Goal: Task Accomplishment & Management: Manage account settings

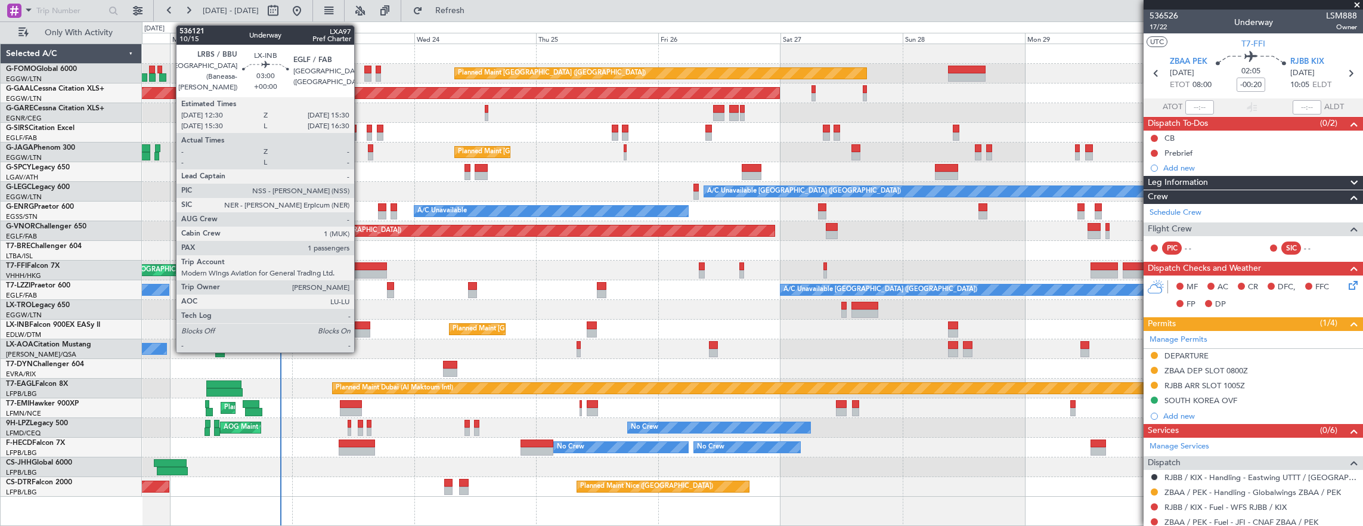
click at [360, 327] on div at bounding box center [363, 325] width 16 height 8
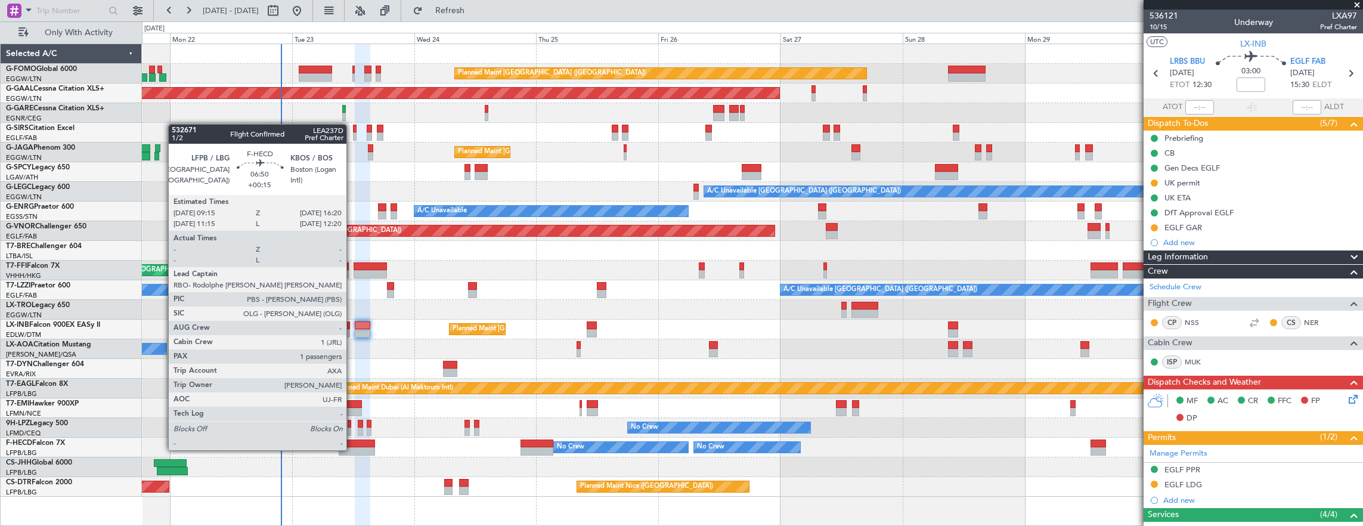
click at [353, 440] on div at bounding box center [357, 444] width 36 height 8
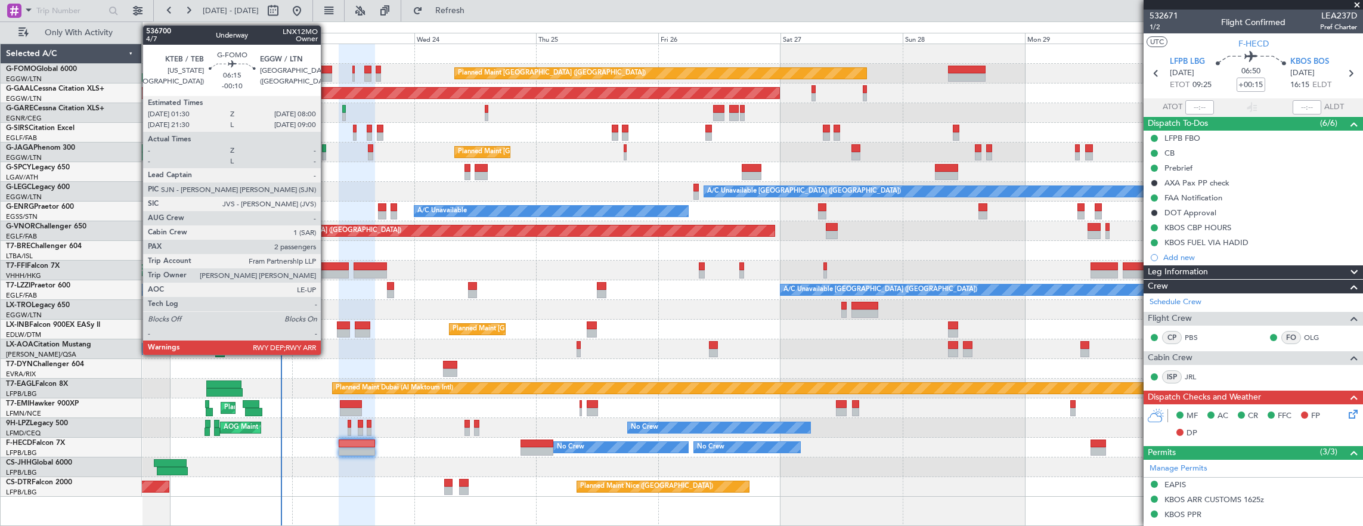
click at [327, 73] on div at bounding box center [315, 77] width 33 height 8
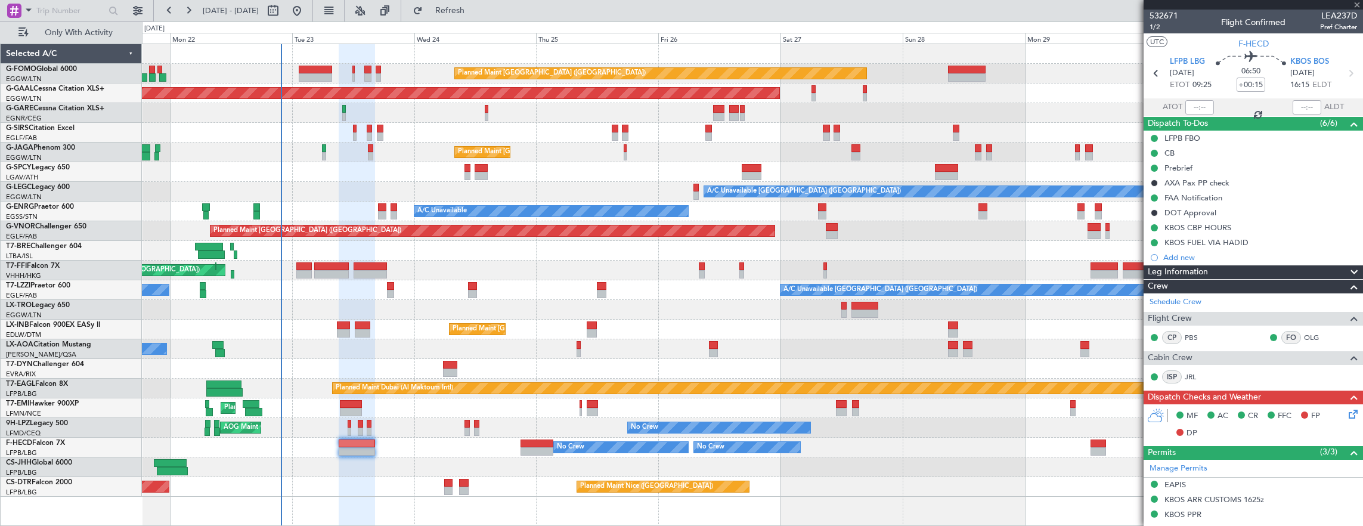
type input "-00:10"
type input "2"
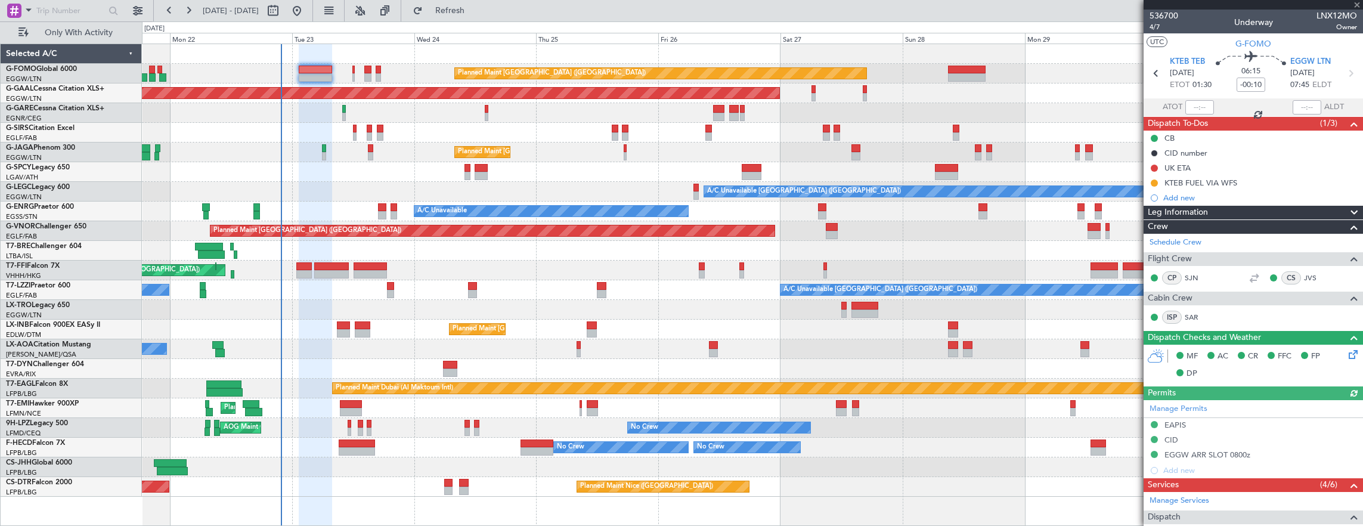
scroll to position [260, 0]
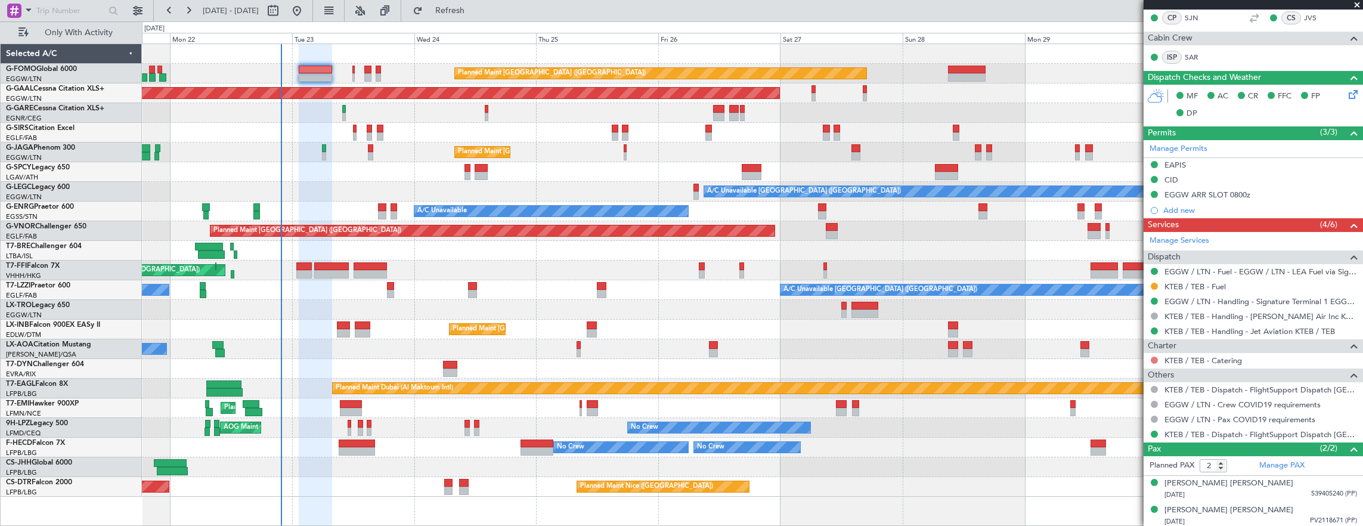
click at [1157, 357] on button at bounding box center [1154, 360] width 7 height 7
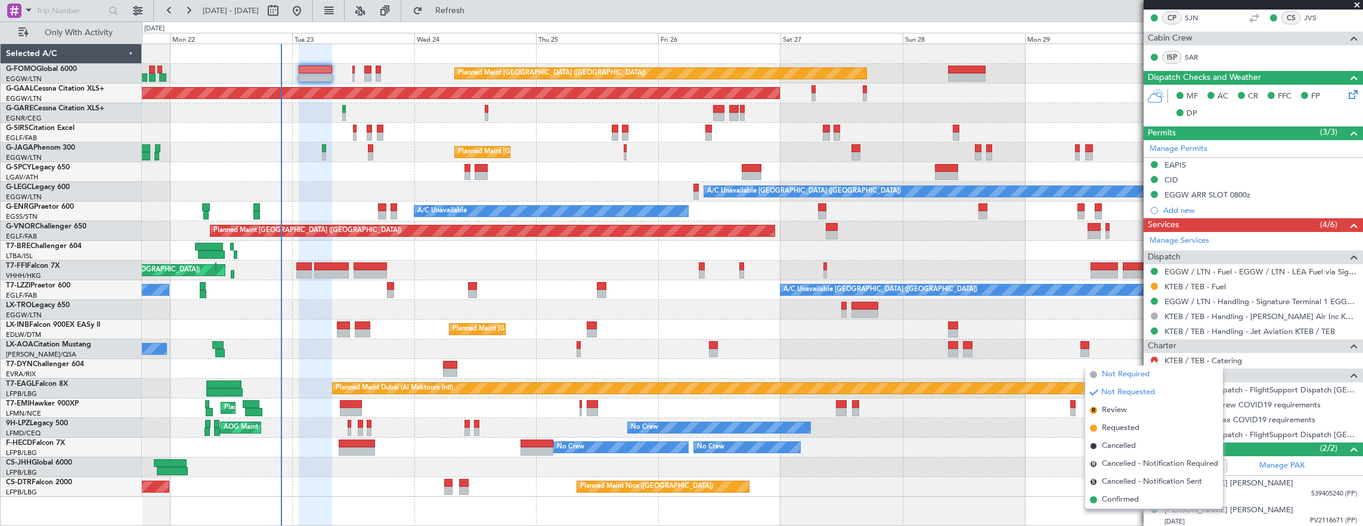
click at [1111, 369] on span "Not Required" at bounding box center [1126, 375] width 48 height 12
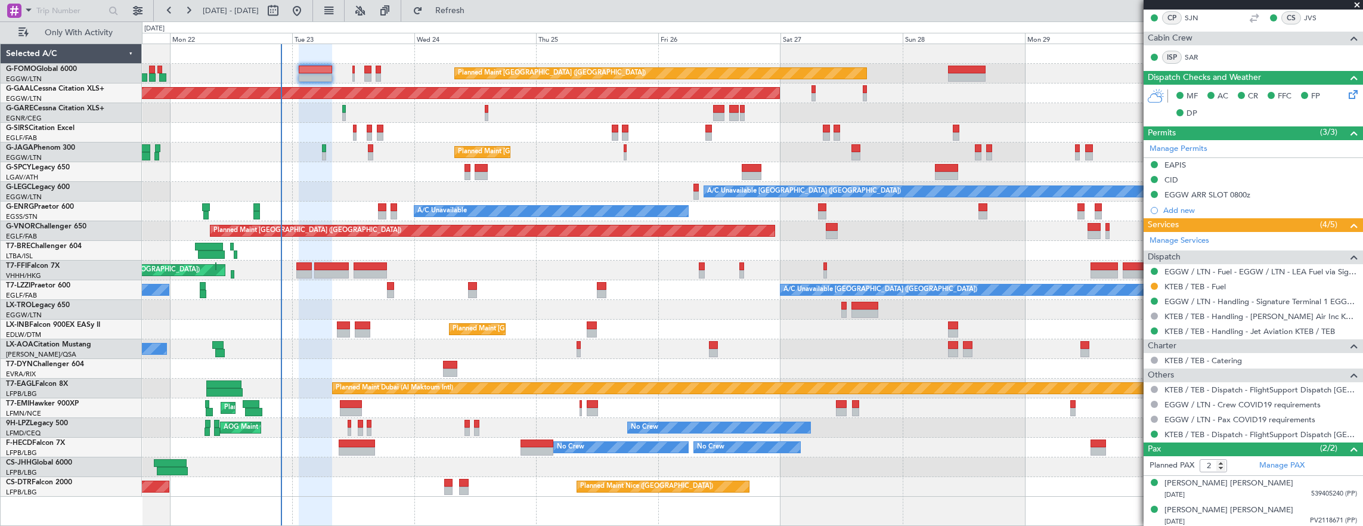
click at [304, 265] on div at bounding box center [303, 266] width 15 height 8
type input "+00:20"
type input "6"
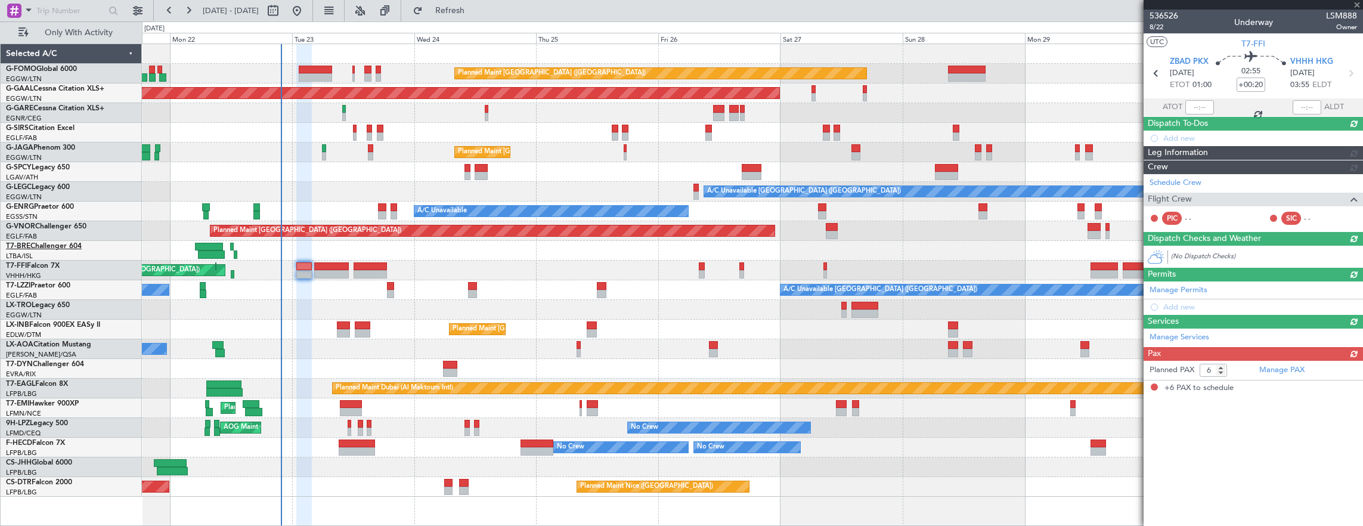
scroll to position [0, 0]
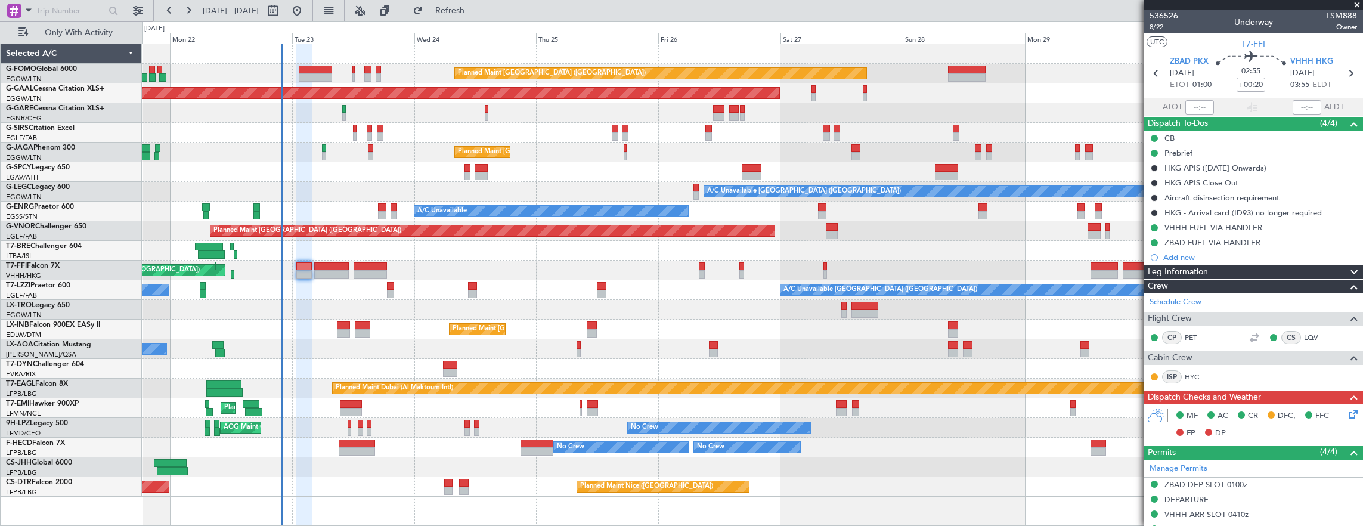
click at [1156, 23] on span "8/22" at bounding box center [1164, 27] width 29 height 10
click at [1252, 81] on input "+00:20" at bounding box center [1251, 85] width 29 height 14
type input "+"
type input "+00:25"
click at [1163, 30] on span "8/22" at bounding box center [1164, 27] width 29 height 10
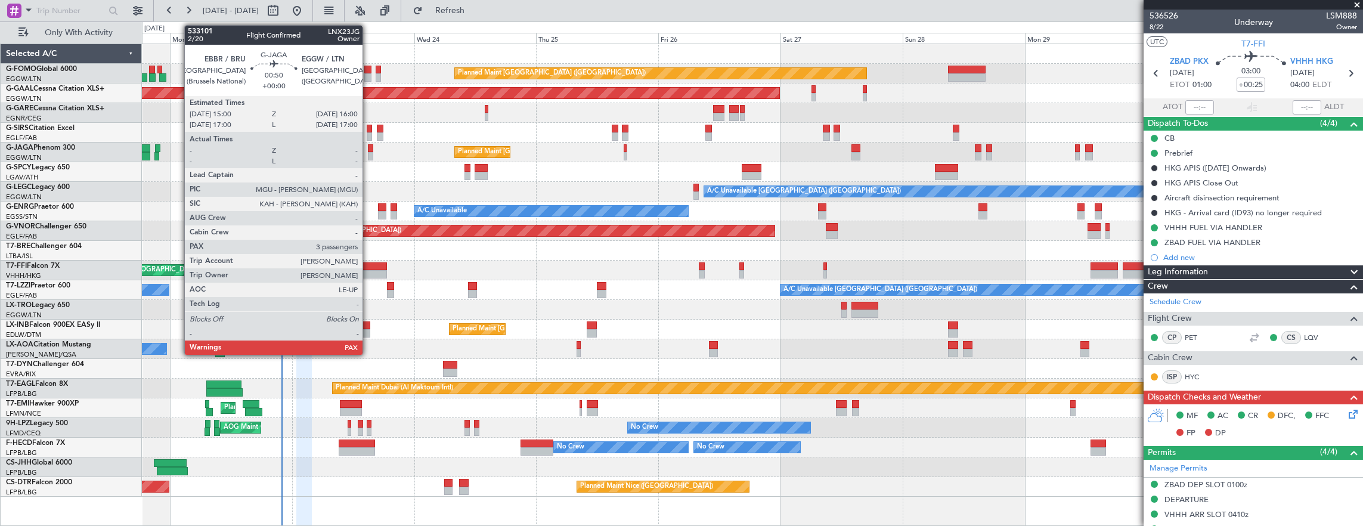
click at [369, 147] on div at bounding box center [370, 148] width 5 height 8
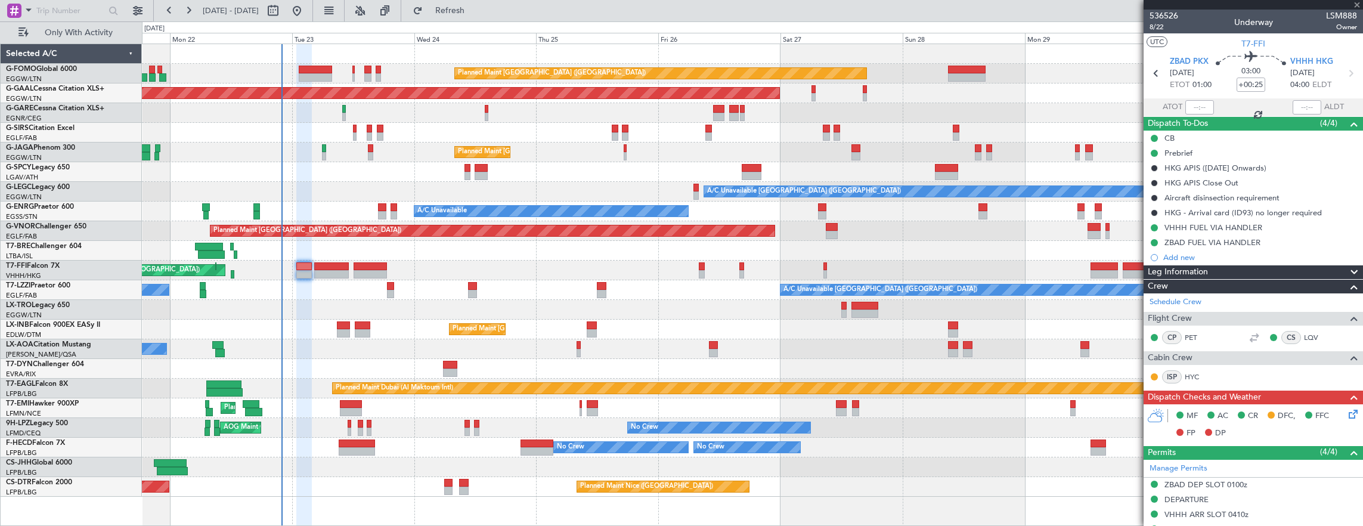
type input "3"
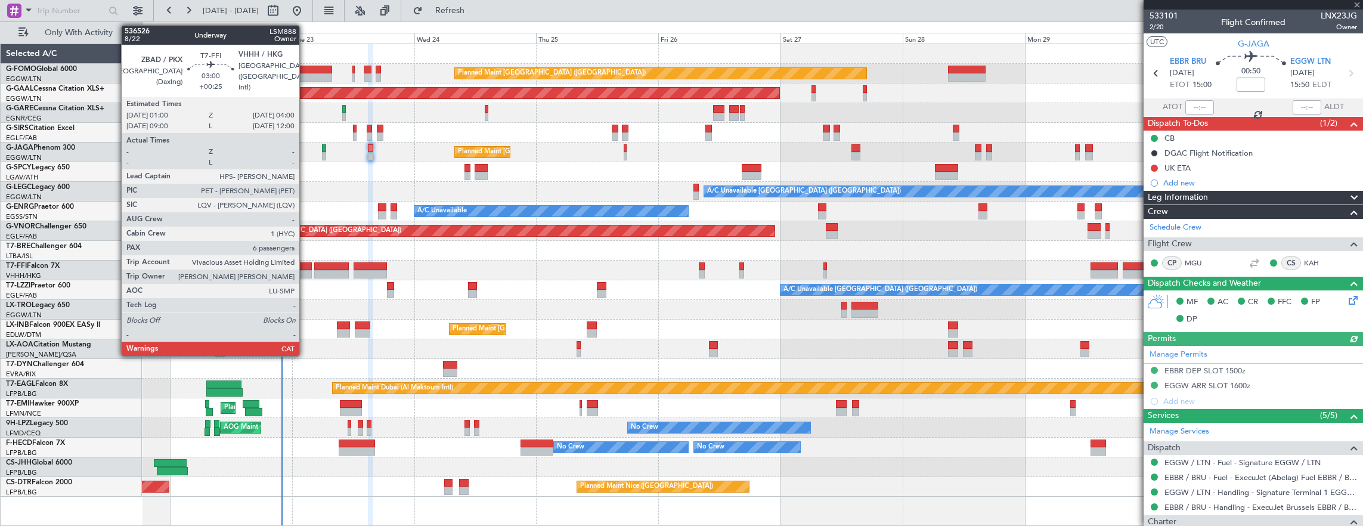
click at [301, 267] on div at bounding box center [304, 266] width 16 height 8
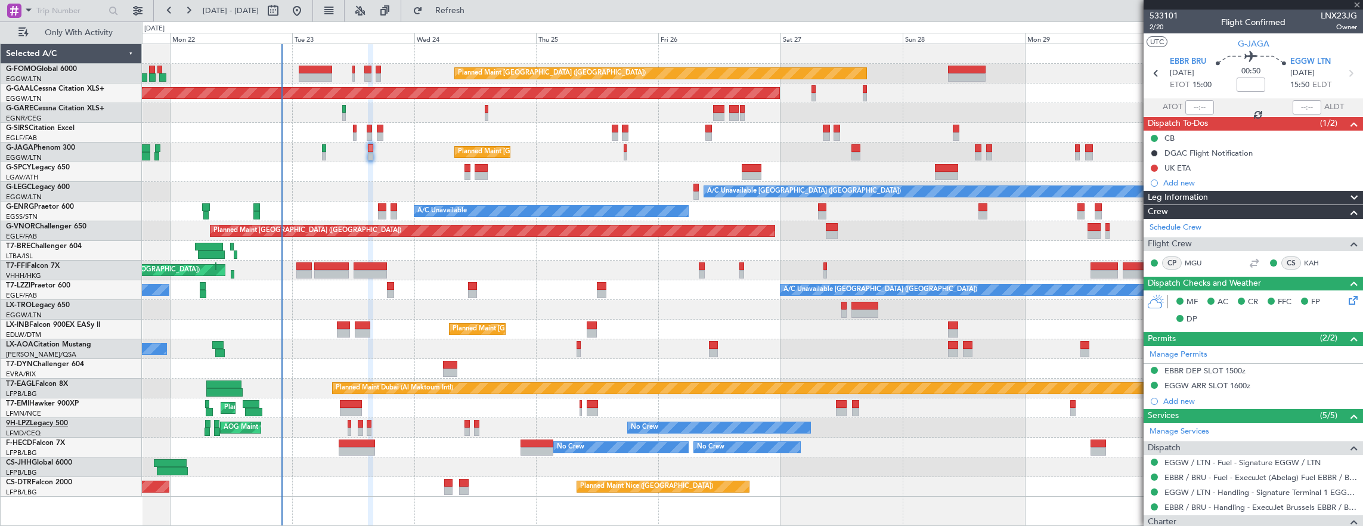
type input "+00:25"
type input "6"
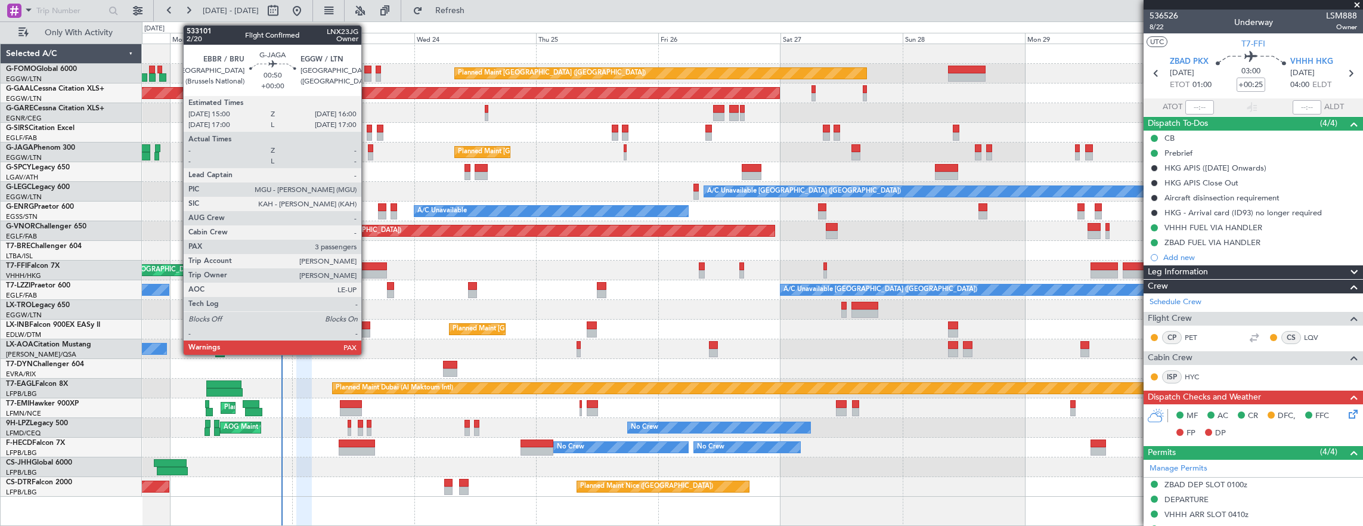
click at [368, 152] on div at bounding box center [370, 156] width 5 height 8
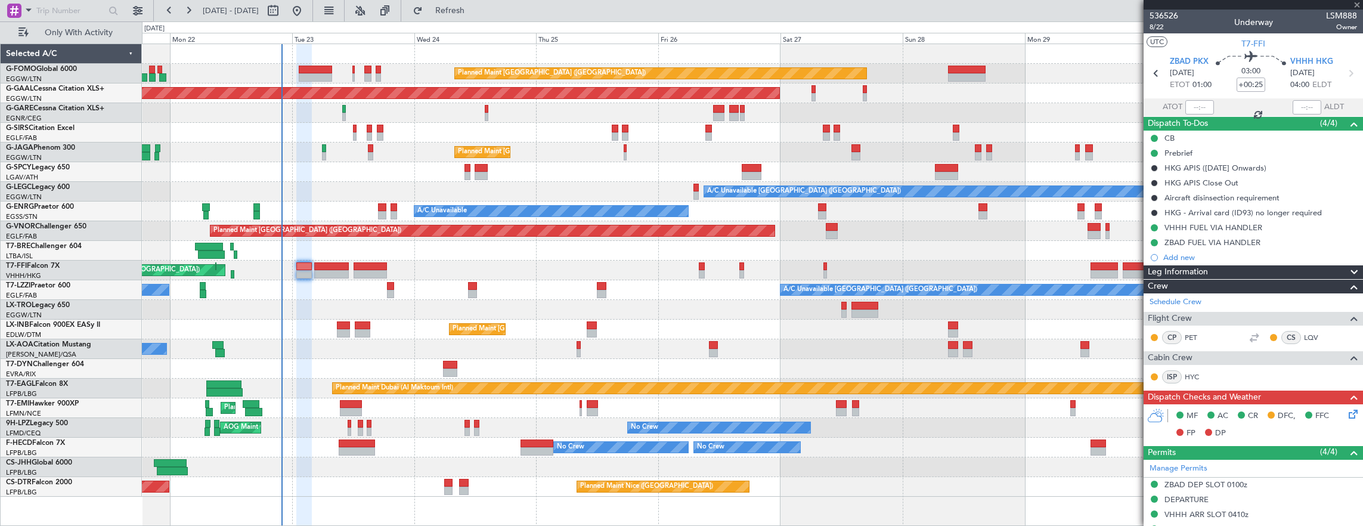
type input "3"
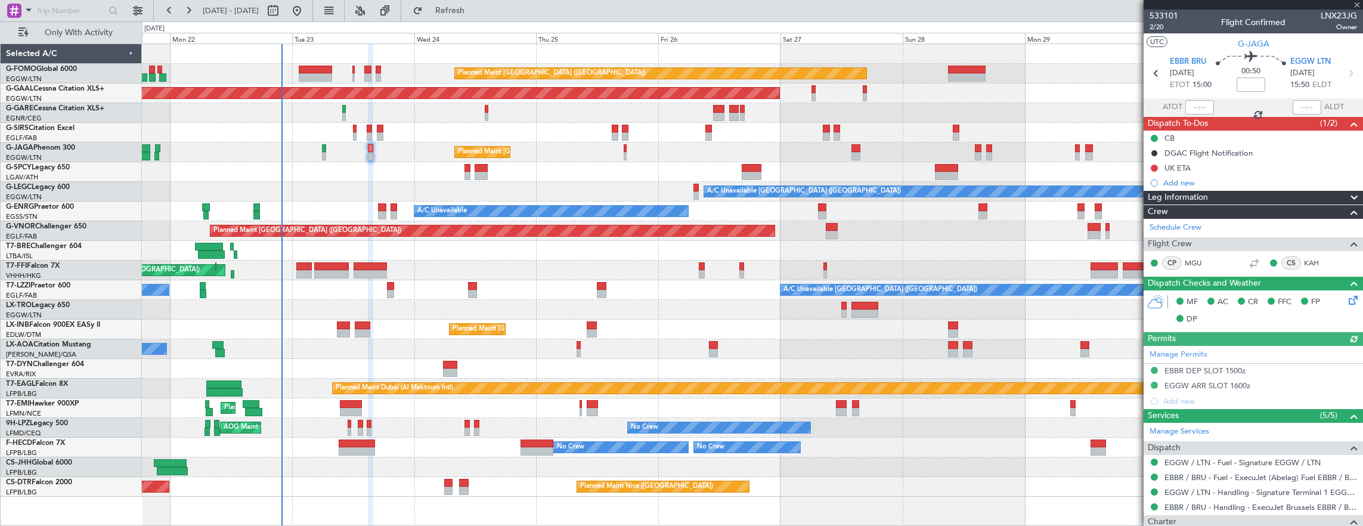
click at [1347, 303] on icon at bounding box center [1352, 298] width 10 height 10
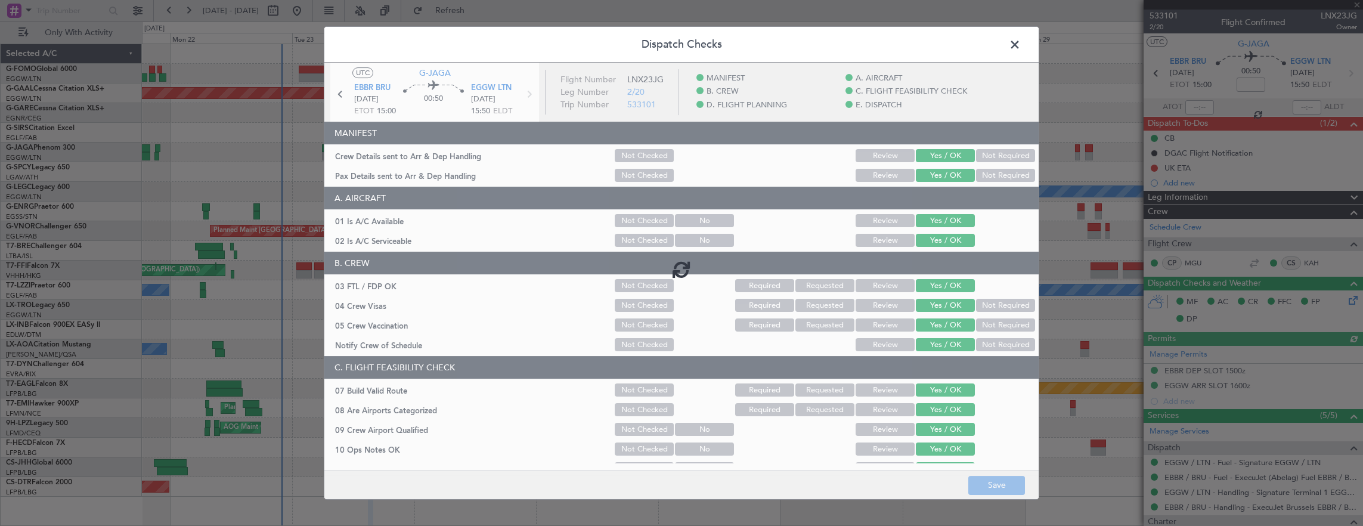
click at [1021, 47] on span at bounding box center [1021, 48] width 0 height 24
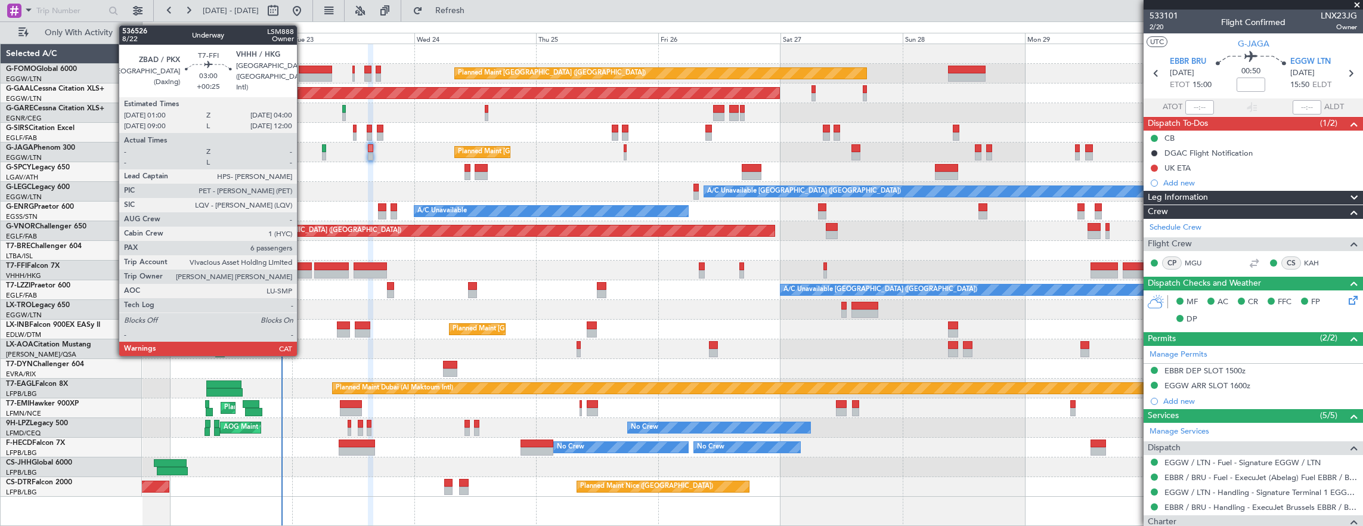
click at [303, 267] on div at bounding box center [304, 266] width 16 height 8
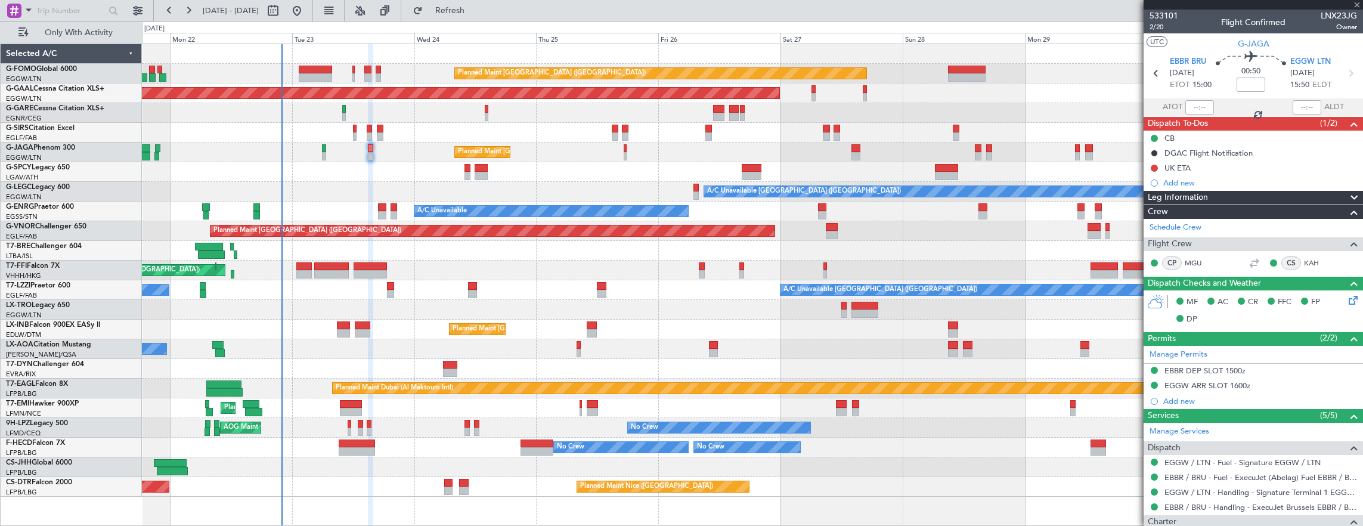
type input "+00:25"
type input "6"
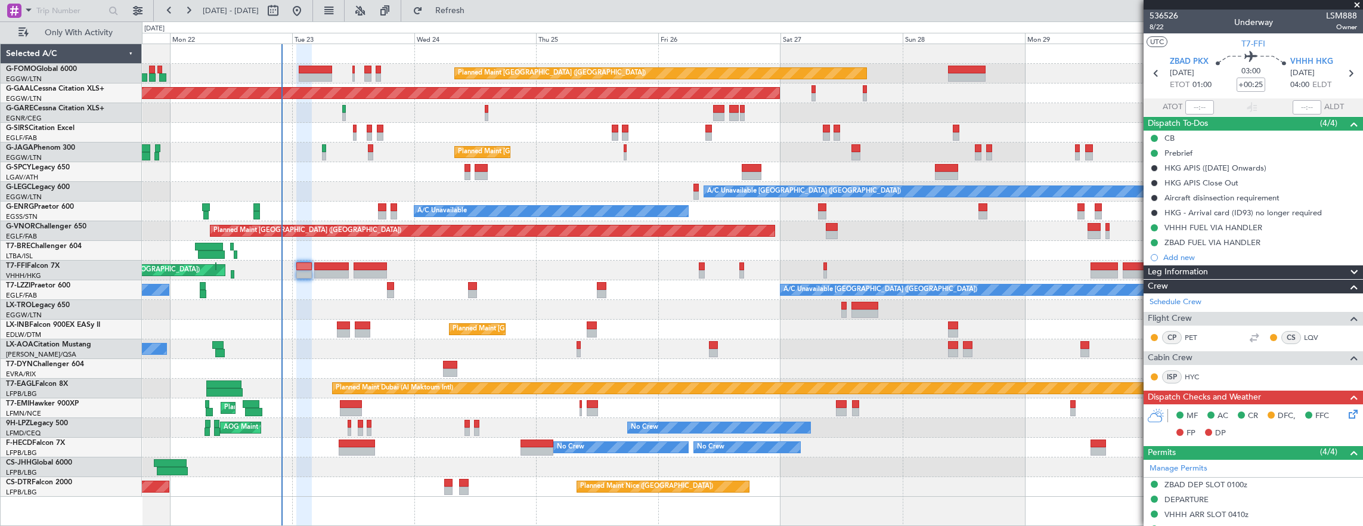
click at [1261, 151] on div "Prebrief" at bounding box center [1253, 153] width 219 height 15
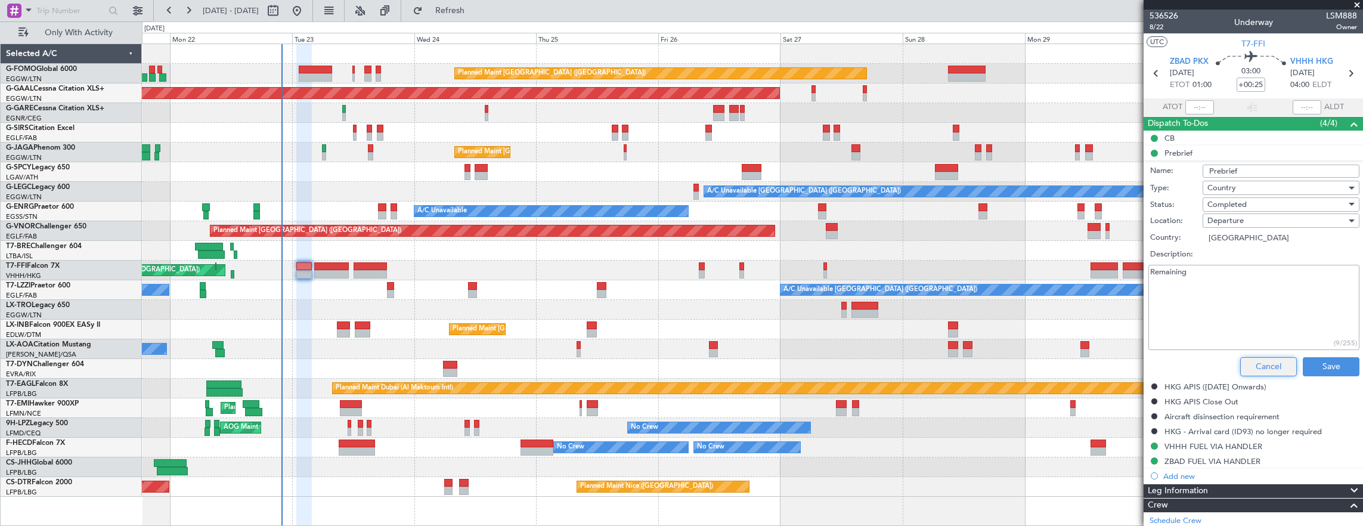
click at [1261, 366] on button "Cancel" at bounding box center [1268, 366] width 57 height 19
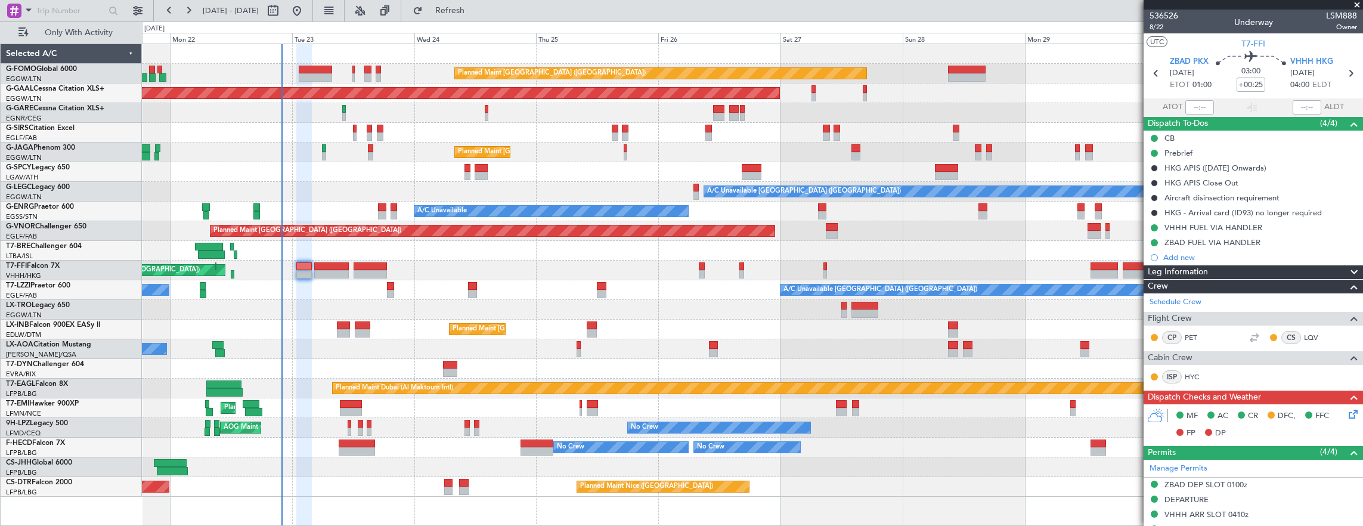
scroll to position [179, 0]
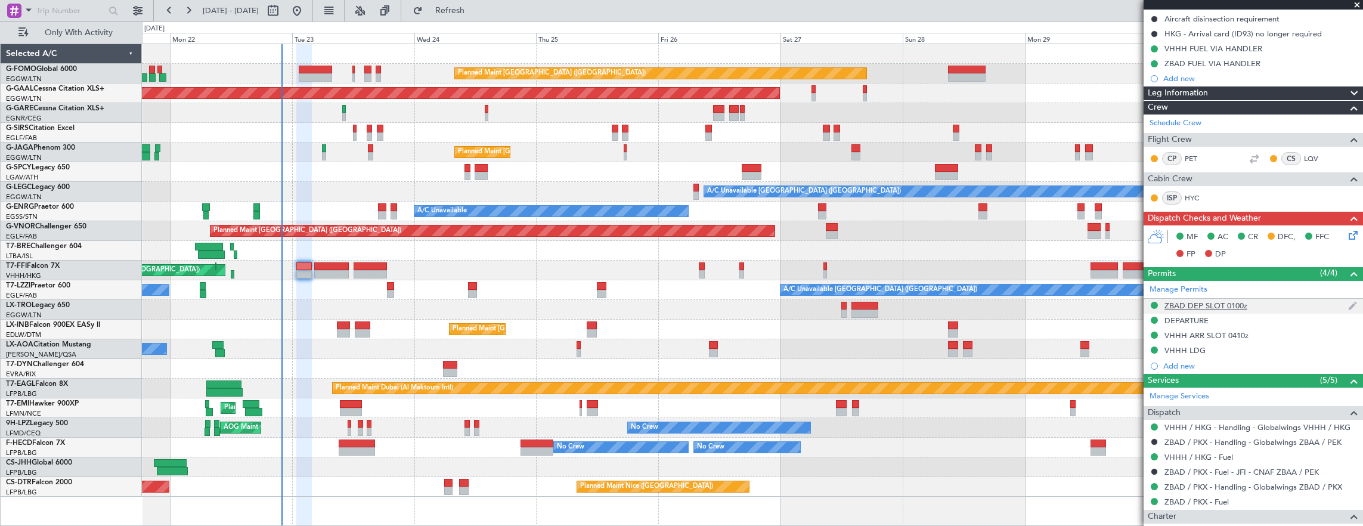
click at [1281, 305] on div "ZBAD DEP SLOT 0100z" at bounding box center [1253, 306] width 219 height 15
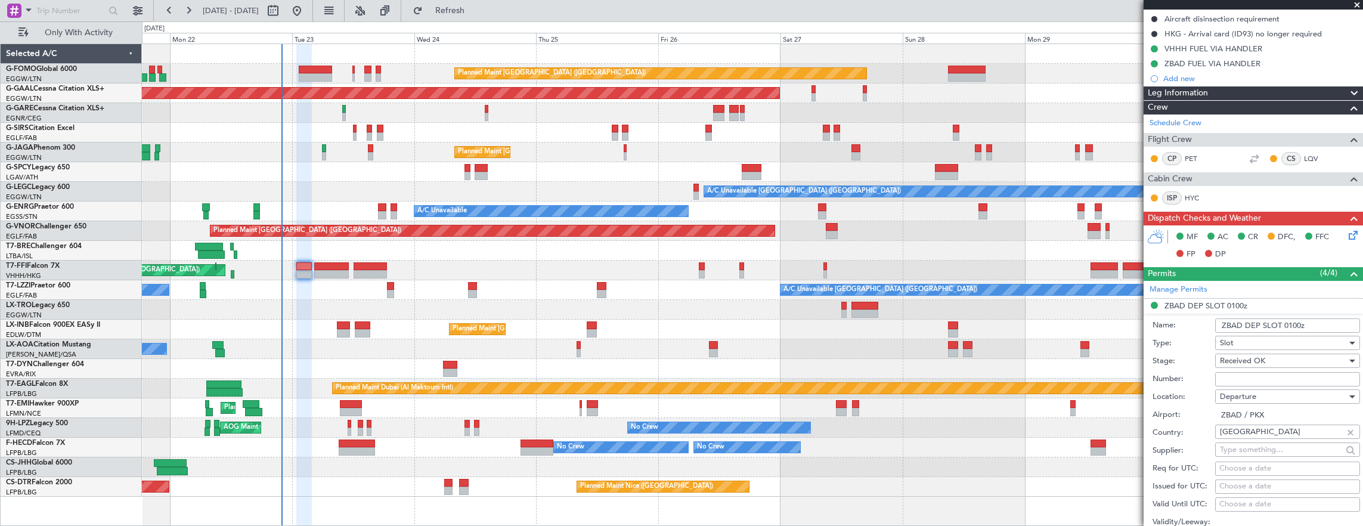
scroll to position [417, 0]
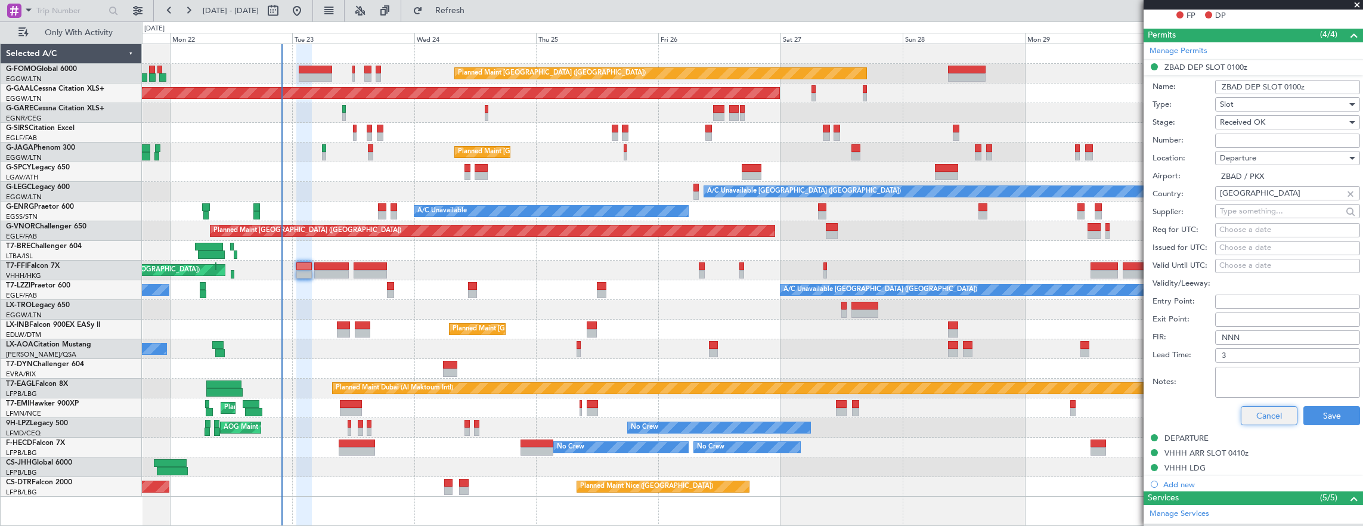
click at [1273, 410] on button "Cancel" at bounding box center [1269, 415] width 57 height 19
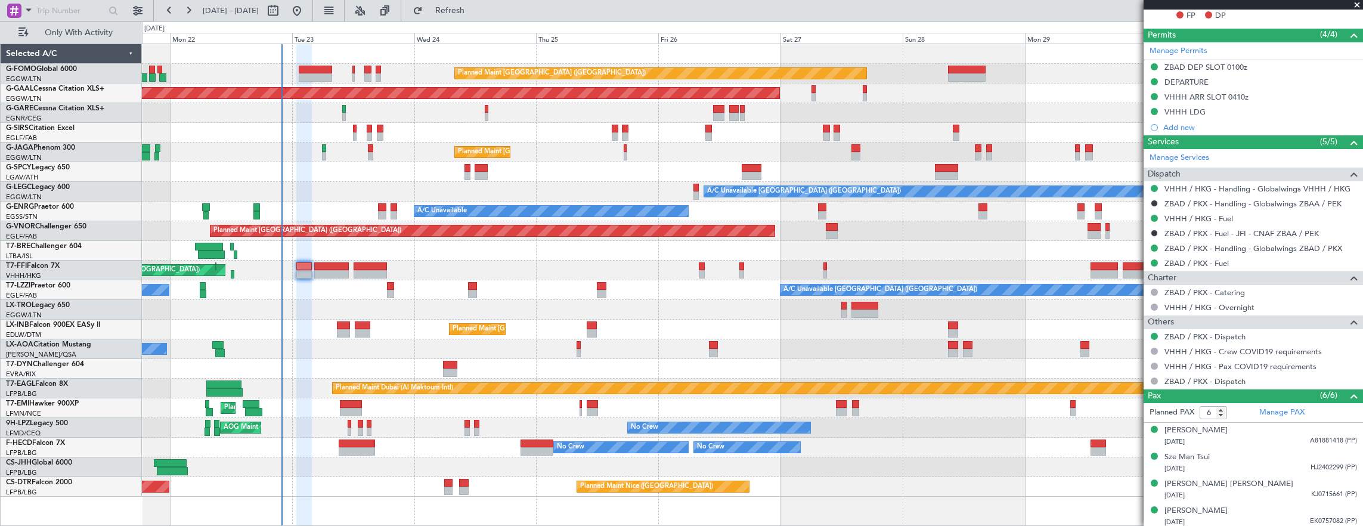
click at [1290, 81] on div "DEPARTURE" at bounding box center [1253, 82] width 219 height 15
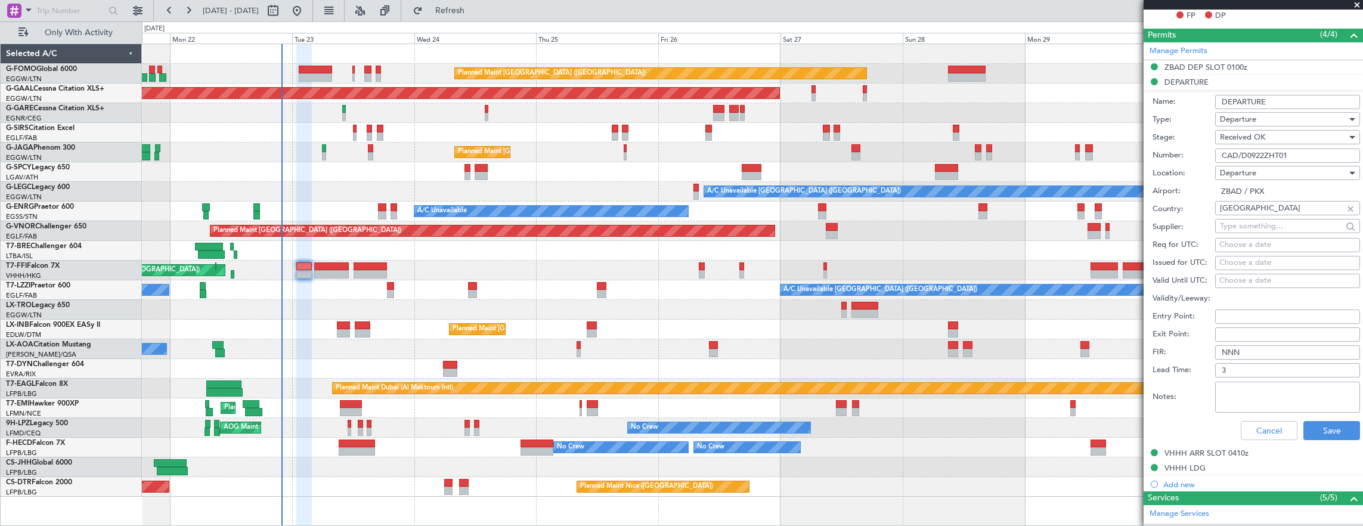
click at [1313, 153] on input "CAD/D0922ZHT01" at bounding box center [1287, 155] width 145 height 14
click at [1260, 429] on button "Cancel" at bounding box center [1269, 430] width 57 height 19
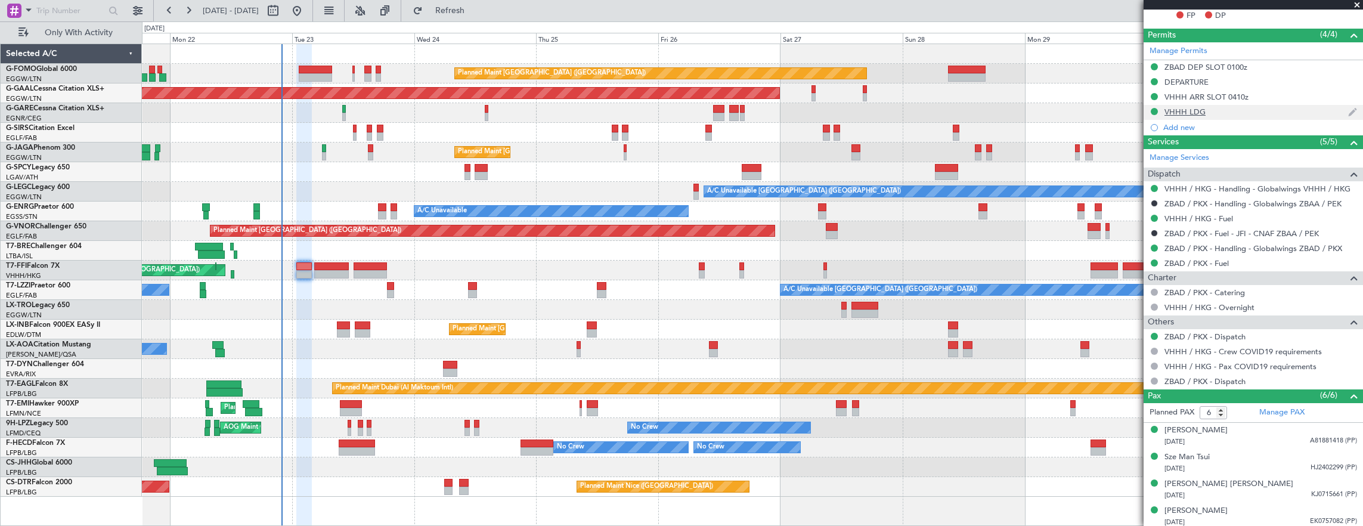
click at [1258, 109] on div "VHHH LDG" at bounding box center [1253, 112] width 219 height 15
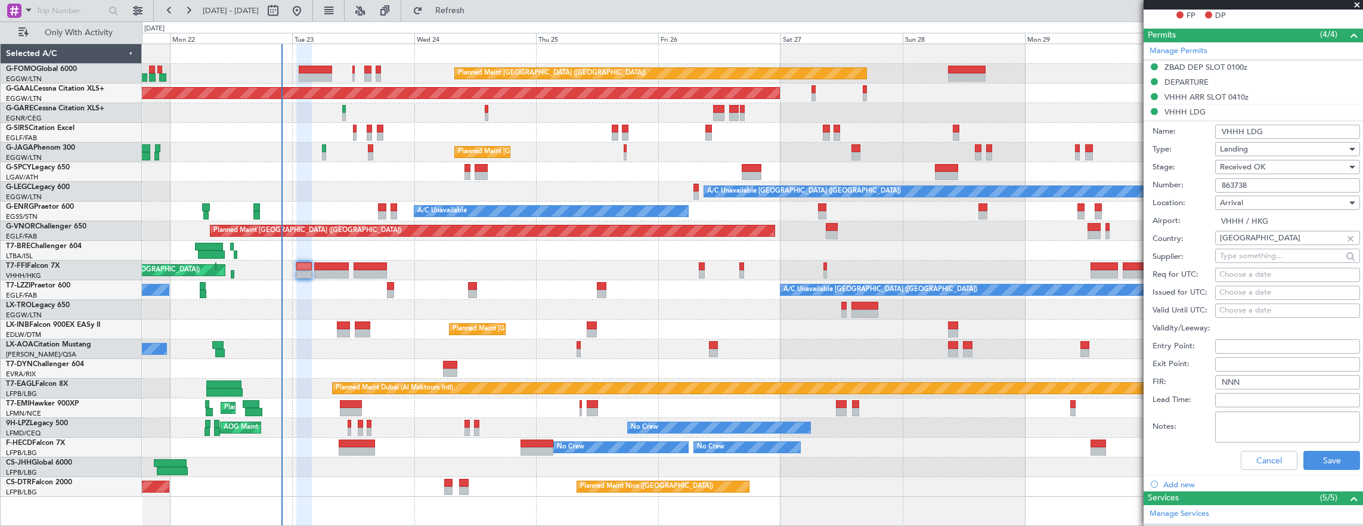
click at [1270, 441] on div "Notes:" at bounding box center [1257, 427] width 208 height 36
click at [1267, 452] on button "Cancel" at bounding box center [1269, 460] width 57 height 19
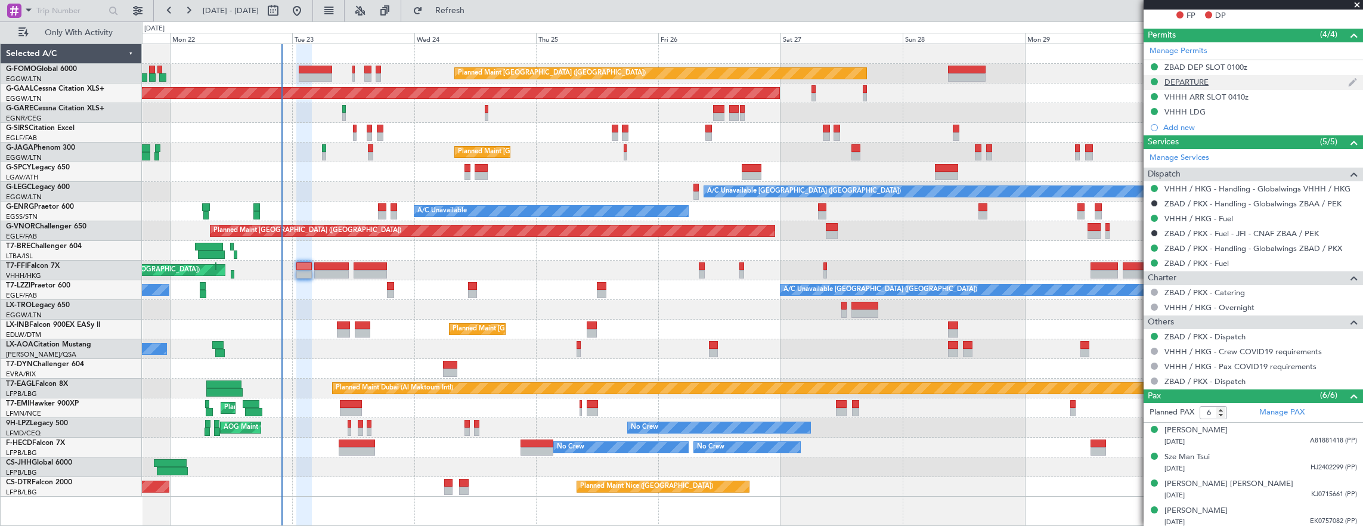
click at [1307, 75] on div "DEPARTURE" at bounding box center [1253, 82] width 219 height 15
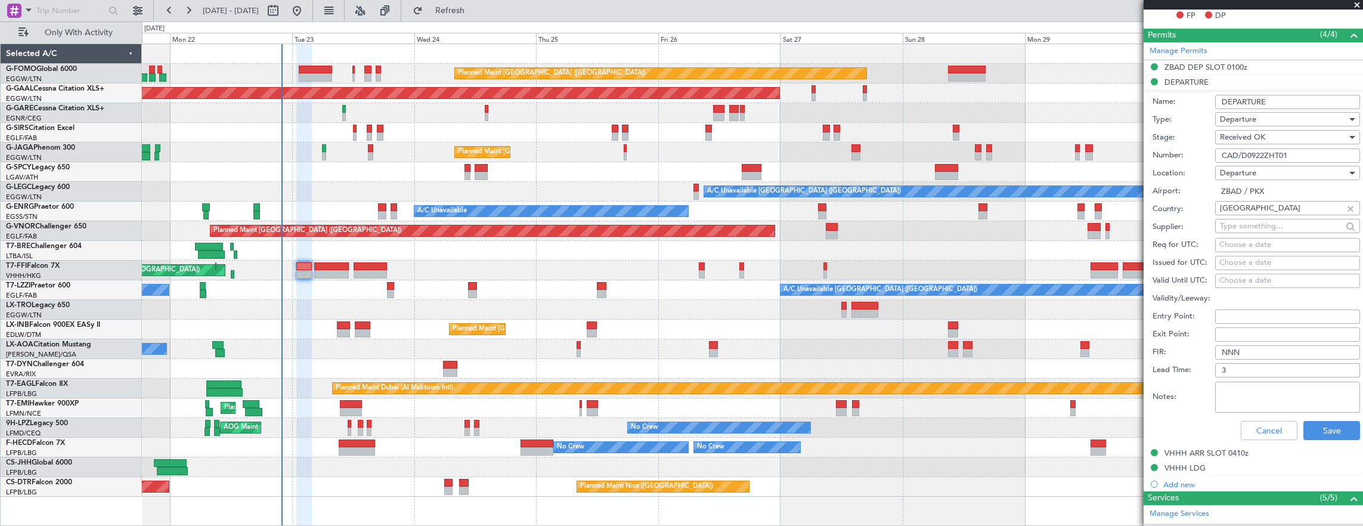
click at [1304, 157] on input "CAD/D0922ZHT01" at bounding box center [1287, 155] width 145 height 14
click at [1262, 428] on button "Cancel" at bounding box center [1269, 430] width 57 height 19
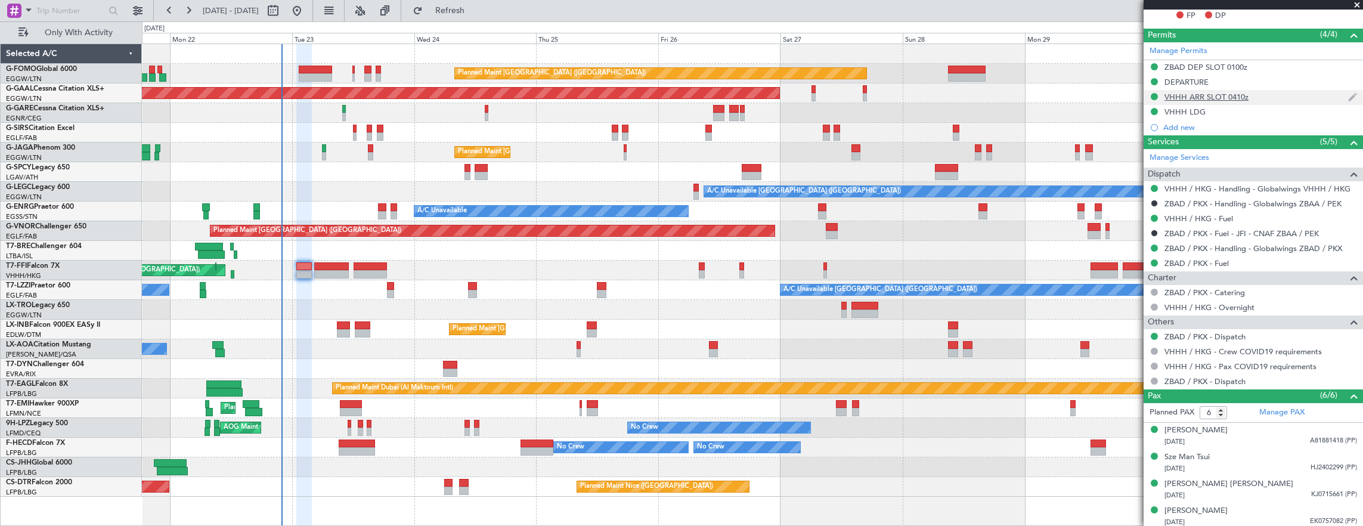
click at [1285, 101] on div "VHHH ARR SLOT 0410z" at bounding box center [1253, 97] width 219 height 15
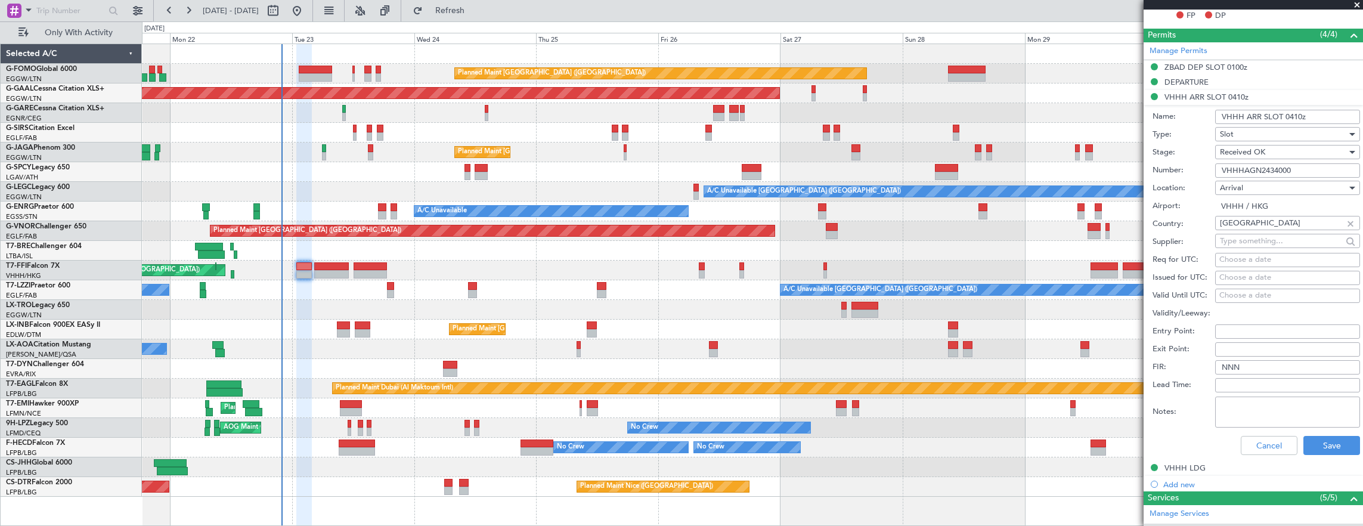
click at [1316, 162] on div "Number: VHHHAGN2434000" at bounding box center [1257, 171] width 208 height 18
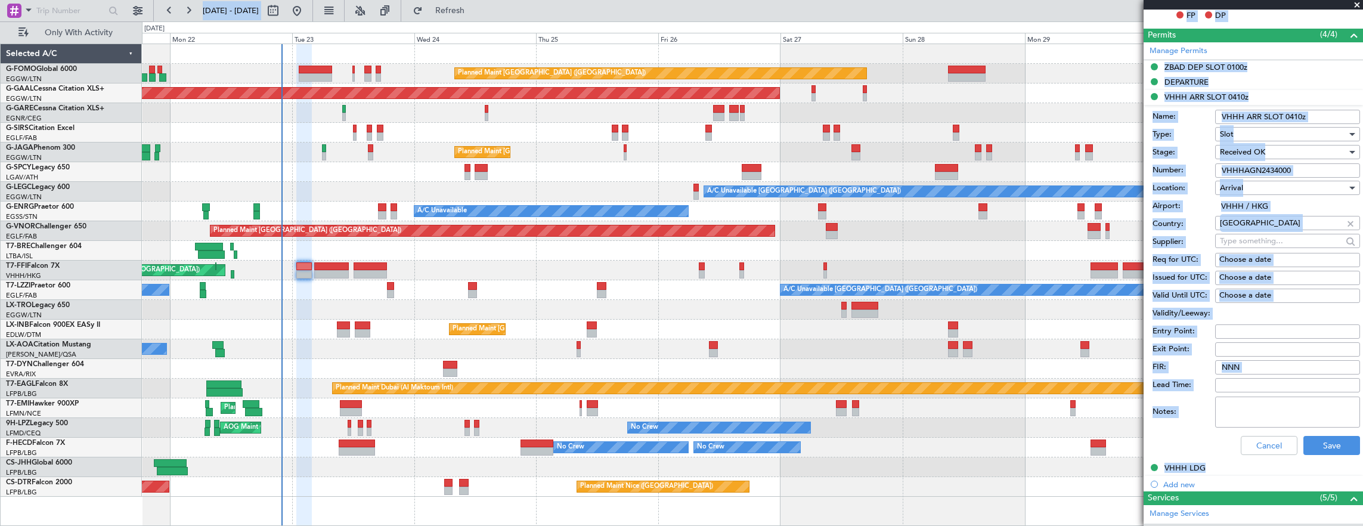
click at [1305, 171] on input "VHHHAGN2434000" at bounding box center [1287, 170] width 145 height 14
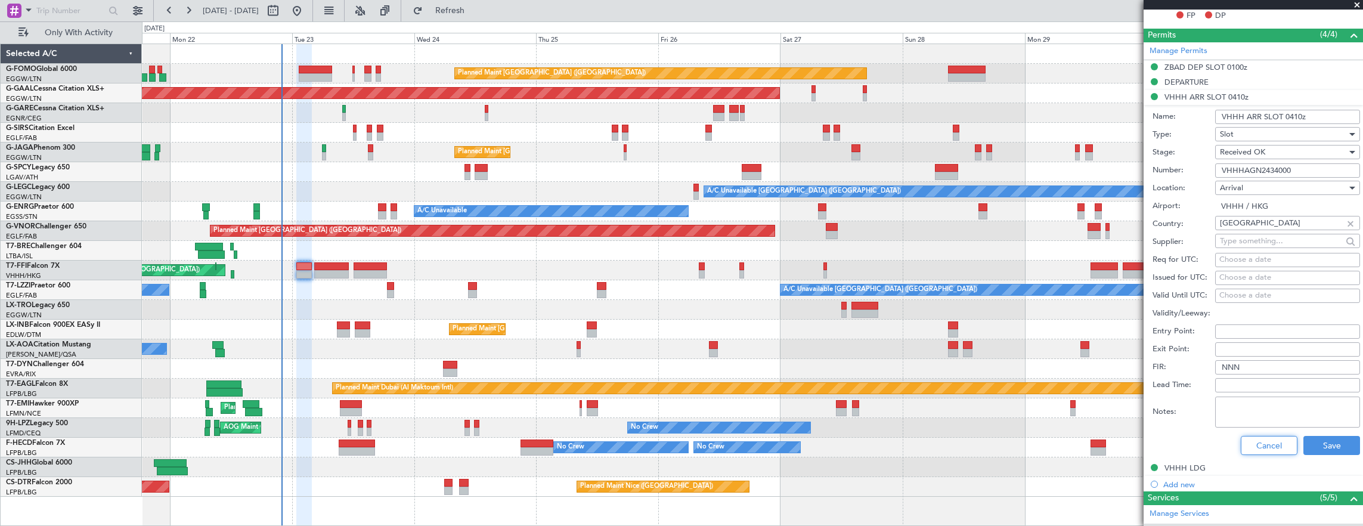
click at [1262, 438] on button "Cancel" at bounding box center [1269, 445] width 57 height 19
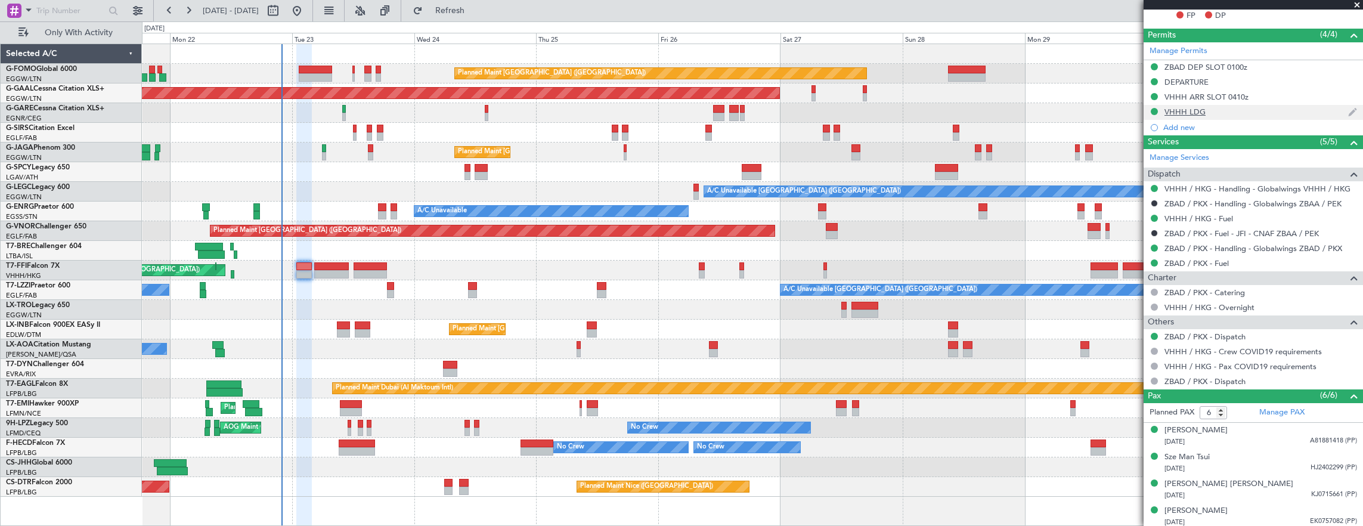
click at [1262, 112] on div "VHHH LDG" at bounding box center [1253, 112] width 219 height 15
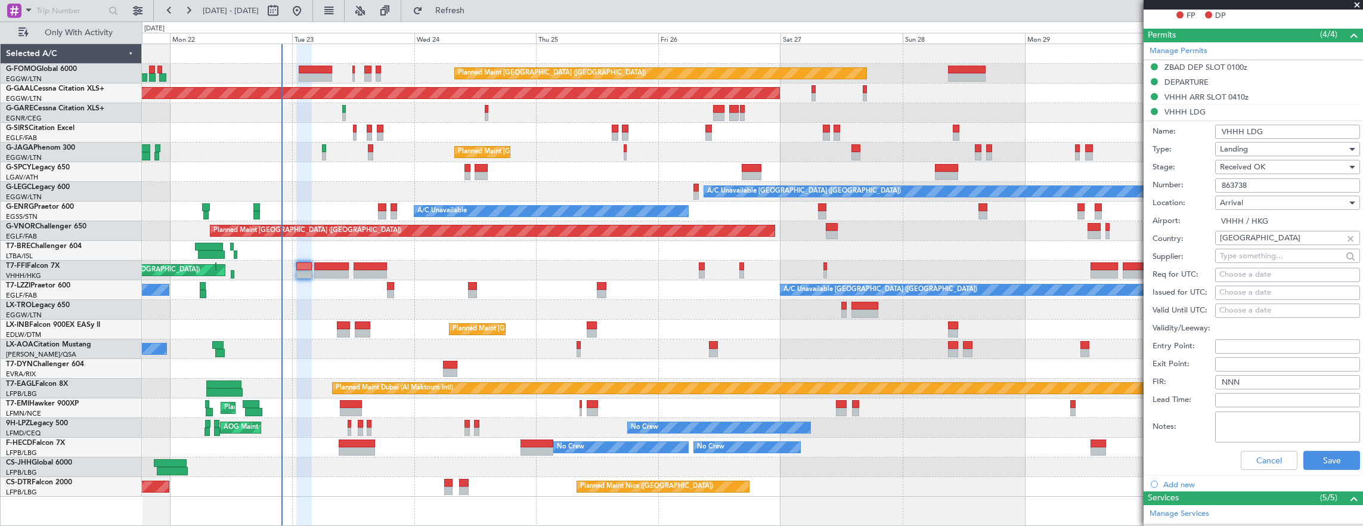
click at [1304, 182] on input "863738" at bounding box center [1287, 185] width 145 height 14
click at [1265, 456] on button "Cancel" at bounding box center [1269, 460] width 57 height 19
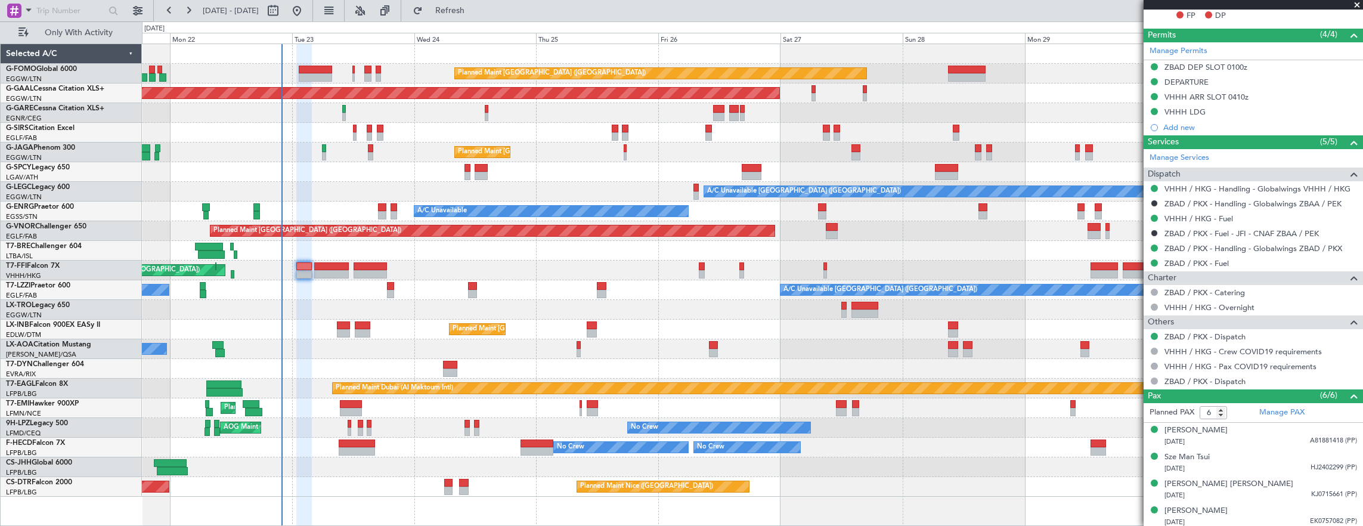
click at [426, 450] on div "Planned Maint Paris (Le Bourget) No Crew No Crew No Crew Planned Maint Paris (L…" at bounding box center [752, 448] width 1221 height 20
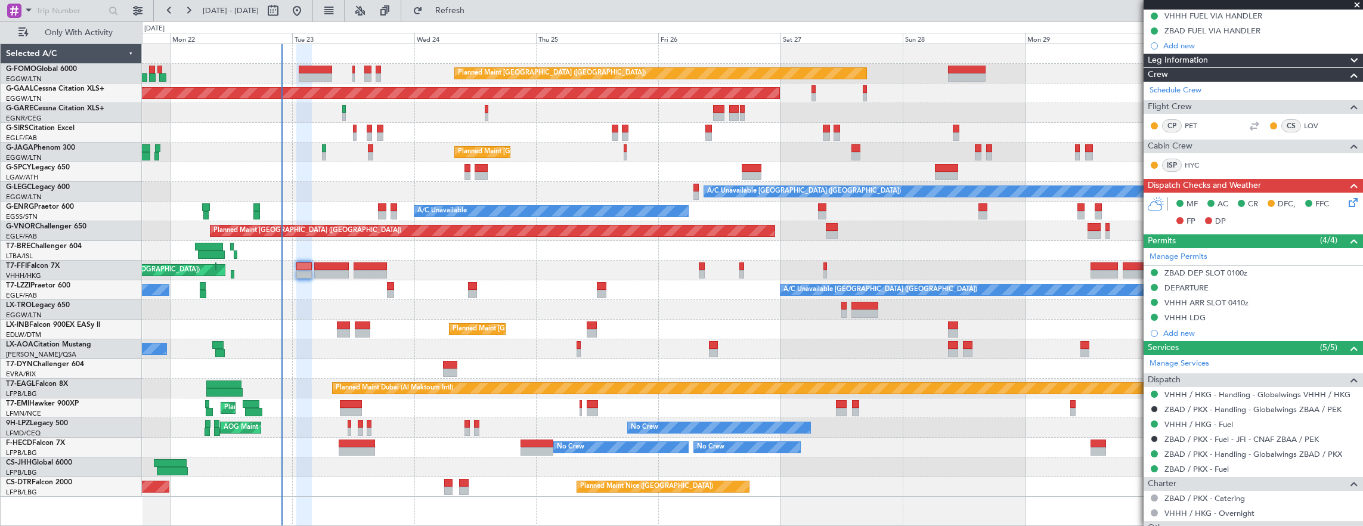
scroll to position [119, 0]
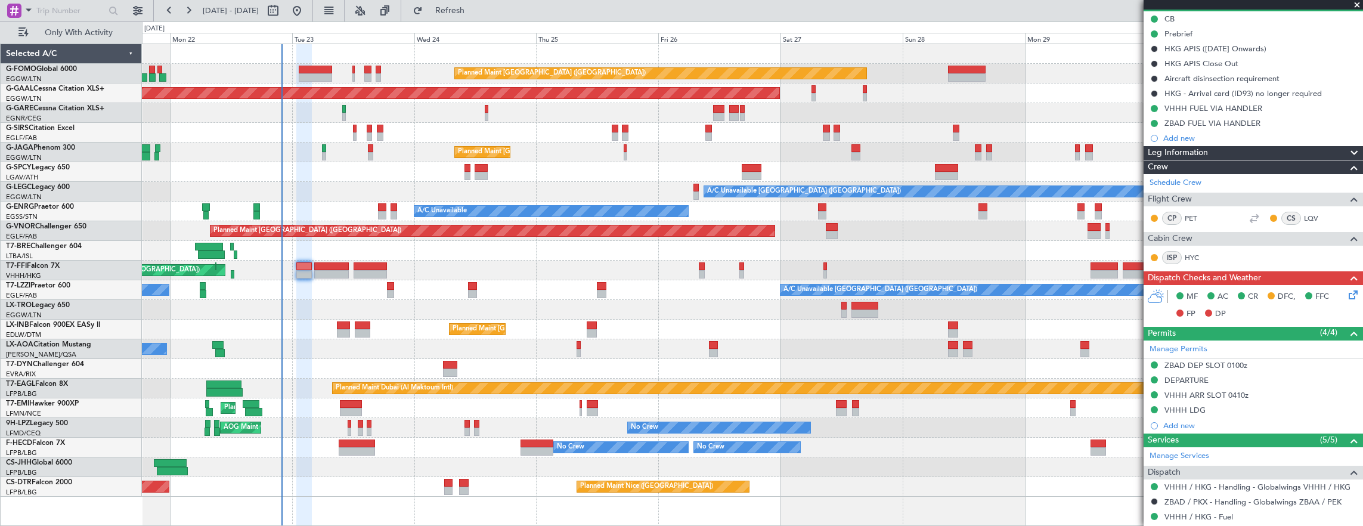
click at [1346, 302] on div "MF AC CR DFC, FFC FP DP" at bounding box center [1253, 305] width 219 height 41
click at [1349, 298] on icon at bounding box center [1352, 293] width 10 height 10
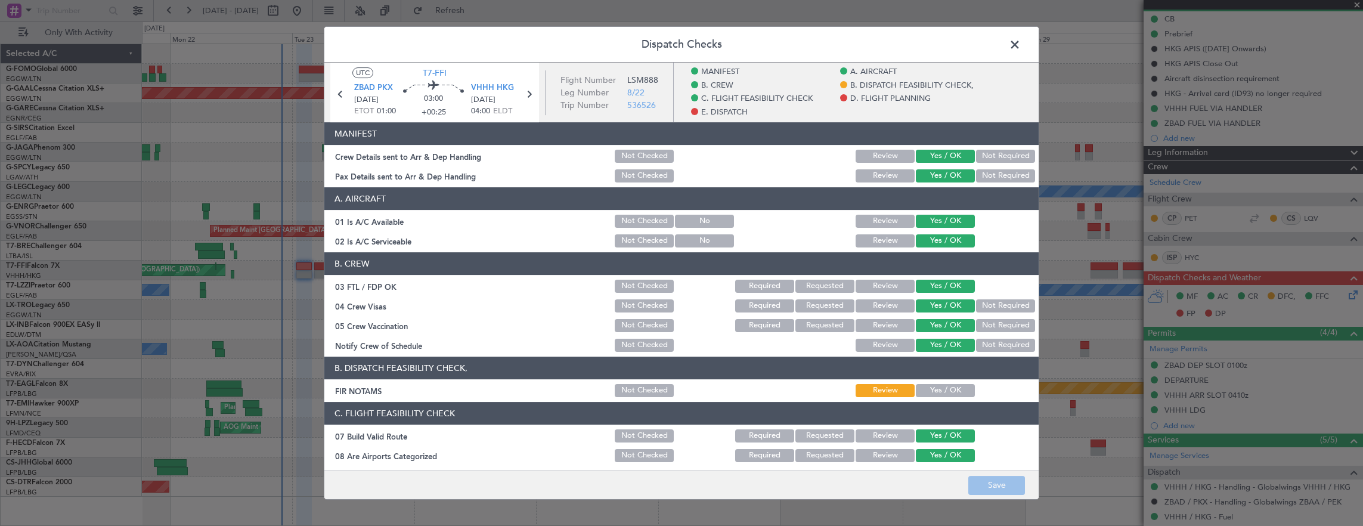
click at [964, 388] on button "Yes / OK" at bounding box center [945, 390] width 59 height 13
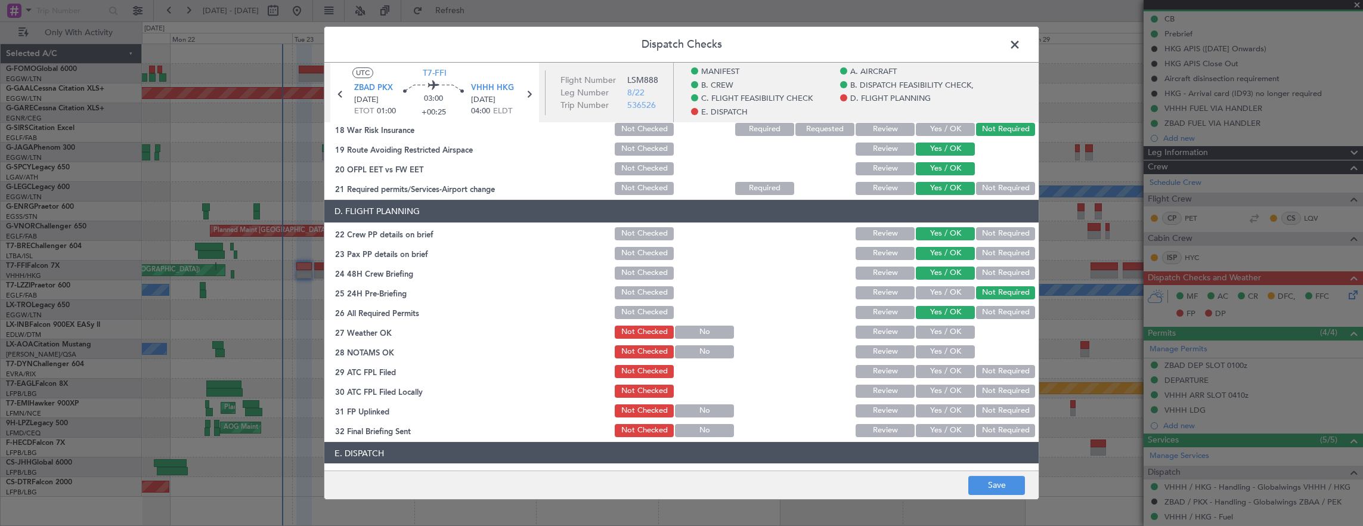
scroll to position [656, 0]
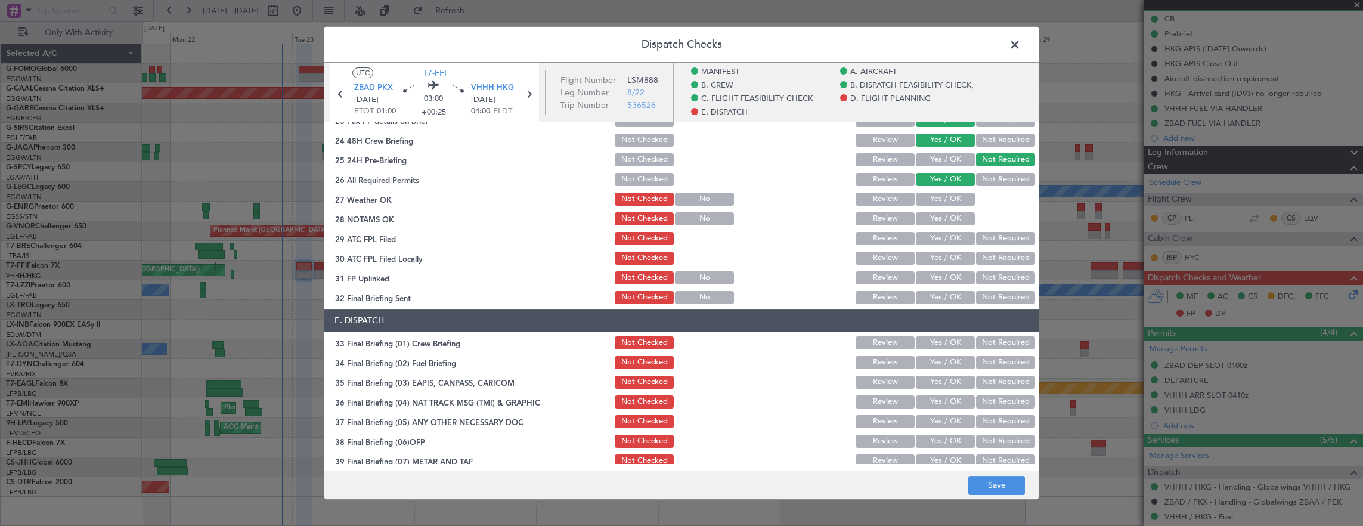
click at [939, 203] on button "Yes / OK" at bounding box center [945, 199] width 59 height 13
click at [941, 227] on section "D. FLIGHT PLANNING 22 Crew PP details on brief Not Checked Review Yes / OK Not …" at bounding box center [681, 186] width 714 height 239
click at [939, 234] on button "Yes / OK" at bounding box center [945, 238] width 59 height 13
click at [936, 254] on button "Yes / OK" at bounding box center [945, 258] width 59 height 13
click at [934, 221] on button "Yes / OK" at bounding box center [945, 218] width 59 height 13
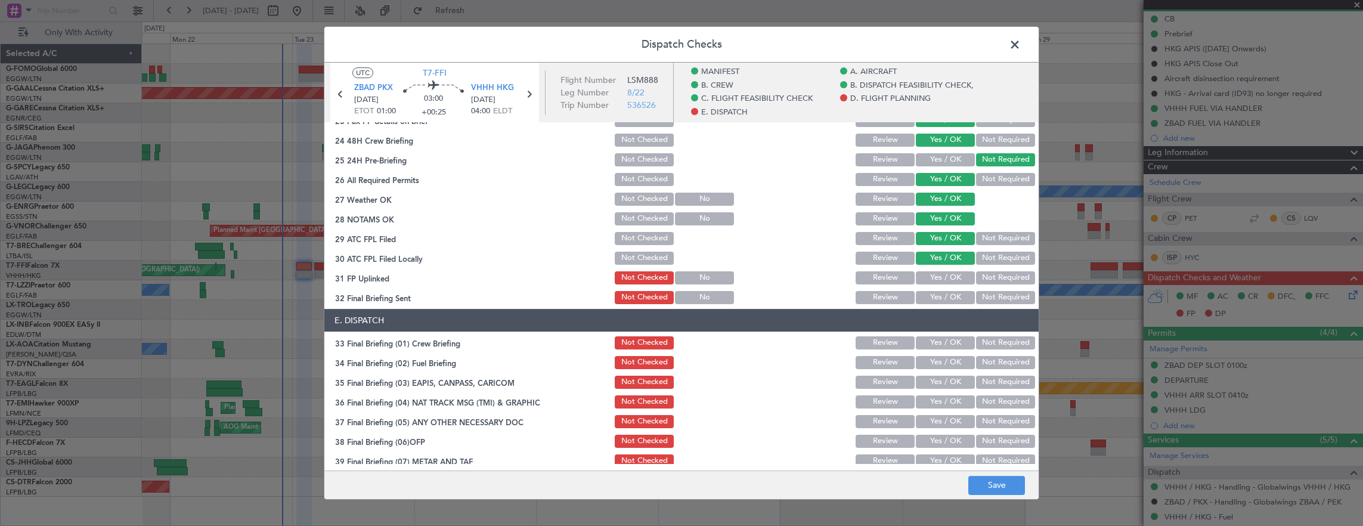
click at [948, 281] on button "Yes / OK" at bounding box center [945, 277] width 59 height 13
click at [991, 300] on button "Not Required" at bounding box center [1005, 297] width 59 height 13
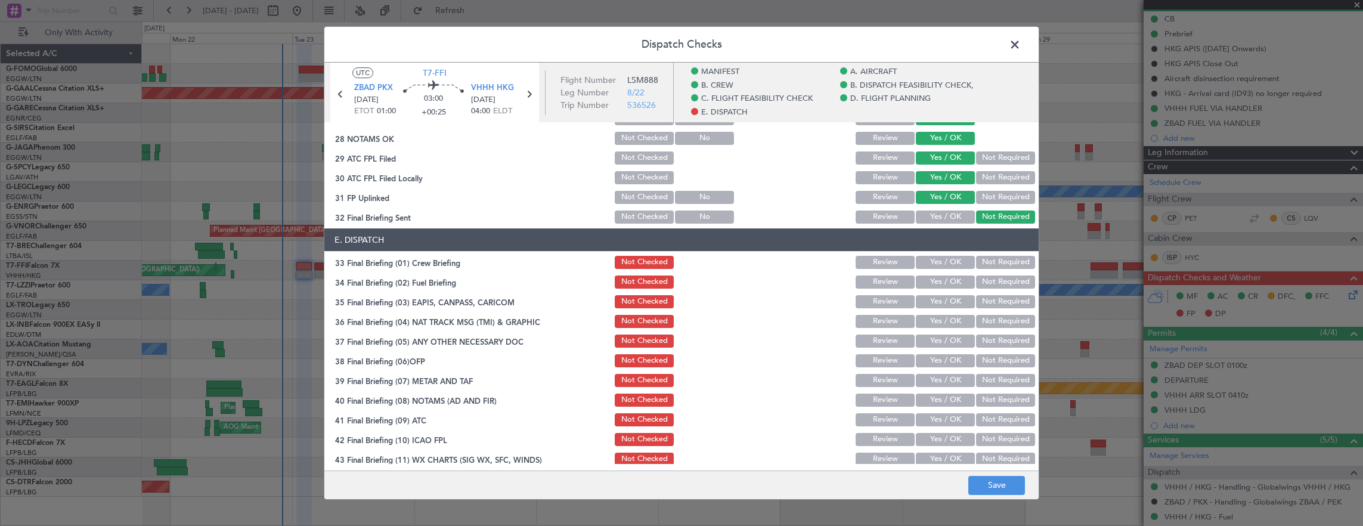
scroll to position [763, 0]
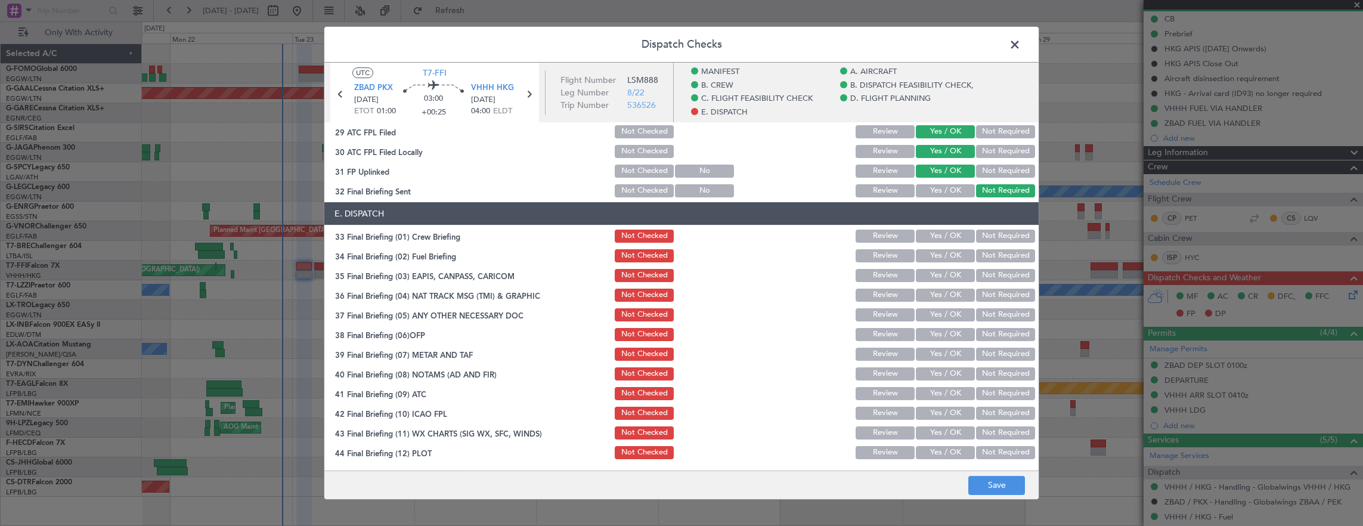
click at [935, 243] on div "Yes / OK" at bounding box center [944, 236] width 60 height 17
click at [933, 259] on button "Yes / OK" at bounding box center [945, 255] width 59 height 13
click at [945, 235] on button "Yes / OK" at bounding box center [945, 236] width 59 height 13
drag, startPoint x: 1002, startPoint y: 273, endPoint x: 999, endPoint y: 294, distance: 21.0
click at [1002, 280] on button "Not Required" at bounding box center [1005, 275] width 59 height 13
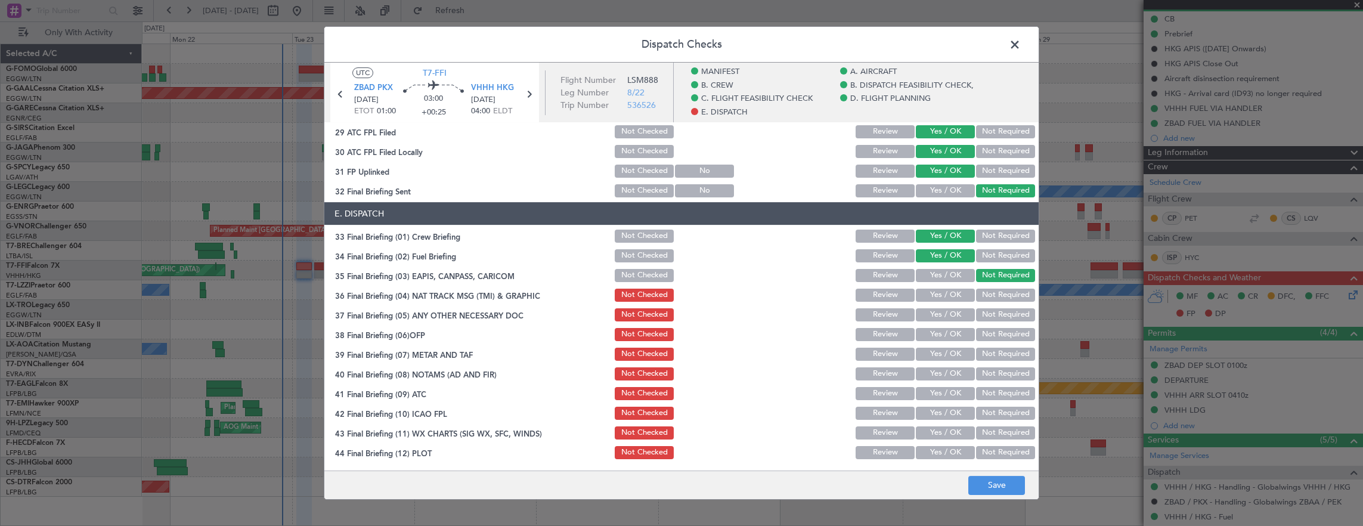
click at [999, 295] on button "Not Required" at bounding box center [1005, 295] width 59 height 13
click at [945, 313] on button "Yes / OK" at bounding box center [945, 314] width 59 height 13
click at [939, 327] on div "Yes / OK" at bounding box center [944, 334] width 60 height 17
click at [943, 342] on div "Yes / OK" at bounding box center [944, 334] width 60 height 17
click at [942, 341] on div "Yes / OK" at bounding box center [944, 334] width 60 height 17
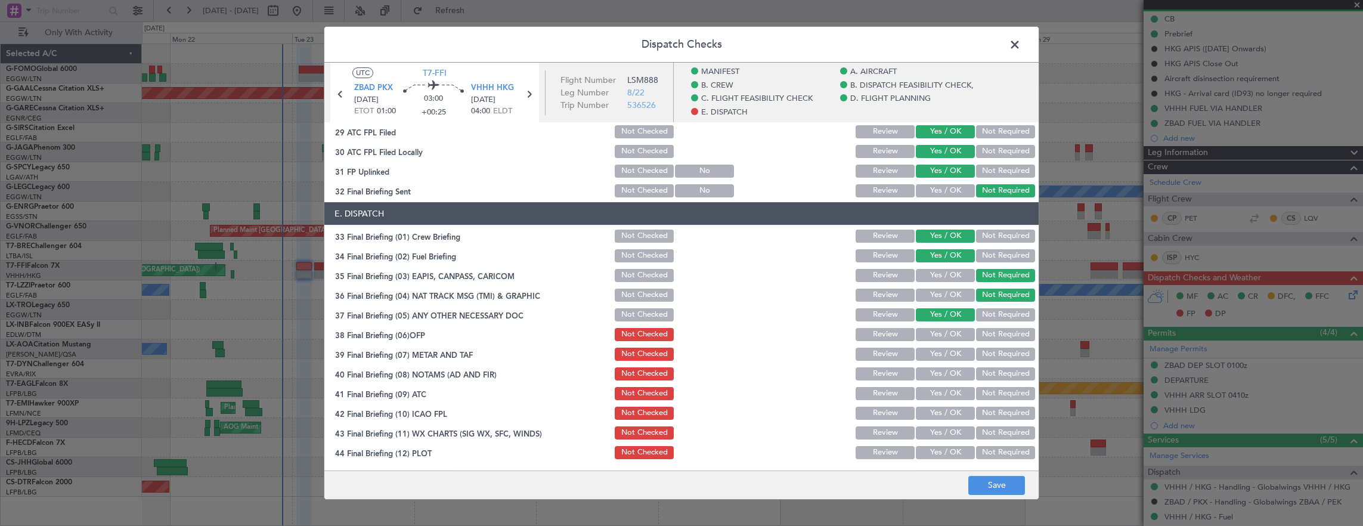
drag, startPoint x: 943, startPoint y: 335, endPoint x: 944, endPoint y: 351, distance: 16.1
click at [943, 335] on button "Yes / OK" at bounding box center [945, 334] width 59 height 13
click at [945, 354] on button "Yes / OK" at bounding box center [945, 354] width 59 height 13
click at [943, 376] on button "Yes / OK" at bounding box center [945, 373] width 59 height 13
click at [943, 390] on button "Yes / OK" at bounding box center [945, 393] width 59 height 13
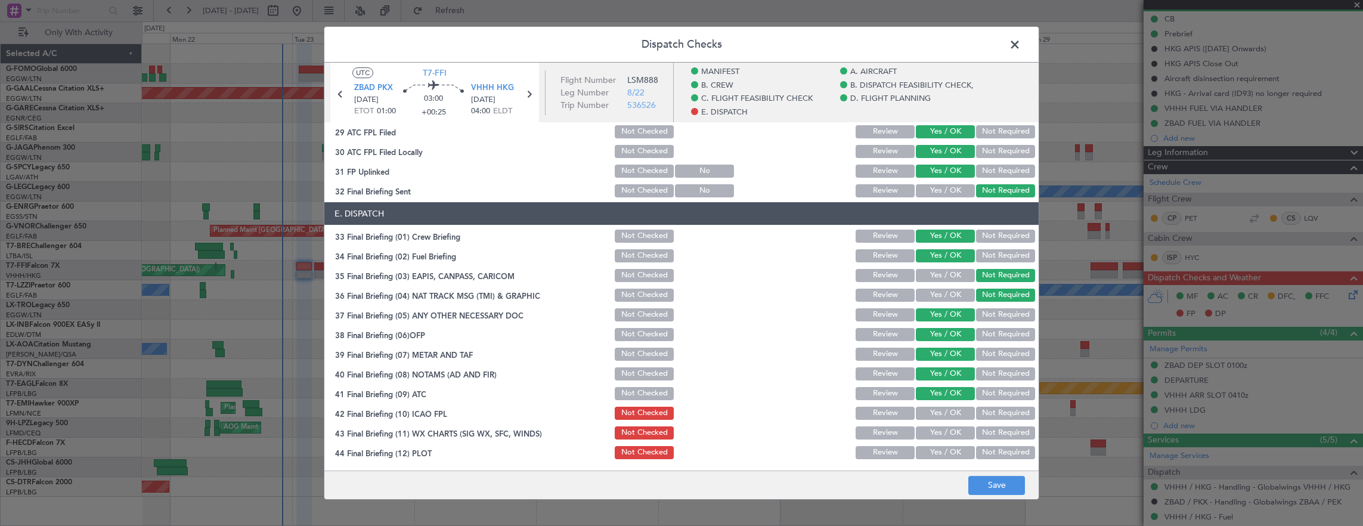
drag, startPoint x: 943, startPoint y: 409, endPoint x: 944, endPoint y: 425, distance: 15.5
click at [944, 409] on button "Yes / OK" at bounding box center [945, 413] width 59 height 13
click at [946, 431] on button "Yes / OK" at bounding box center [945, 432] width 59 height 13
click at [943, 449] on button "Yes / OK" at bounding box center [945, 452] width 59 height 13
click at [972, 485] on button "Save" at bounding box center [996, 485] width 57 height 19
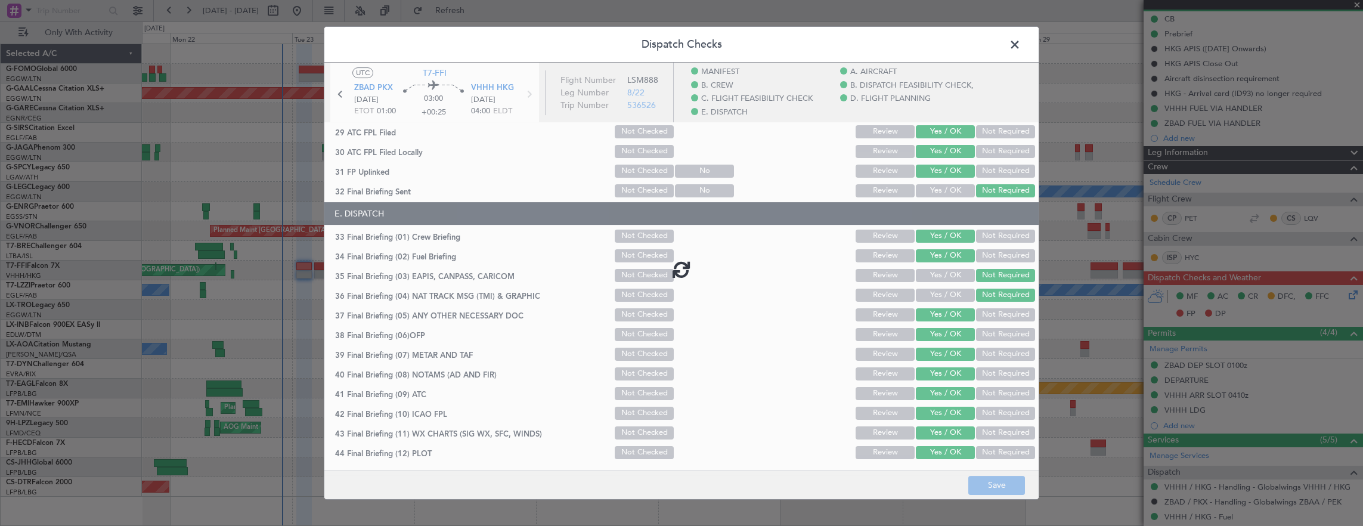
click at [1021, 46] on span at bounding box center [1021, 48] width 0 height 24
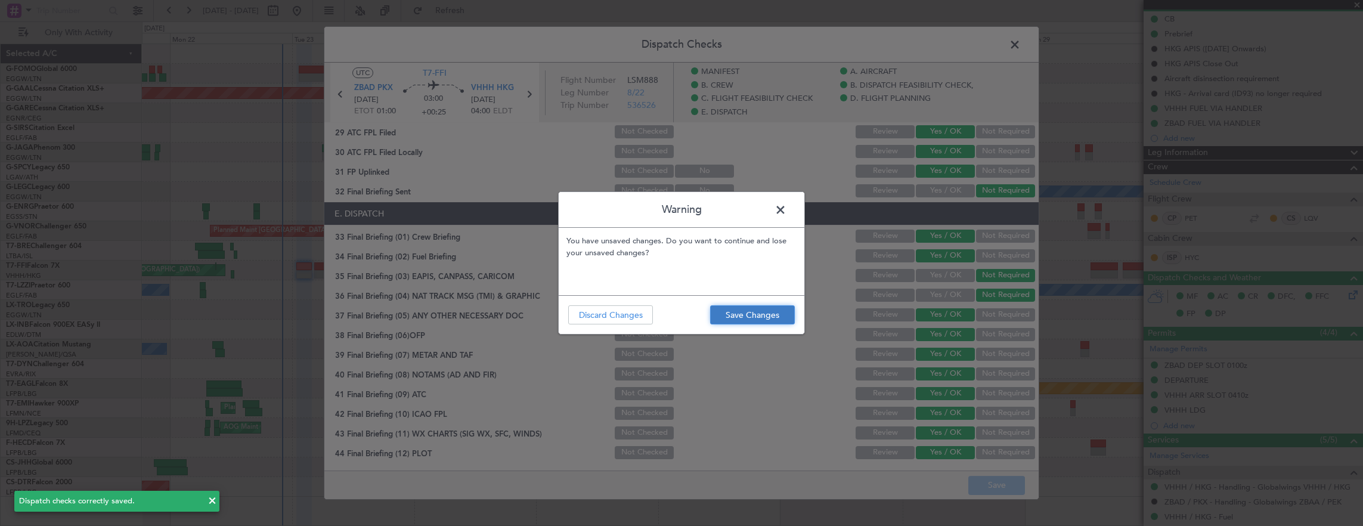
click at [757, 316] on button "Save Changes" at bounding box center [752, 314] width 85 height 19
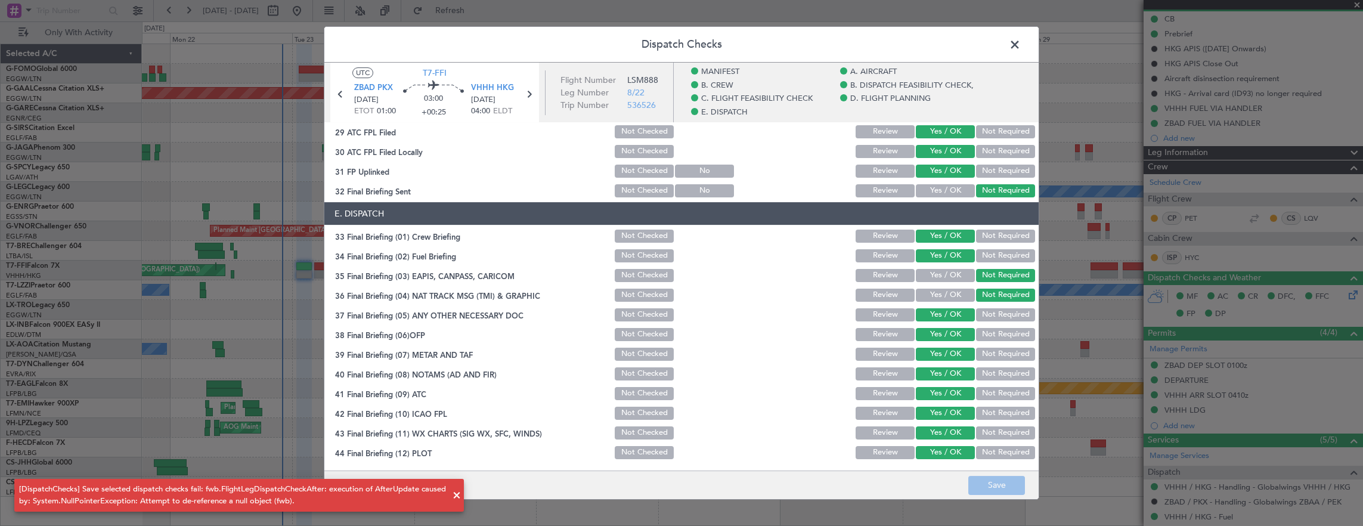
click at [1021, 49] on span at bounding box center [1021, 48] width 0 height 24
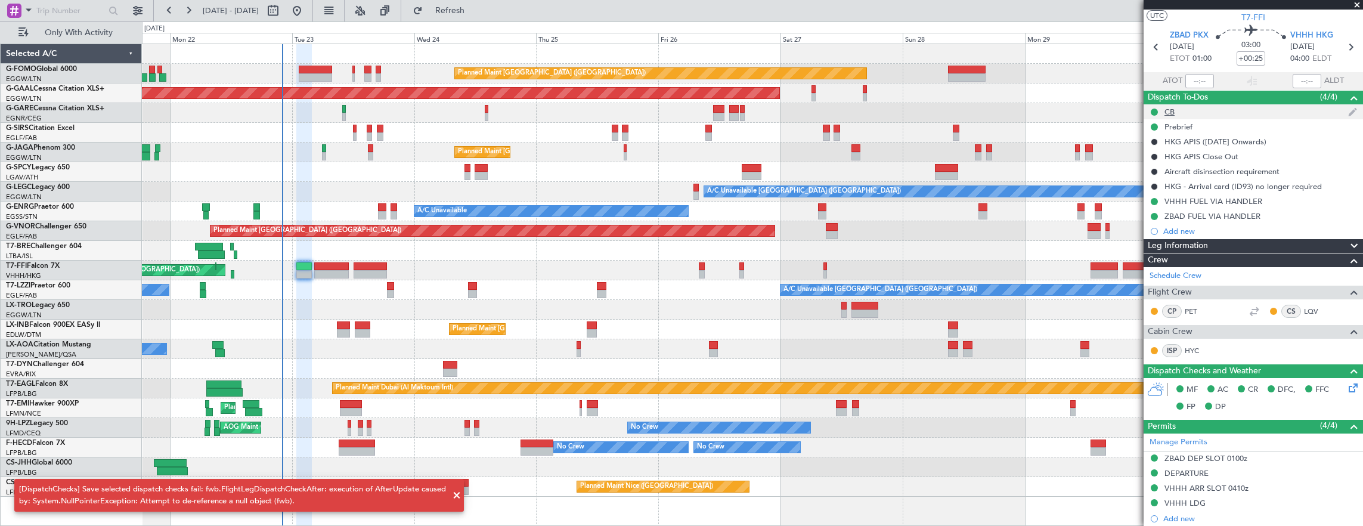
scroll to position [0, 0]
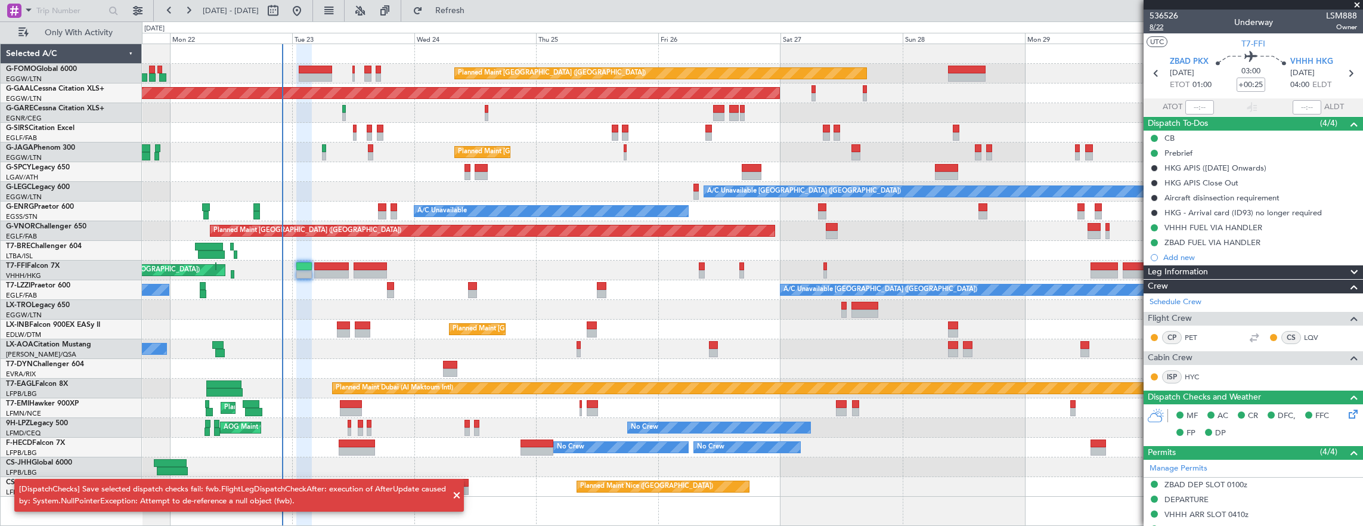
click at [1169, 29] on span "8/22" at bounding box center [1164, 27] width 29 height 10
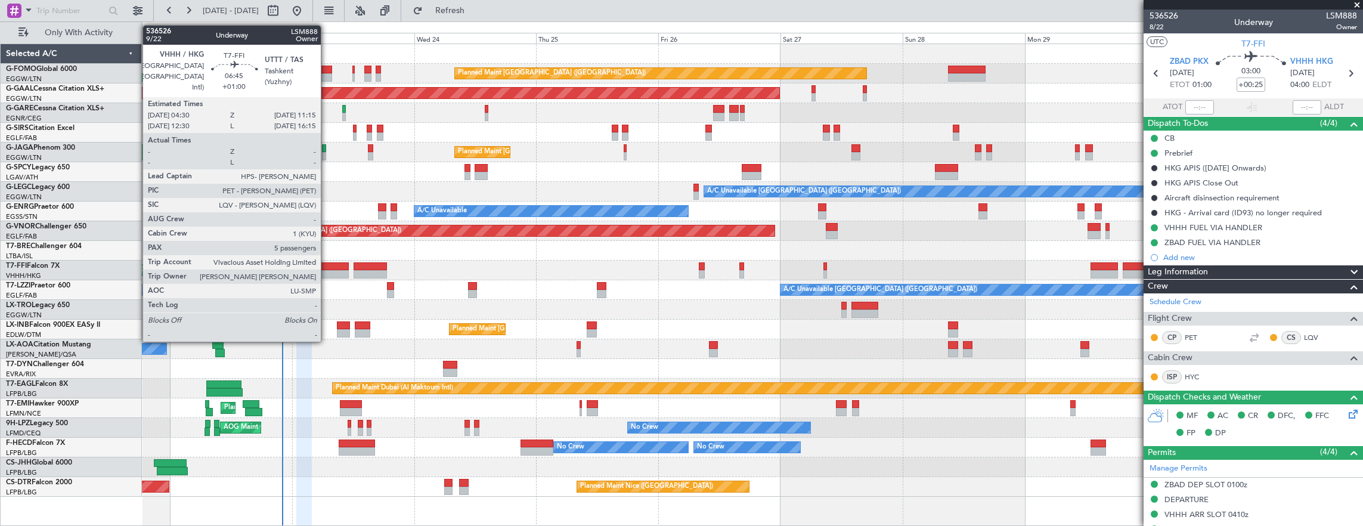
click at [327, 266] on div at bounding box center [331, 266] width 35 height 8
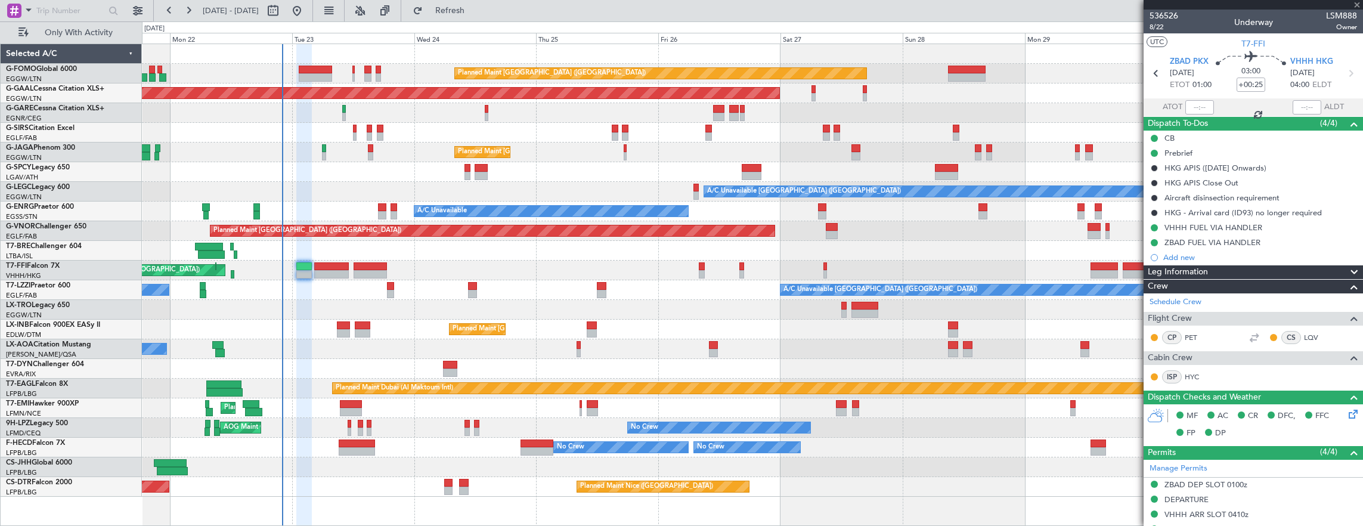
type input "+01:00"
type input "5"
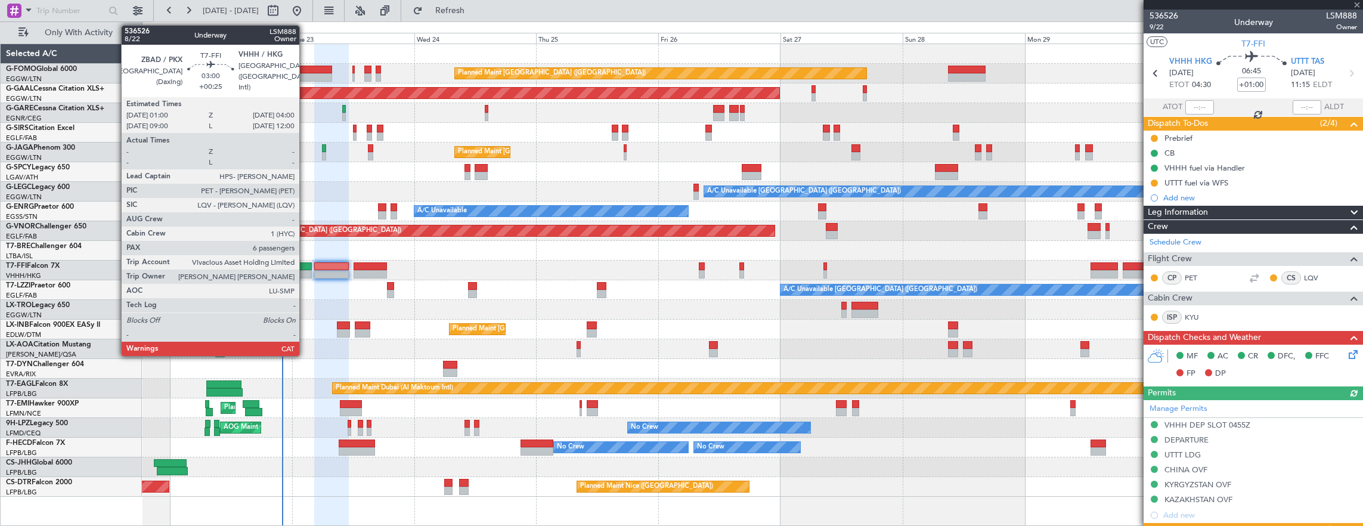
click at [305, 276] on div at bounding box center [304, 274] width 16 height 8
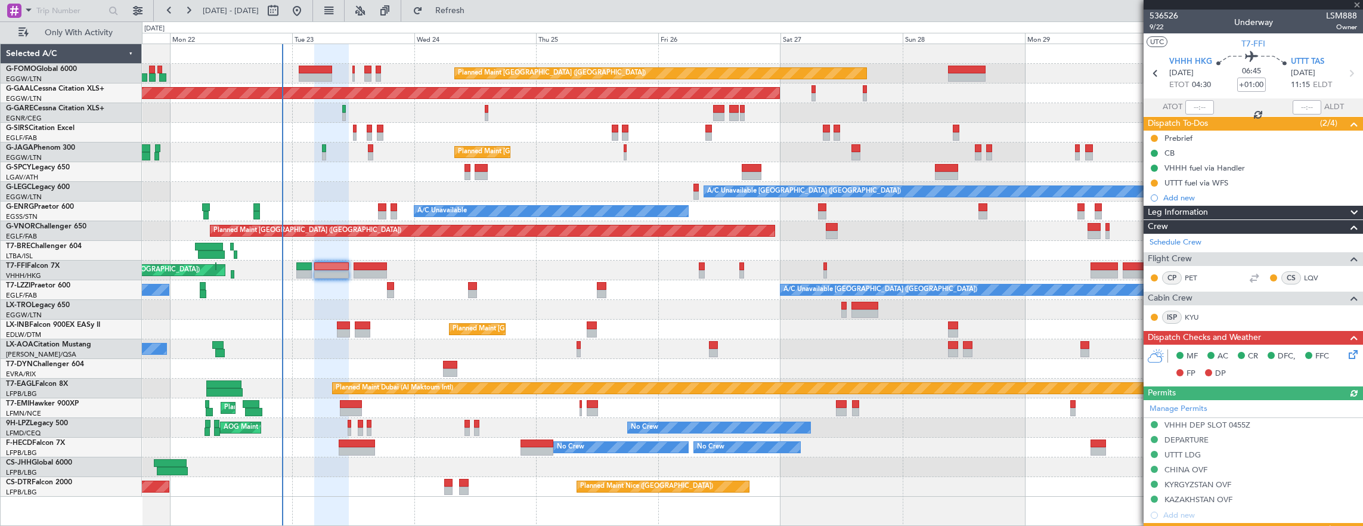
type input "+00:25"
type input "6"
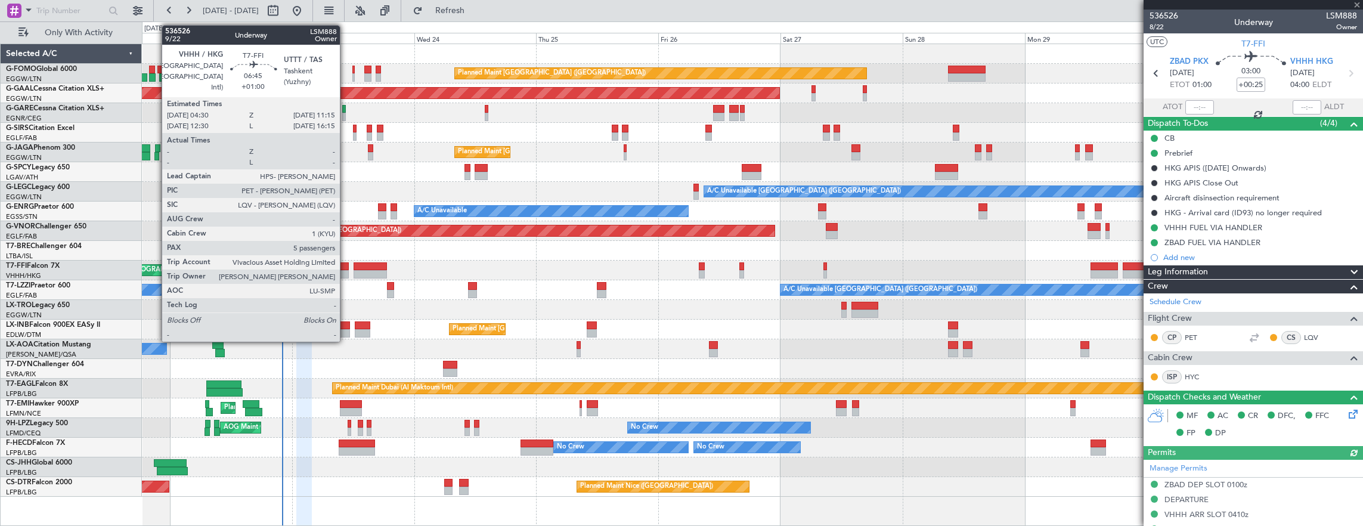
click at [335, 264] on div at bounding box center [331, 266] width 35 height 8
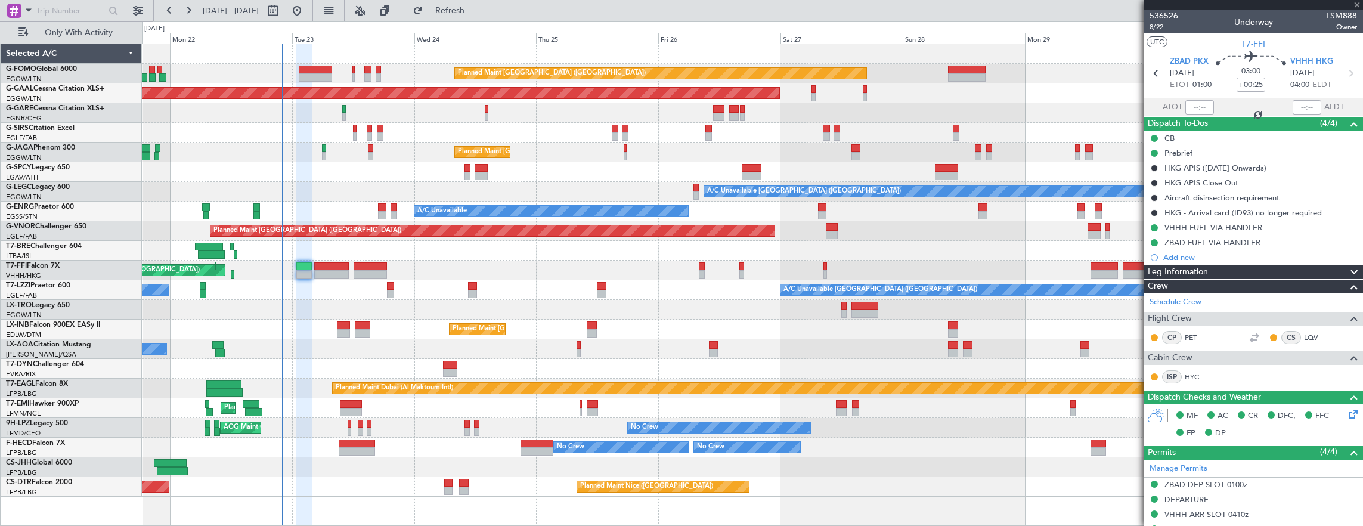
type input "+01:00"
type input "5"
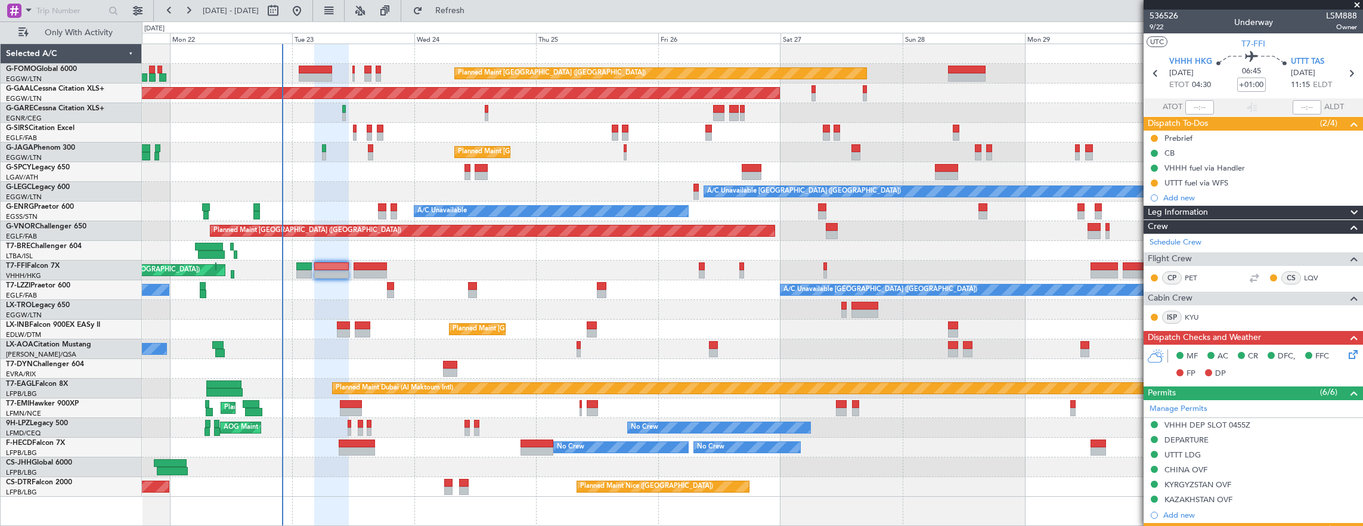
drag, startPoint x: 1155, startPoint y: 135, endPoint x: 1160, endPoint y: 167, distance: 32.1
click at [1155, 135] on button at bounding box center [1154, 138] width 7 height 7
click at [1166, 217] on span "Leg Information" at bounding box center [1178, 213] width 60 height 14
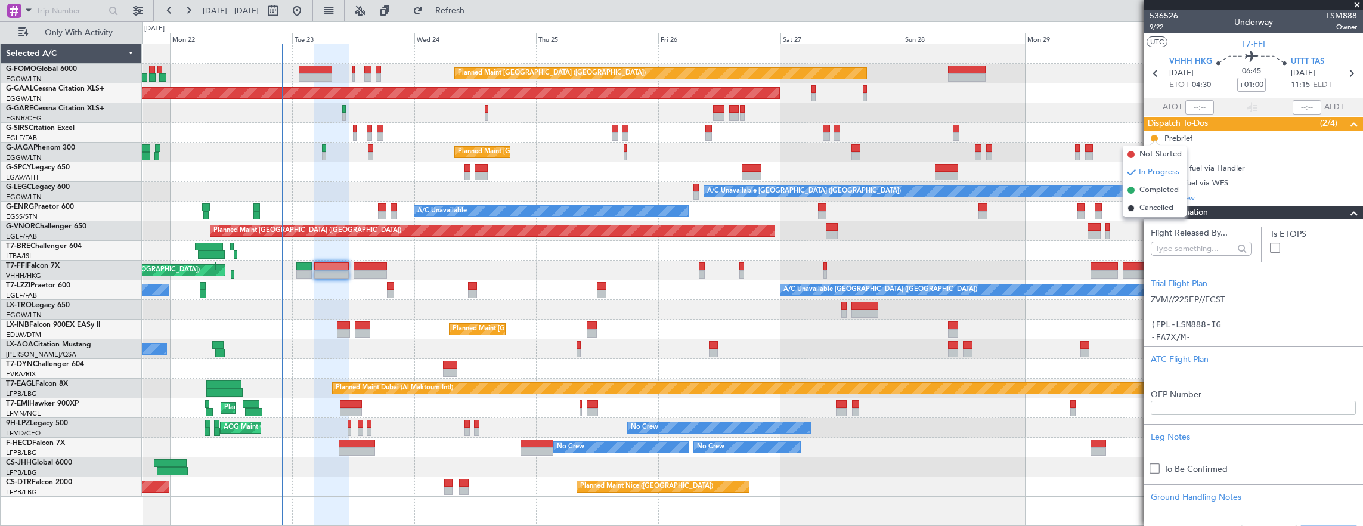
click at [1218, 213] on div "Leg Information" at bounding box center [1253, 213] width 219 height 14
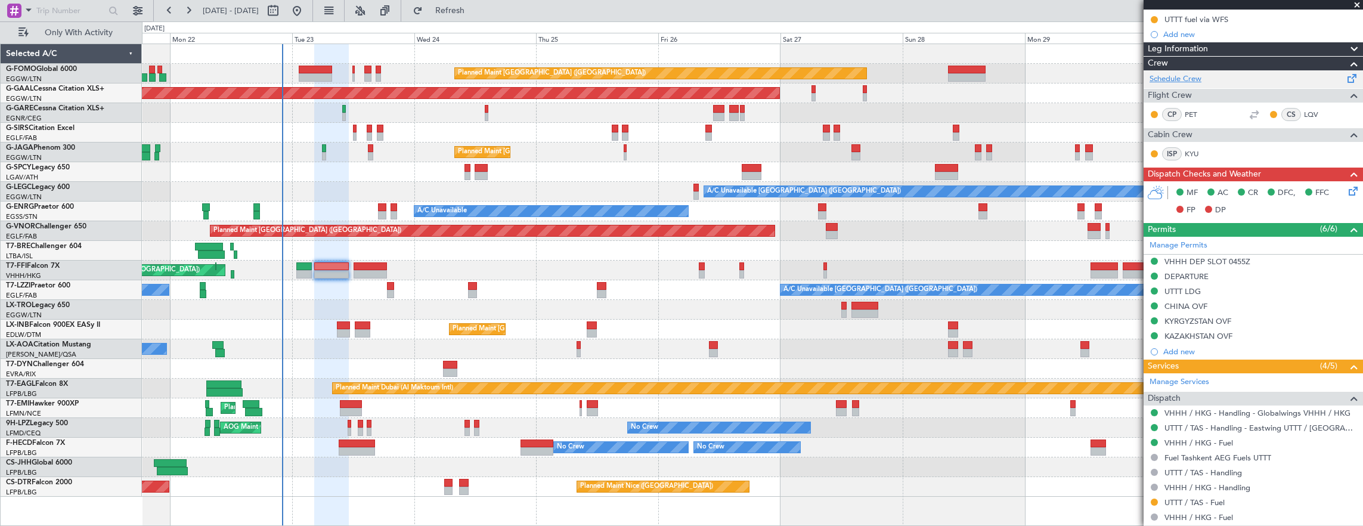
scroll to position [60, 0]
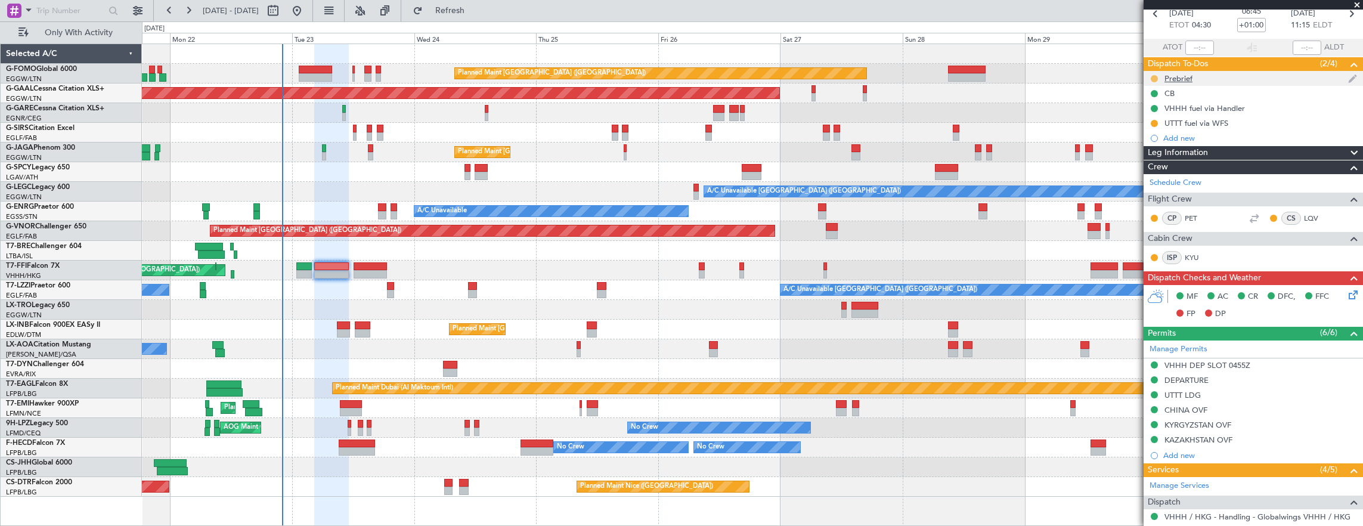
click at [1155, 77] on button at bounding box center [1154, 78] width 7 height 7
click at [1157, 146] on span "Cancelled" at bounding box center [1157, 149] width 34 height 12
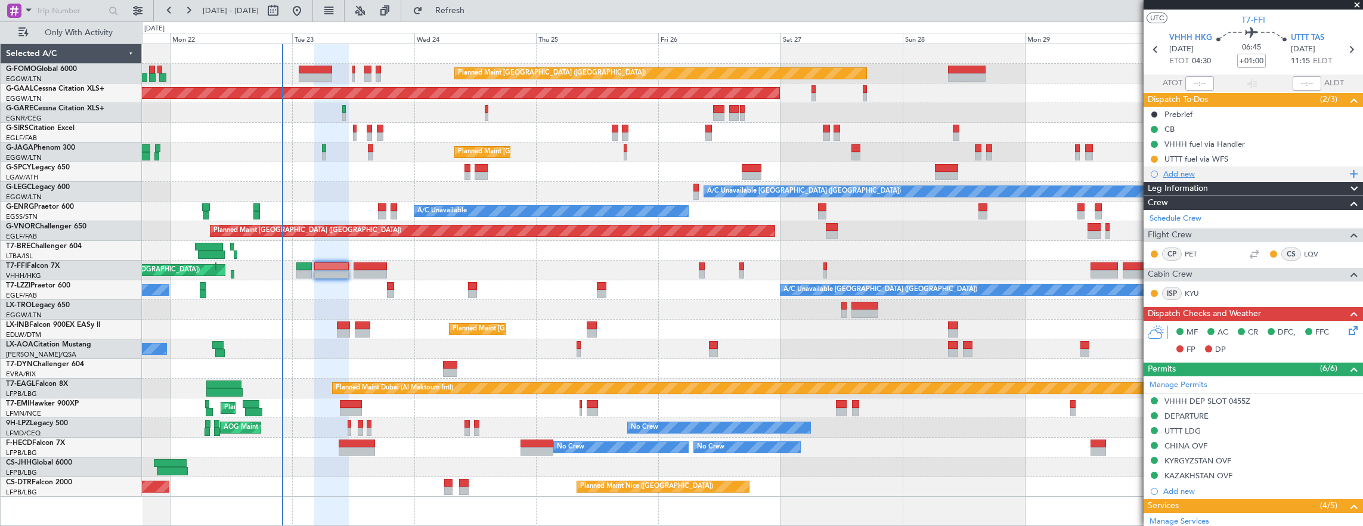
scroll to position [0, 0]
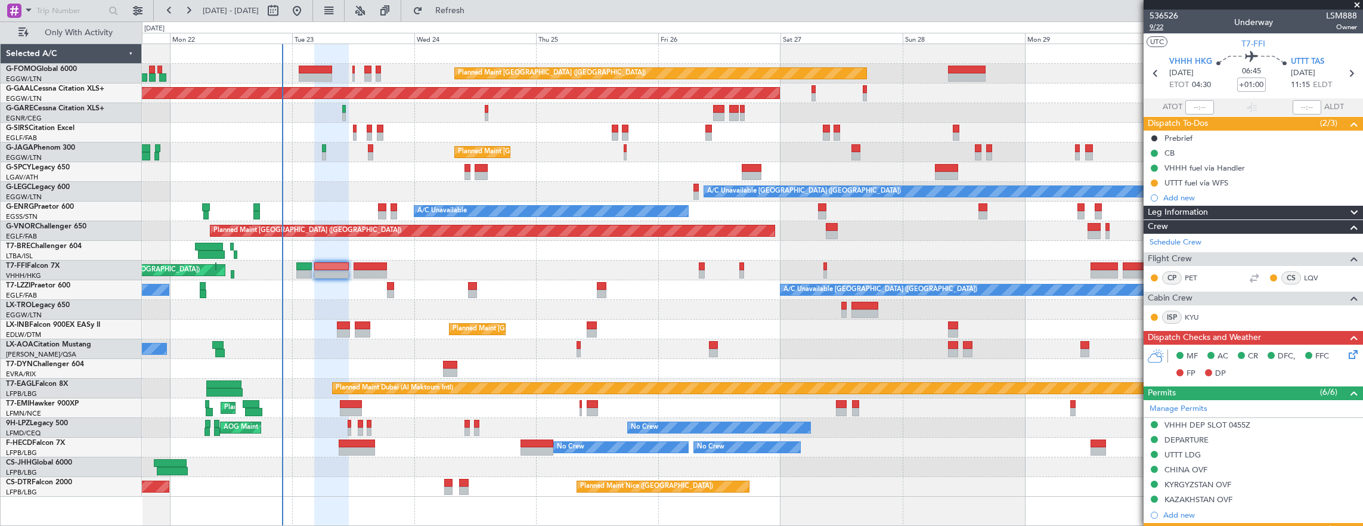
click at [1159, 28] on span "9/22" at bounding box center [1164, 27] width 29 height 10
click at [1156, 30] on span "9/22" at bounding box center [1164, 27] width 29 height 10
click at [1167, 24] on span "9/22" at bounding box center [1164, 27] width 29 height 10
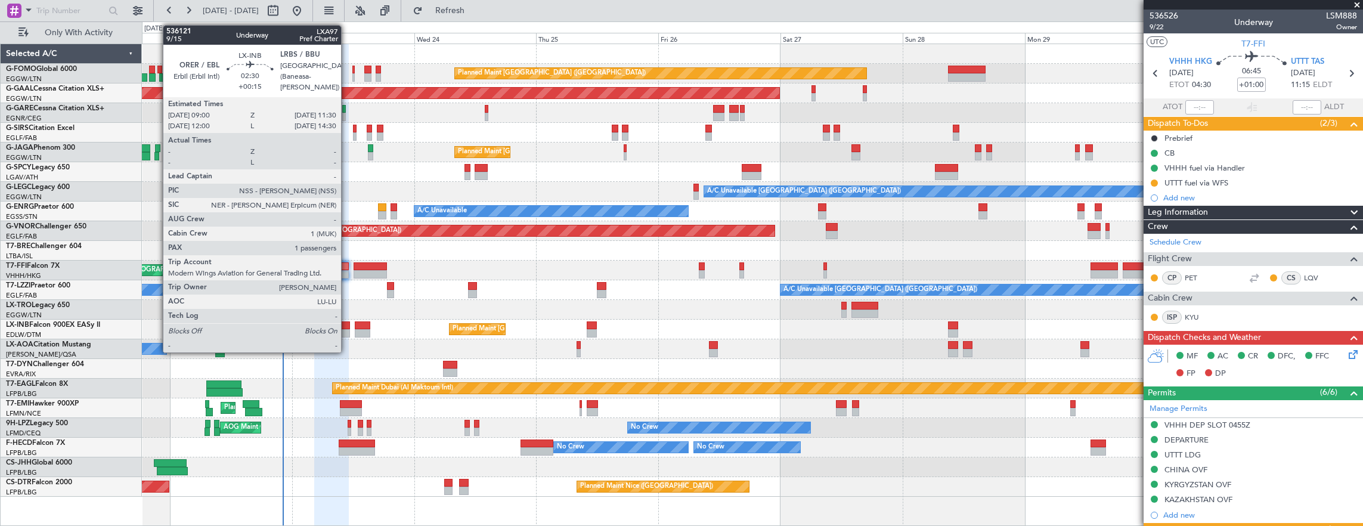
click at [345, 330] on div at bounding box center [343, 333] width 13 height 8
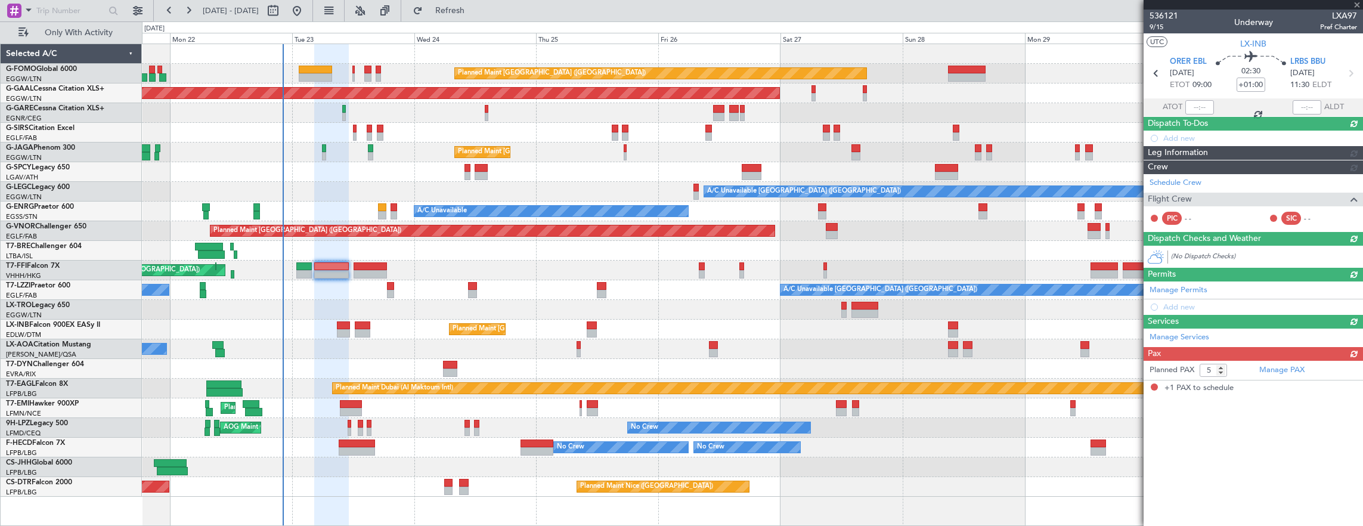
type input "+00:15"
type input "1"
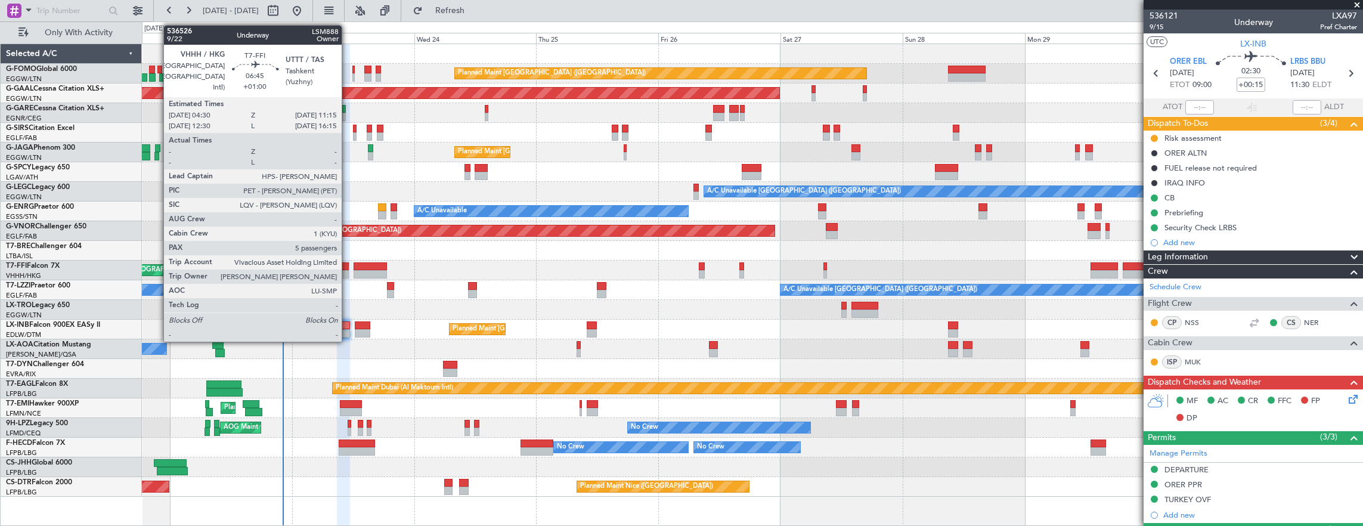
click at [348, 268] on div at bounding box center [331, 266] width 35 height 8
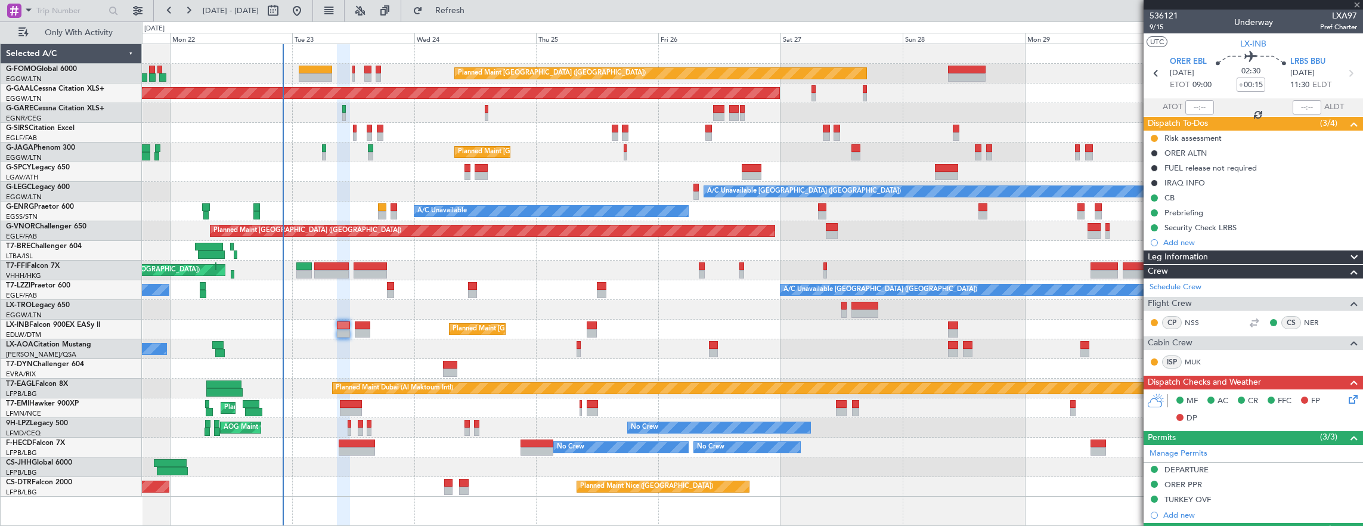
type input "+01:00"
type input "5"
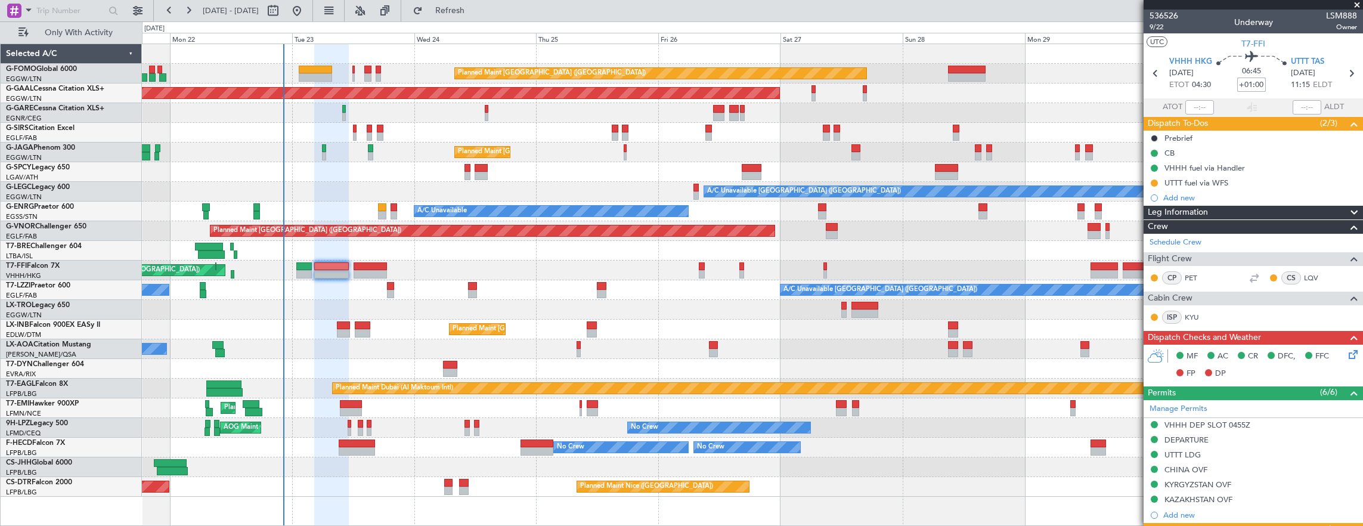
click at [1246, 82] on input "+01:00" at bounding box center [1251, 85] width 29 height 14
click at [1156, 32] on span "9/22" at bounding box center [1164, 27] width 29 height 10
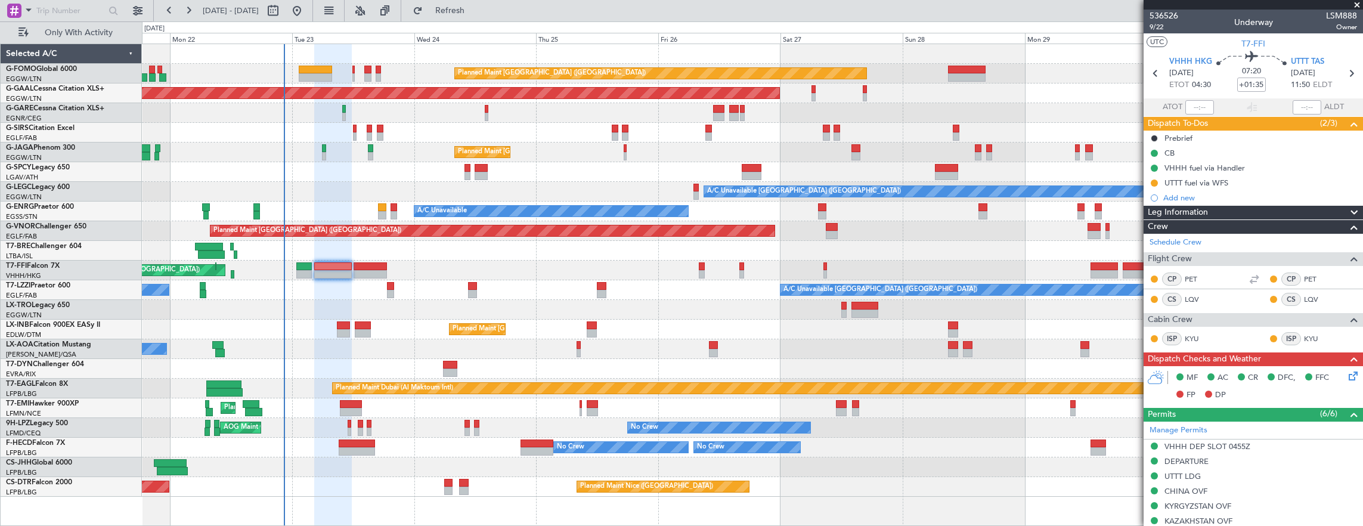
click at [323, 64] on div "Planned Maint [GEOGRAPHIC_DATA] ([GEOGRAPHIC_DATA])" at bounding box center [752, 74] width 1221 height 20
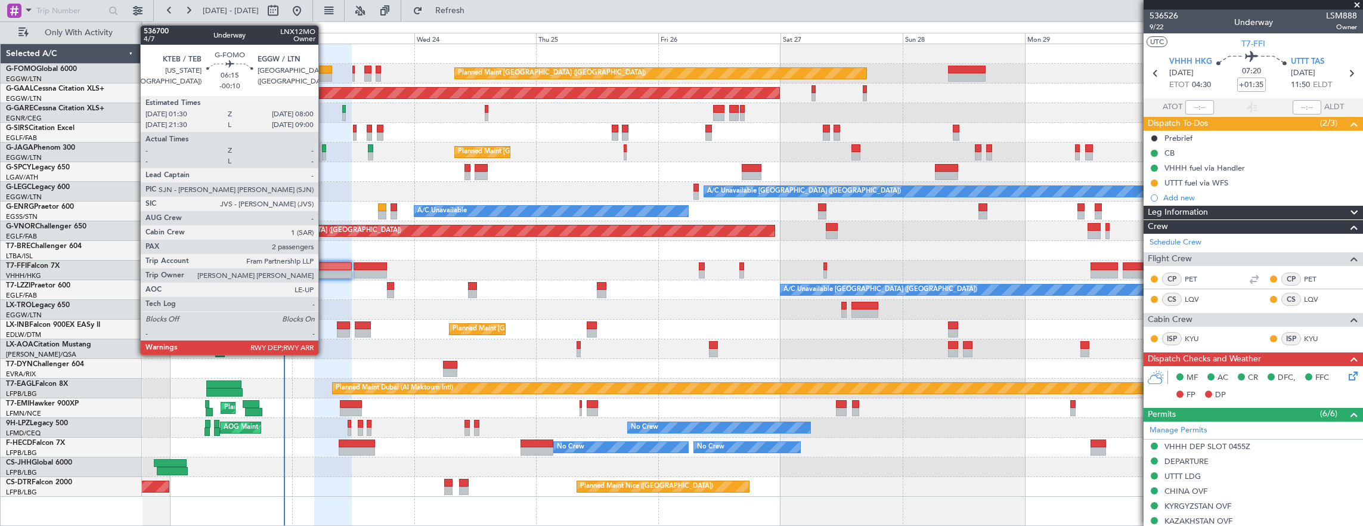
click at [324, 79] on div at bounding box center [315, 77] width 33 height 8
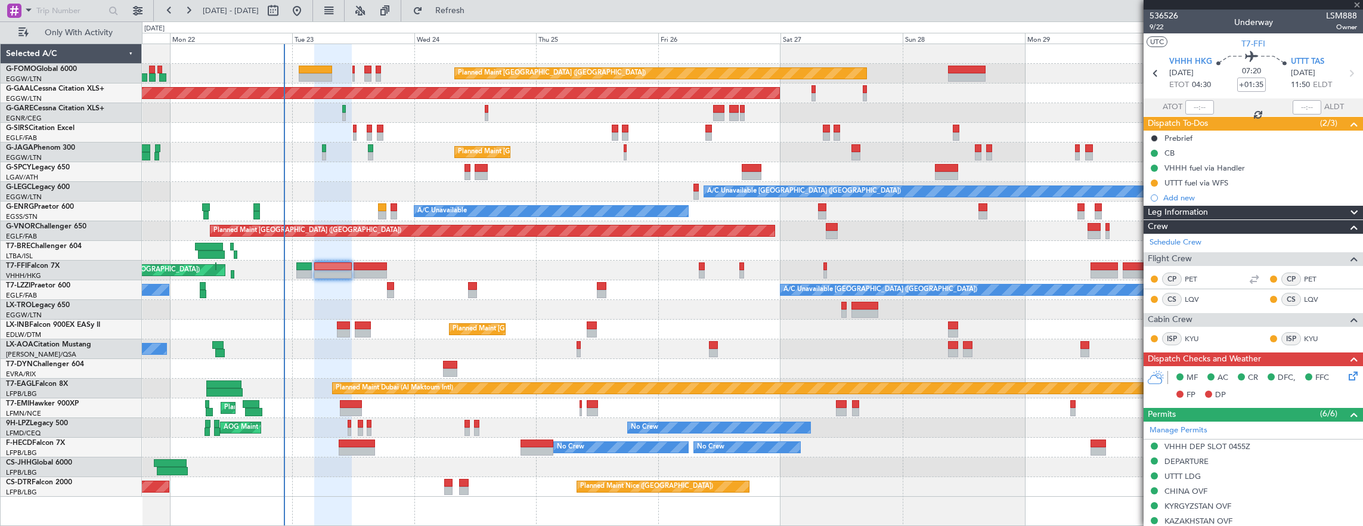
type input "-00:10"
type input "2"
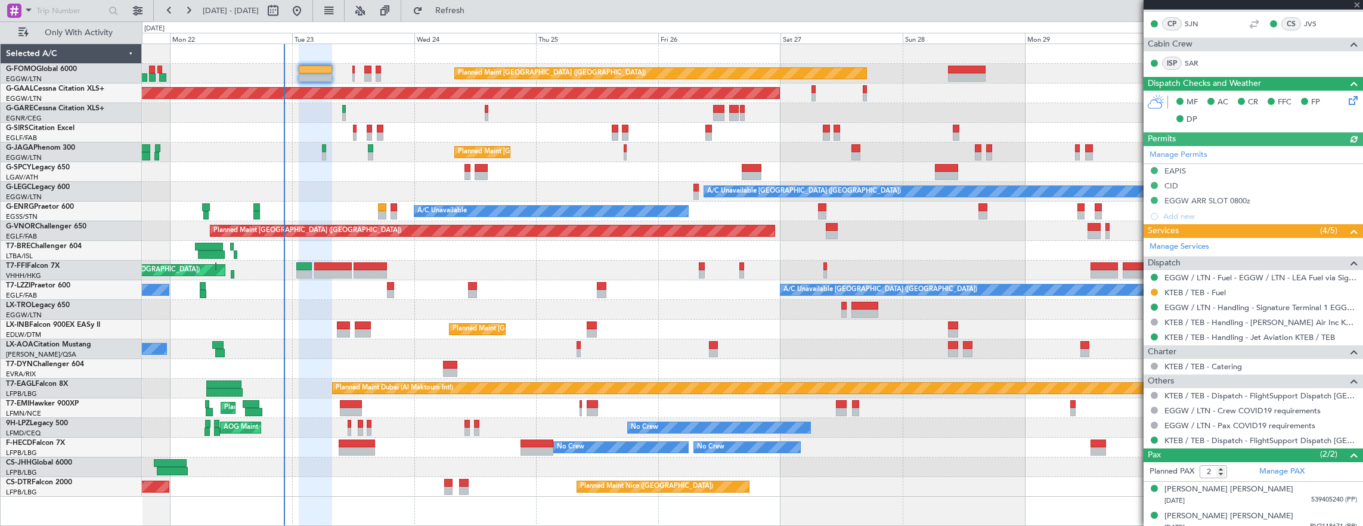
scroll to position [260, 0]
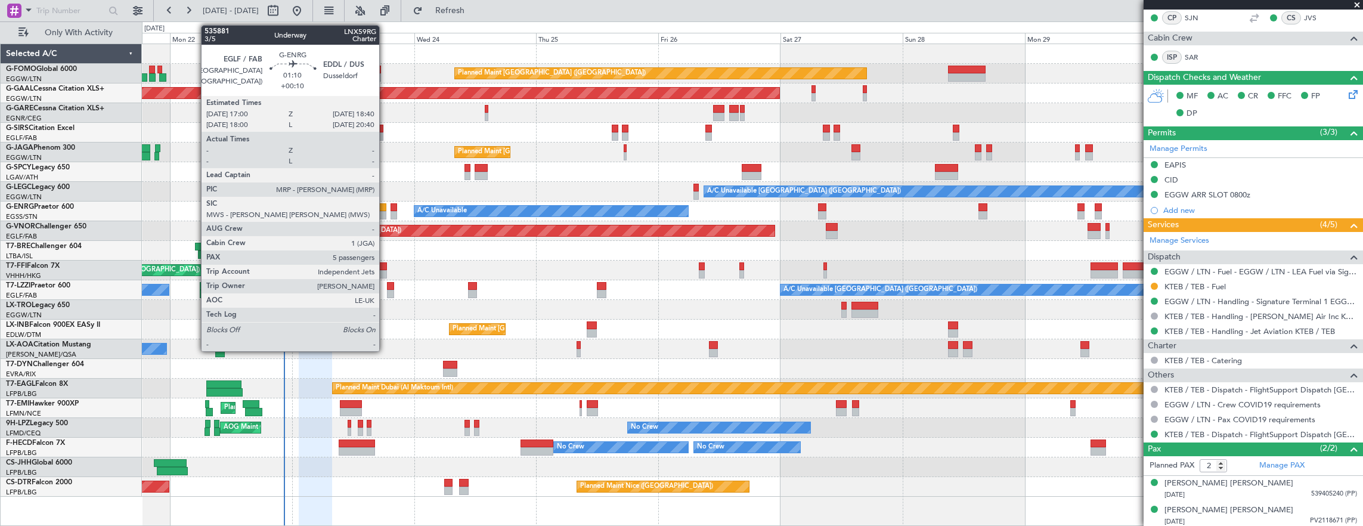
click at [385, 211] on div at bounding box center [382, 215] width 9 height 8
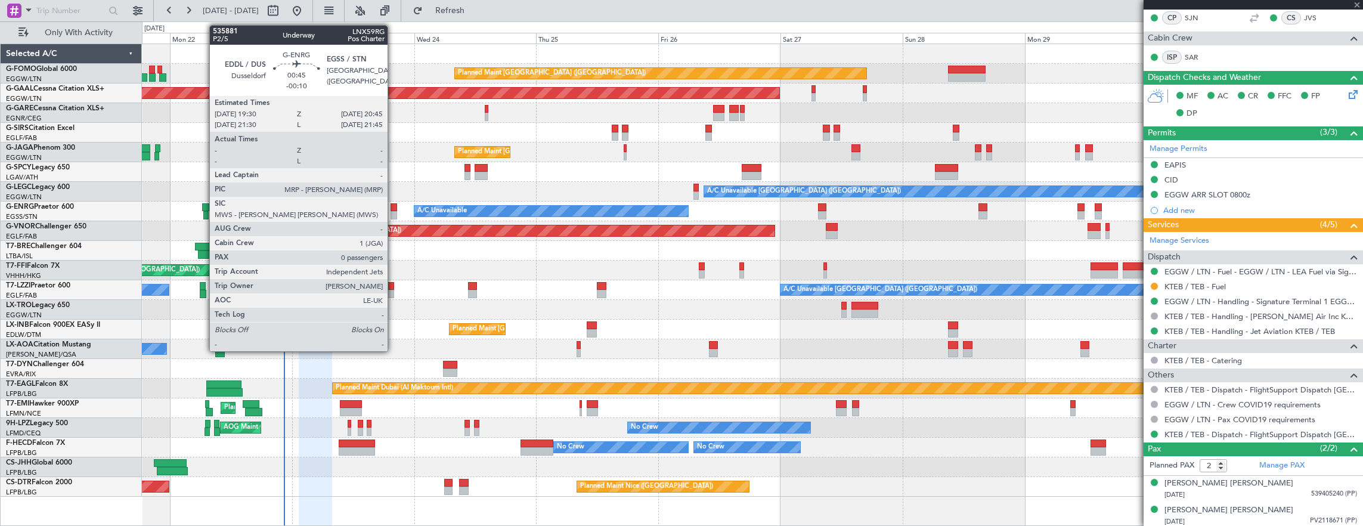
type input "+00:10"
type input "5"
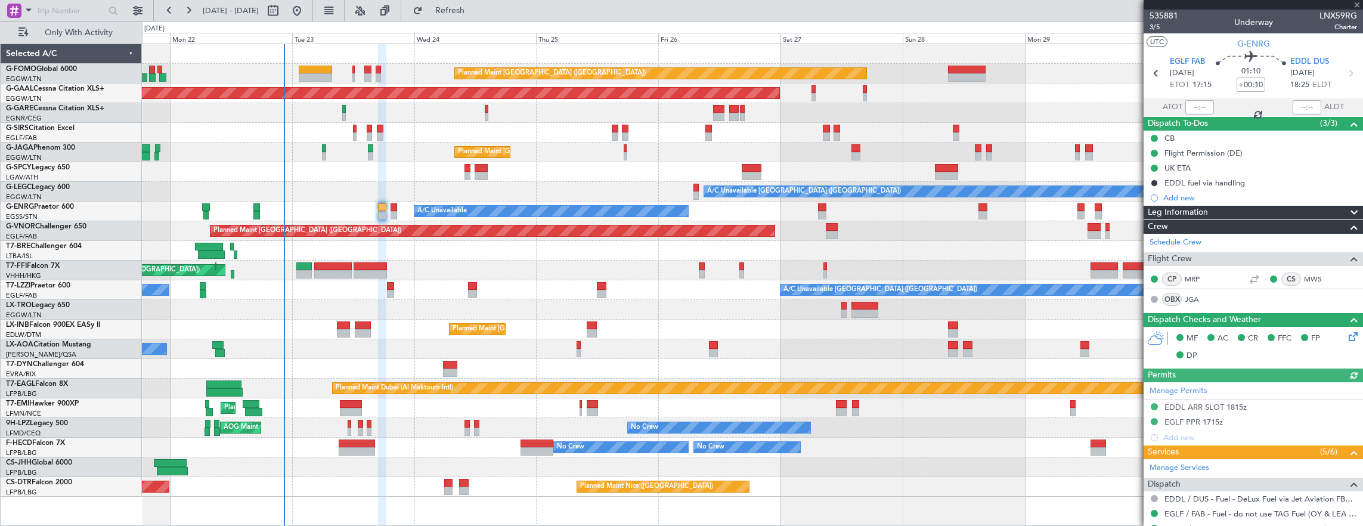
scroll to position [292, 0]
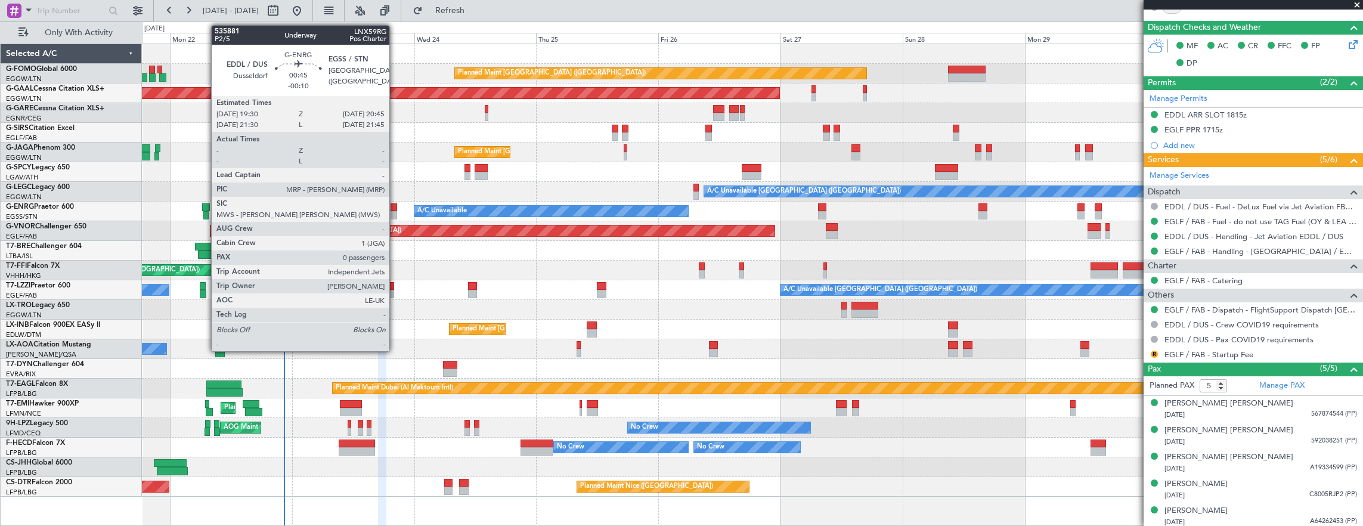
click at [389, 202] on div "A/C Unavailable AOG Maint London (Stansted)" at bounding box center [752, 212] width 1221 height 20
click at [392, 204] on div at bounding box center [394, 207] width 7 height 8
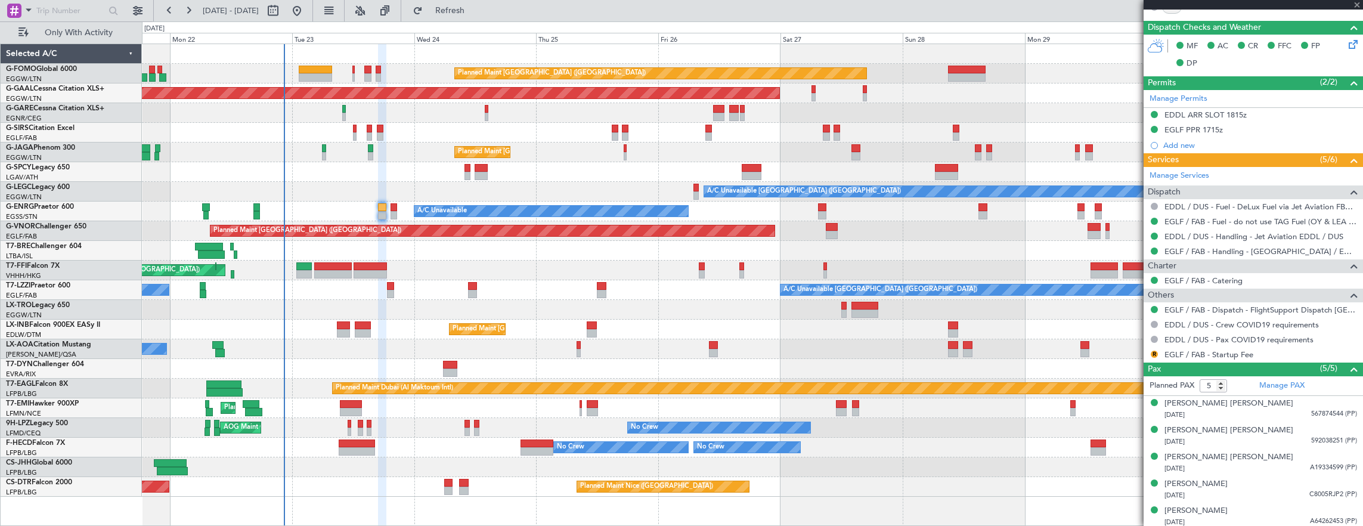
type input "-00:10"
type input "0"
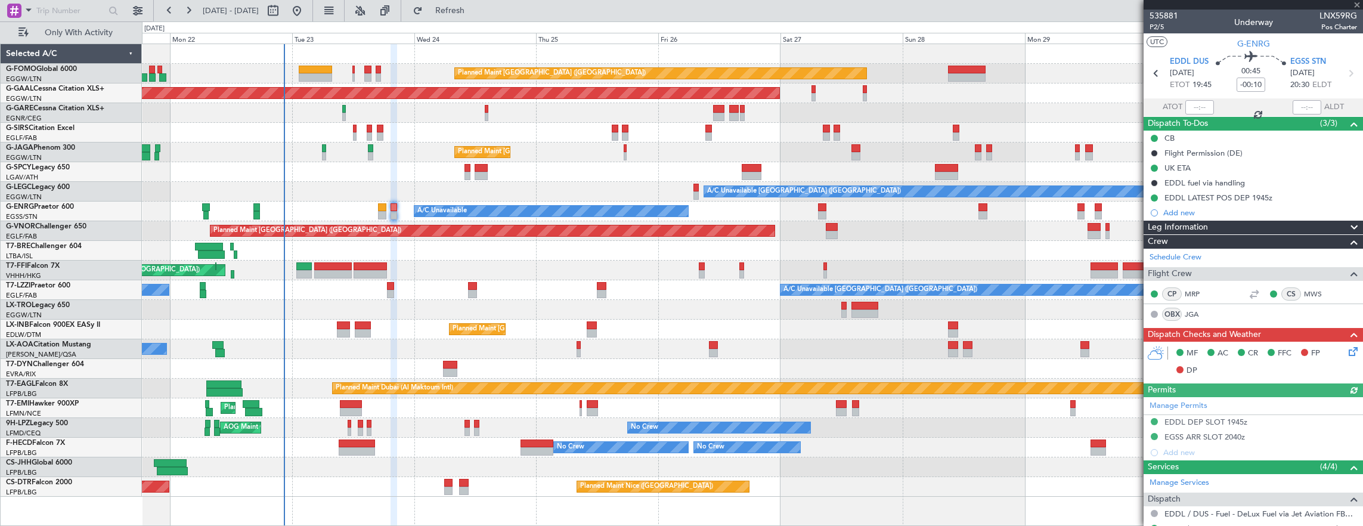
scroll to position [159, 0]
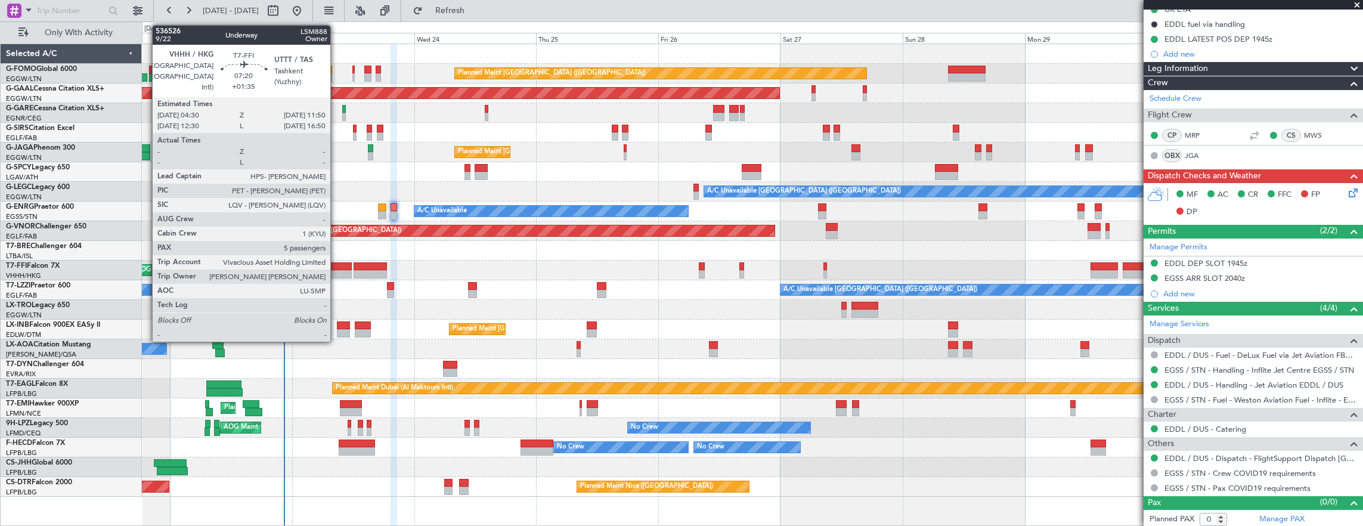
click at [336, 271] on div at bounding box center [333, 274] width 38 height 8
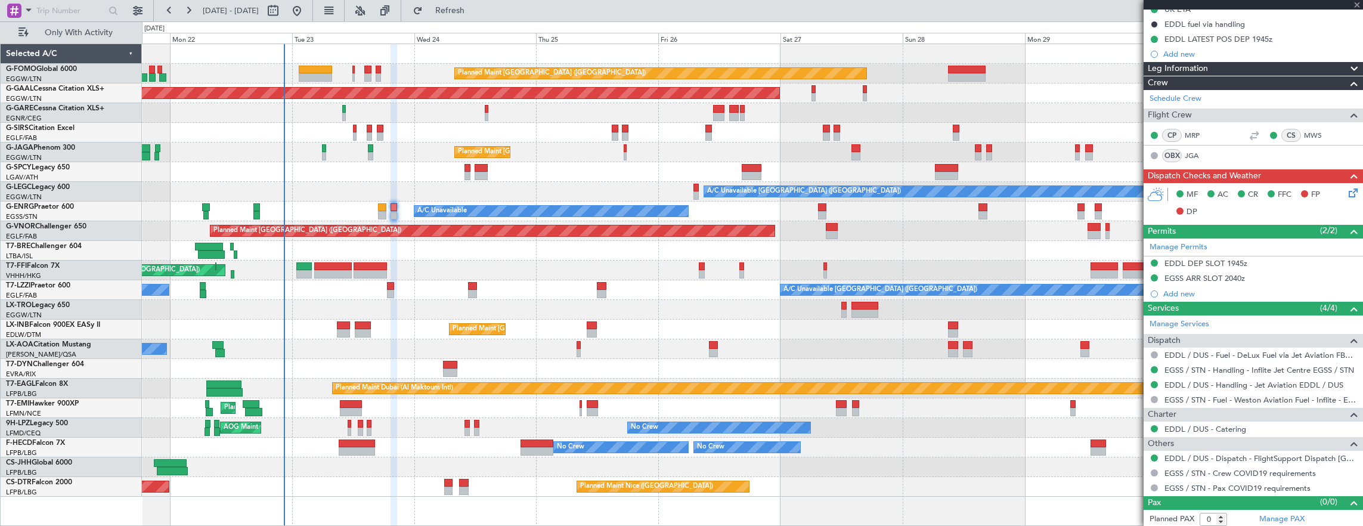
type input "+01:35"
type input "5"
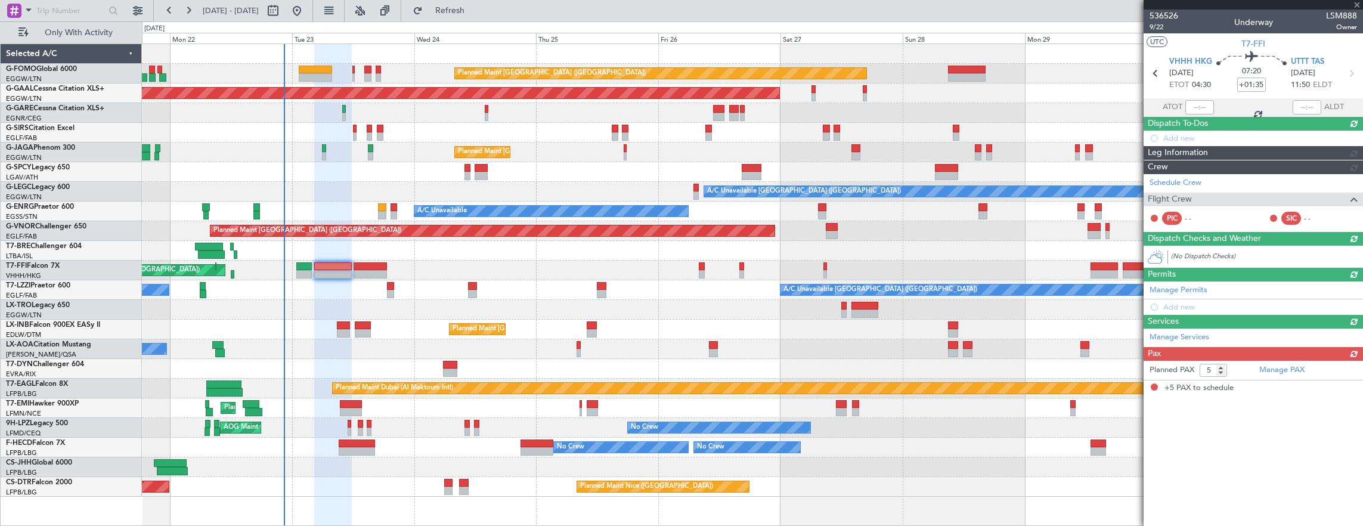
scroll to position [0, 0]
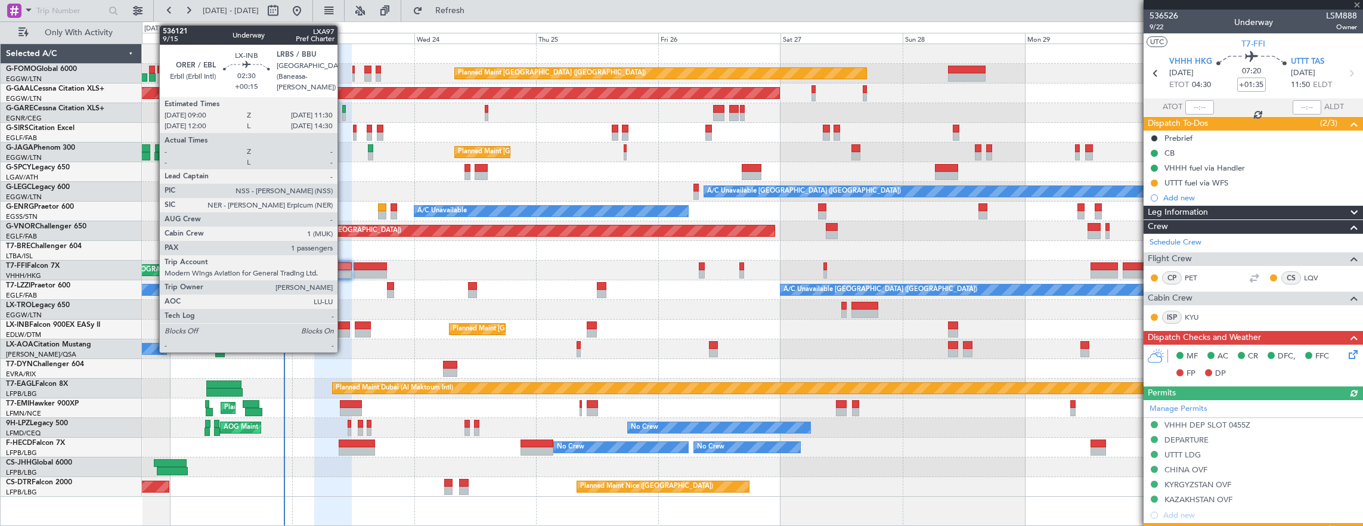
click at [343, 333] on div at bounding box center [343, 333] width 13 height 8
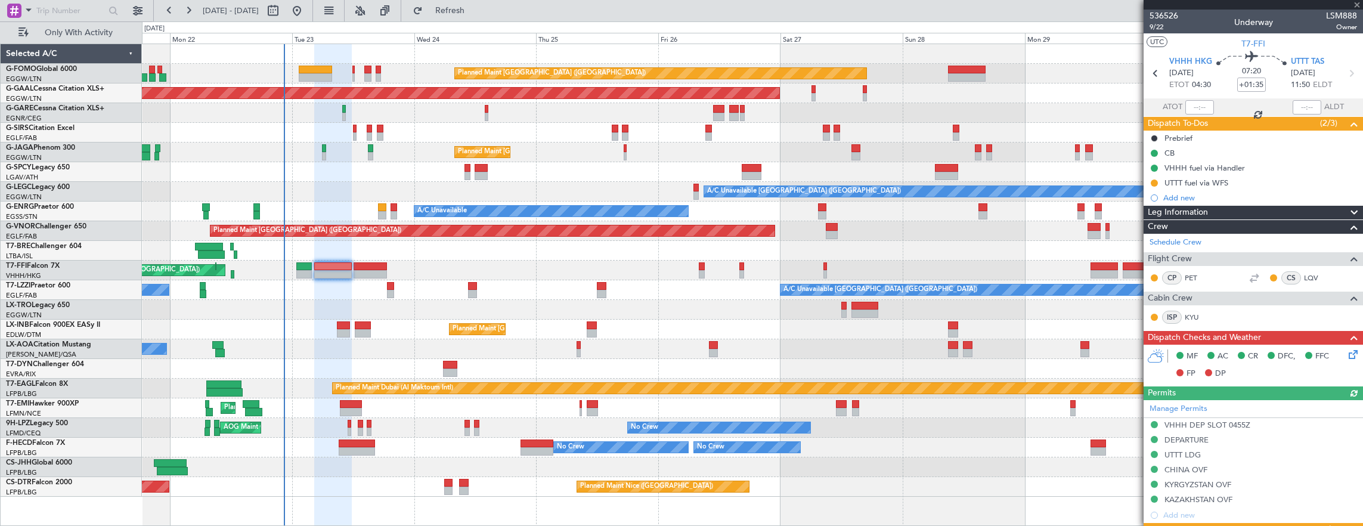
type input "+00:15"
type input "1"
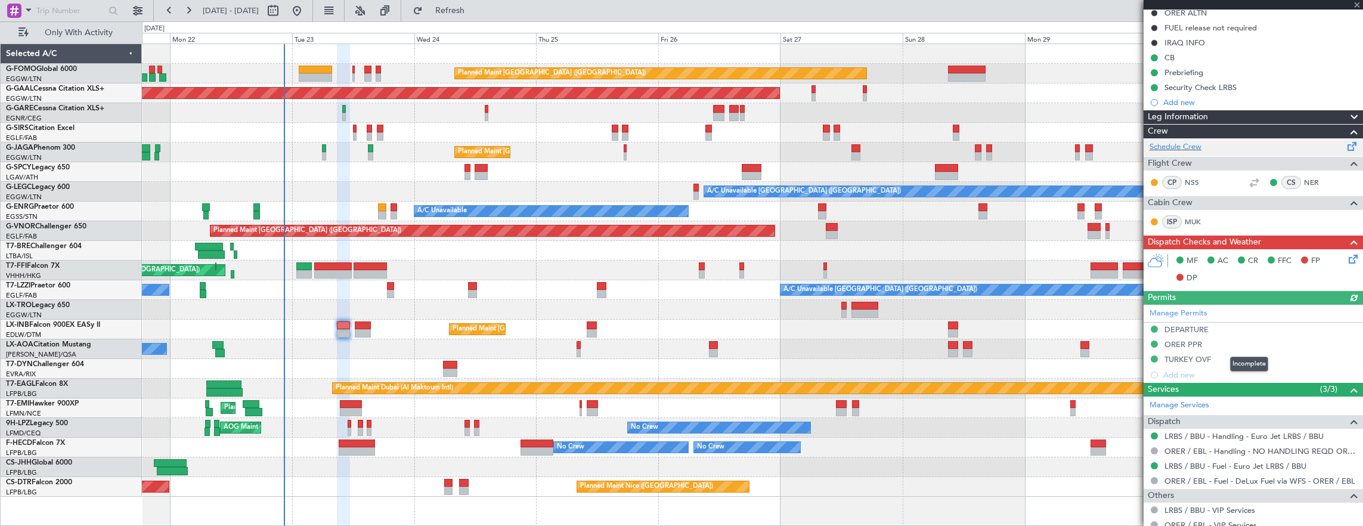
scroll to position [179, 0]
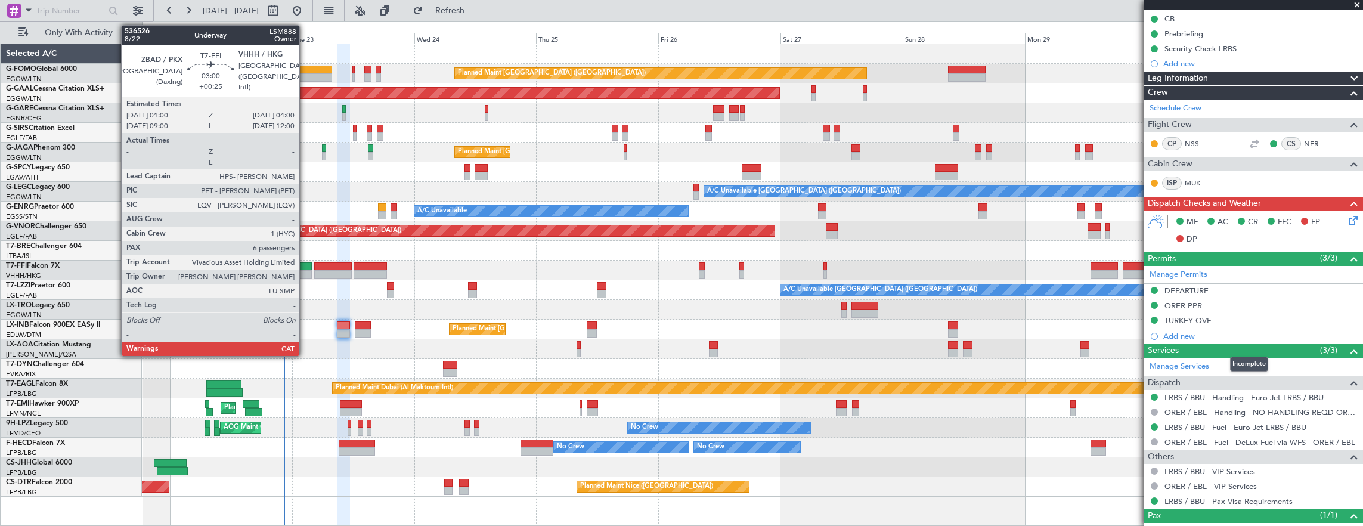
click at [305, 275] on div at bounding box center [304, 274] width 16 height 8
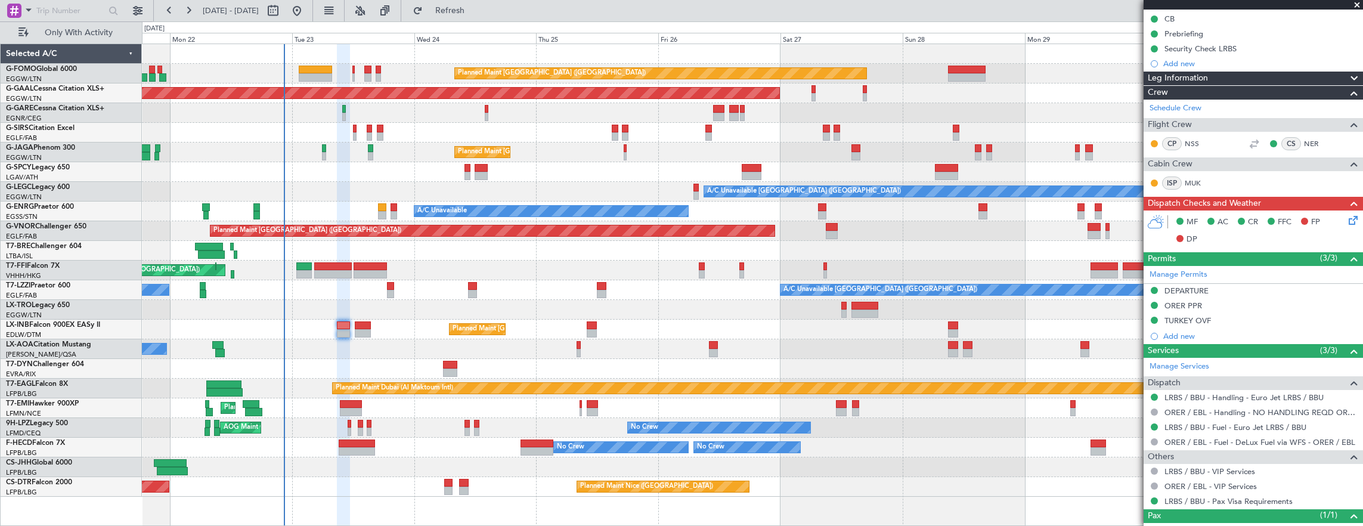
click at [323, 268] on div at bounding box center [333, 266] width 38 height 8
type input "+01:35"
type input "5"
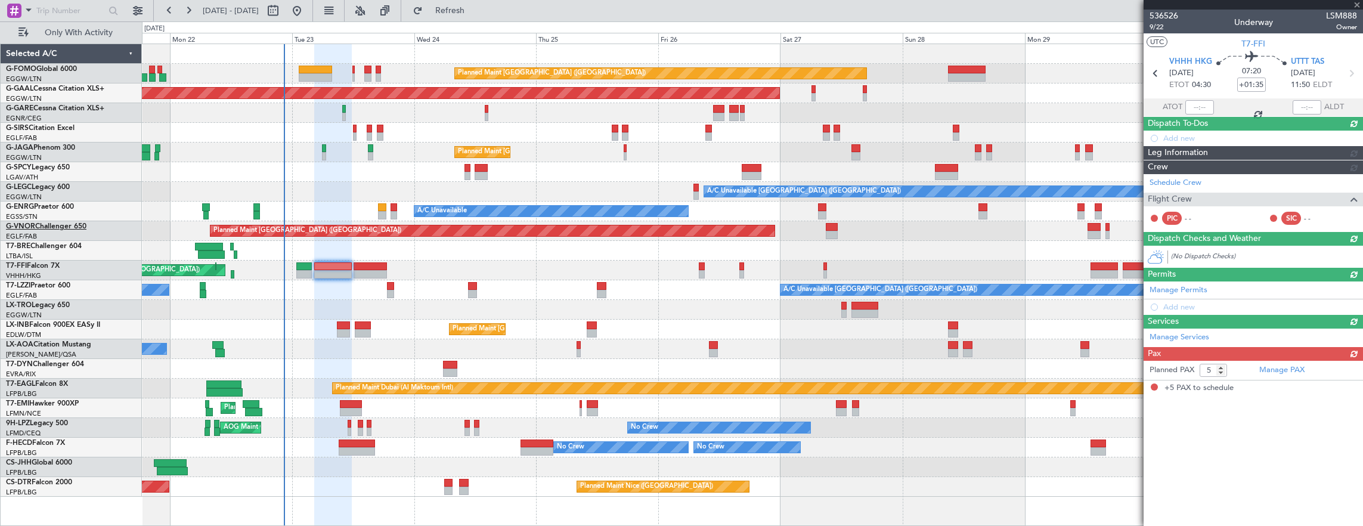
scroll to position [0, 0]
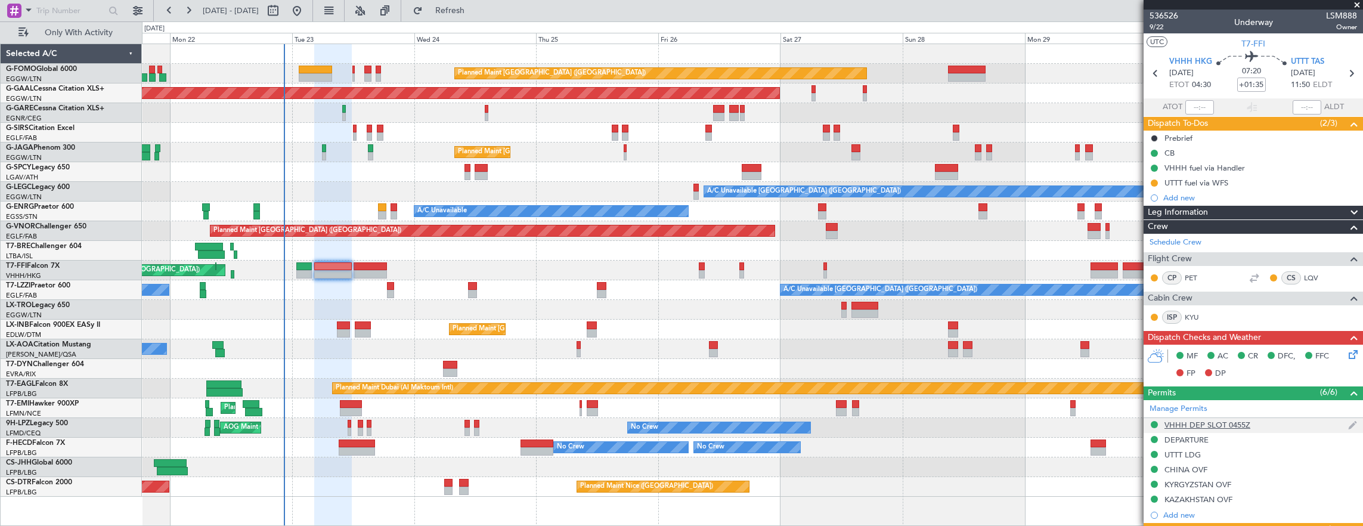
click at [1299, 426] on div "VHHH DEP SLOT 0455Z" at bounding box center [1253, 425] width 219 height 15
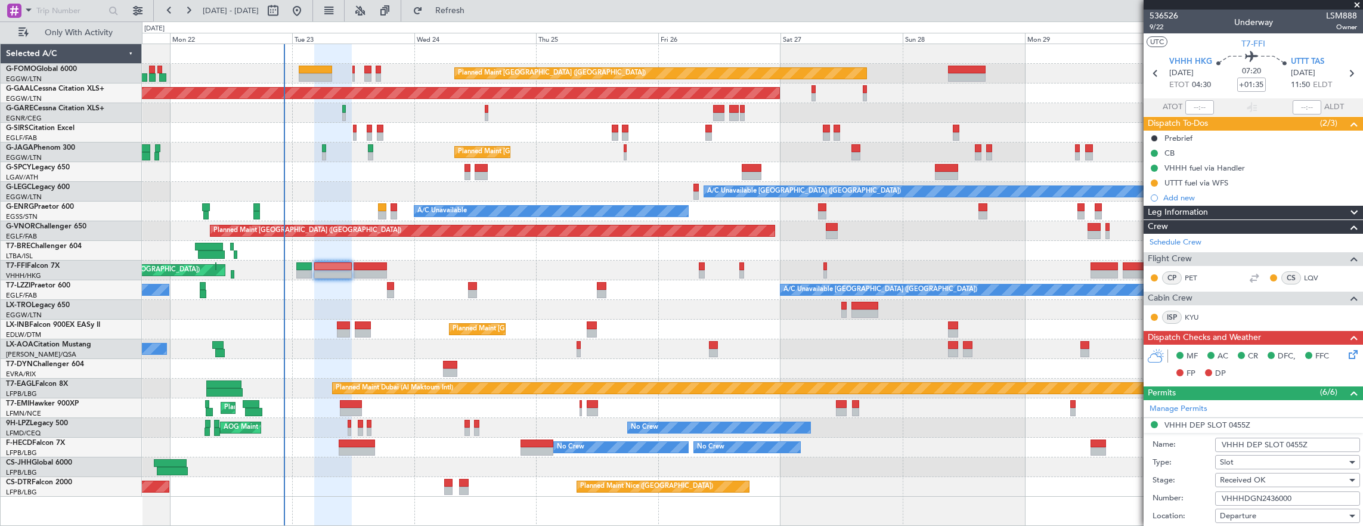
click at [1302, 494] on input "VHHHDGN2436000" at bounding box center [1287, 498] width 145 height 14
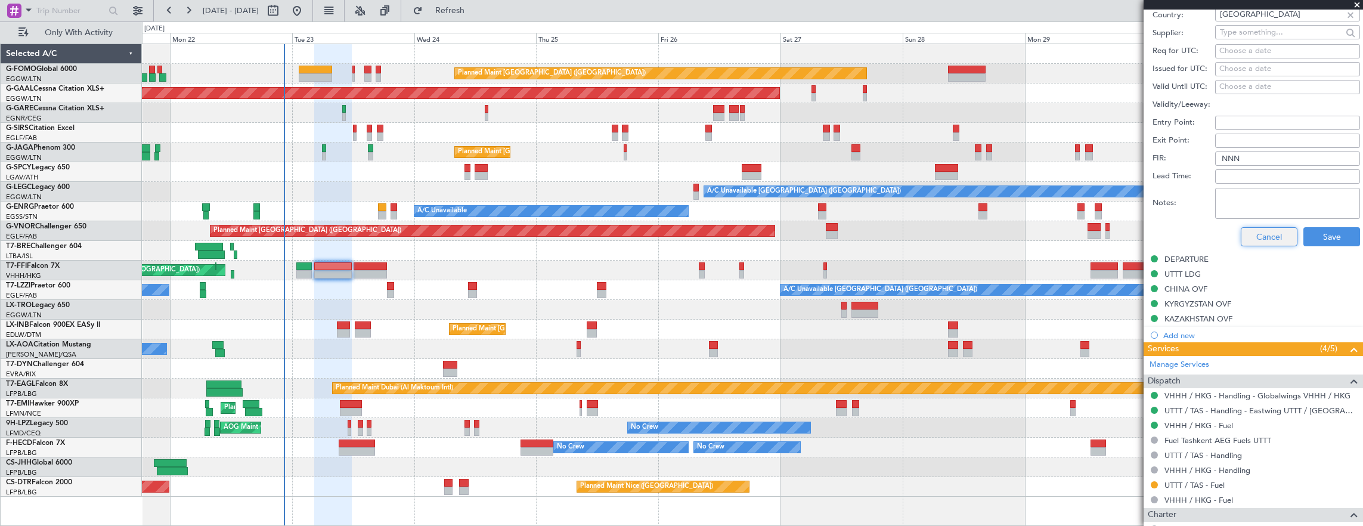
click at [1266, 230] on button "Cancel" at bounding box center [1269, 236] width 57 height 19
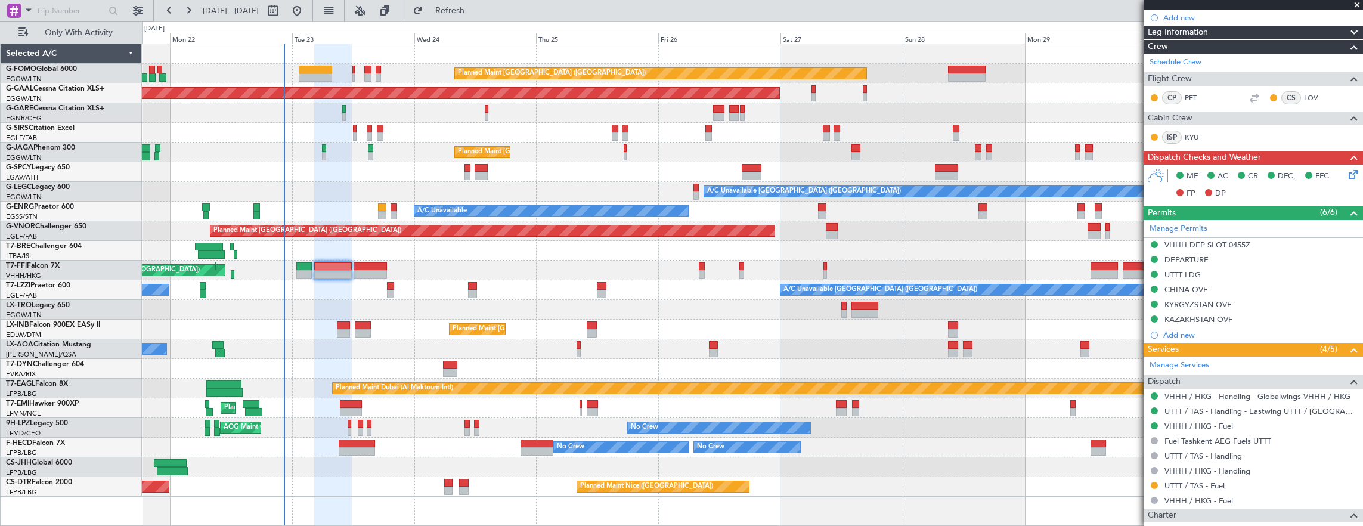
scroll to position [177, 0]
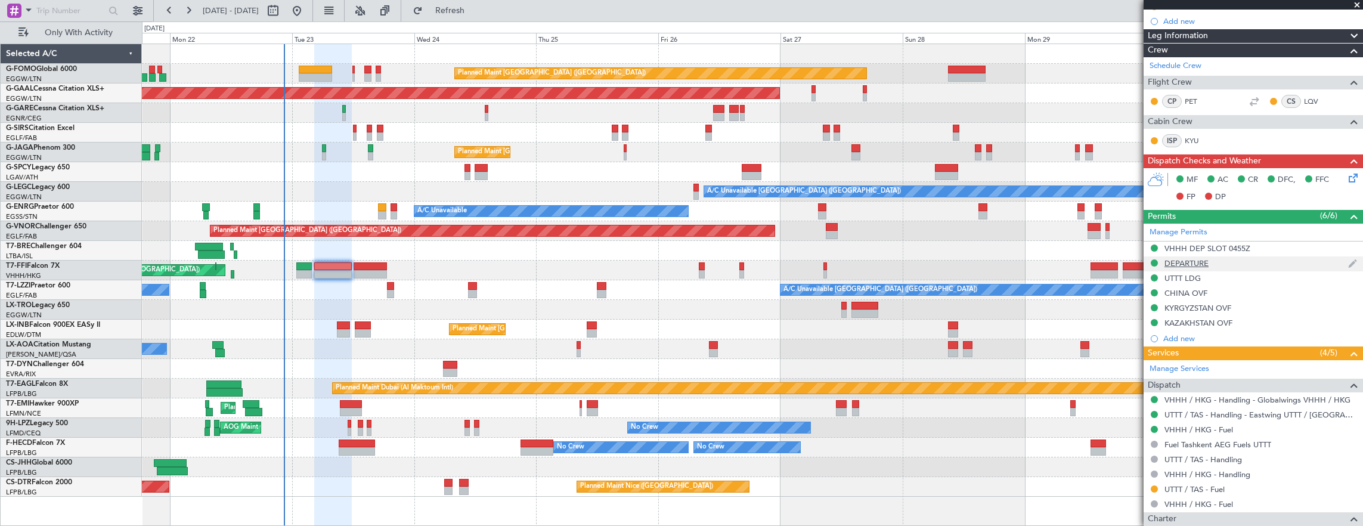
click at [1239, 260] on div "DEPARTURE" at bounding box center [1253, 263] width 219 height 15
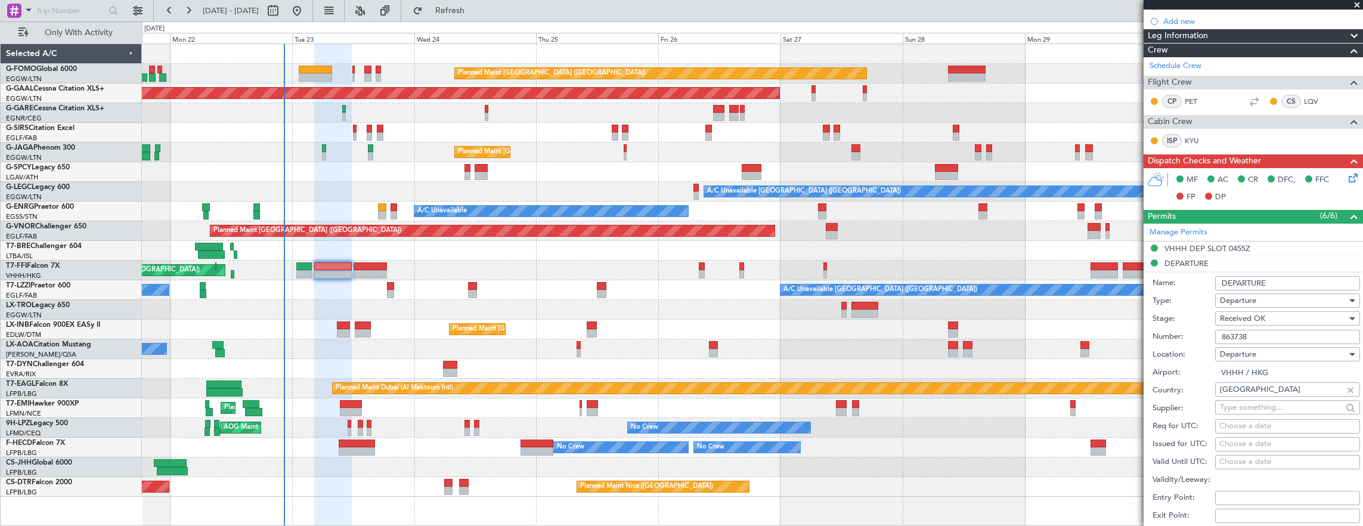
click at [1296, 330] on input "863738" at bounding box center [1287, 337] width 145 height 14
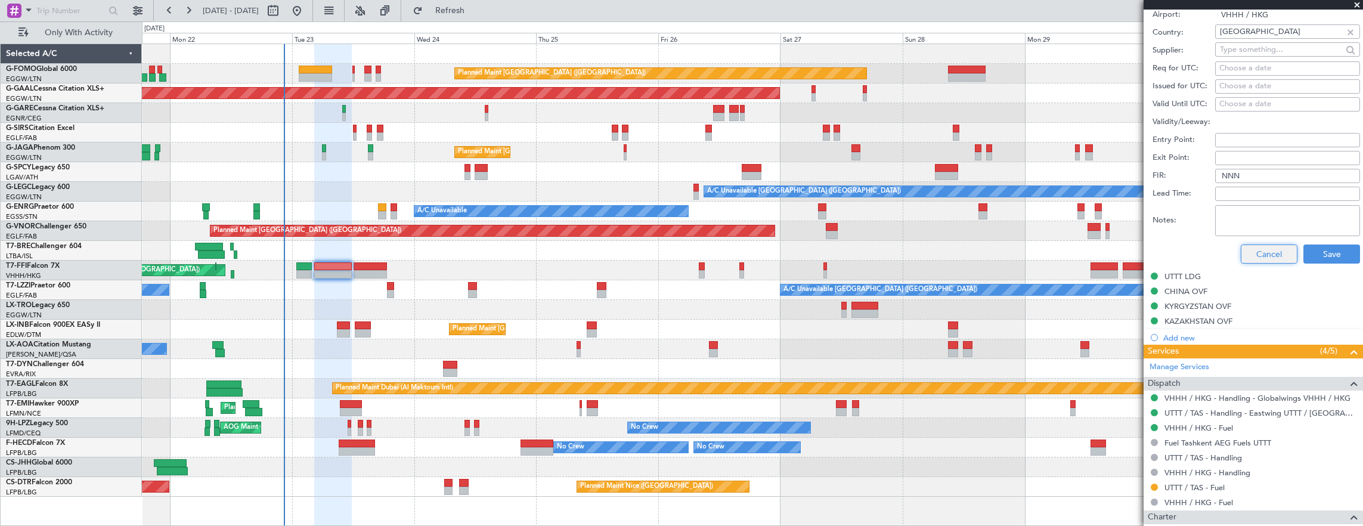
click at [1274, 249] on button "Cancel" at bounding box center [1269, 254] width 57 height 19
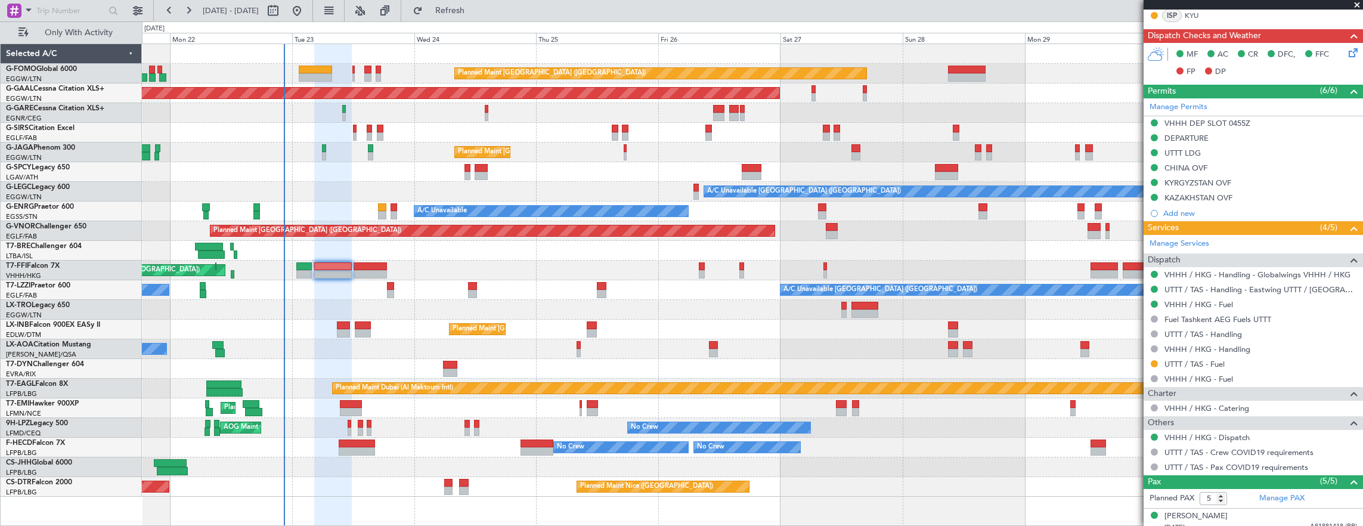
scroll to position [296, 0]
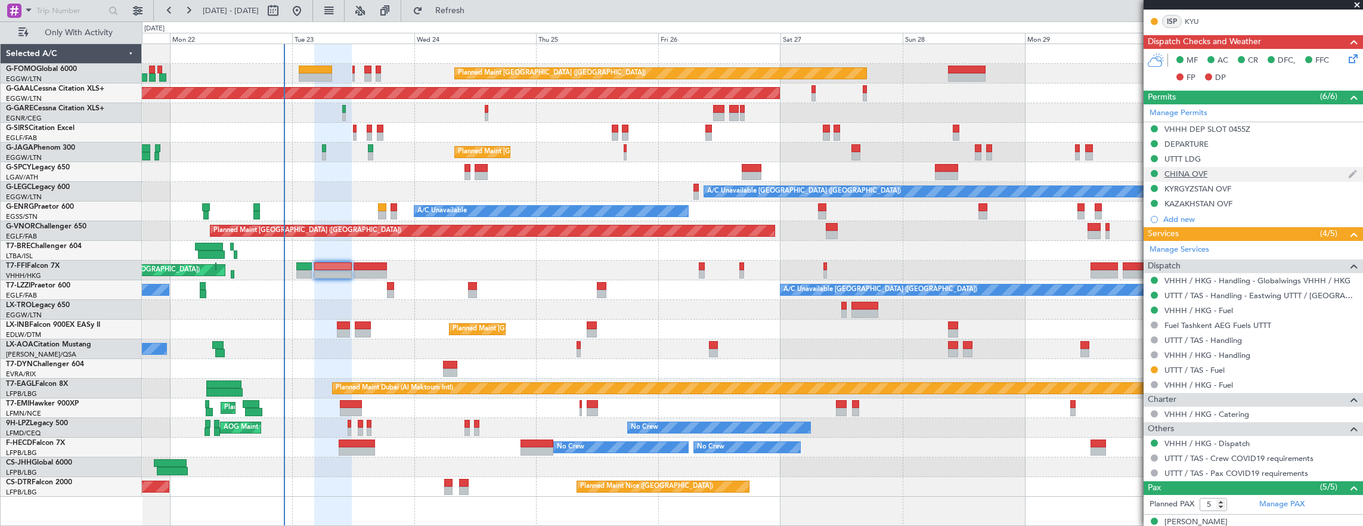
click at [1230, 174] on div "CHINA OVF" at bounding box center [1253, 174] width 219 height 15
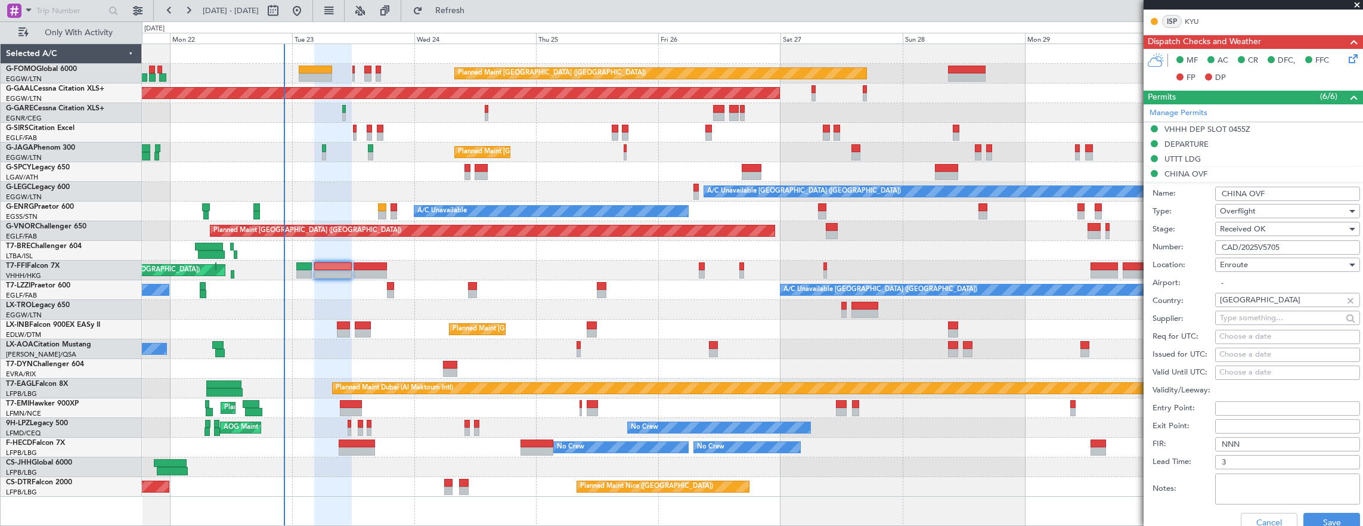
click at [1306, 249] on input "CAD/2025V5705" at bounding box center [1287, 247] width 145 height 14
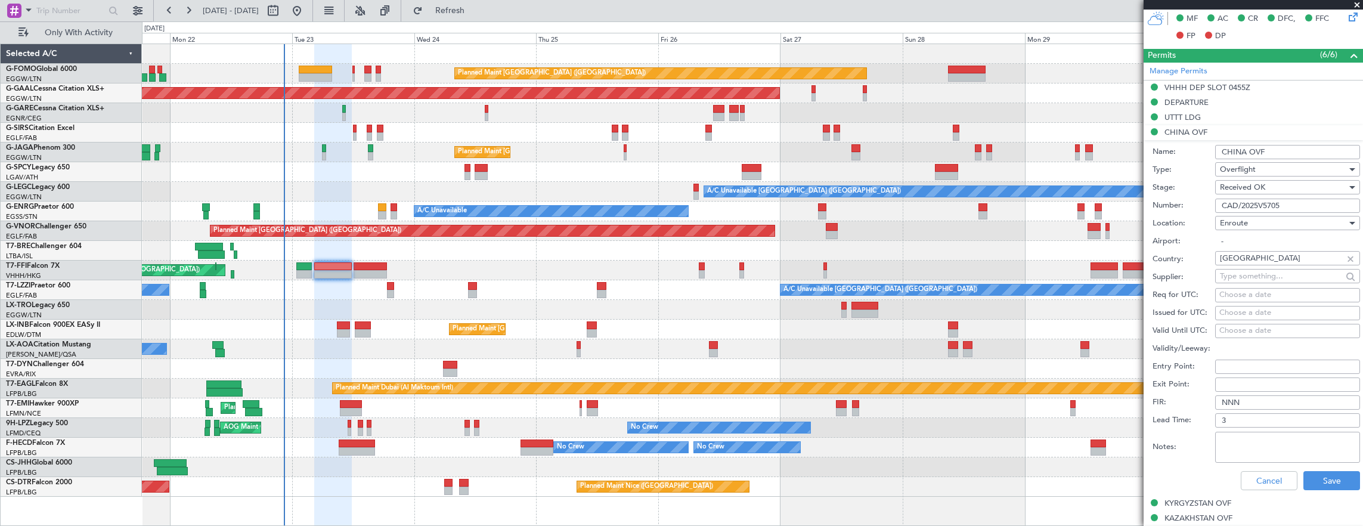
scroll to position [355, 0]
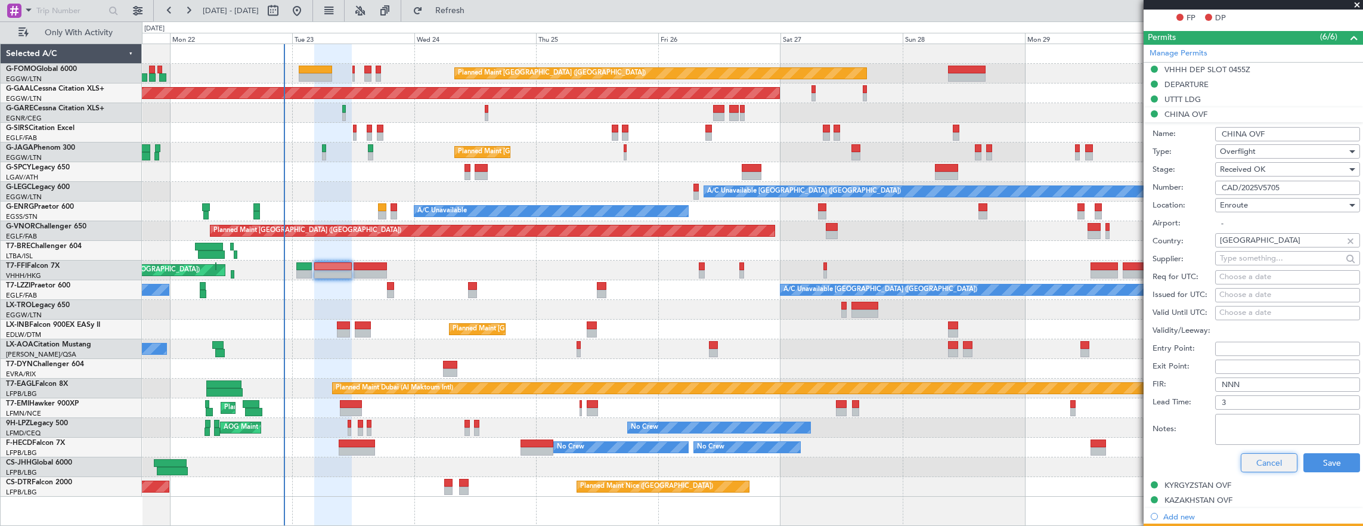
click at [1252, 468] on button "Cancel" at bounding box center [1269, 462] width 57 height 19
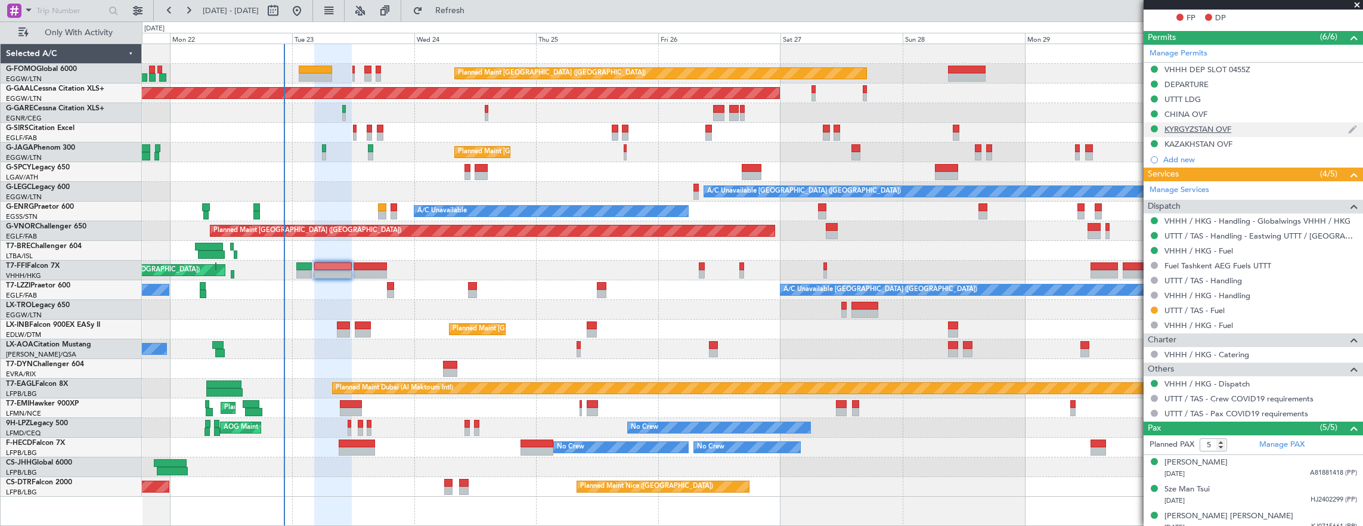
click at [1265, 131] on div "KYRGYZSTAN OVF" at bounding box center [1253, 129] width 219 height 15
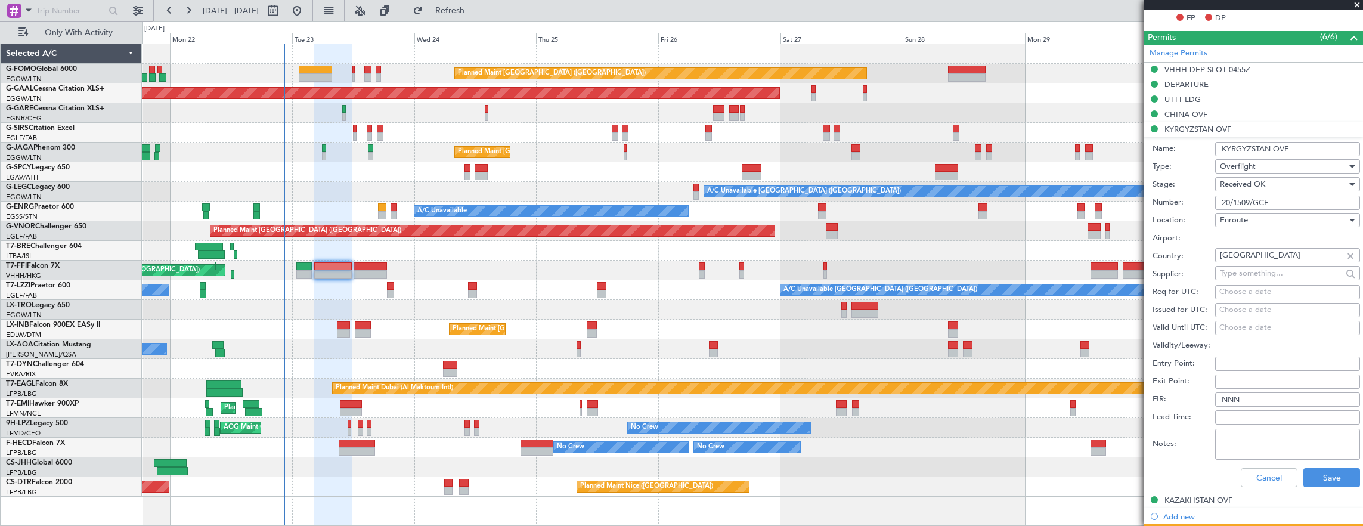
click at [1323, 199] on input "20/1509/GCE" at bounding box center [1287, 203] width 145 height 14
drag, startPoint x: 1269, startPoint y: 480, endPoint x: 1261, endPoint y: 451, distance: 30.4
click at [1269, 480] on button "Cancel" at bounding box center [1269, 477] width 57 height 19
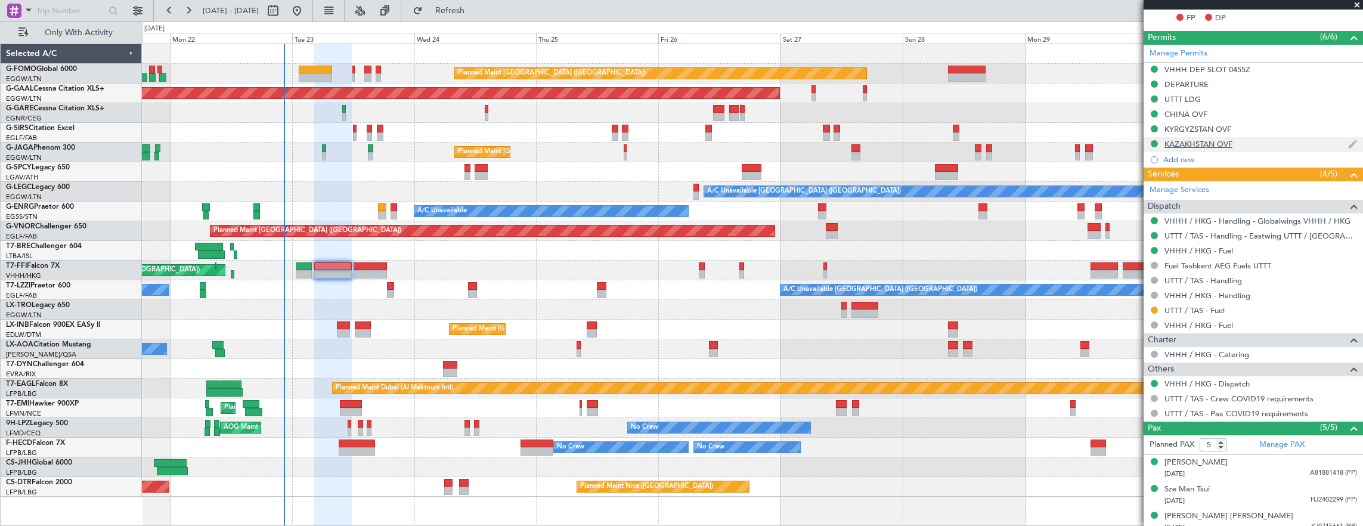
click at [1264, 143] on div "KAZAKHSTAN OVF" at bounding box center [1253, 144] width 219 height 15
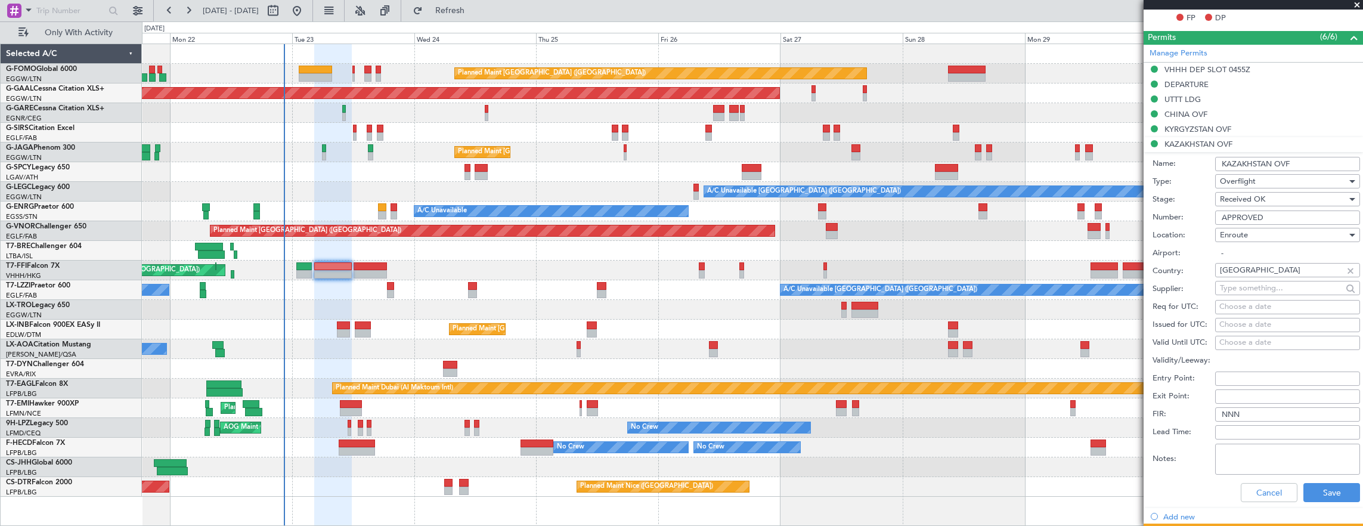
click at [1304, 205] on div "Received OK" at bounding box center [1283, 199] width 127 height 18
click at [1146, 188] on div at bounding box center [681, 263] width 1363 height 526
click at [1270, 484] on button "Cancel" at bounding box center [1269, 492] width 57 height 19
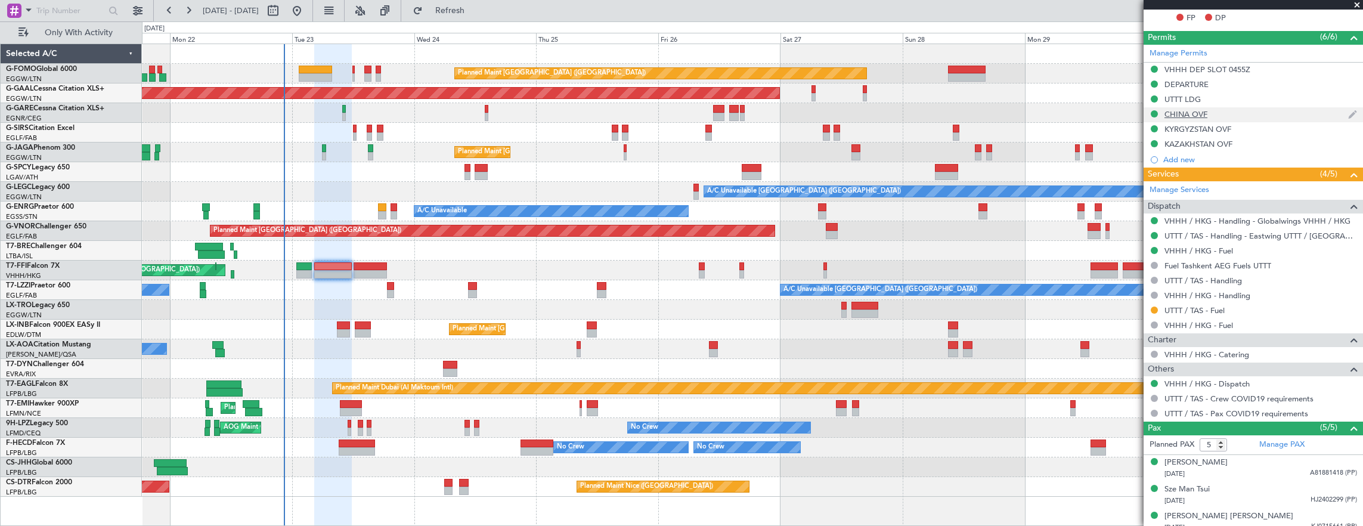
click at [1232, 107] on div "CHINA OVF" at bounding box center [1253, 114] width 219 height 15
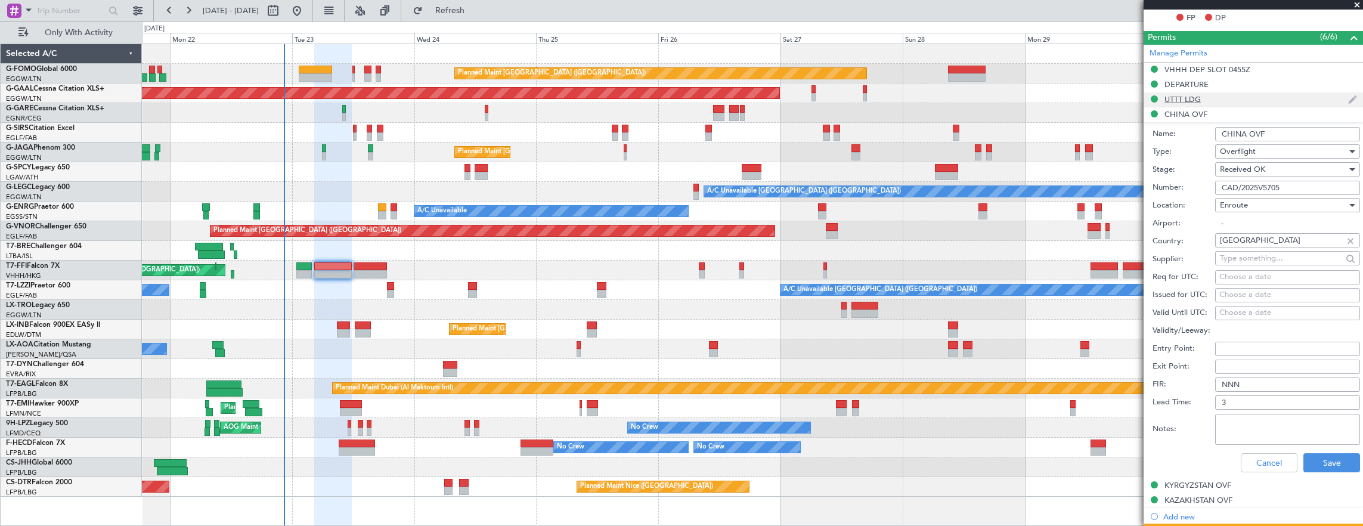
click at [1236, 98] on div "UTTT LDG" at bounding box center [1253, 99] width 219 height 15
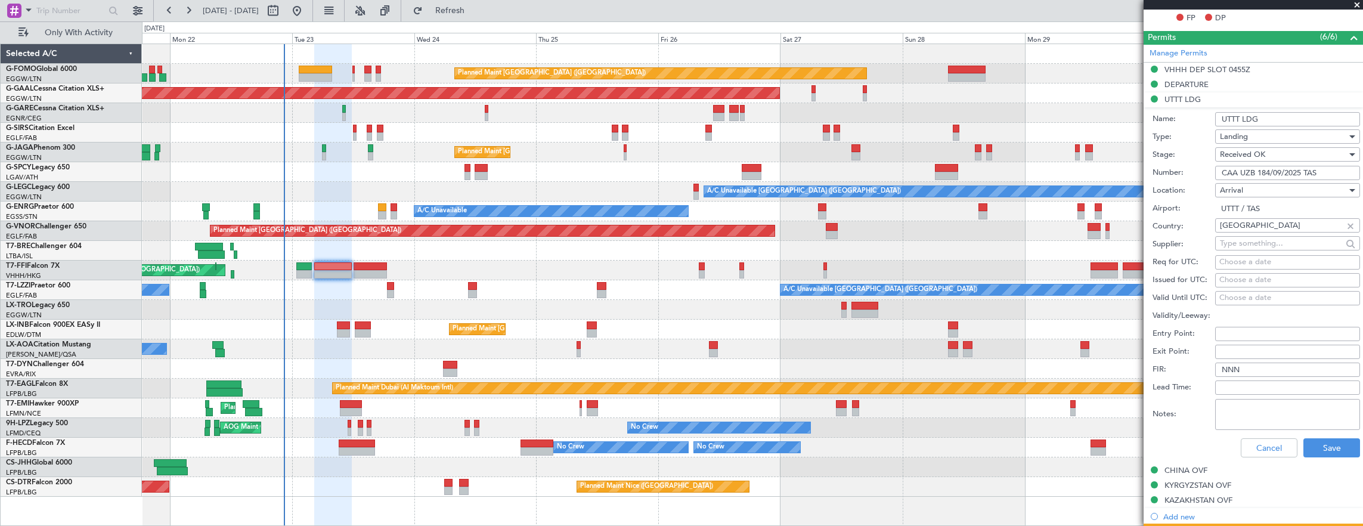
click at [1329, 175] on input "CAA UZB 184/09/2025 TAS" at bounding box center [1287, 173] width 145 height 14
drag, startPoint x: 1275, startPoint y: 445, endPoint x: 1282, endPoint y: 327, distance: 117.7
click at [1275, 444] on button "Cancel" at bounding box center [1269, 447] width 57 height 19
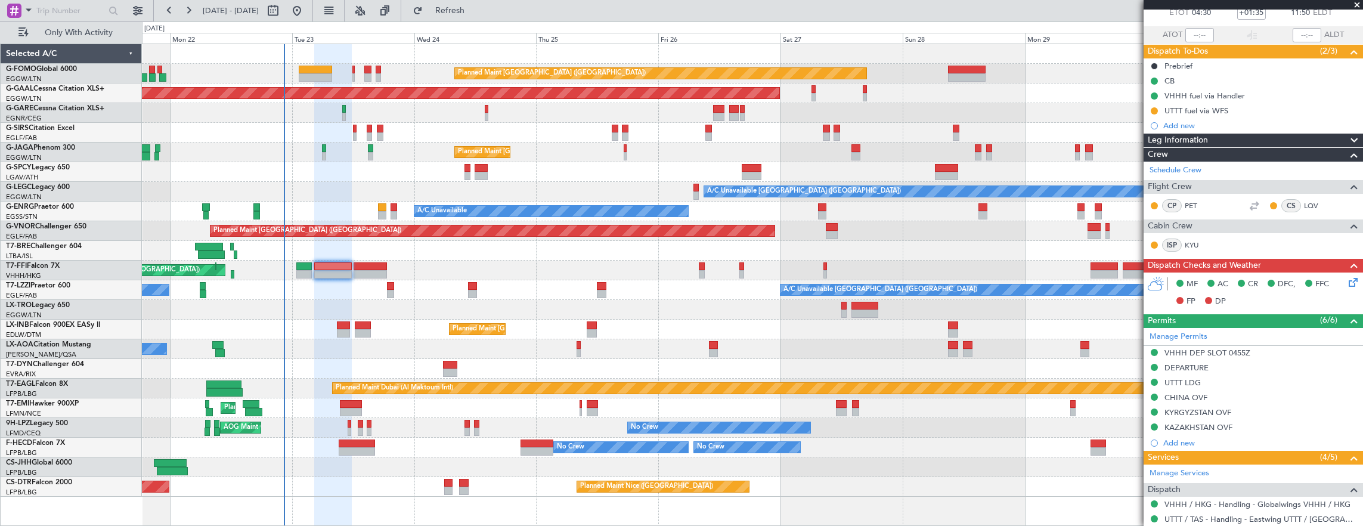
scroll to position [0, 0]
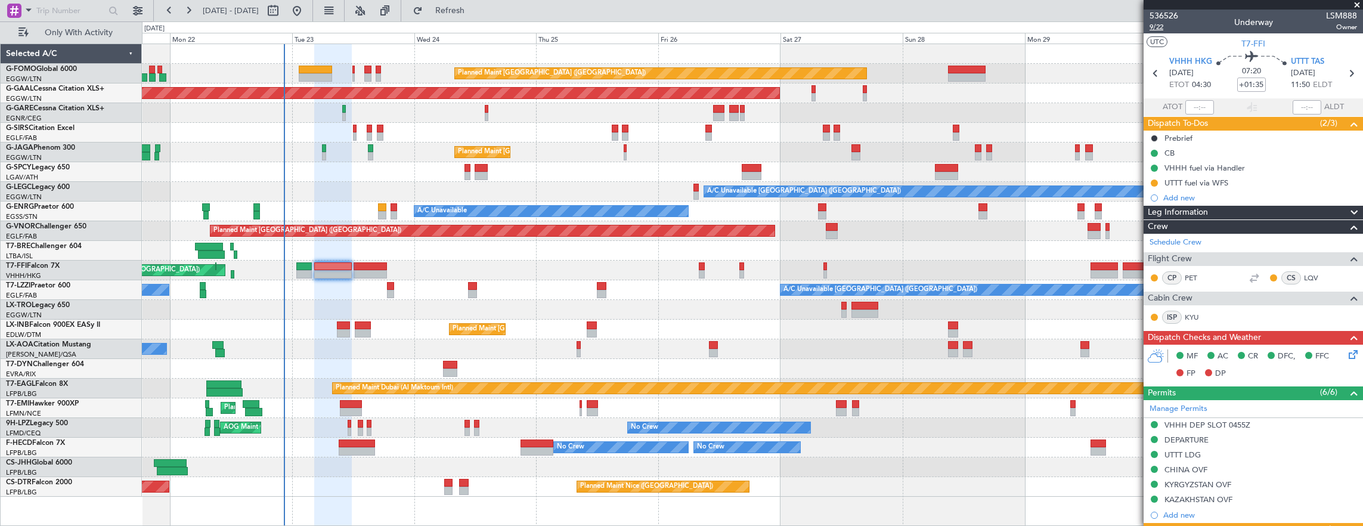
click at [1159, 31] on span "9/22" at bounding box center [1164, 27] width 29 height 10
click at [1162, 27] on span "9/22" at bounding box center [1164, 27] width 29 height 10
click at [1349, 350] on icon at bounding box center [1352, 353] width 10 height 10
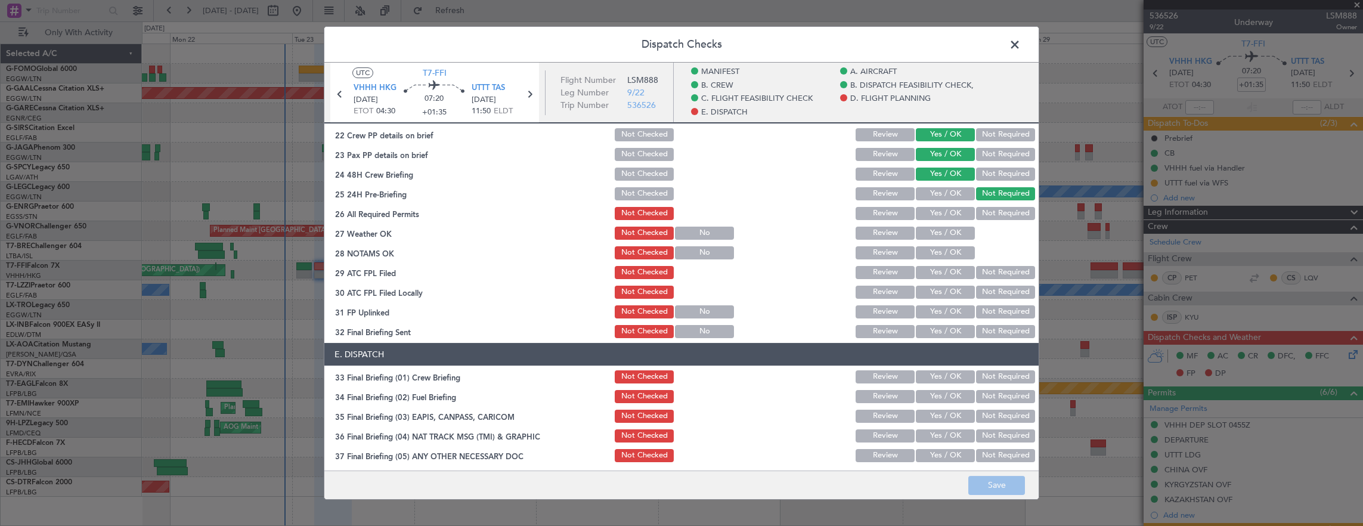
scroll to position [596, 0]
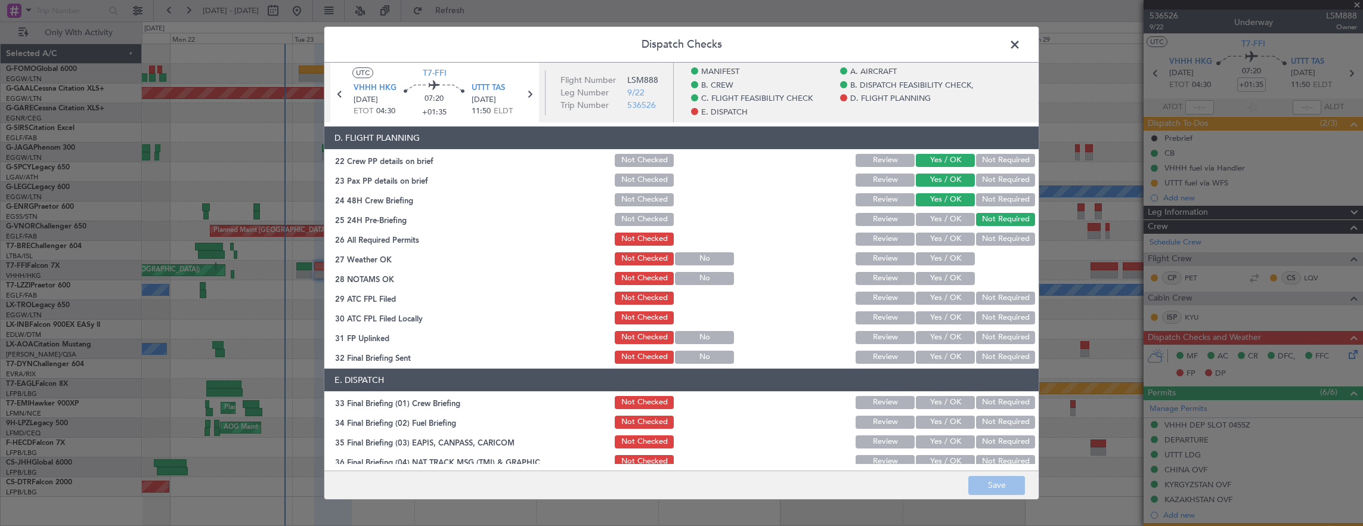
click at [937, 243] on button "Yes / OK" at bounding box center [945, 239] width 59 height 13
click at [939, 261] on button "Yes / OK" at bounding box center [945, 258] width 59 height 13
click at [936, 281] on button "Yes / OK" at bounding box center [945, 278] width 59 height 13
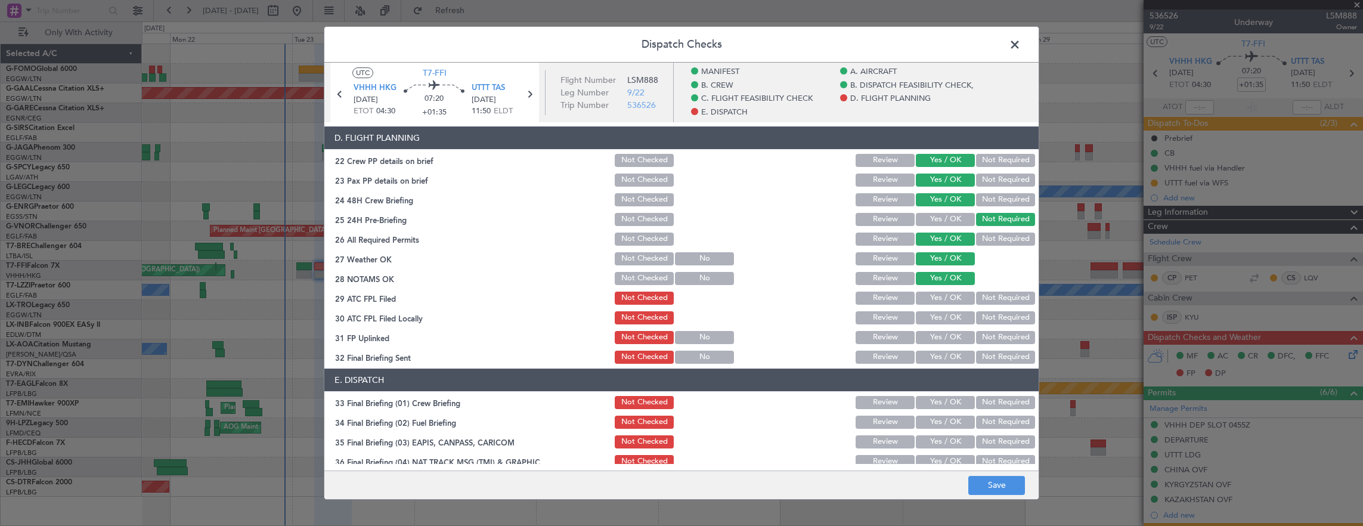
click at [936, 295] on button "Yes / OK" at bounding box center [945, 298] width 59 height 13
click at [943, 316] on button "Yes / OK" at bounding box center [945, 317] width 59 height 13
click at [951, 338] on button "Yes / OK" at bounding box center [945, 337] width 59 height 13
click at [999, 354] on button "Not Required" at bounding box center [1005, 357] width 59 height 13
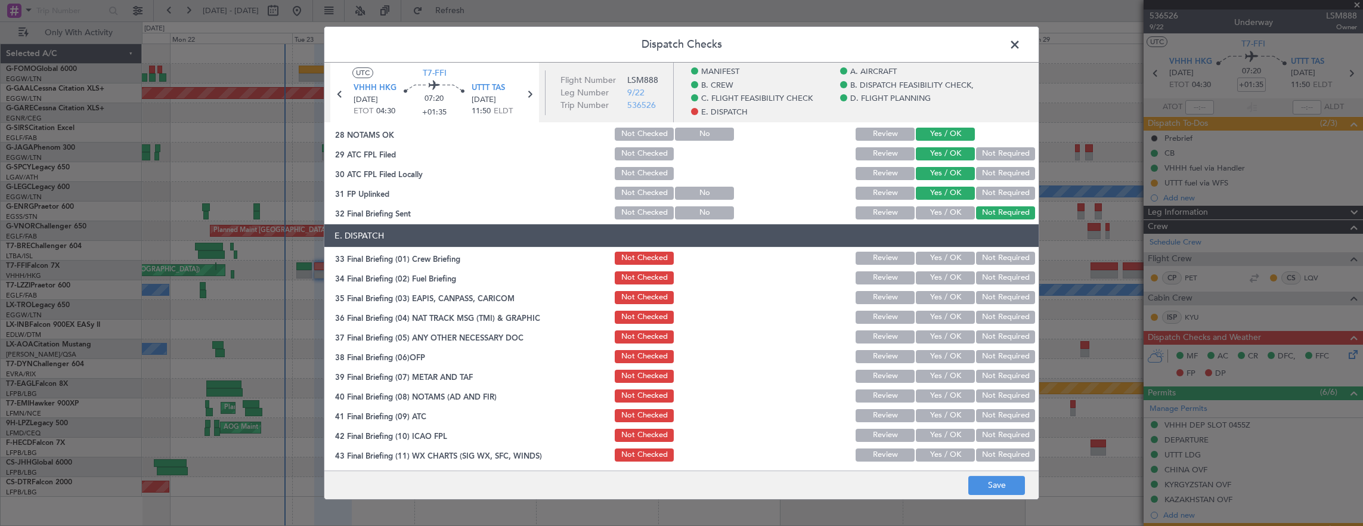
scroll to position [763, 0]
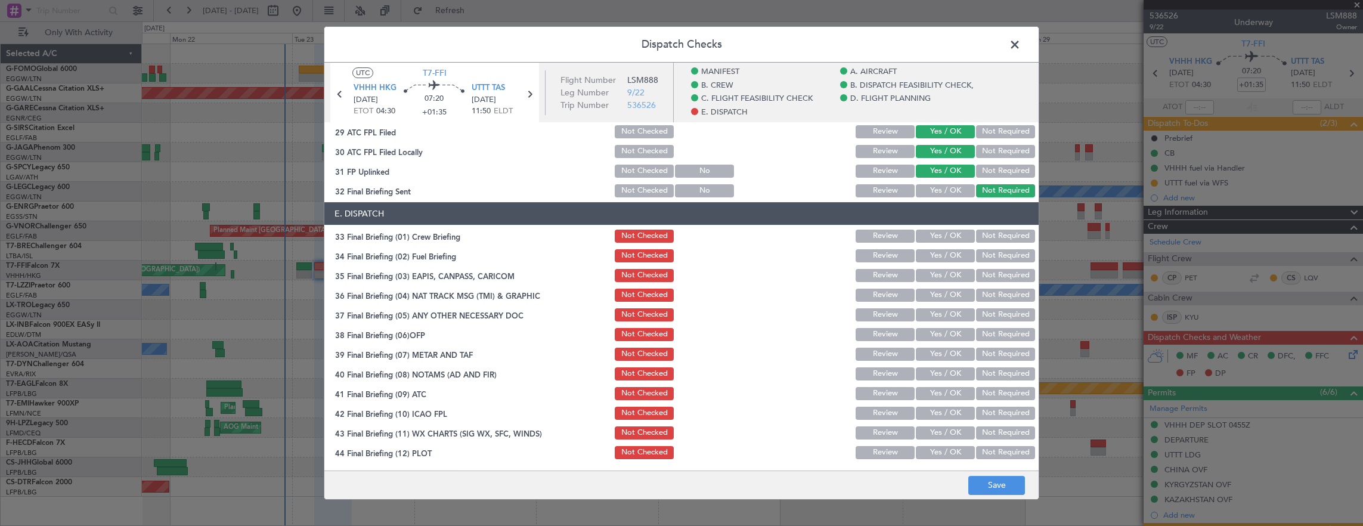
drag, startPoint x: 951, startPoint y: 240, endPoint x: 943, endPoint y: 258, distance: 20.0
click at [951, 240] on button "Yes / OK" at bounding box center [945, 236] width 59 height 13
click at [943, 258] on button "Yes / OK" at bounding box center [945, 255] width 59 height 13
click at [985, 278] on button "Not Required" at bounding box center [1005, 275] width 59 height 13
click at [992, 296] on button "Not Required" at bounding box center [1005, 295] width 59 height 13
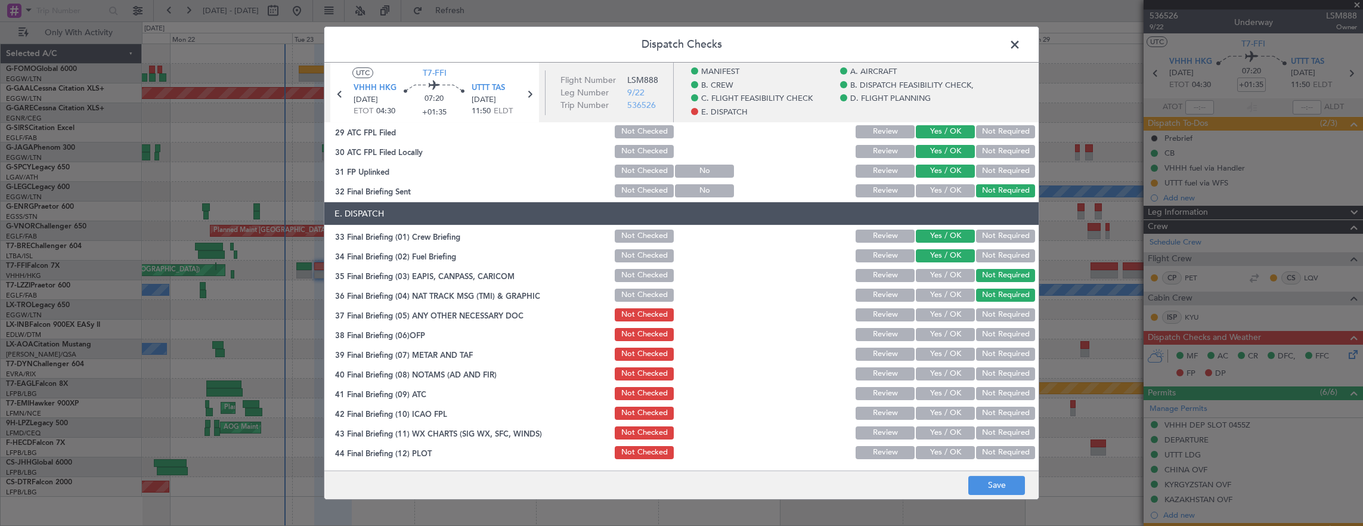
click at [943, 313] on button "Yes / OK" at bounding box center [945, 314] width 59 height 13
click at [942, 341] on div "Yes / OK" at bounding box center [944, 334] width 60 height 17
click at [948, 330] on button "Yes / OK" at bounding box center [945, 334] width 59 height 13
click at [943, 348] on button "Yes / OK" at bounding box center [945, 354] width 59 height 13
click at [942, 372] on button "Yes / OK" at bounding box center [945, 373] width 59 height 13
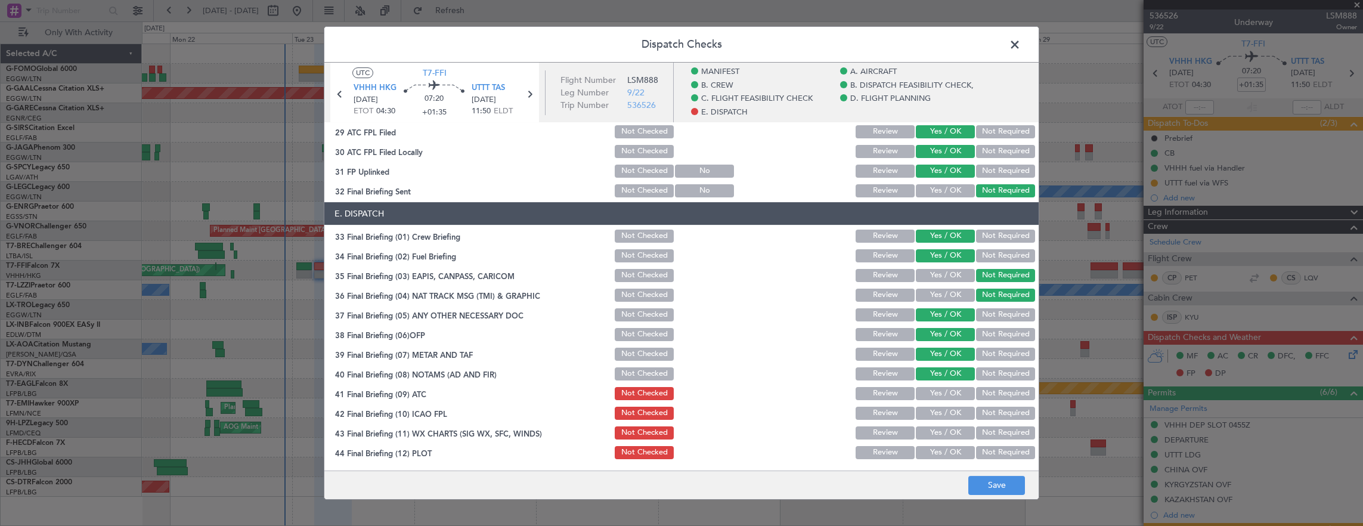
click at [942, 385] on div "Yes / OK" at bounding box center [944, 393] width 60 height 17
click at [939, 402] on section "E. DISPATCH 33 Final Briefing (01) Crew Briefing Not Checked Review Yes / OK No…" at bounding box center [681, 331] width 714 height 259
click at [940, 397] on div "Yes / OK" at bounding box center [944, 393] width 60 height 17
click at [940, 397] on button "Yes / OK" at bounding box center [945, 393] width 59 height 13
click at [942, 408] on button "Yes / OK" at bounding box center [945, 413] width 59 height 13
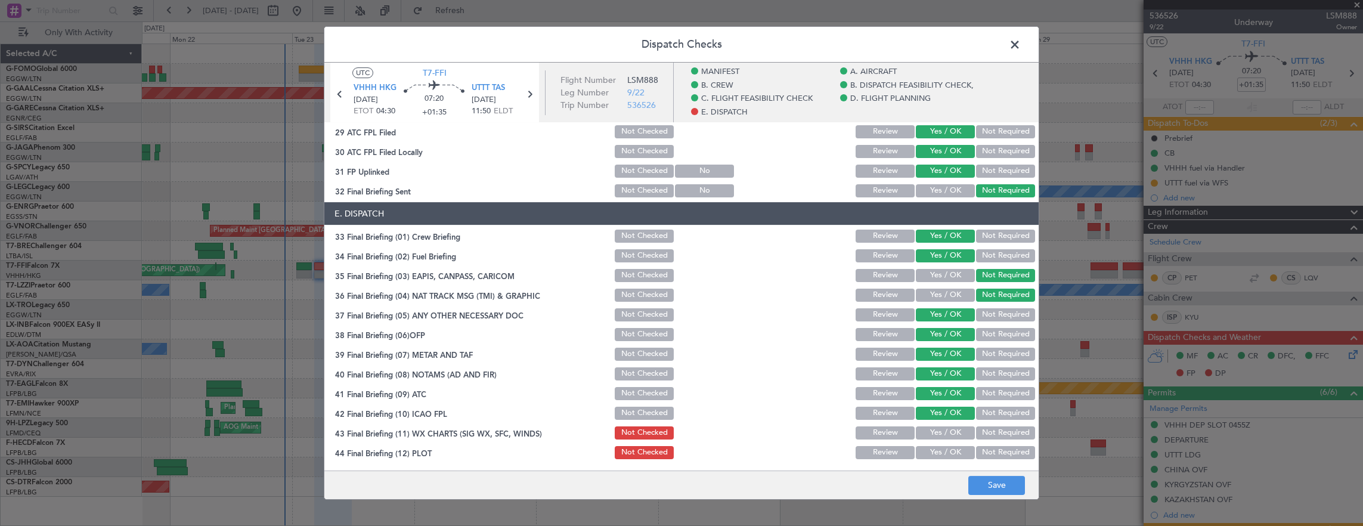
click at [937, 433] on button "Yes / OK" at bounding box center [945, 432] width 59 height 13
click at [937, 434] on button "Yes / OK" at bounding box center [945, 432] width 59 height 13
drag, startPoint x: 937, startPoint y: 486, endPoint x: 936, endPoint y: 466, distance: 19.7
click at [936, 485] on footer "Save" at bounding box center [681, 485] width 714 height 29
click at [937, 465] on main "UTC T7-FFI VHHH HKG 23/09/2025 ETOT 04:30 07:20 +01:35 UTTT TAS 23/09/2025 11:5…" at bounding box center [681, 269] width 714 height 413
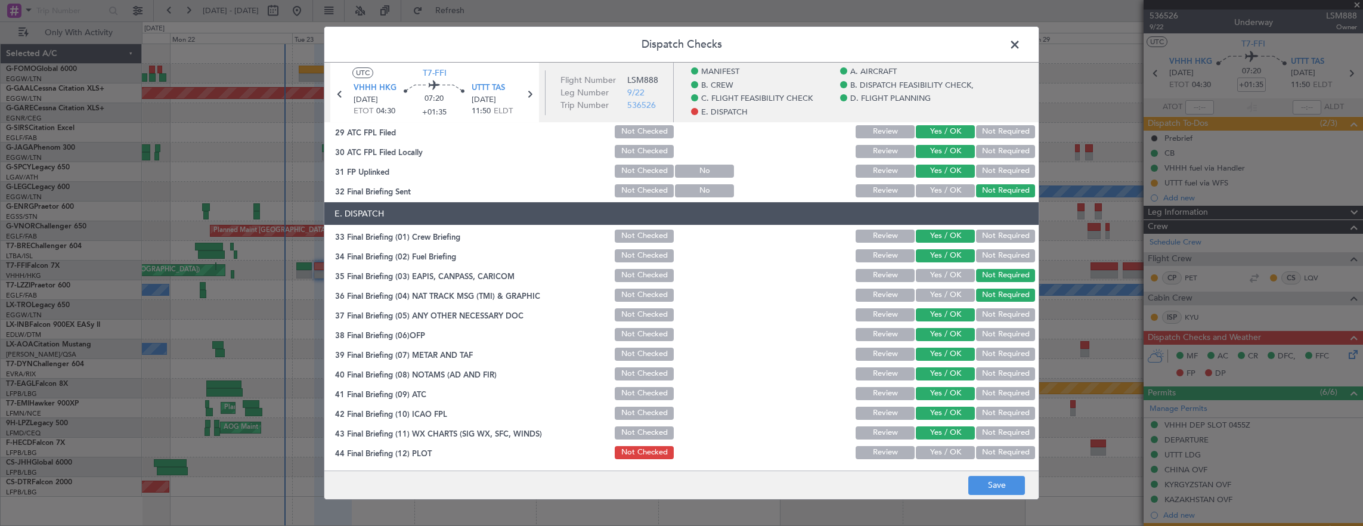
click at [939, 452] on button "Yes / OK" at bounding box center [945, 452] width 59 height 13
click at [994, 478] on button "Save" at bounding box center [996, 485] width 57 height 19
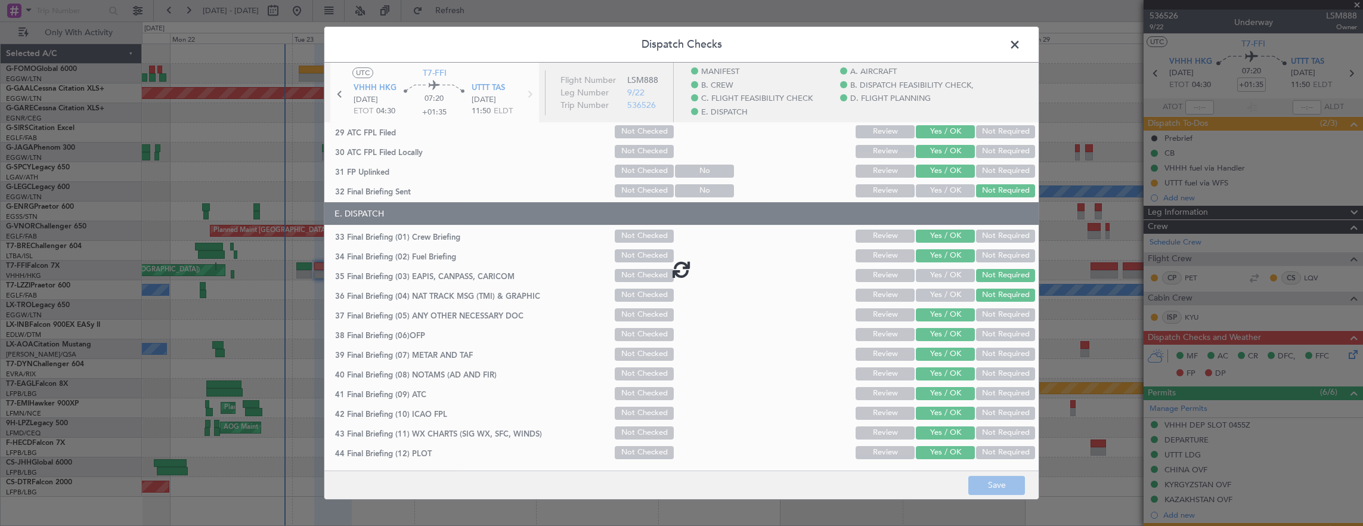
click at [1021, 42] on span at bounding box center [1021, 48] width 0 height 24
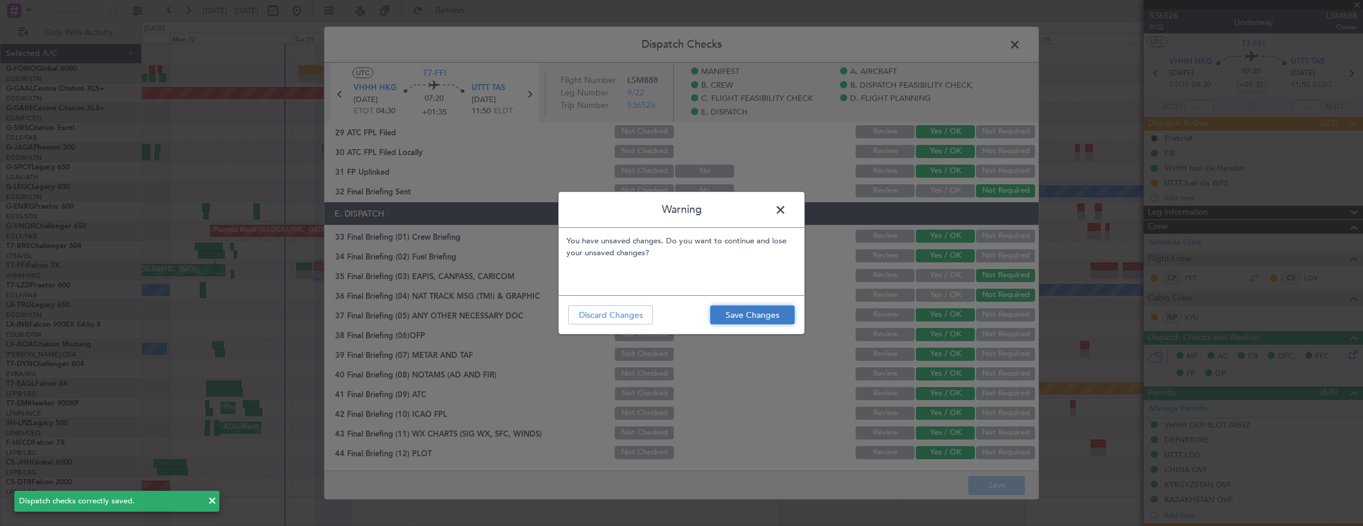
click at [764, 320] on button "Save Changes" at bounding box center [752, 314] width 85 height 19
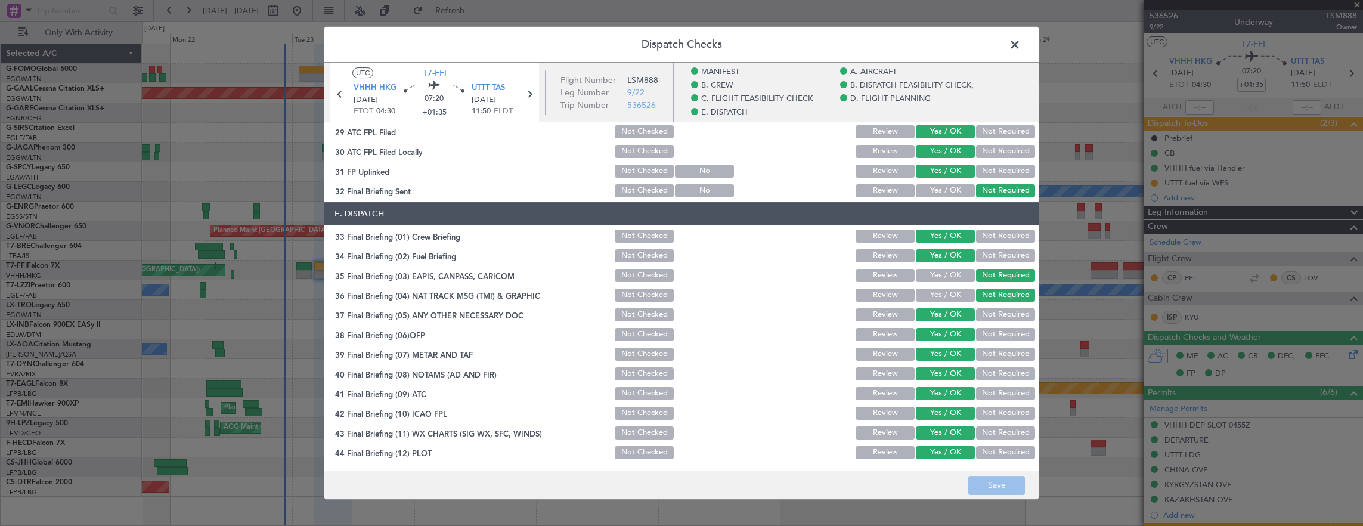
click at [1021, 47] on span at bounding box center [1021, 48] width 0 height 24
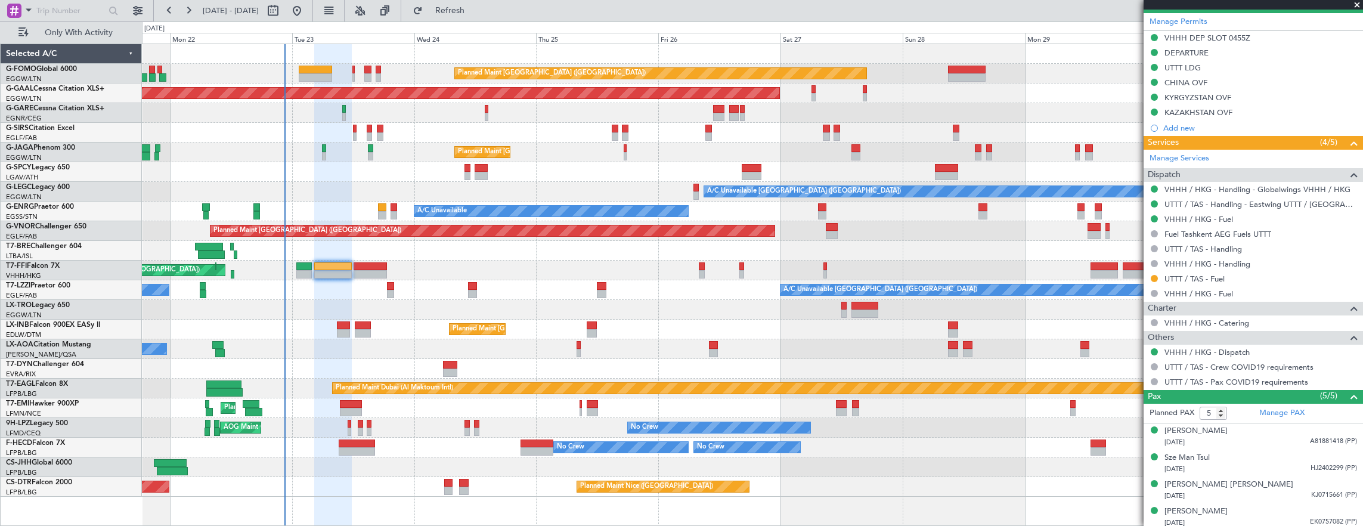
scroll to position [415, 0]
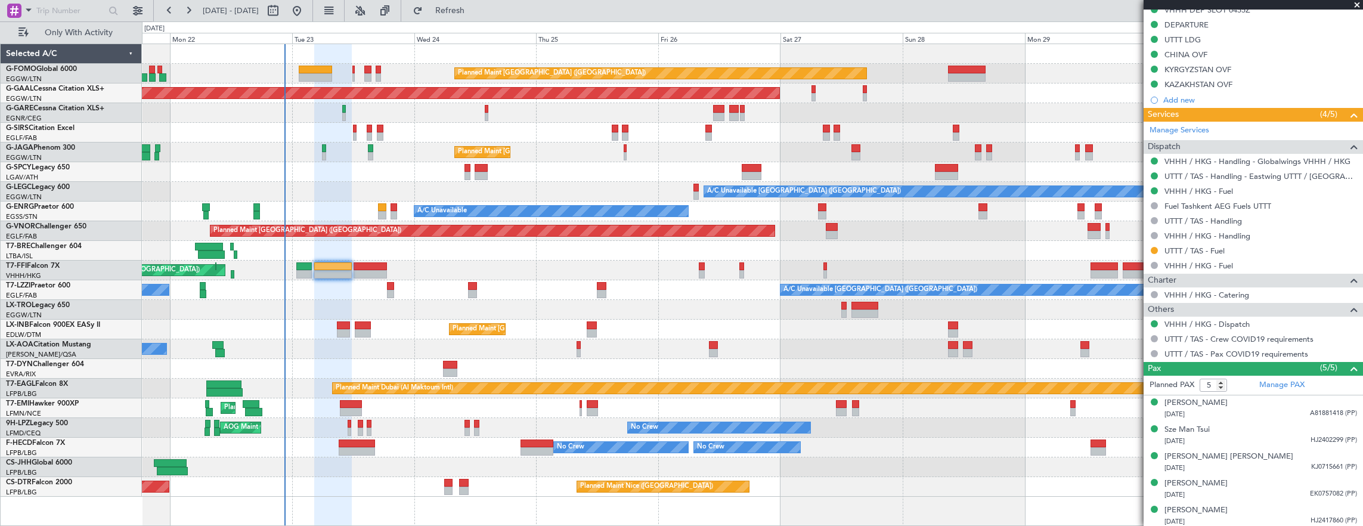
drag, startPoint x: 1155, startPoint y: 246, endPoint x: 1146, endPoint y: 279, distance: 34.4
click at [1155, 247] on button at bounding box center [1154, 250] width 7 height 7
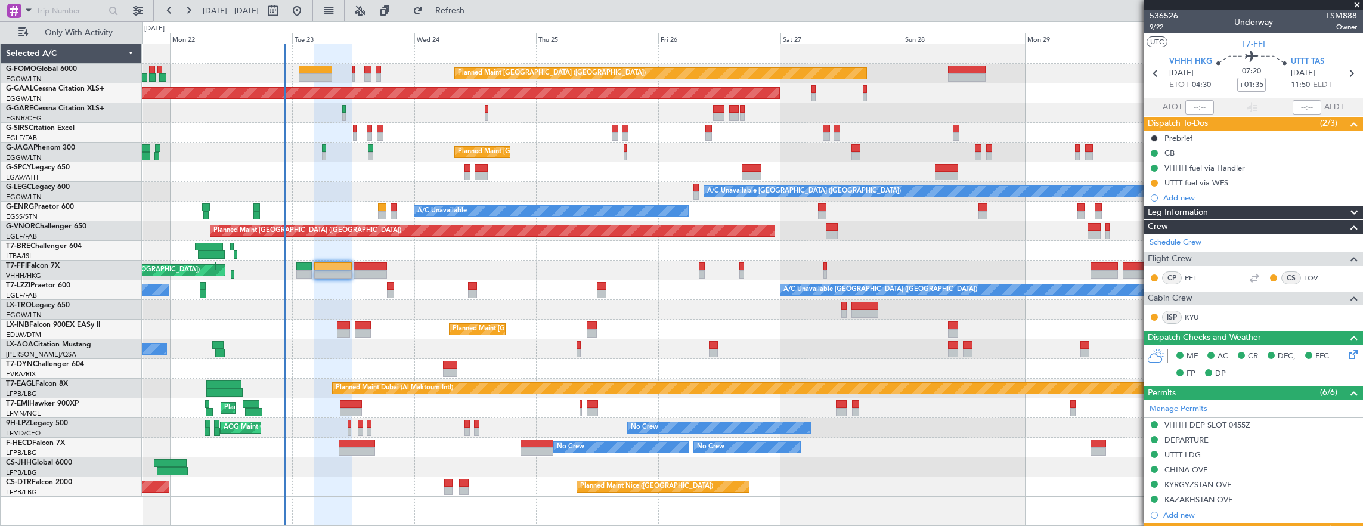
scroll to position [57, 0]
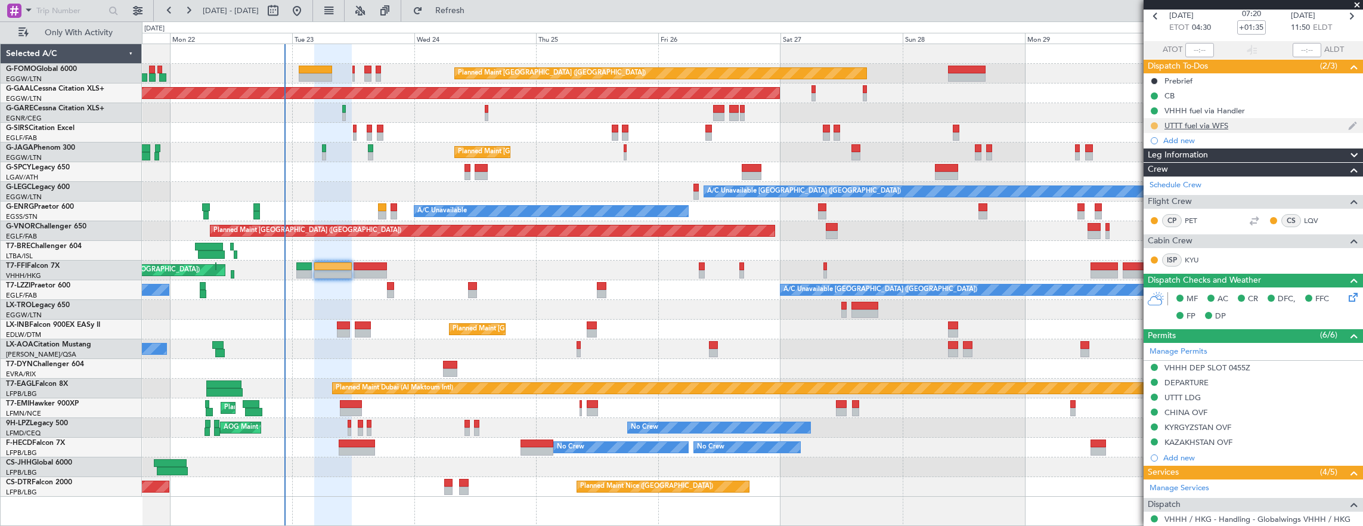
click at [1154, 125] on button at bounding box center [1154, 125] width 7 height 7
click at [1169, 180] on span "Completed" at bounding box center [1159, 178] width 39 height 12
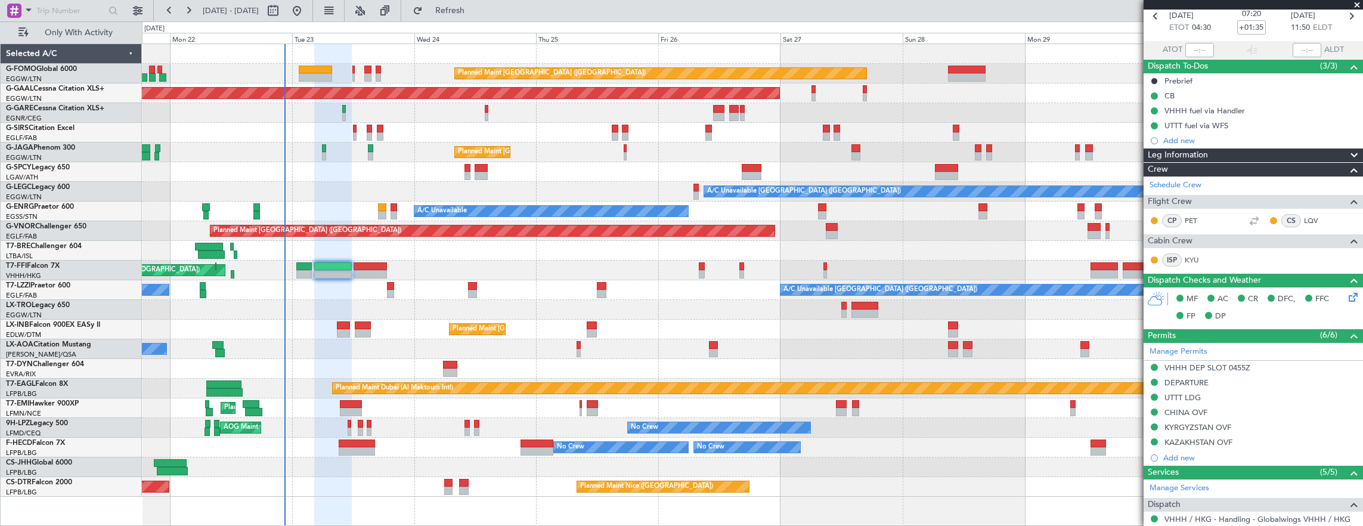
click at [376, 277] on div at bounding box center [370, 274] width 33 height 8
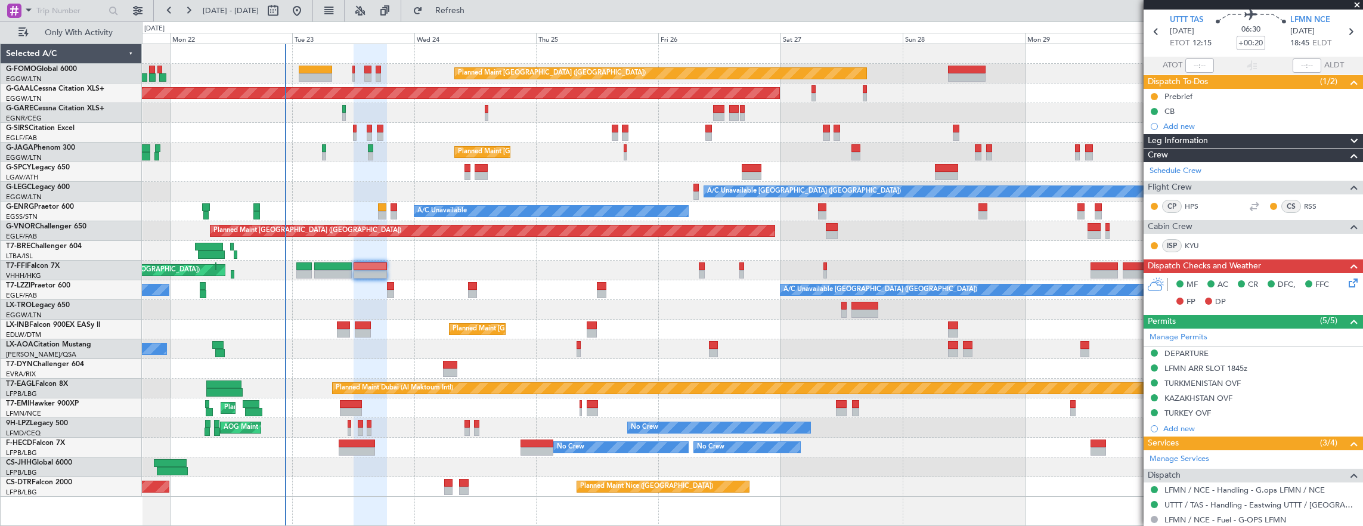
scroll to position [0, 0]
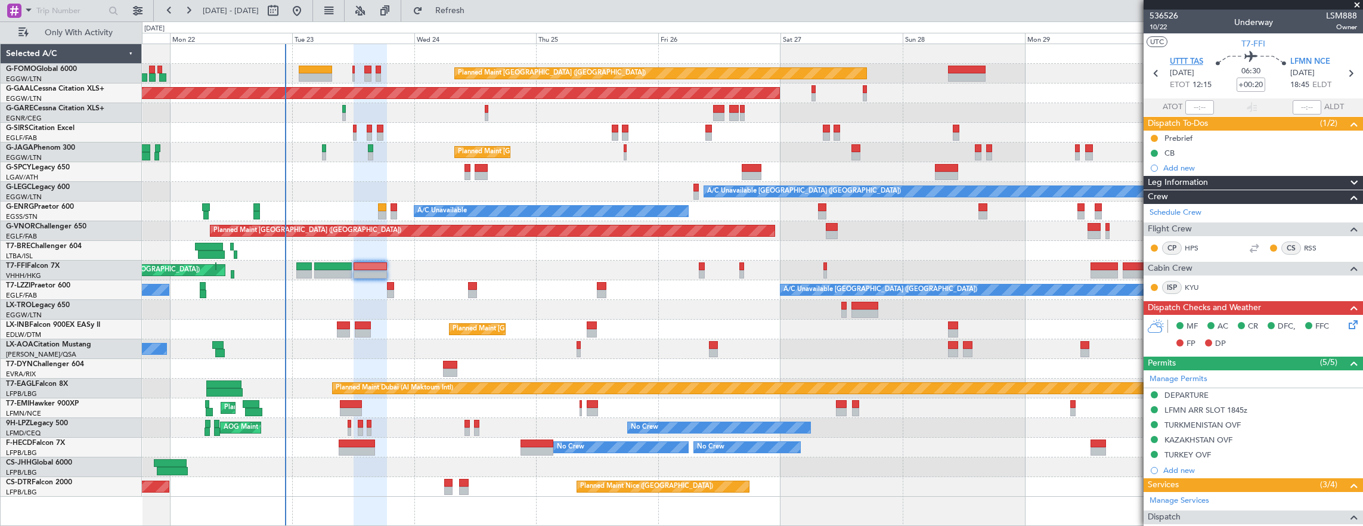
click at [1180, 56] on span "UTTT TAS" at bounding box center [1186, 62] width 33 height 12
click at [1174, 30] on span "10/22" at bounding box center [1164, 27] width 29 height 10
click at [1156, 27] on span "10/22" at bounding box center [1164, 27] width 29 height 10
click at [1245, 91] on input "+00:20" at bounding box center [1251, 85] width 29 height 14
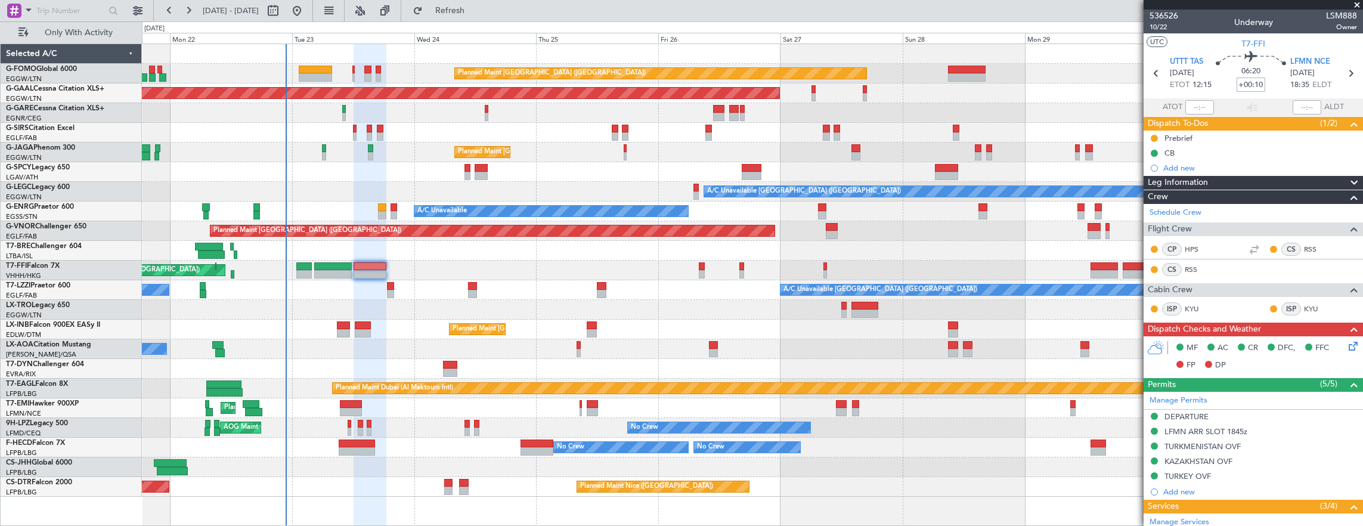
type input "+00:10"
click at [1153, 135] on button at bounding box center [1154, 138] width 7 height 7
click at [1159, 209] on span "Cancelled" at bounding box center [1157, 208] width 34 height 12
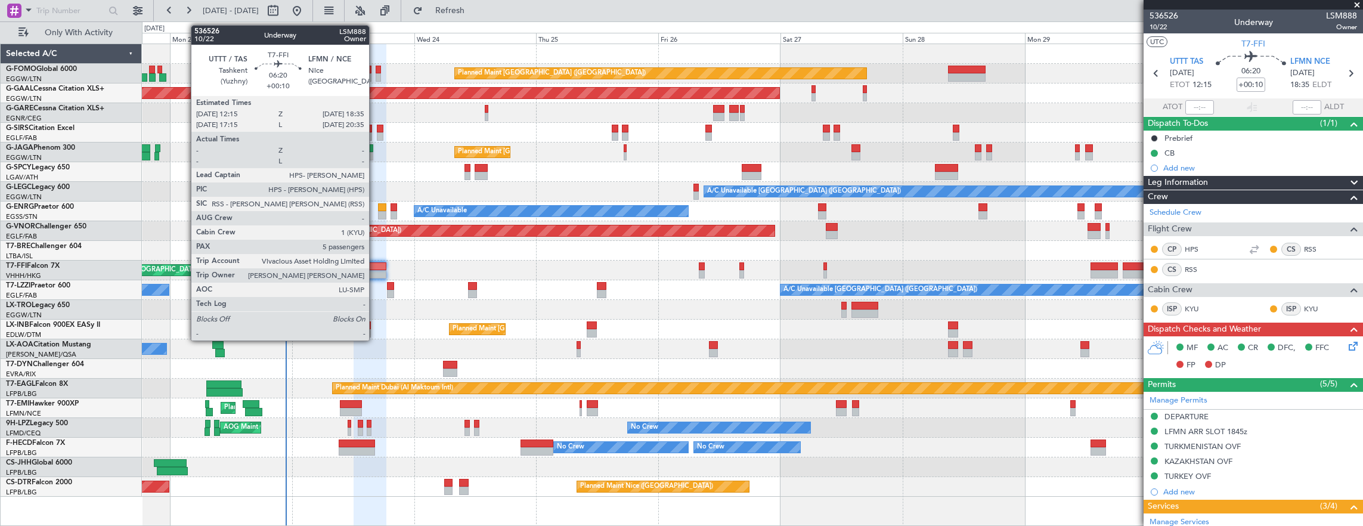
click at [375, 267] on div at bounding box center [370, 266] width 33 height 8
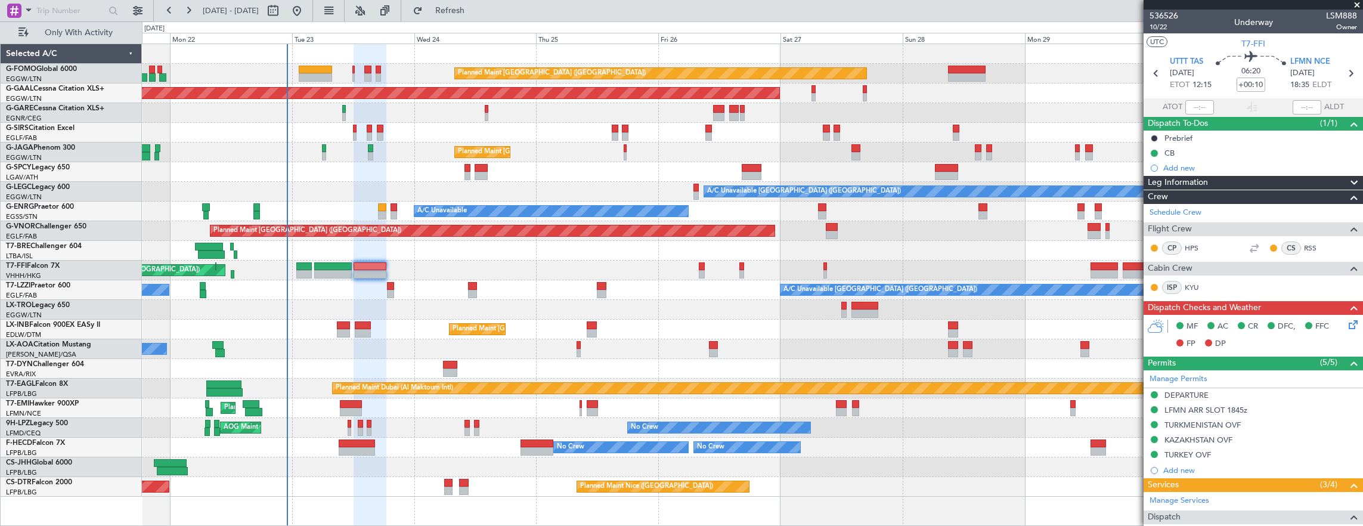
click at [1223, 392] on div "DEPARTURE" at bounding box center [1253, 395] width 219 height 15
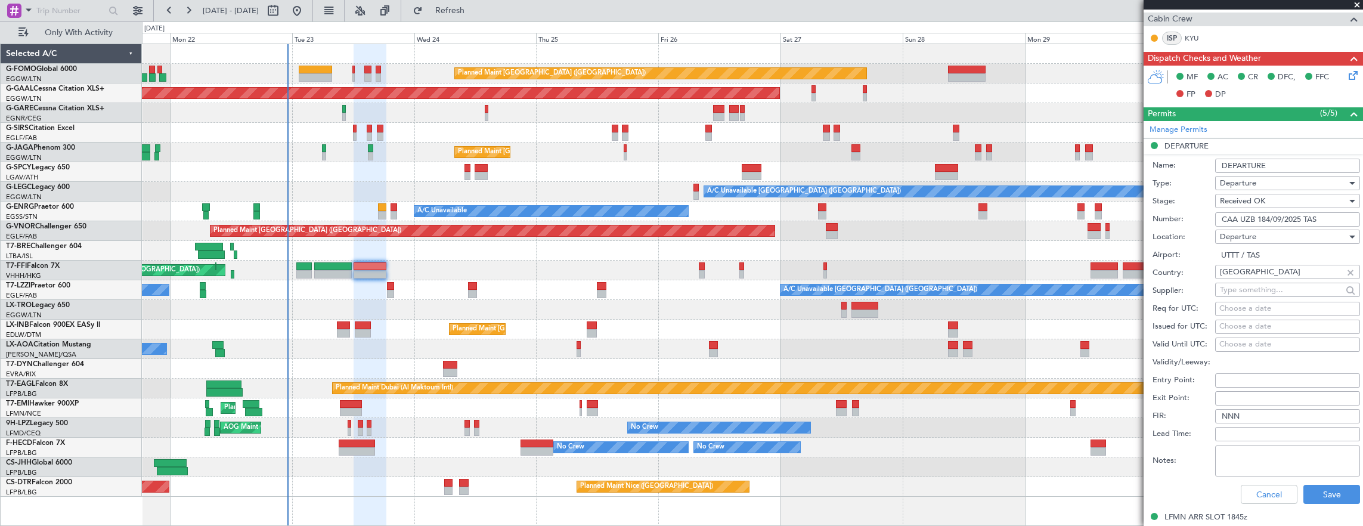
scroll to position [358, 0]
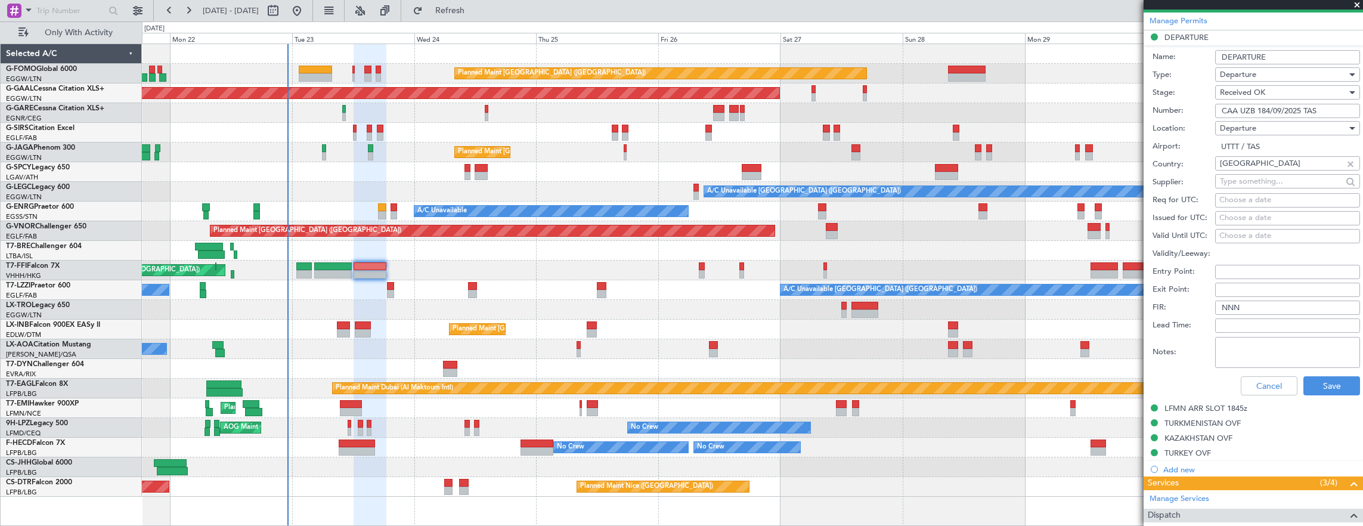
click at [1327, 107] on input "CAA UZB 184/09/2025 TAS" at bounding box center [1287, 111] width 145 height 14
click at [1270, 387] on button "Cancel" at bounding box center [1269, 385] width 57 height 19
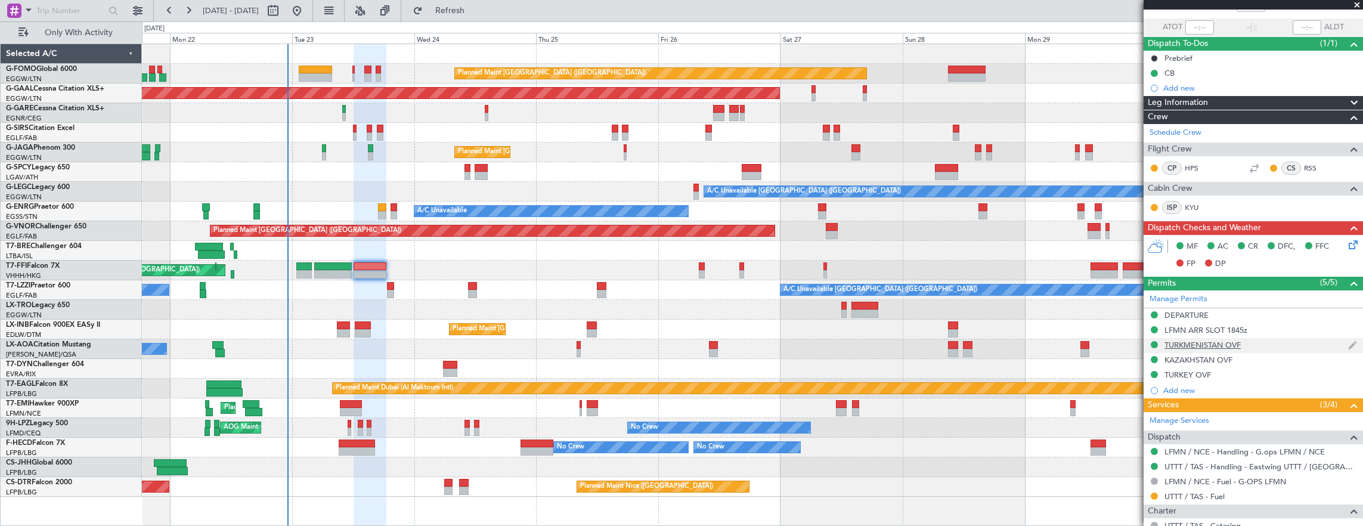
scroll to position [119, 0]
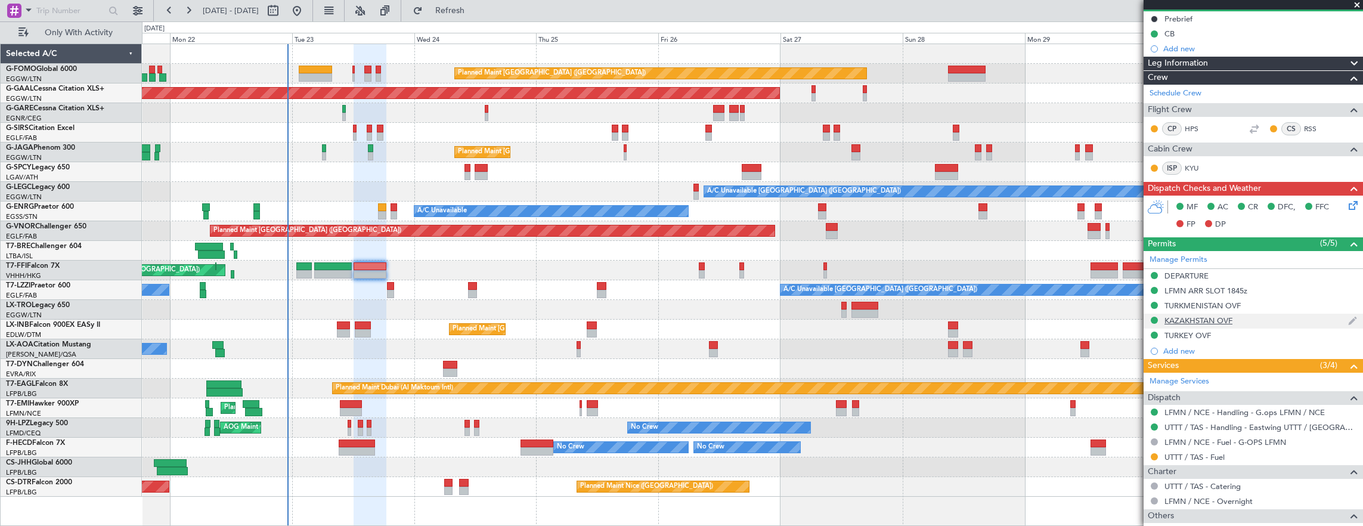
click at [1271, 319] on div "KAZAKHSTAN OVF" at bounding box center [1253, 321] width 219 height 15
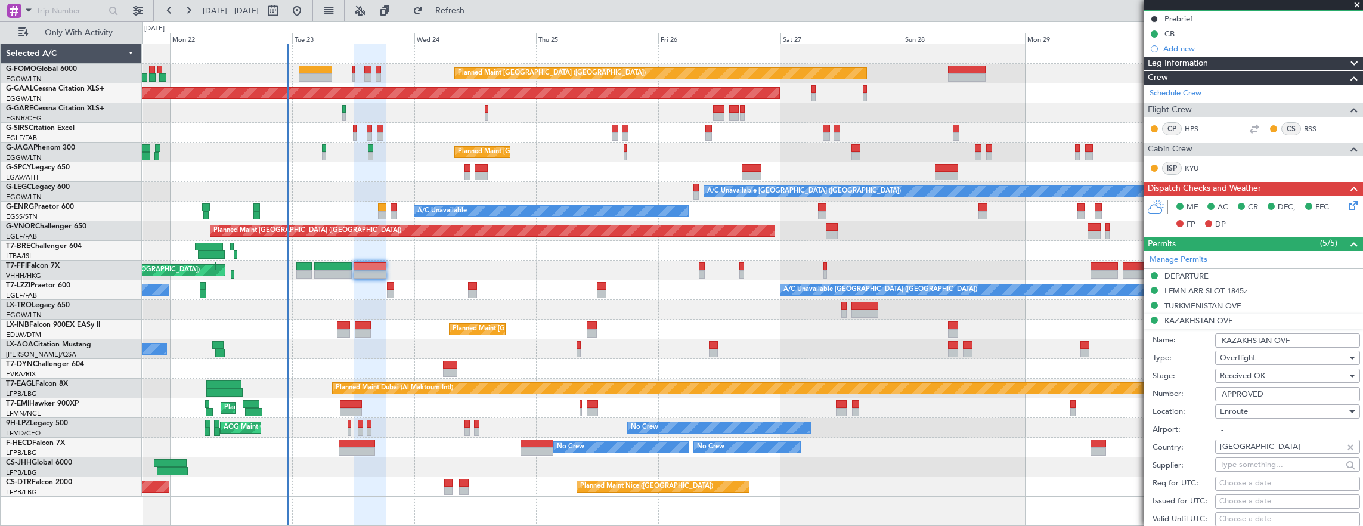
click at [1304, 373] on div "Received OK" at bounding box center [1283, 376] width 127 height 18
click at [1192, 377] on div at bounding box center [681, 263] width 1363 height 526
click at [1266, 302] on div "TURKMENISTAN OVF" at bounding box center [1253, 306] width 219 height 15
click at [1327, 375] on input "GC/146/11139/200925" at bounding box center [1287, 379] width 145 height 14
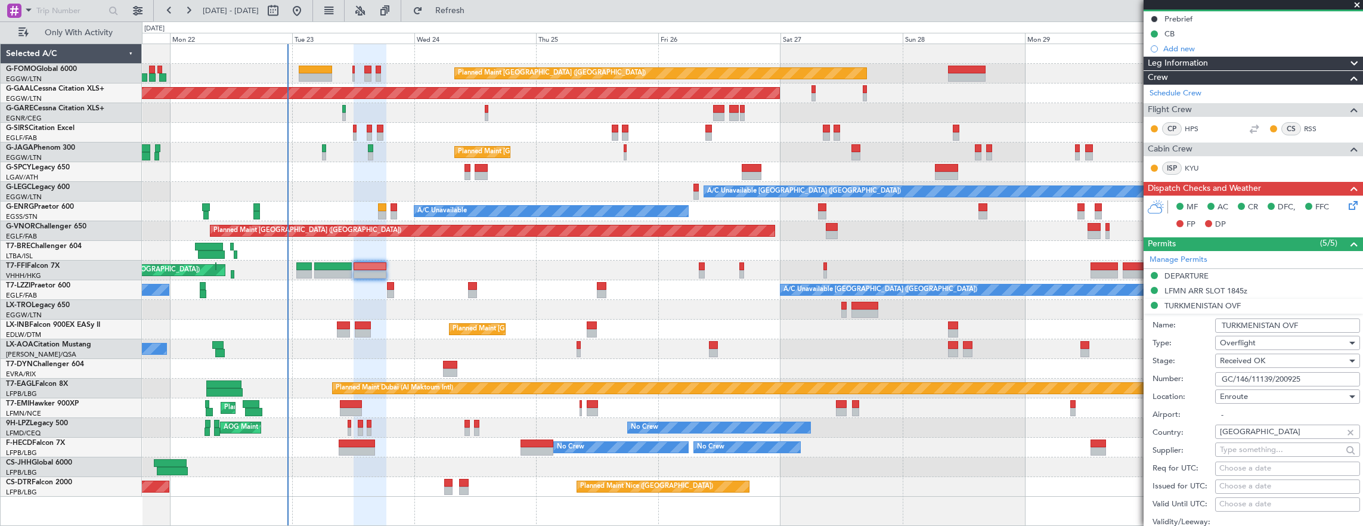
click at [1327, 375] on input "GC/146/11139/200925" at bounding box center [1287, 379] width 145 height 14
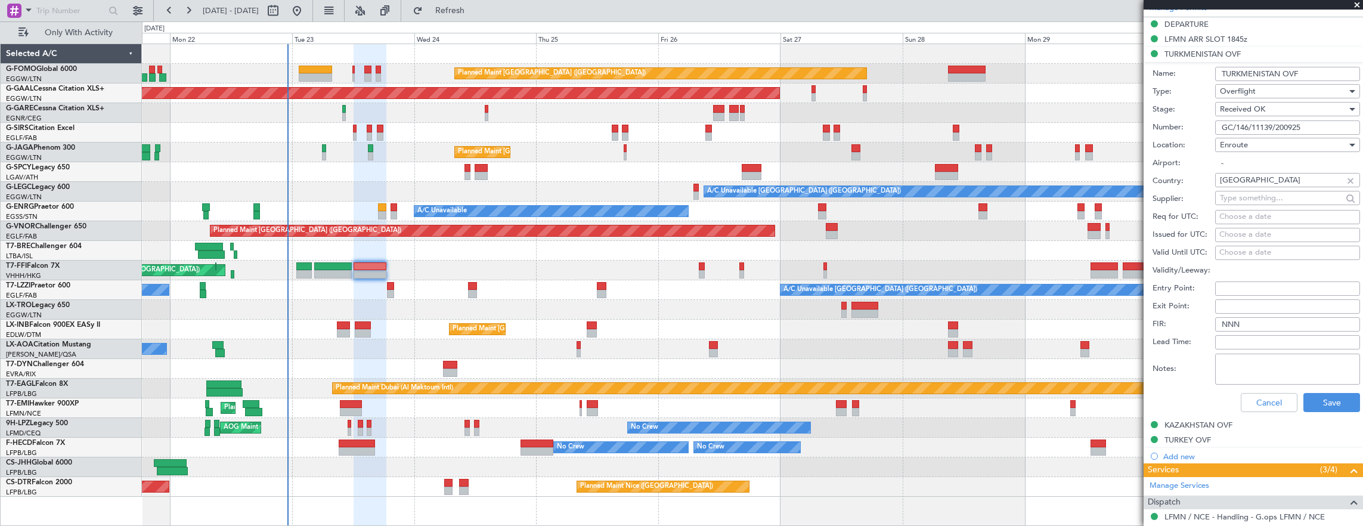
scroll to position [417, 0]
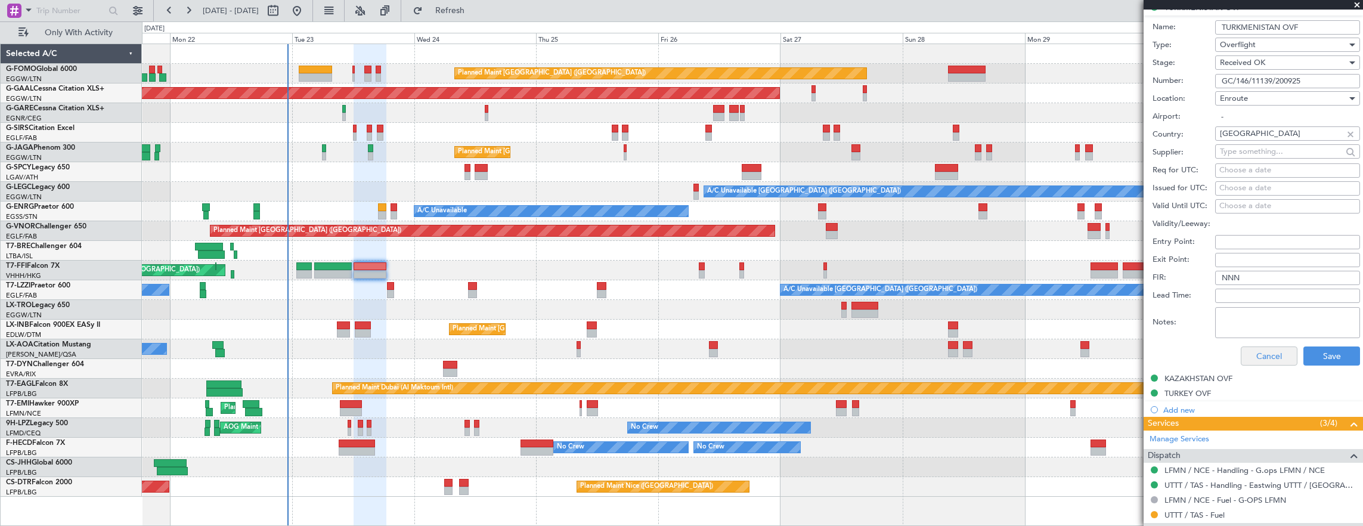
click at [1276, 364] on div "Cancel Save" at bounding box center [1257, 356] width 208 height 31
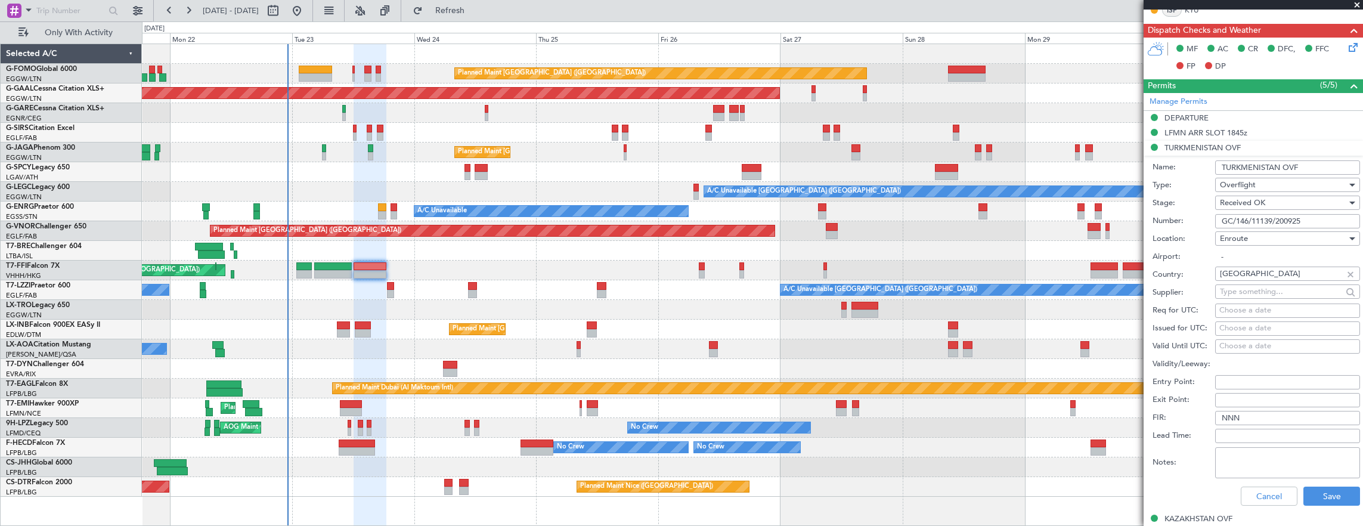
scroll to position [239, 0]
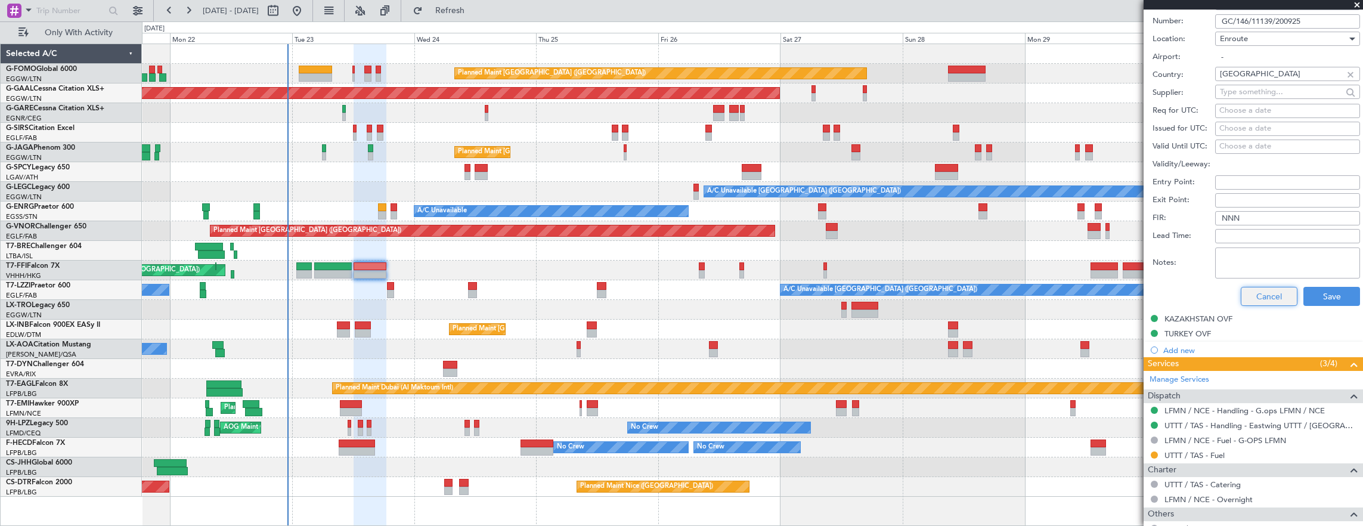
click at [1267, 299] on button "Cancel" at bounding box center [1269, 296] width 57 height 19
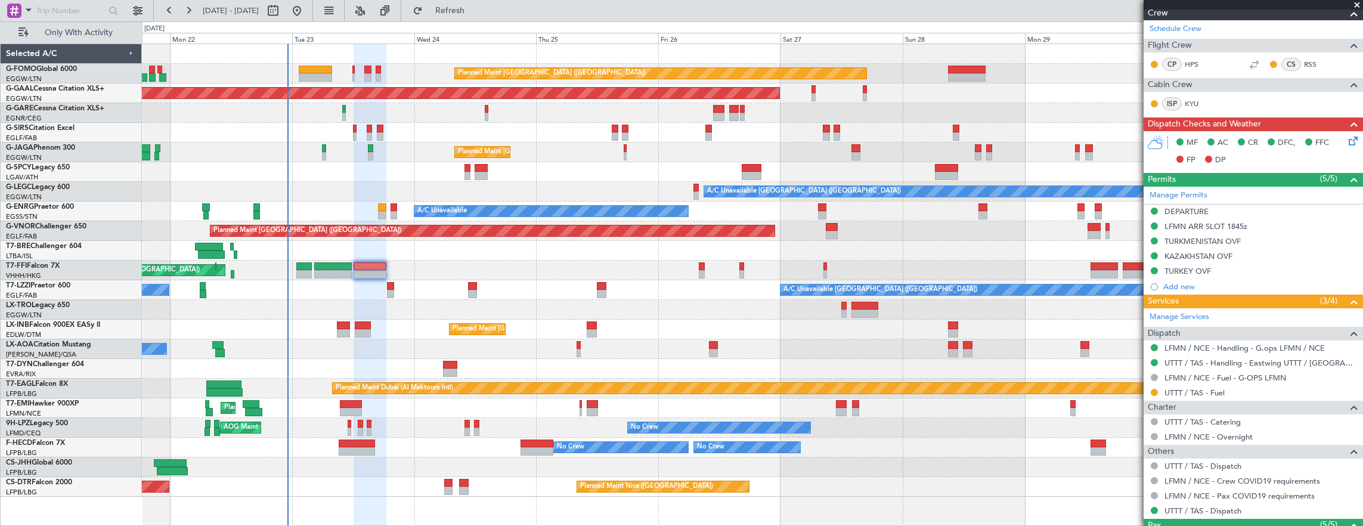
scroll to position [161, 0]
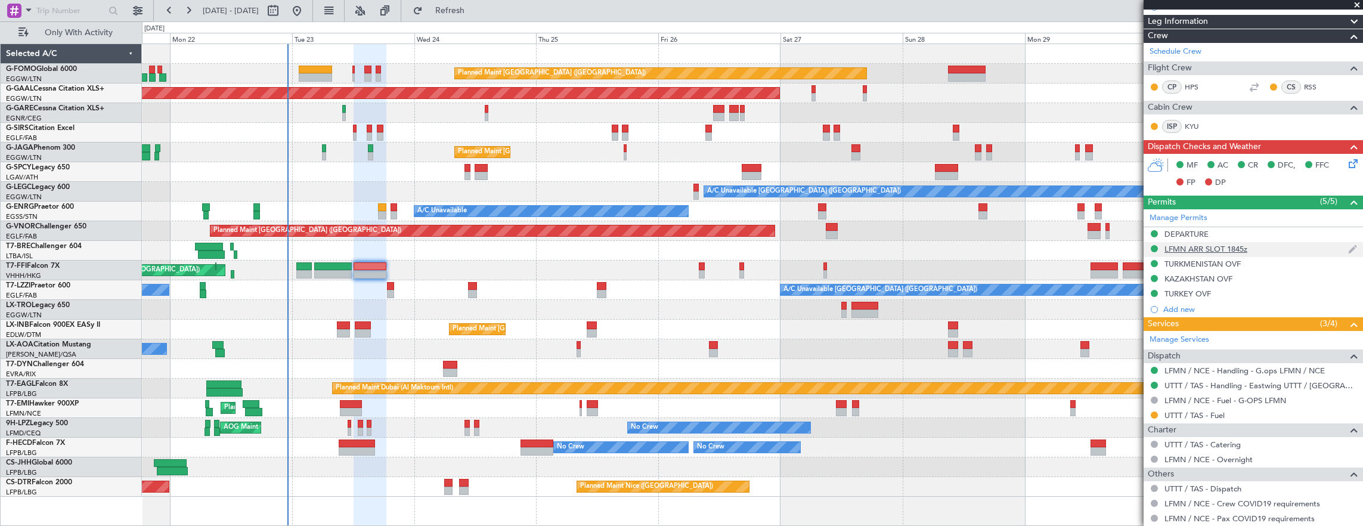
click at [1269, 248] on div "LFMN ARR SLOT 1845z" at bounding box center [1253, 249] width 219 height 15
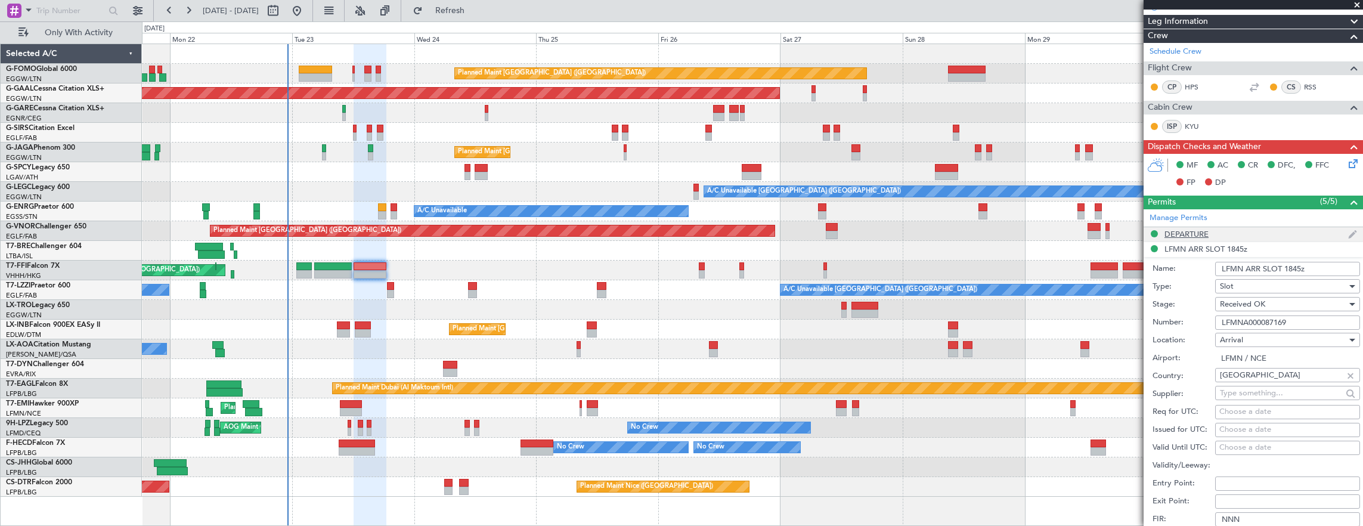
click at [1247, 229] on div "DEPARTURE" at bounding box center [1253, 234] width 219 height 15
click at [1248, 234] on li "DEPARTURE Name: DEPARTURE Type: Departure Stage: Received OK Number: [GEOGRAPHI…" at bounding box center [1253, 412] width 219 height 371
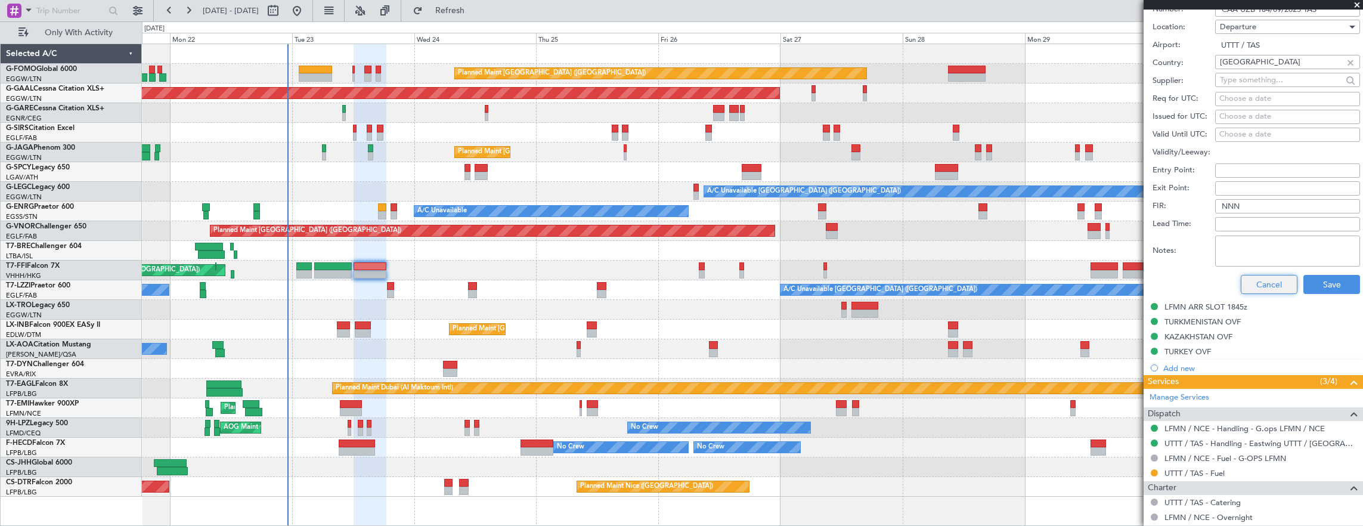
click at [1268, 275] on button "Cancel" at bounding box center [1269, 284] width 57 height 19
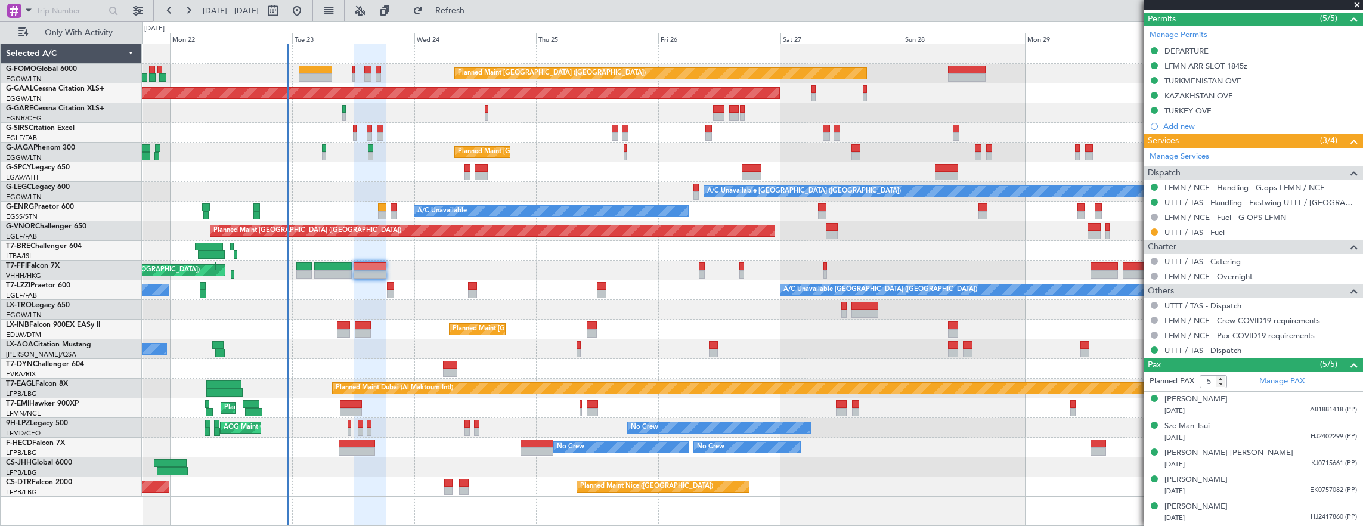
scroll to position [340, 0]
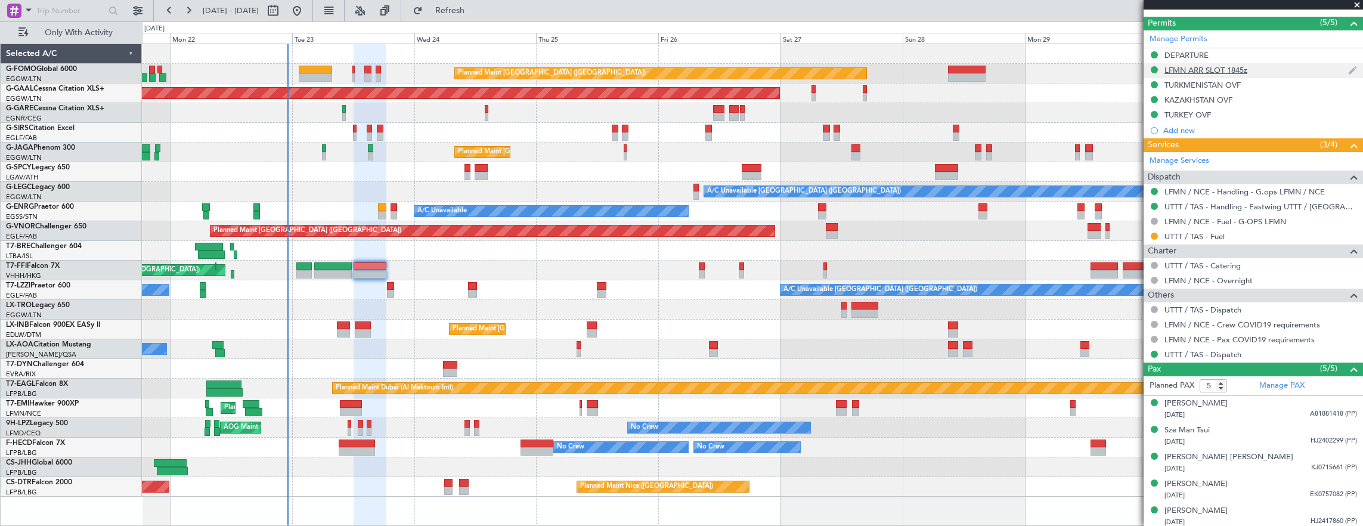
click at [1290, 68] on div "LFMN ARR SLOT 1845z" at bounding box center [1253, 70] width 219 height 15
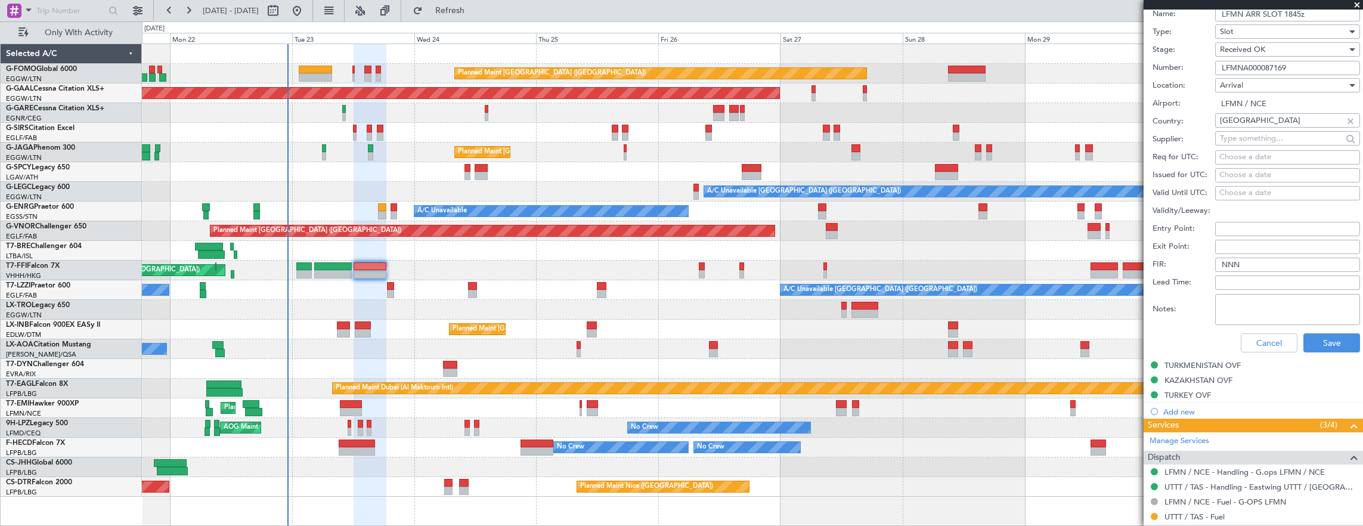
scroll to position [400, 0]
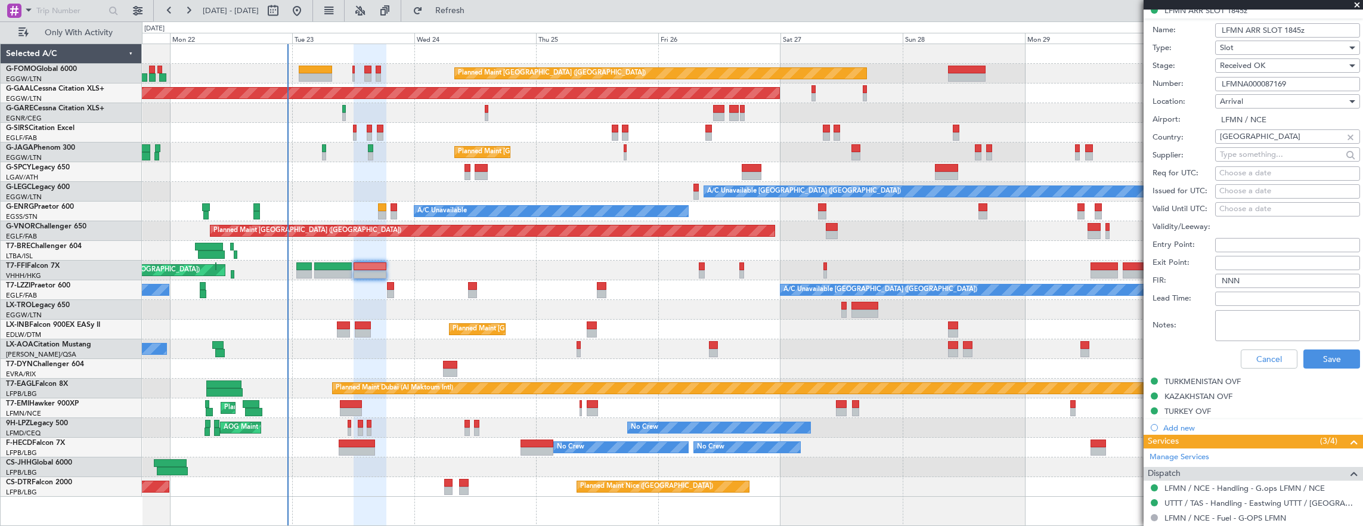
click at [1323, 81] on input "LFMNA000087169" at bounding box center [1287, 84] width 145 height 14
click at [1276, 355] on button "Cancel" at bounding box center [1269, 358] width 57 height 19
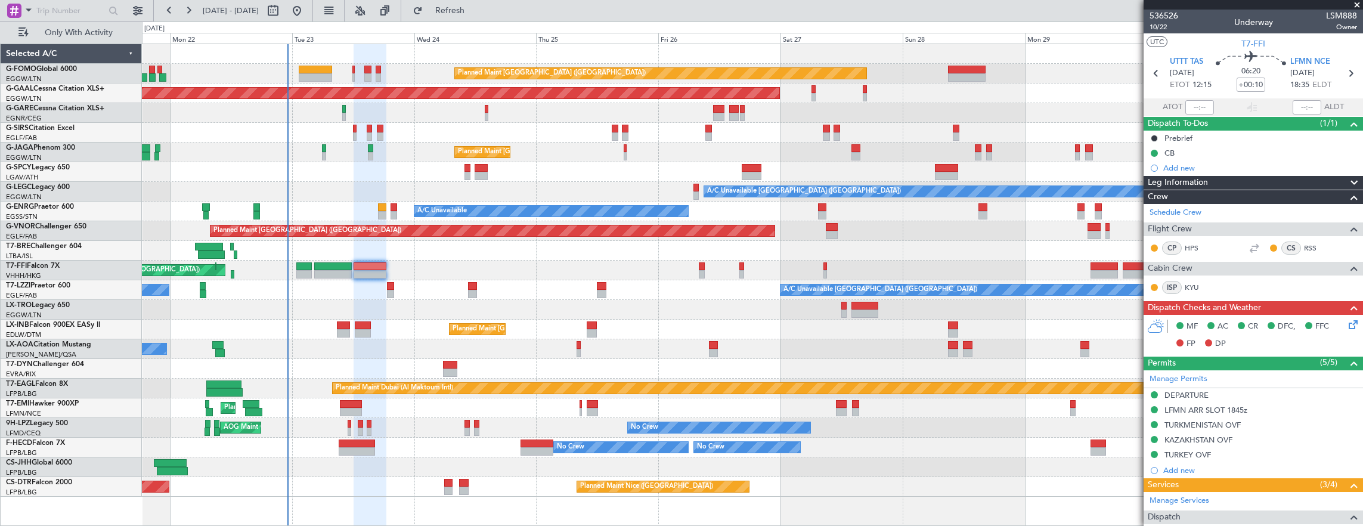
scroll to position [340, 0]
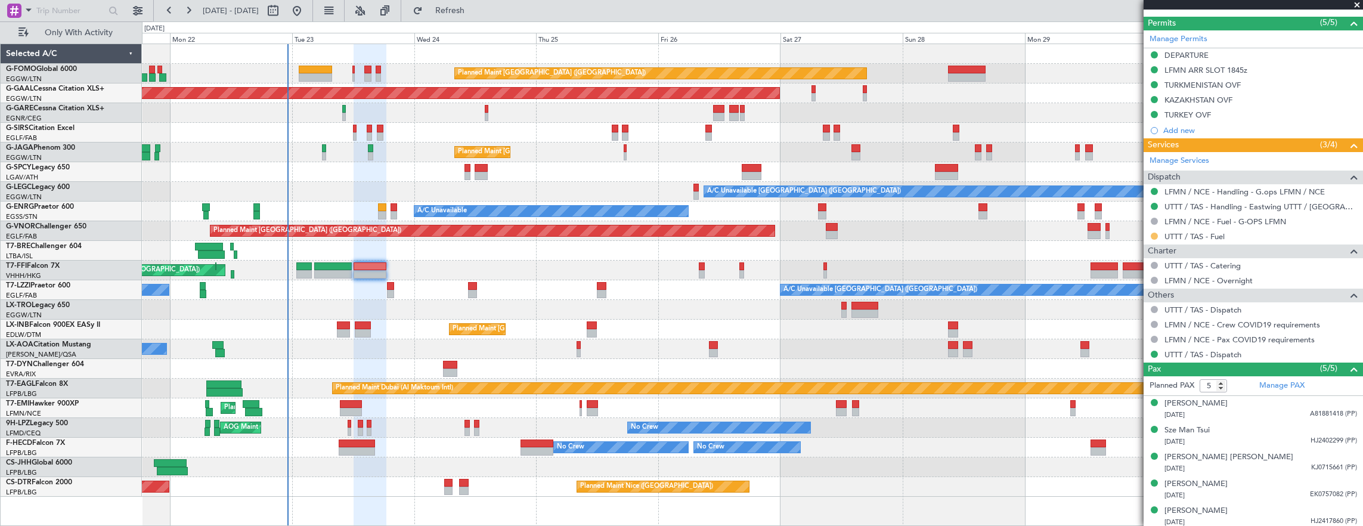
click at [1154, 233] on button at bounding box center [1154, 236] width 7 height 7
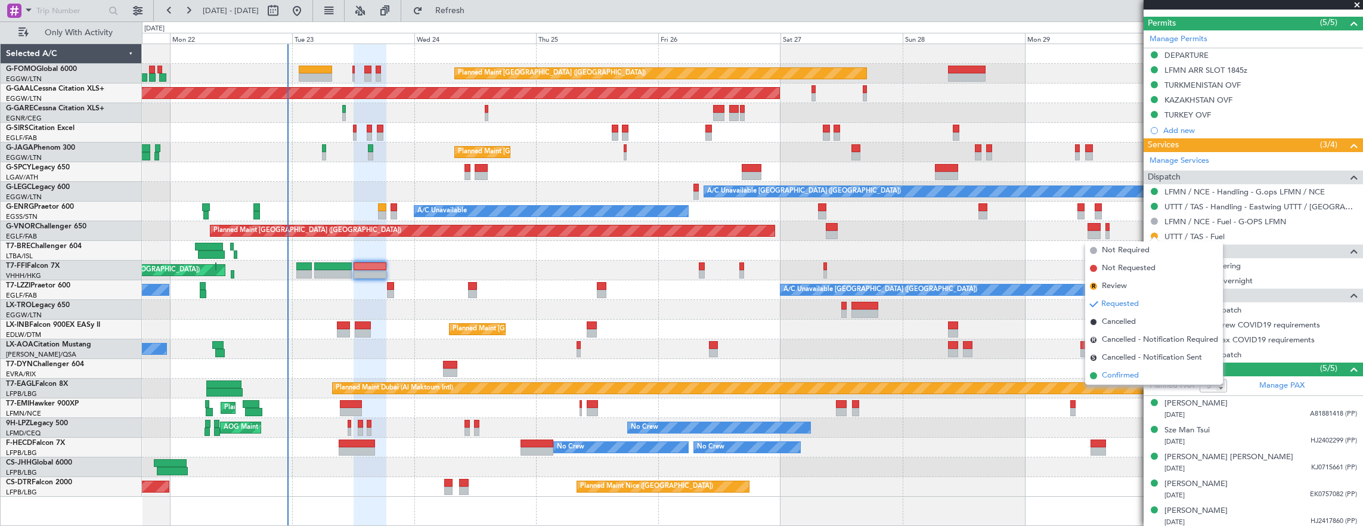
click at [1145, 375] on li "Confirmed" at bounding box center [1154, 376] width 138 height 18
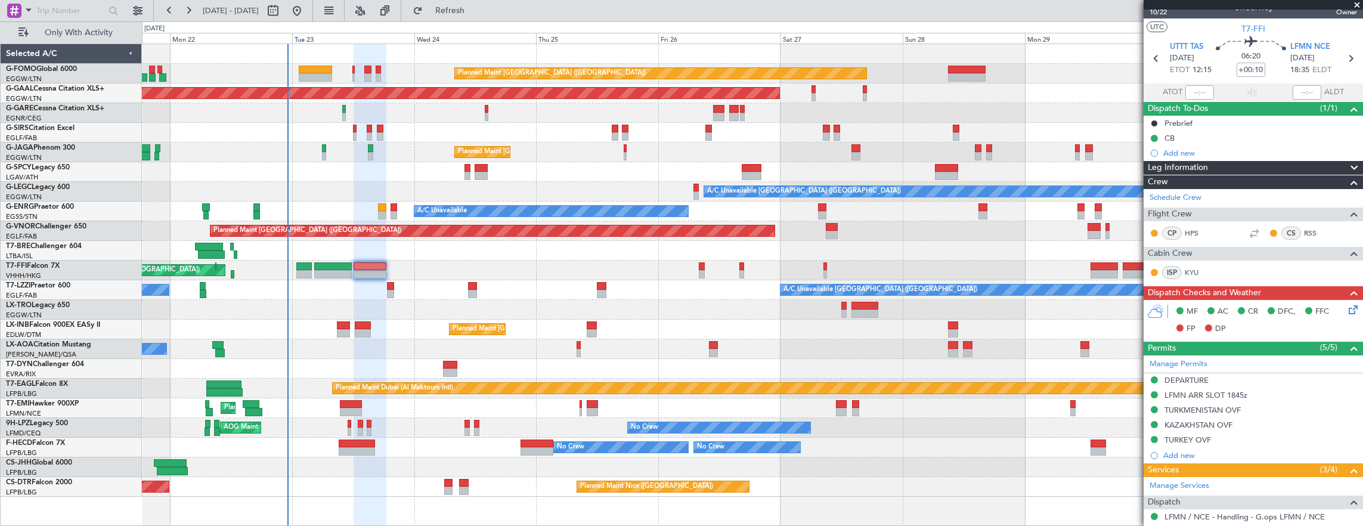
scroll to position [0, 0]
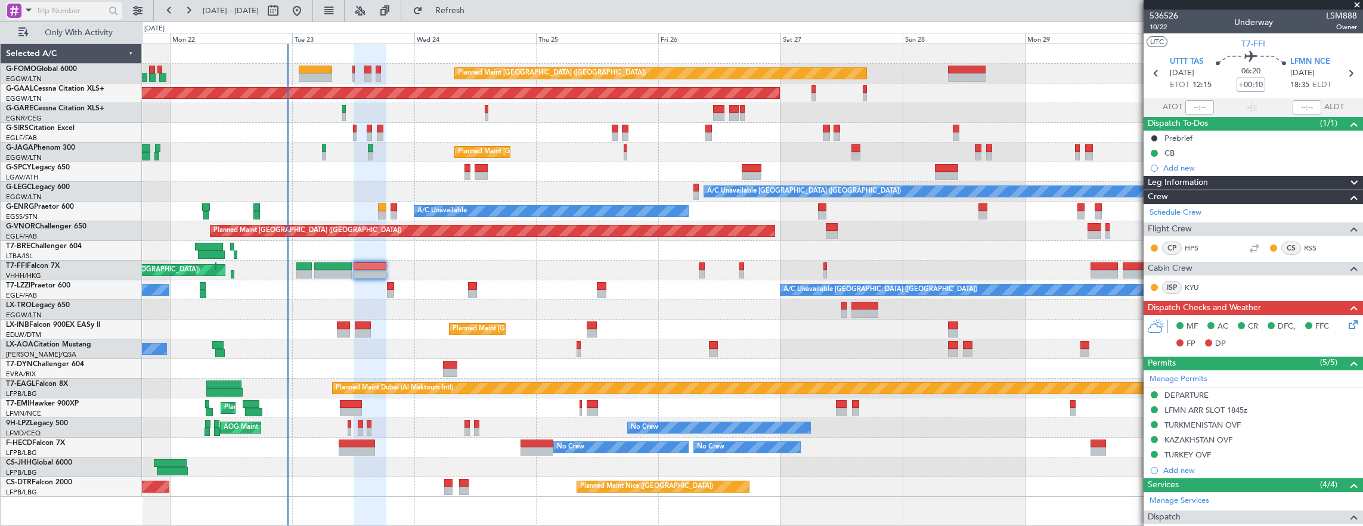
click at [95, 15] on input "text" at bounding box center [70, 11] width 69 height 18
type input "e"
click at [28, 5] on span at bounding box center [28, 9] width 14 height 15
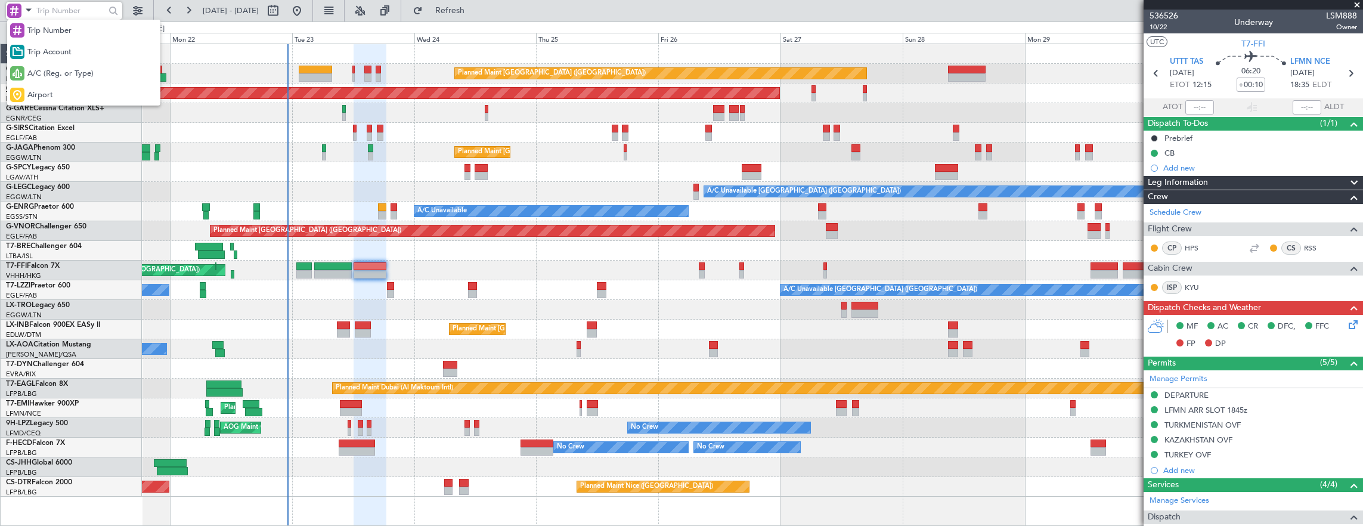
click at [63, 89] on div "Airport" at bounding box center [83, 94] width 153 height 21
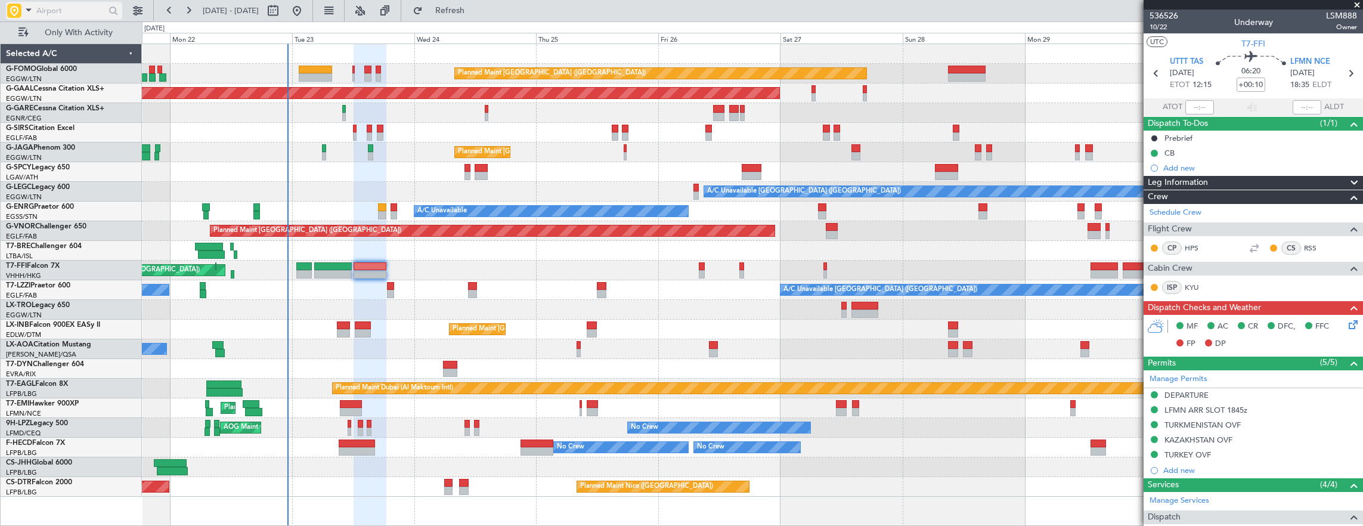
click at [64, 10] on input "text" at bounding box center [70, 11] width 69 height 18
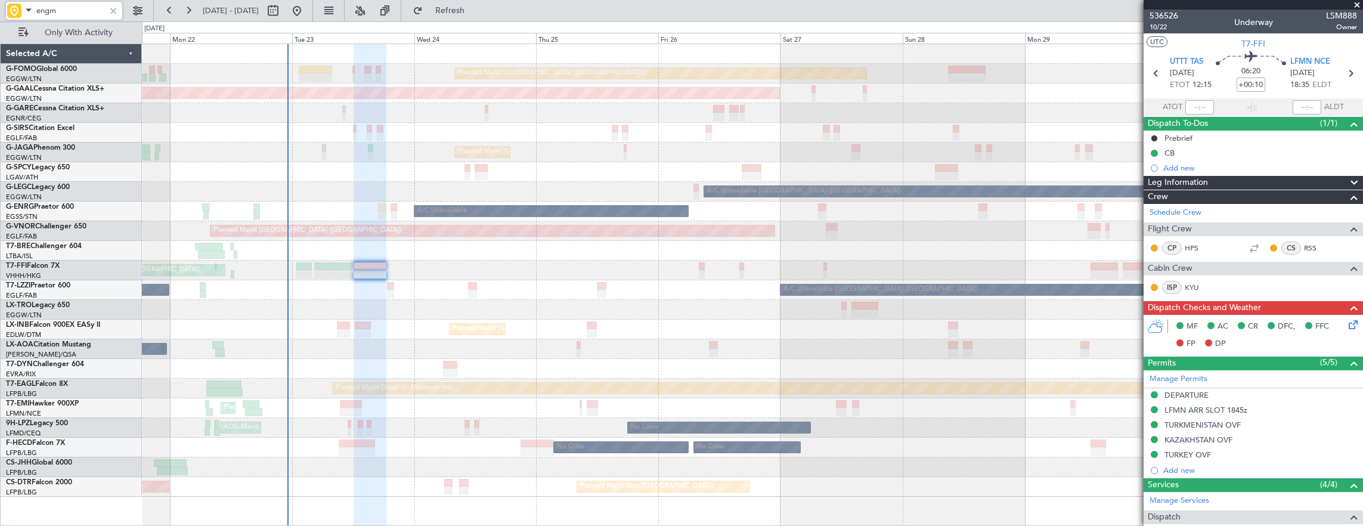
type input "engm"
click at [477, 396] on div "Planned Maint Dubai (Al Maktoum Intl) Unplanned Maint [GEOGRAPHIC_DATA] ([GEOGR…" at bounding box center [752, 389] width 1221 height 20
click at [104, 13] on input "engm" at bounding box center [70, 11] width 69 height 18
click at [114, 12] on div at bounding box center [113, 10] width 13 height 13
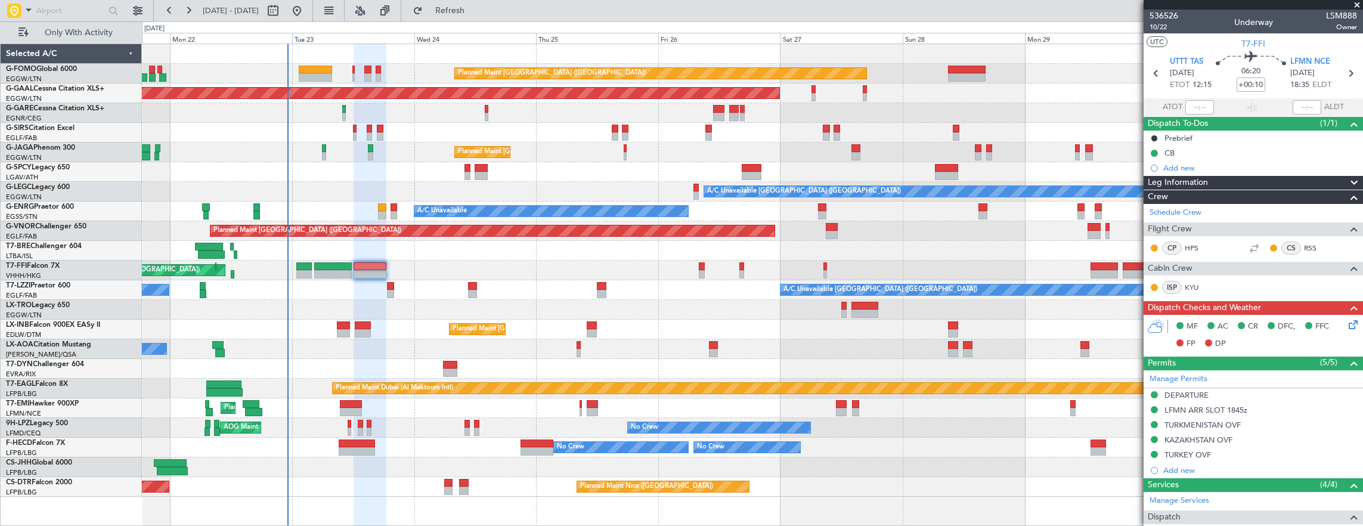
click at [1347, 322] on icon at bounding box center [1352, 323] width 10 height 10
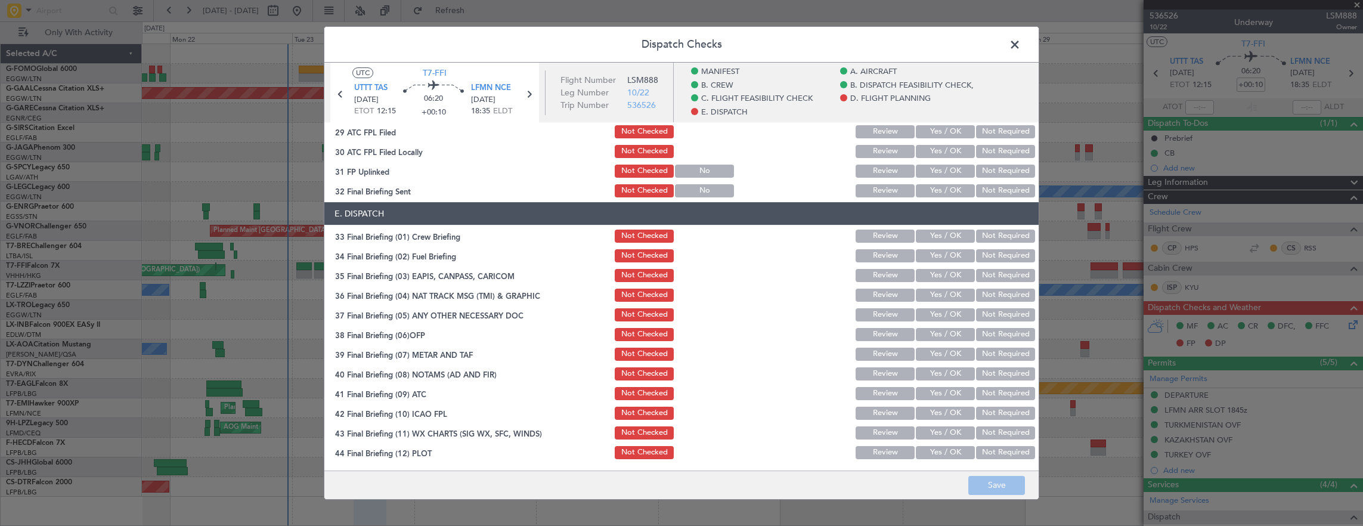
scroll to position [584, 0]
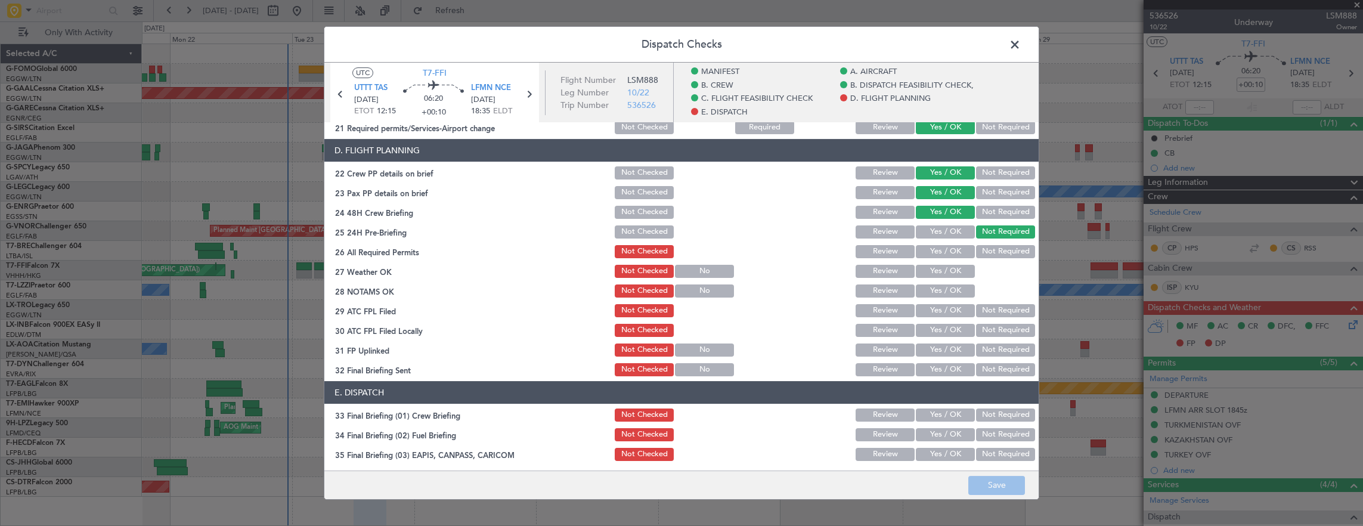
click at [939, 257] on button "Yes / OK" at bounding box center [945, 251] width 59 height 13
click at [939, 267] on button "Yes / OK" at bounding box center [945, 271] width 59 height 13
click at [935, 284] on button "Yes / OK" at bounding box center [945, 290] width 59 height 13
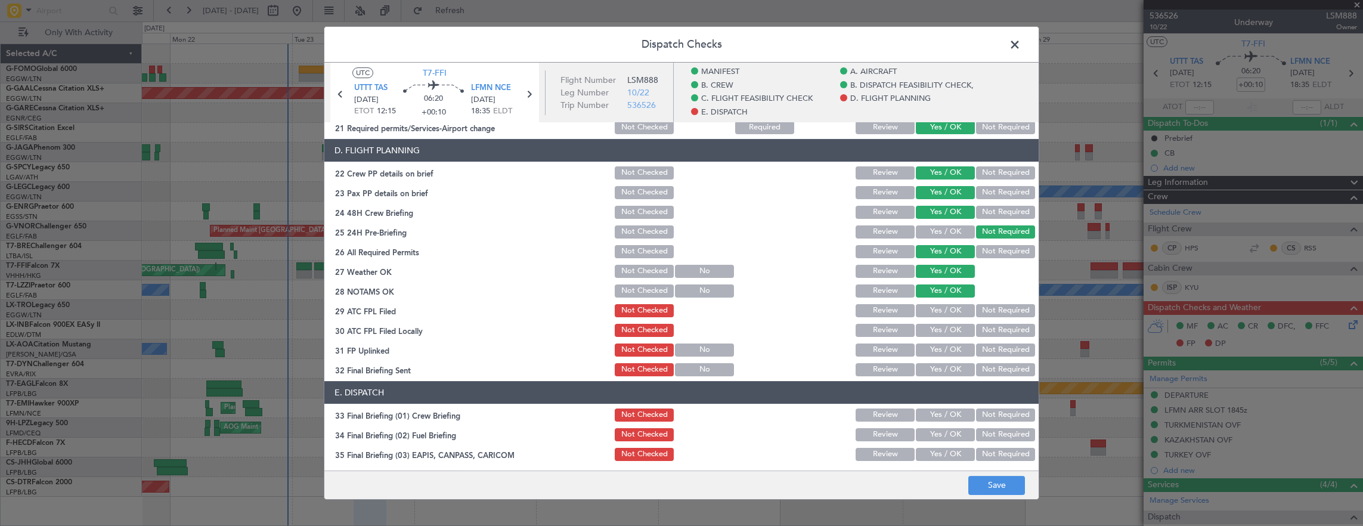
click at [928, 307] on button "Yes / OK" at bounding box center [945, 310] width 59 height 13
click at [931, 325] on button "Yes / OK" at bounding box center [945, 330] width 59 height 13
drag, startPoint x: 988, startPoint y: 329, endPoint x: 923, endPoint y: 345, distance: 66.2
click at [986, 330] on button "Not Required" at bounding box center [1005, 330] width 59 height 13
click at [923, 345] on button "Yes / OK" at bounding box center [945, 349] width 59 height 13
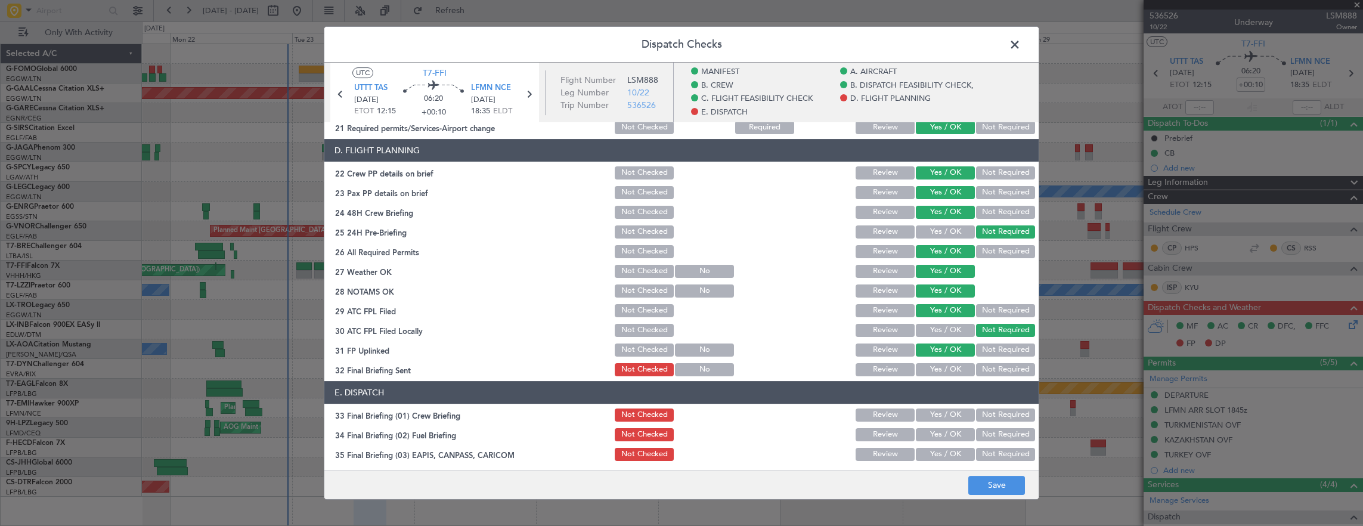
click at [995, 375] on button "Not Required" at bounding box center [1005, 369] width 59 height 13
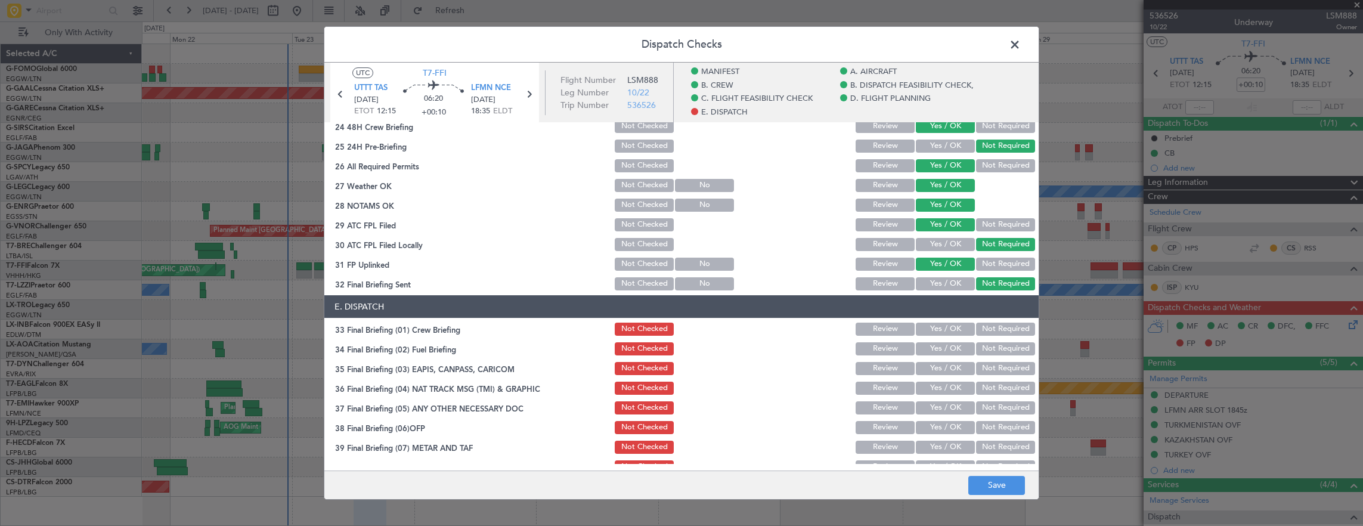
scroll to position [763, 0]
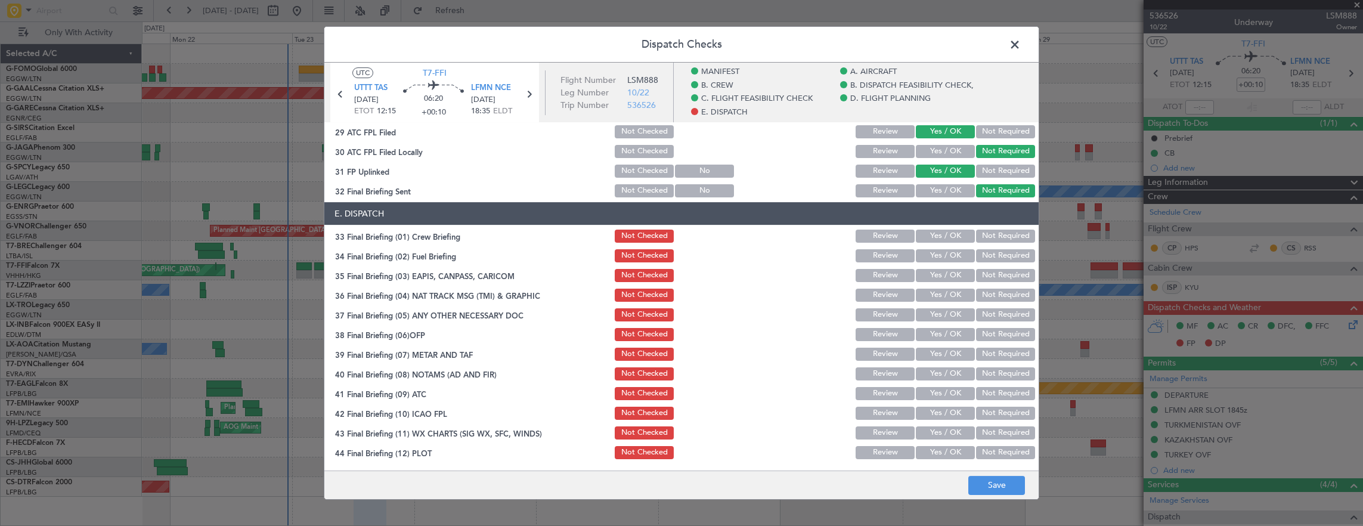
click at [934, 235] on button "Yes / OK" at bounding box center [945, 236] width 59 height 13
click at [928, 256] on button "Yes / OK" at bounding box center [945, 255] width 59 height 13
drag, startPoint x: 1009, startPoint y: 279, endPoint x: 994, endPoint y: 303, distance: 28.5
click at [1009, 281] on button "Not Required" at bounding box center [1005, 275] width 59 height 13
click at [994, 303] on div "Not Required" at bounding box center [1004, 295] width 60 height 17
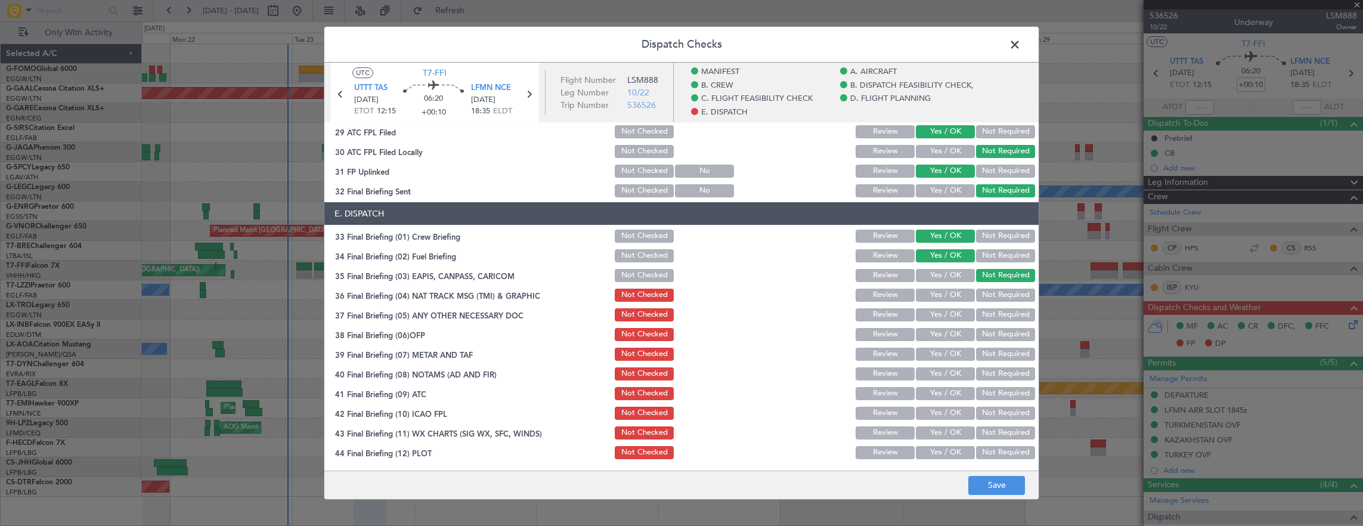
click at [976, 297] on button "Not Required" at bounding box center [1005, 295] width 59 height 13
drag, startPoint x: 943, startPoint y: 314, endPoint x: 942, endPoint y: 321, distance: 7.4
click at [943, 314] on button "Yes / OK" at bounding box center [945, 314] width 59 height 13
click at [940, 328] on button "Yes / OK" at bounding box center [945, 334] width 59 height 13
click at [938, 351] on button "Yes / OK" at bounding box center [945, 354] width 59 height 13
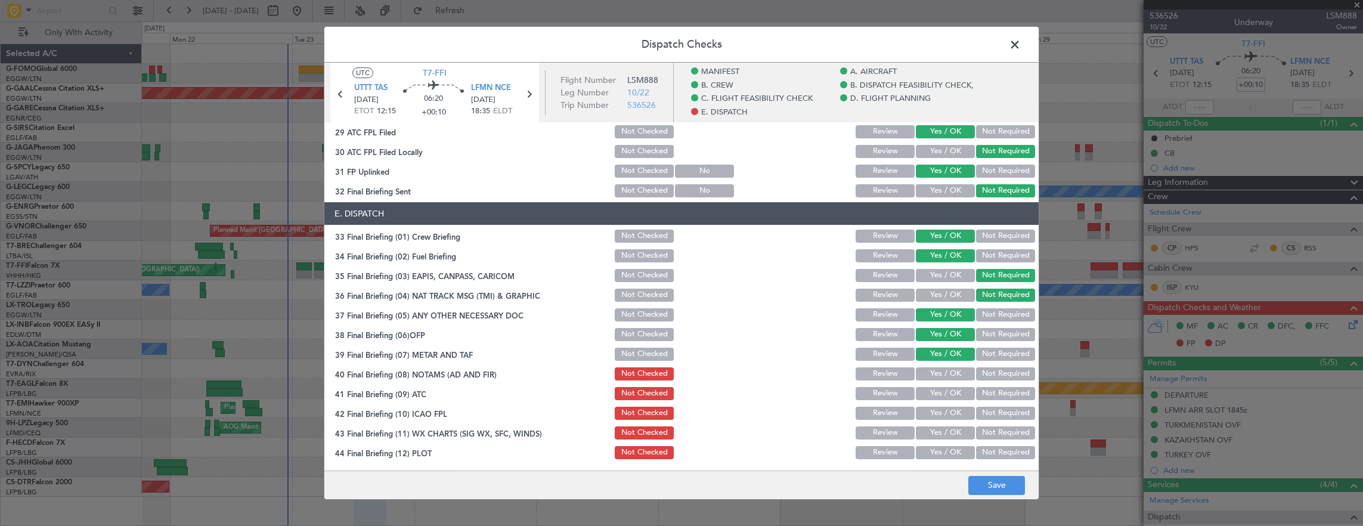
click at [933, 377] on button "Yes / OK" at bounding box center [945, 373] width 59 height 13
drag, startPoint x: 933, startPoint y: 388, endPoint x: 935, endPoint y: 398, distance: 10.9
click at [934, 390] on button "Yes / OK" at bounding box center [945, 393] width 59 height 13
drag, startPoint x: 935, startPoint y: 398, endPoint x: 934, endPoint y: 419, distance: 20.9
click at [935, 399] on button "Yes / OK" at bounding box center [945, 393] width 59 height 13
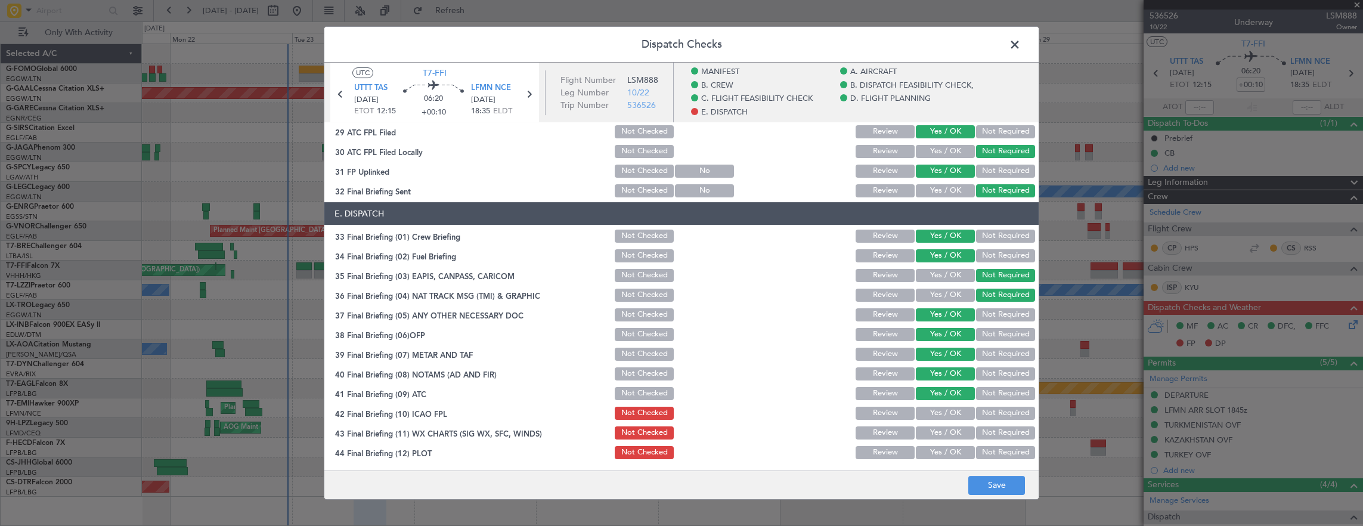
click at [934, 419] on div "Yes / OK" at bounding box center [944, 413] width 60 height 17
drag, startPoint x: 936, startPoint y: 425, endPoint x: 936, endPoint y: 431, distance: 6.0
click at [936, 431] on section "E. DISPATCH 33 Final Briefing (01) Crew Briefing Not Checked Review Yes / OK No…" at bounding box center [681, 331] width 714 height 259
click at [939, 431] on button "Yes / OK" at bounding box center [945, 432] width 59 height 13
click at [939, 437] on button "Yes / OK" at bounding box center [945, 432] width 59 height 13
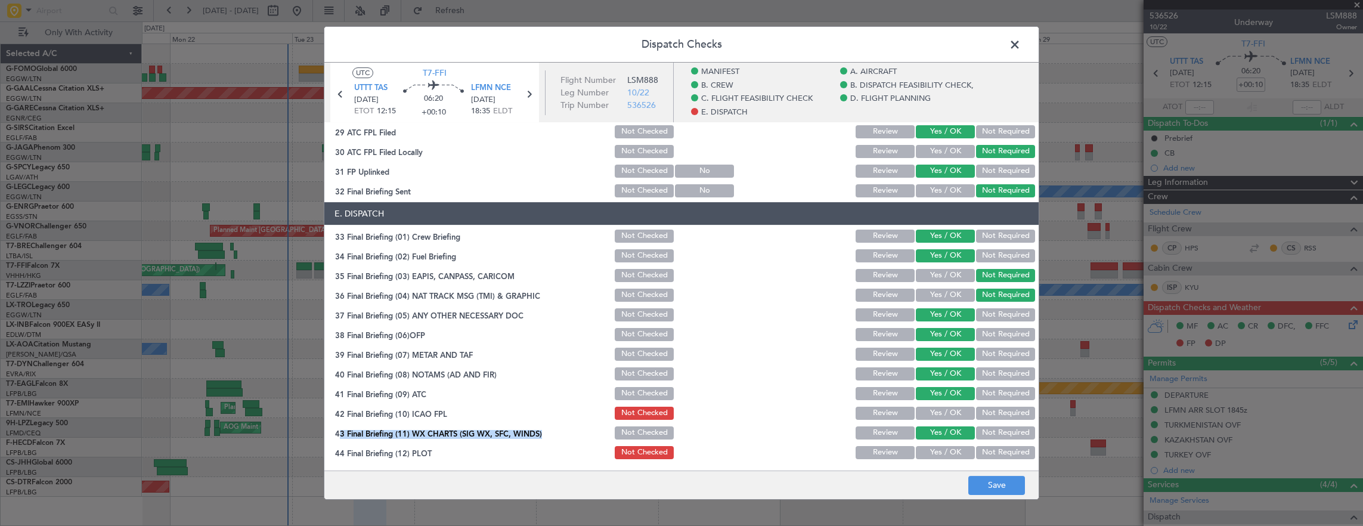
click at [930, 452] on button "Yes / OK" at bounding box center [945, 452] width 59 height 13
click at [939, 408] on button "Yes / OK" at bounding box center [945, 413] width 59 height 13
click at [987, 490] on button "Save" at bounding box center [996, 485] width 57 height 19
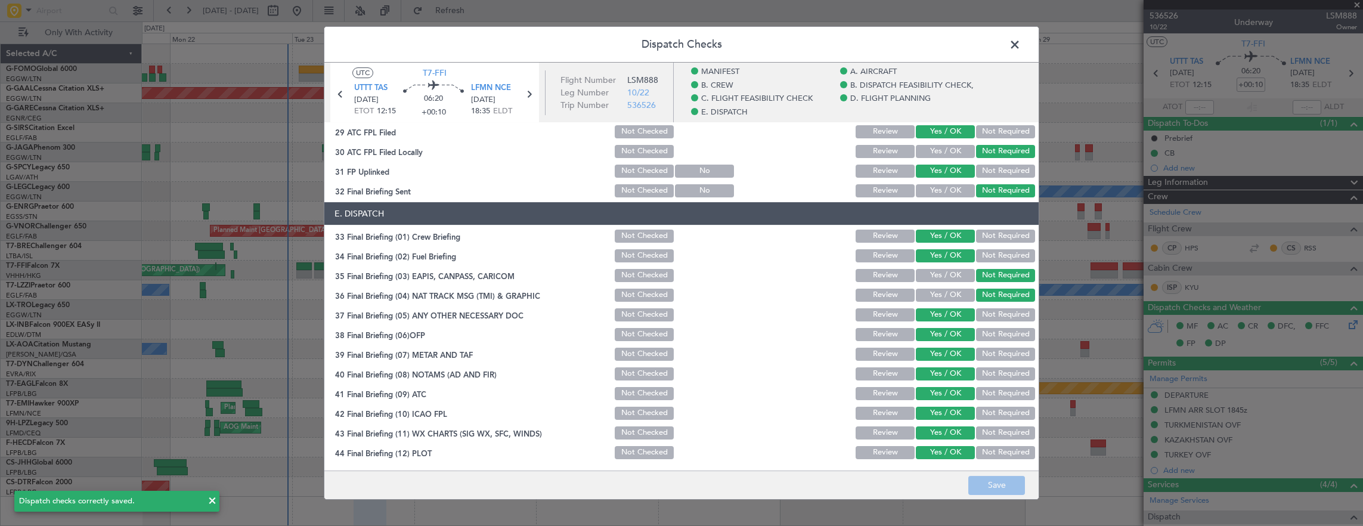
click at [1021, 45] on span at bounding box center [1021, 48] width 0 height 24
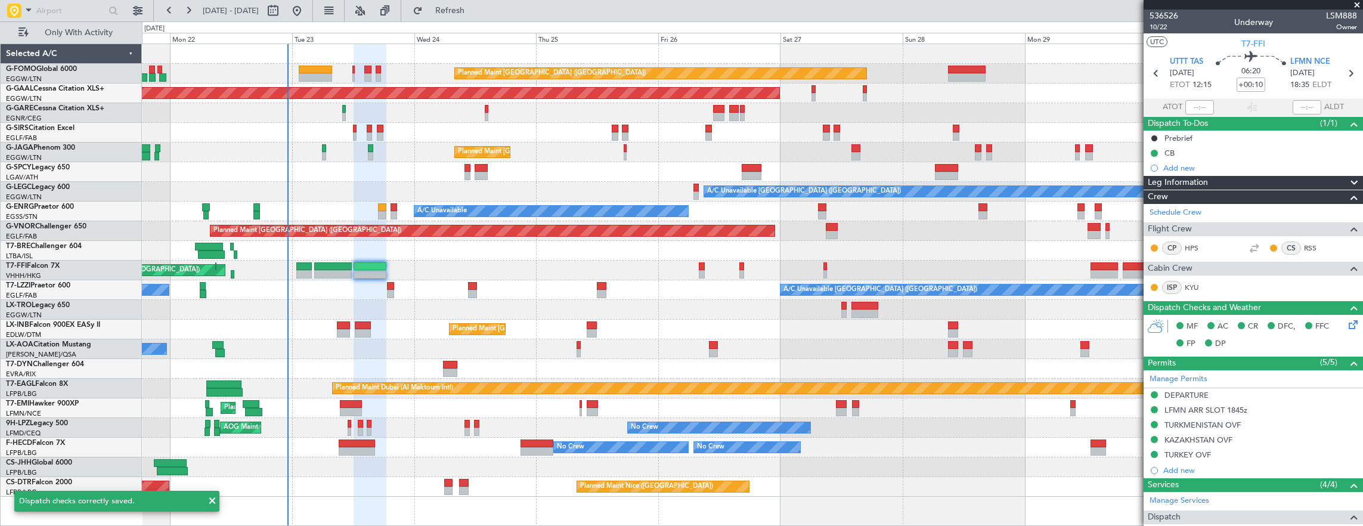
click at [1160, 35] on section "UTC T7-FFI" at bounding box center [1253, 42] width 219 height 18
click at [1162, 31] on span "10/22" at bounding box center [1164, 27] width 29 height 10
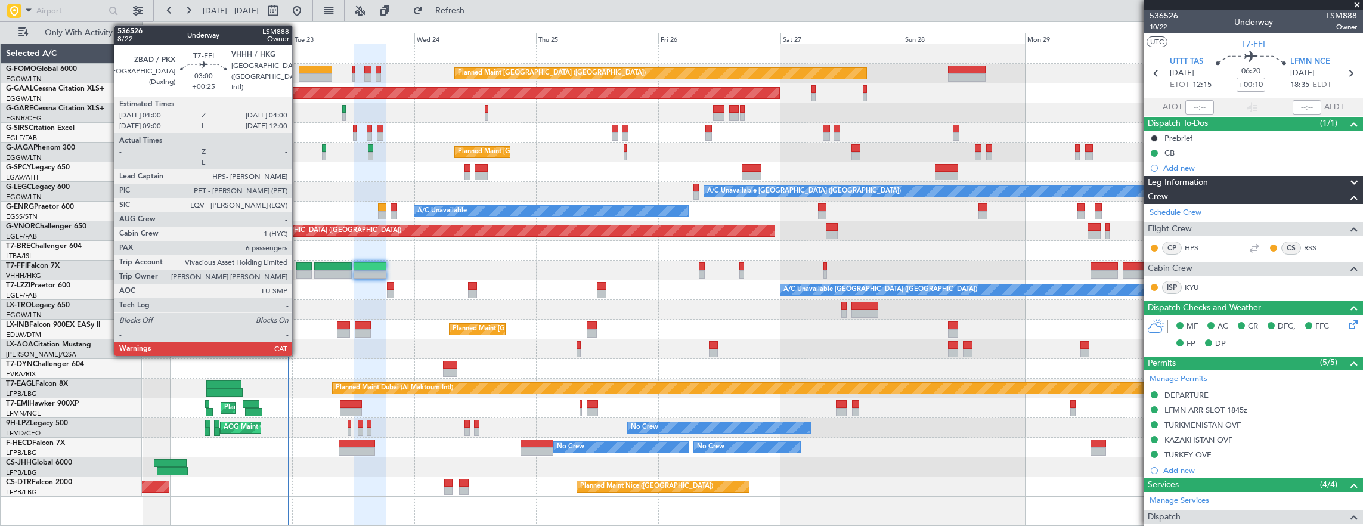
click at [299, 267] on div at bounding box center [304, 266] width 16 height 8
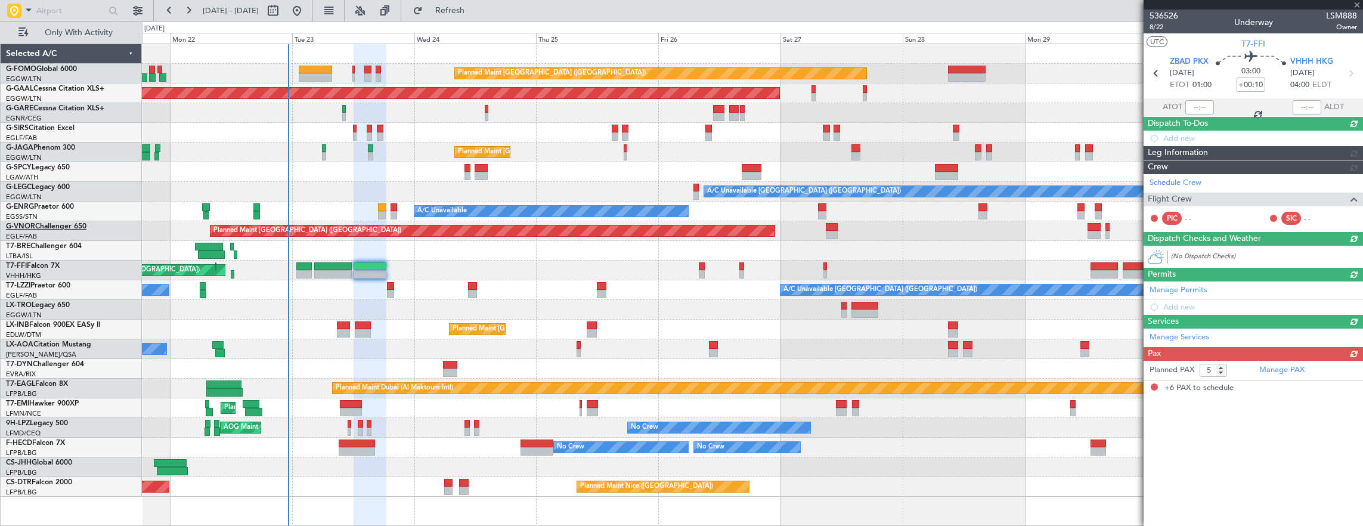
type input "+00:25"
type input "6"
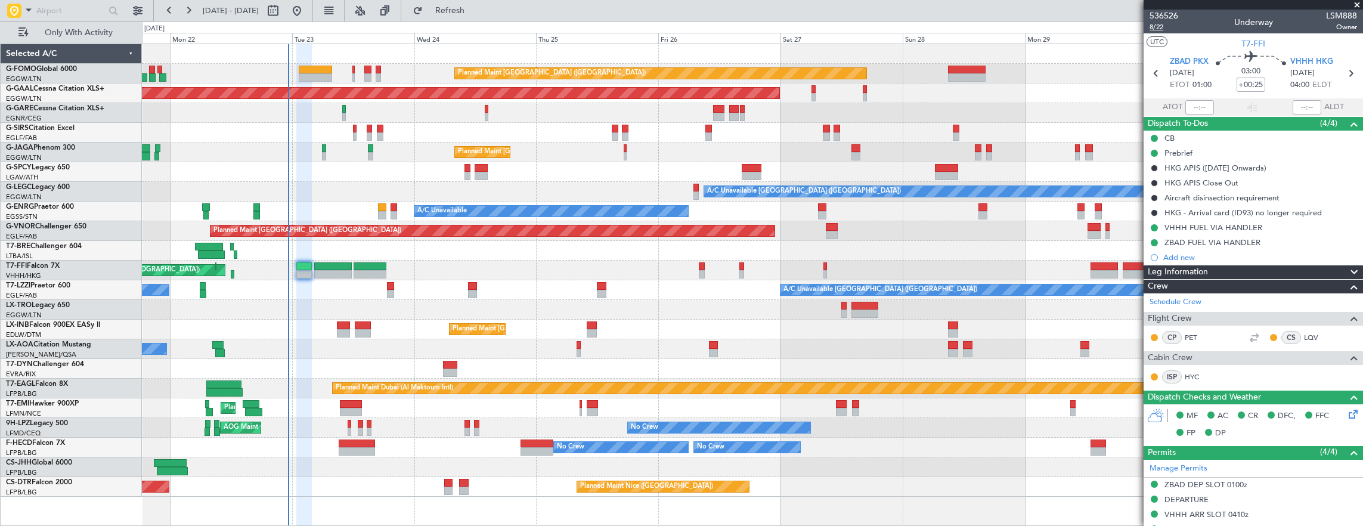
click at [1157, 32] on span "8/22" at bounding box center [1164, 27] width 29 height 10
drag, startPoint x: 1165, startPoint y: 29, endPoint x: 1138, endPoint y: 30, distance: 27.4
click at [1165, 29] on span "8/22" at bounding box center [1164, 27] width 29 height 10
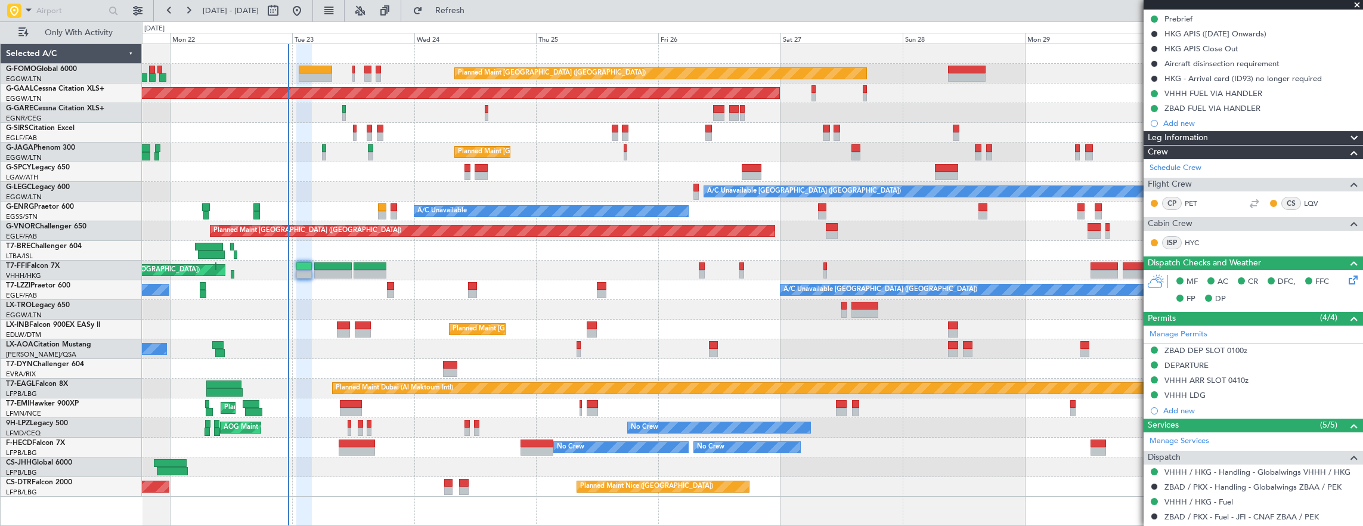
scroll to position [60, 0]
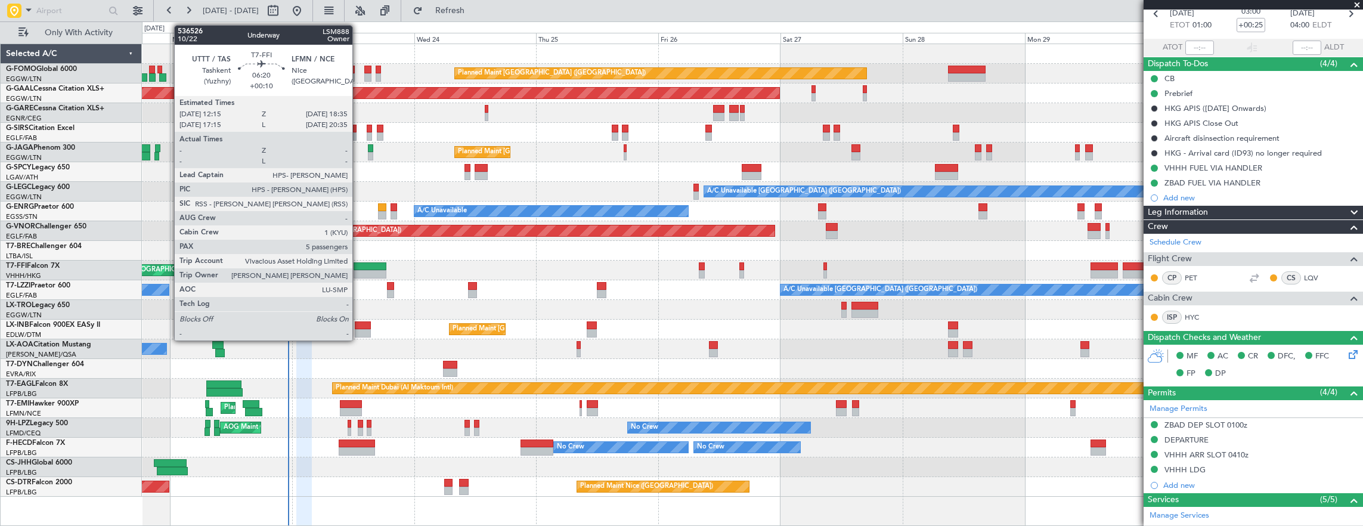
click at [358, 268] on div at bounding box center [370, 266] width 33 height 8
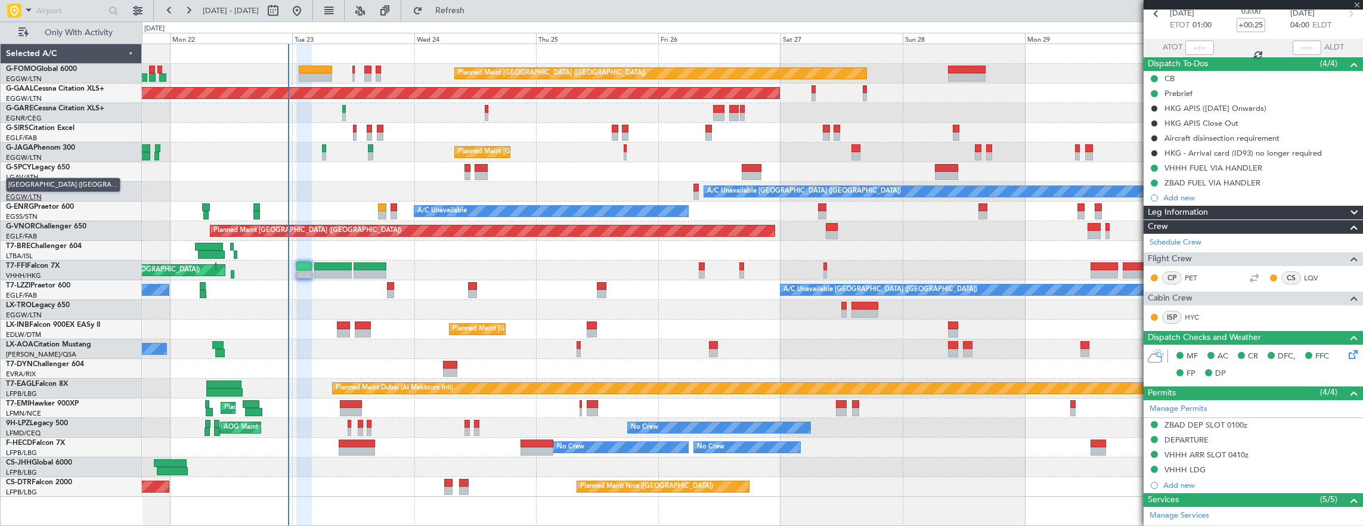
type input "+00:10"
type input "5"
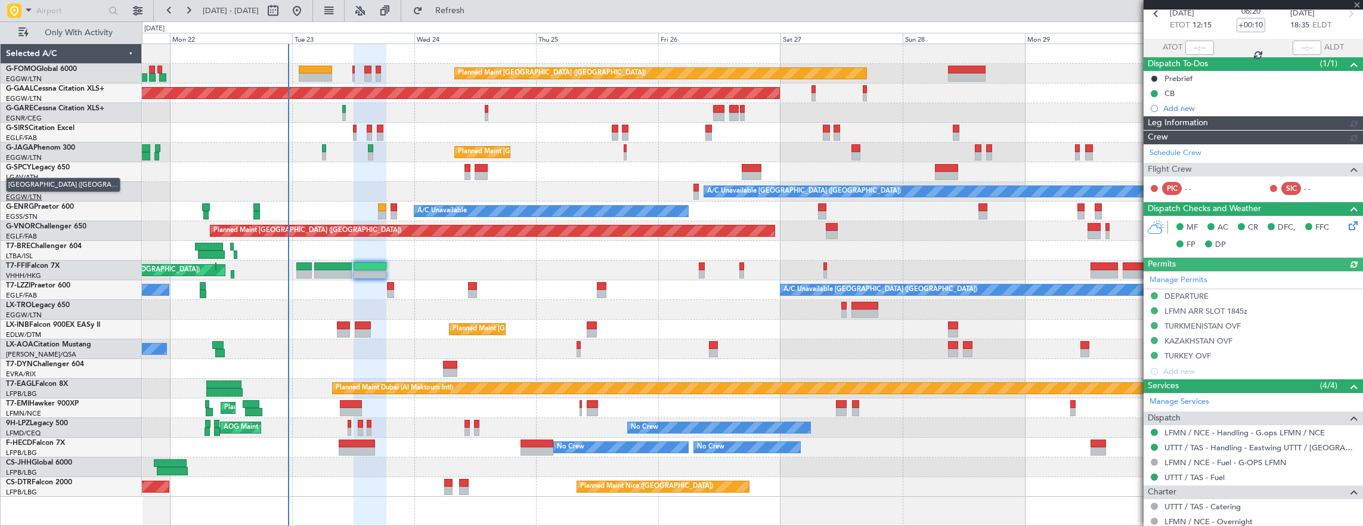
scroll to position [0, 0]
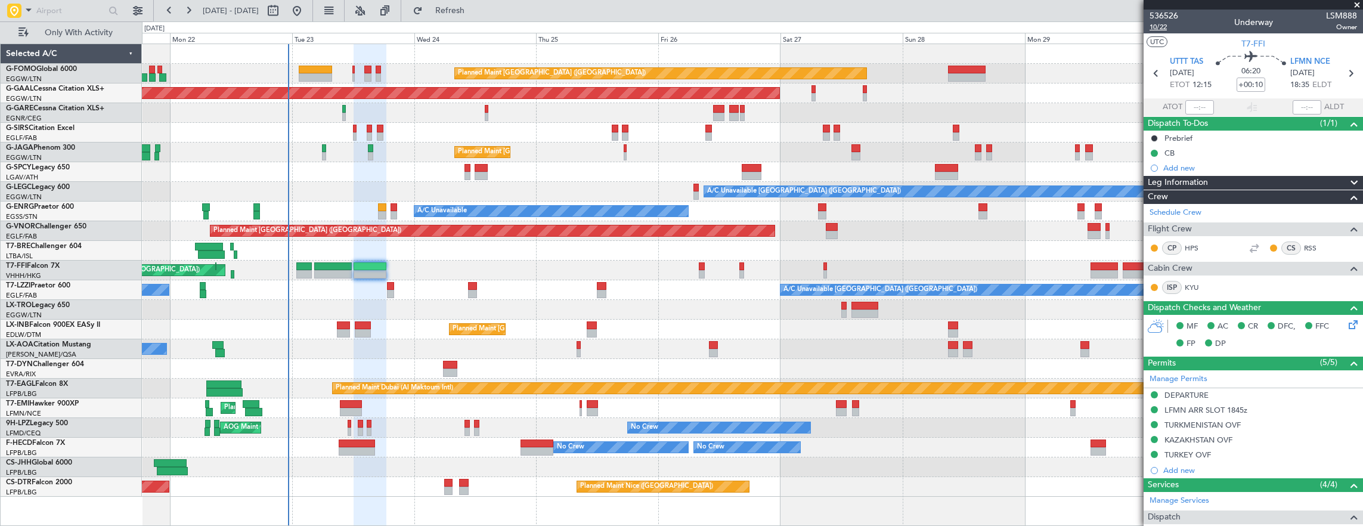
click at [1162, 29] on span "10/22" at bounding box center [1164, 27] width 29 height 10
click at [395, 211] on div at bounding box center [394, 215] width 7 height 8
type input "-00:10"
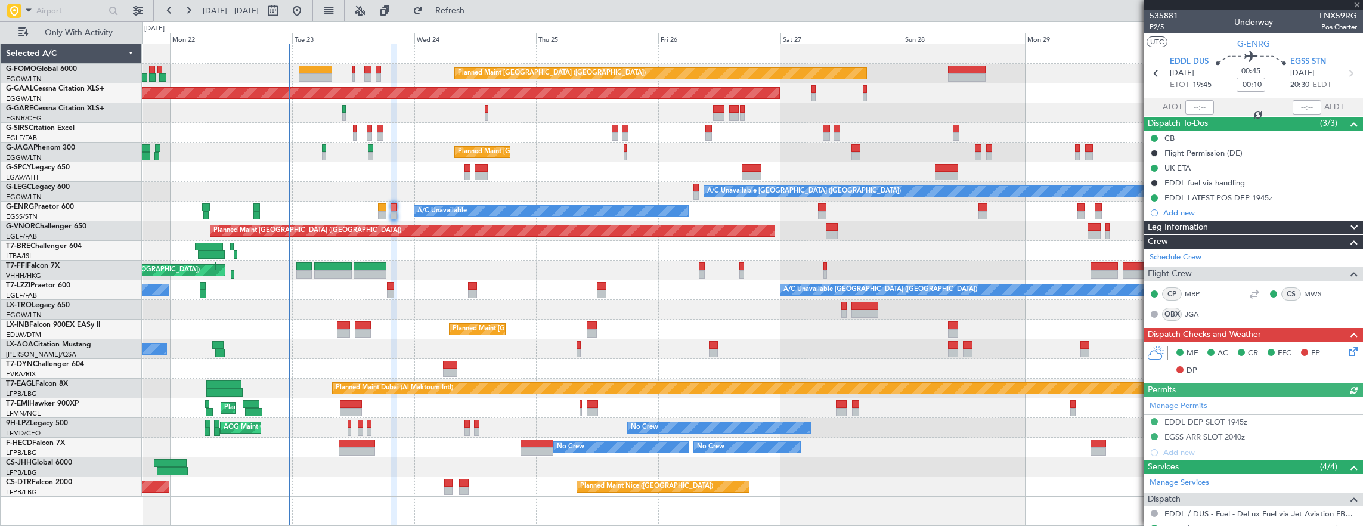
click at [324, 75] on div at bounding box center [315, 77] width 33 height 8
type input "2"
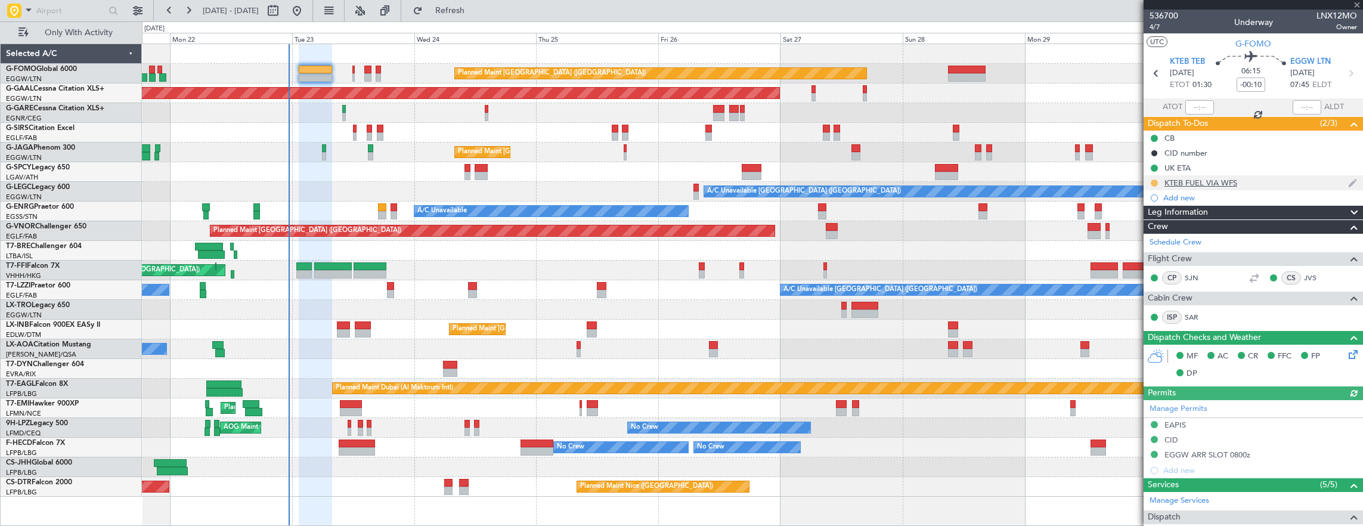
click at [1151, 186] on mat-tooltip-component "In Progress" at bounding box center [1155, 201] width 55 height 32
click at [1156, 181] on button at bounding box center [1154, 183] width 7 height 7
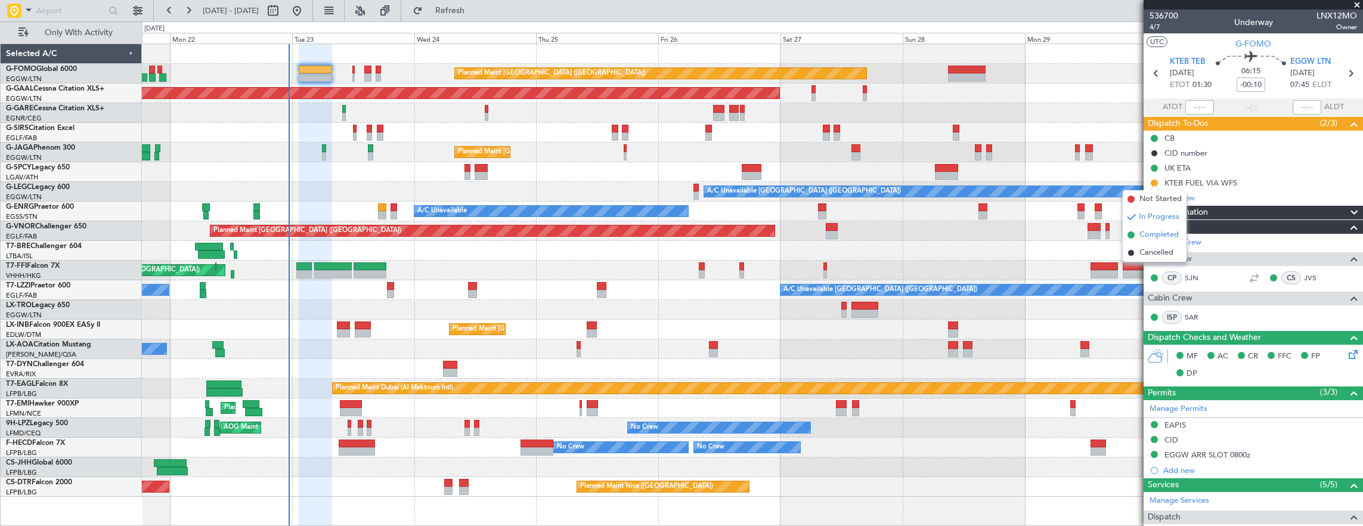
click at [1169, 240] on span "Completed" at bounding box center [1159, 235] width 39 height 12
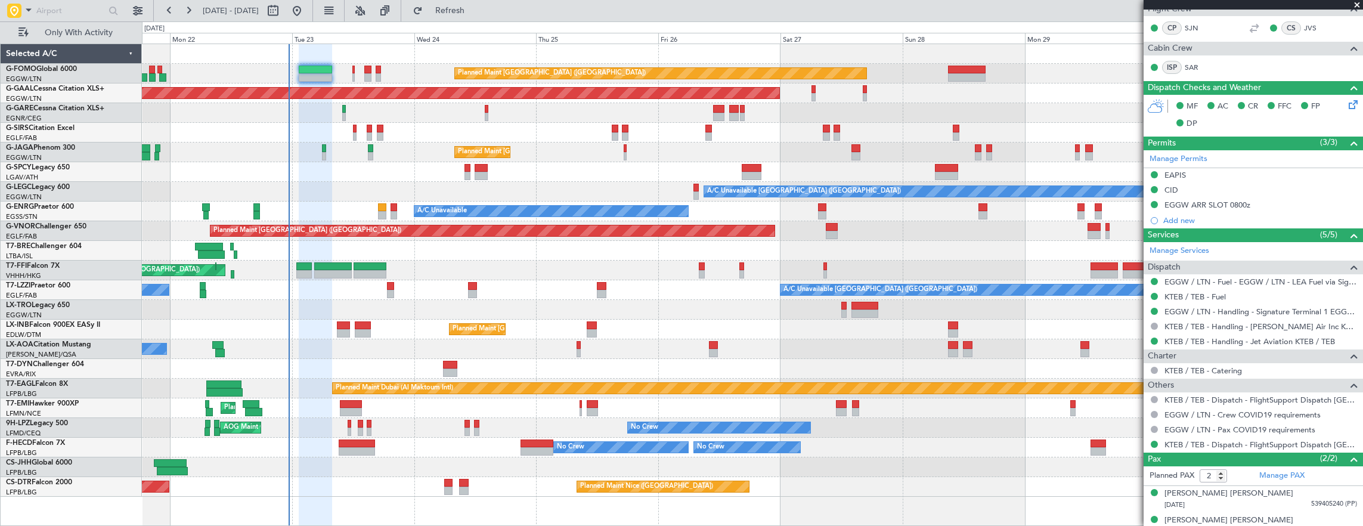
scroll to position [260, 0]
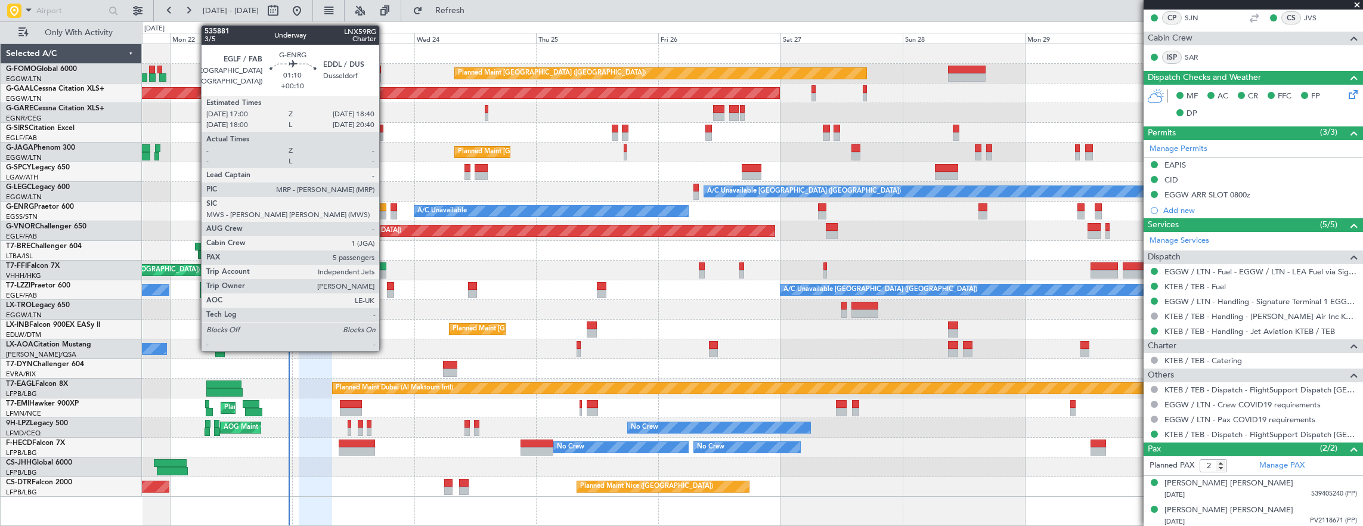
click at [385, 209] on div at bounding box center [382, 207] width 9 height 8
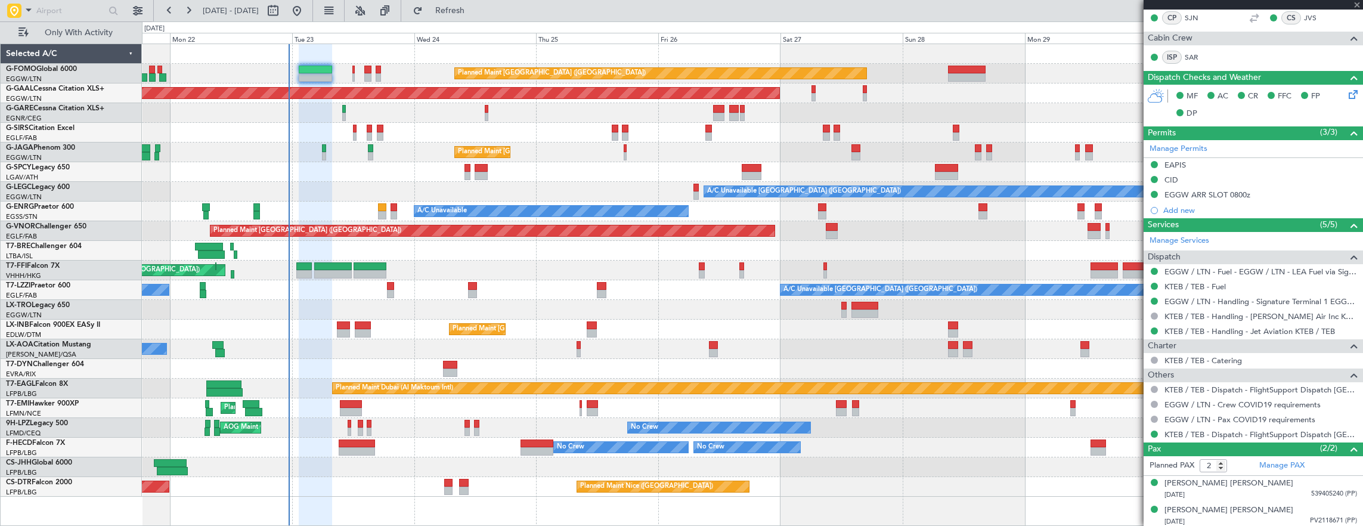
type input "+00:10"
type input "5"
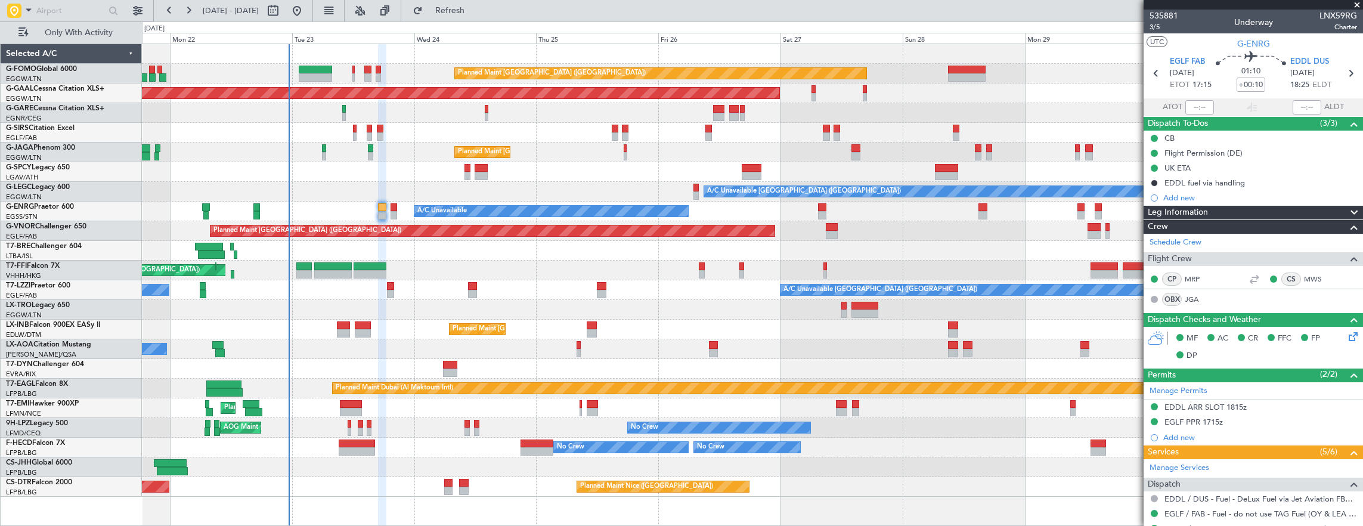
scroll to position [292, 0]
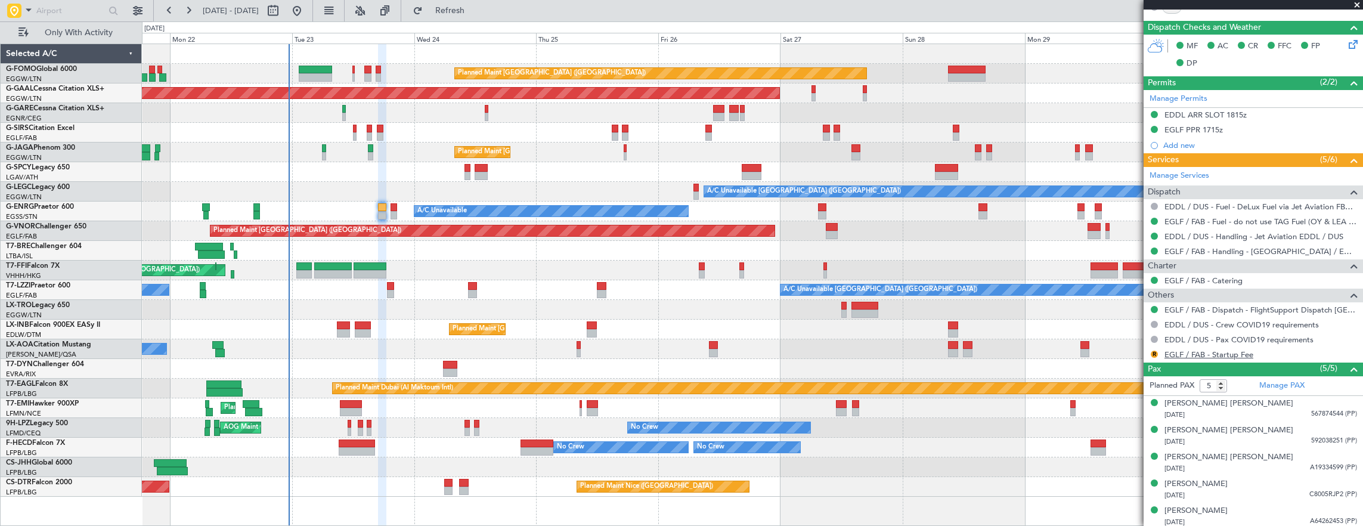
click at [1203, 349] on link "EGLF / FAB - Startup Fee" at bounding box center [1209, 354] width 89 height 10
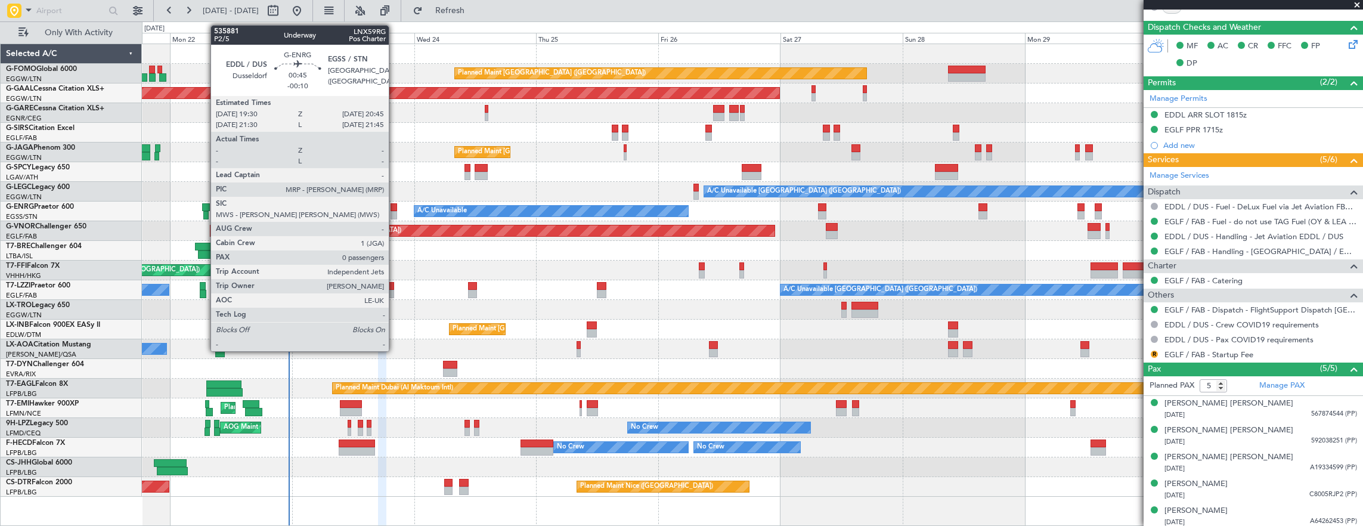
click at [395, 211] on div at bounding box center [394, 215] width 7 height 8
type input "-00:10"
type input "0"
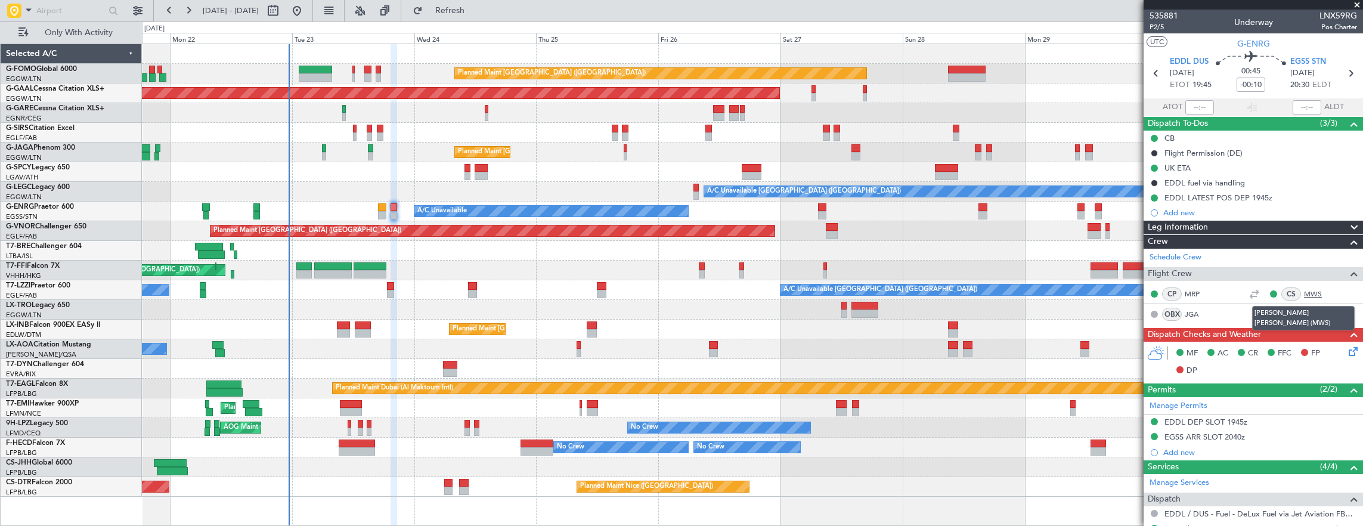
scroll to position [159, 0]
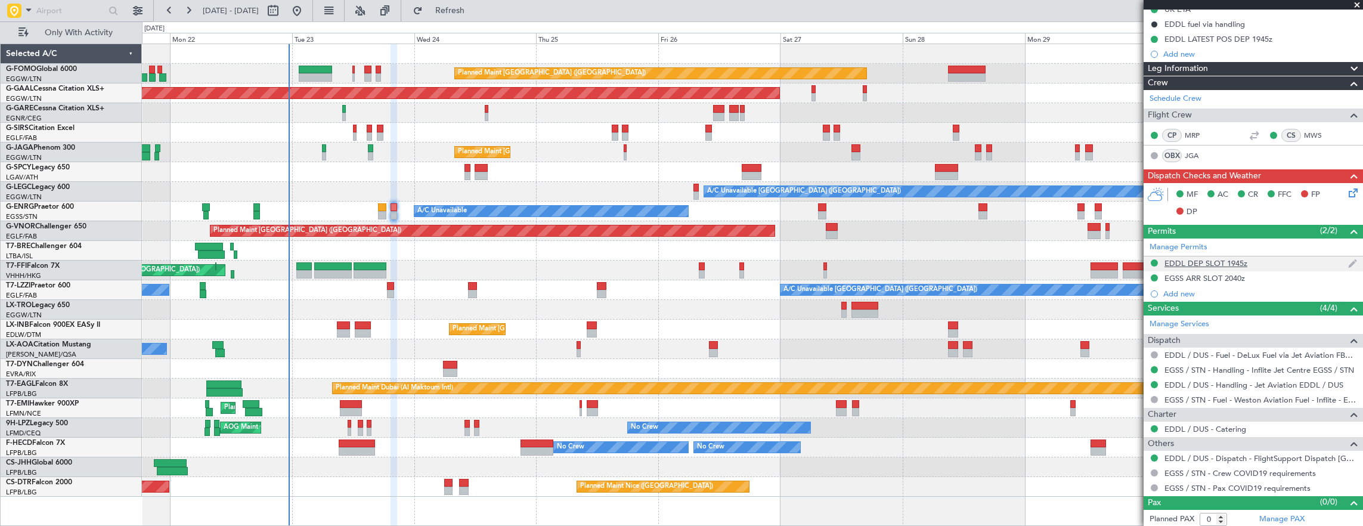
click at [1277, 266] on div "EDDL DEP SLOT 1945z" at bounding box center [1253, 263] width 219 height 15
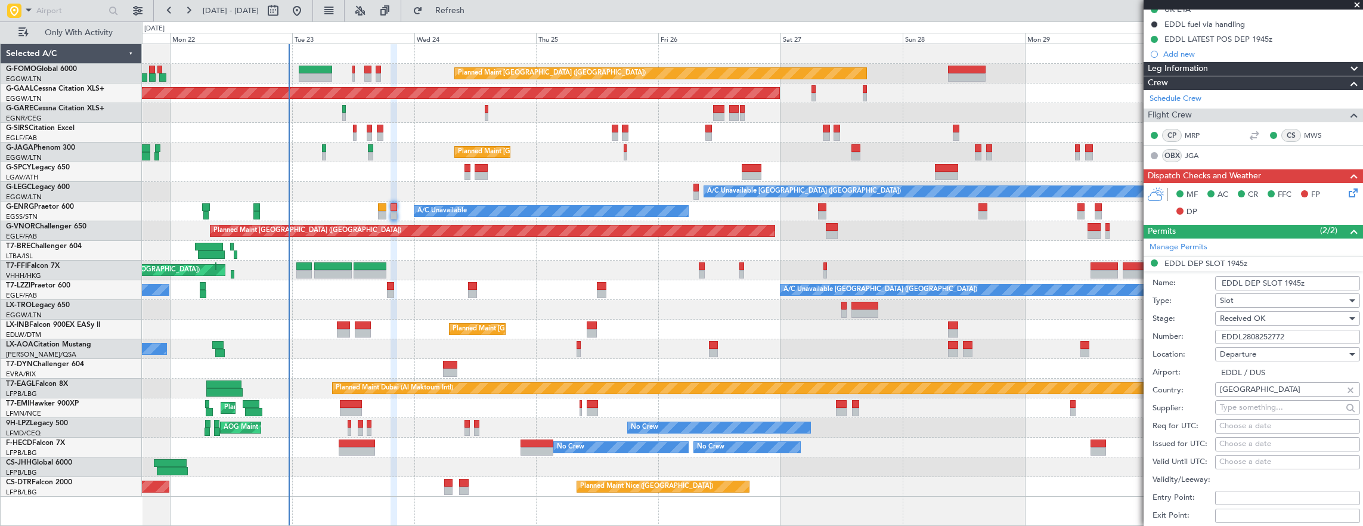
click at [1301, 334] on input "EDDL2808252772" at bounding box center [1287, 337] width 145 height 14
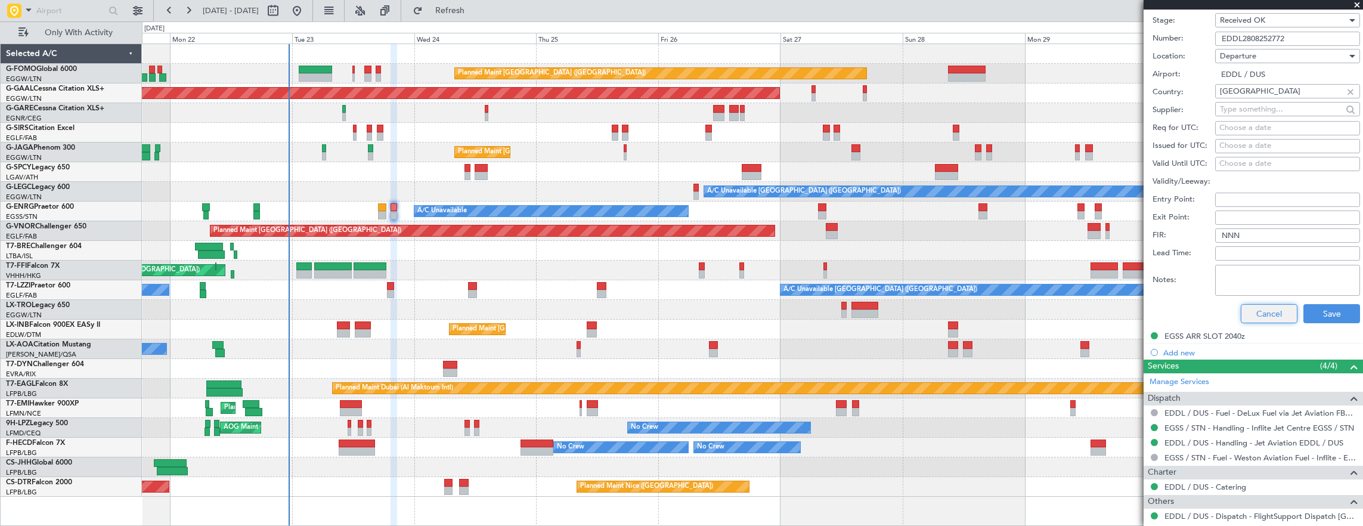
click at [1264, 310] on button "Cancel" at bounding box center [1269, 313] width 57 height 19
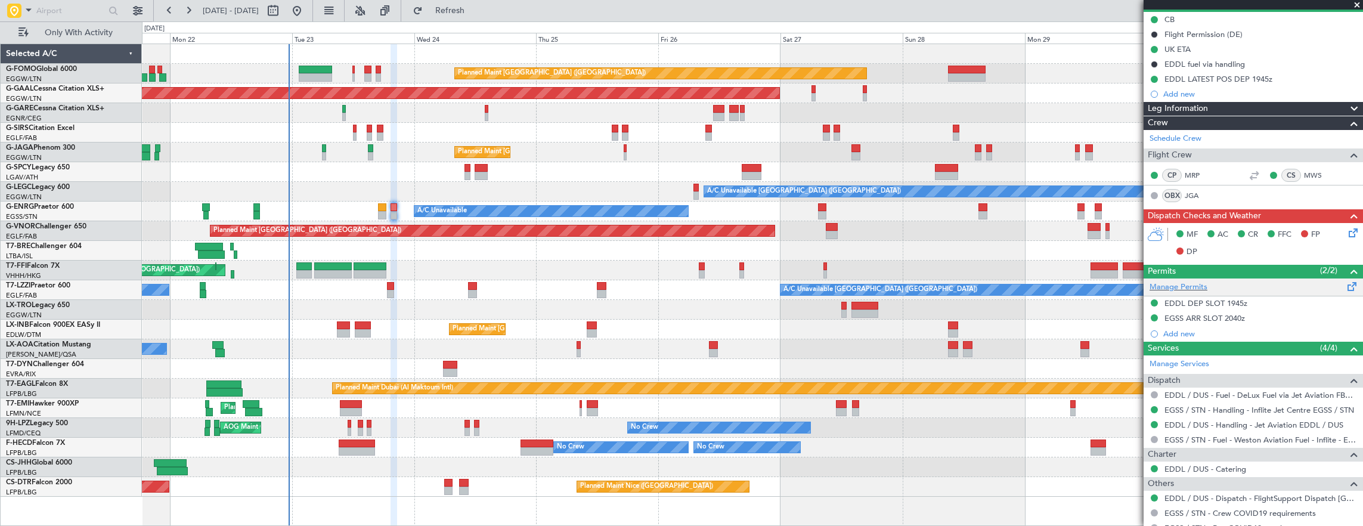
scroll to position [119, 0]
click at [1270, 318] on div "EGSS ARR SLOT 2040z" at bounding box center [1253, 318] width 219 height 15
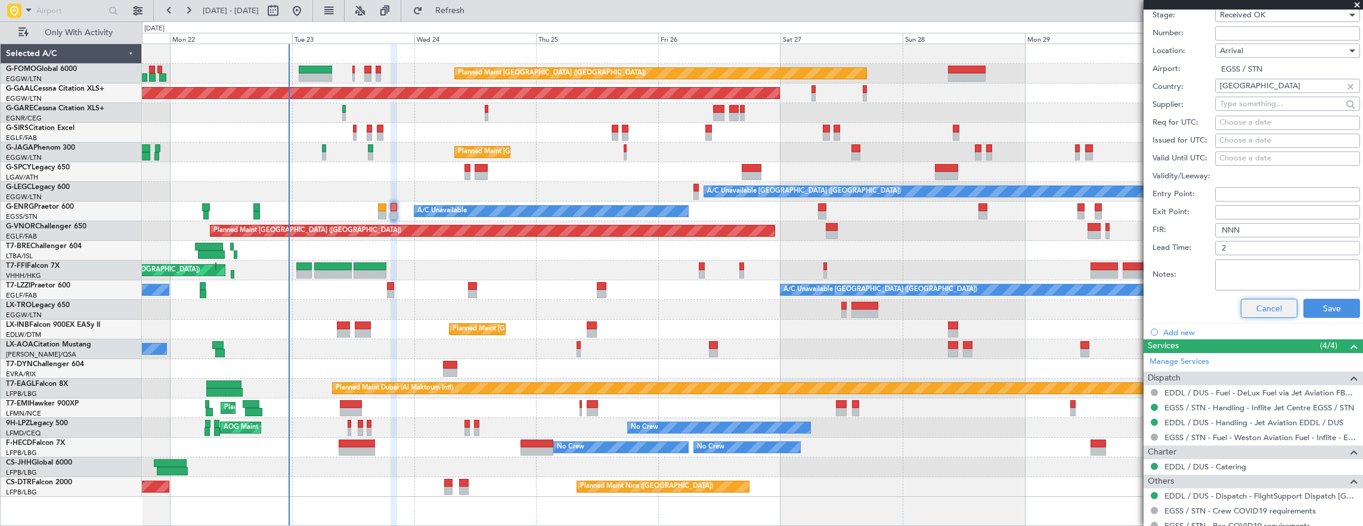
click at [1254, 313] on button "Cancel" at bounding box center [1269, 308] width 57 height 19
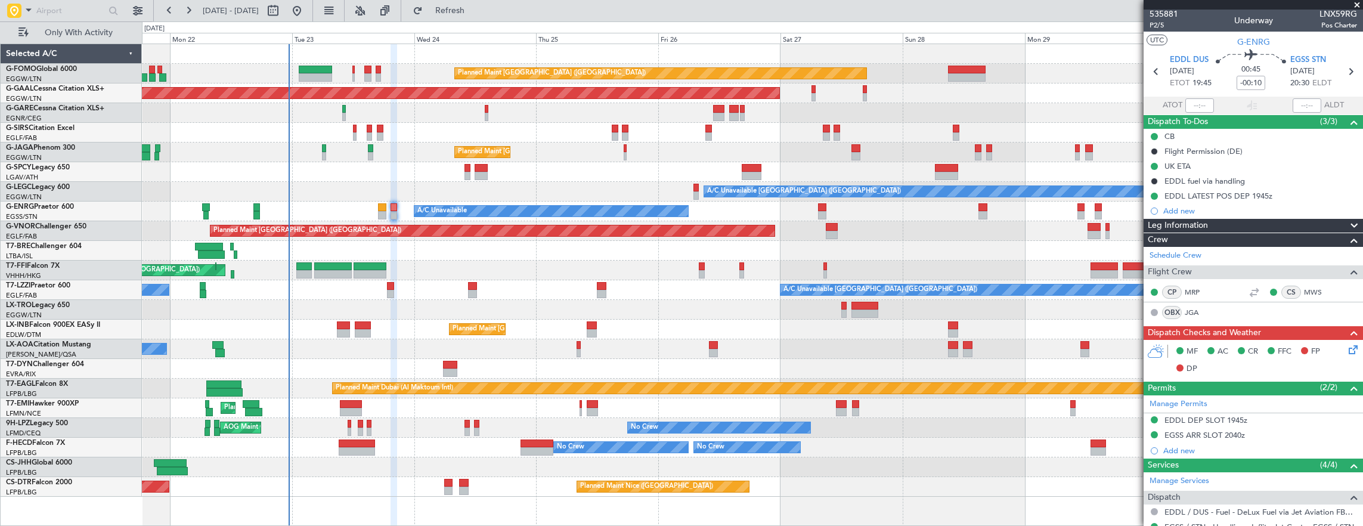
scroll to position [0, 0]
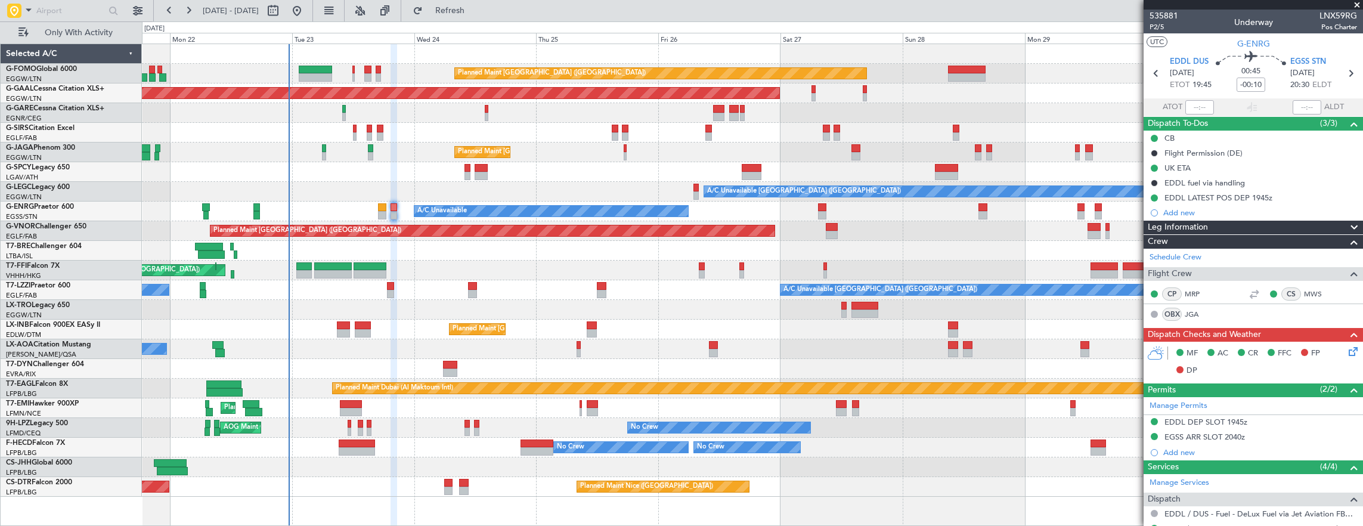
click at [1347, 348] on icon at bounding box center [1352, 350] width 10 height 10
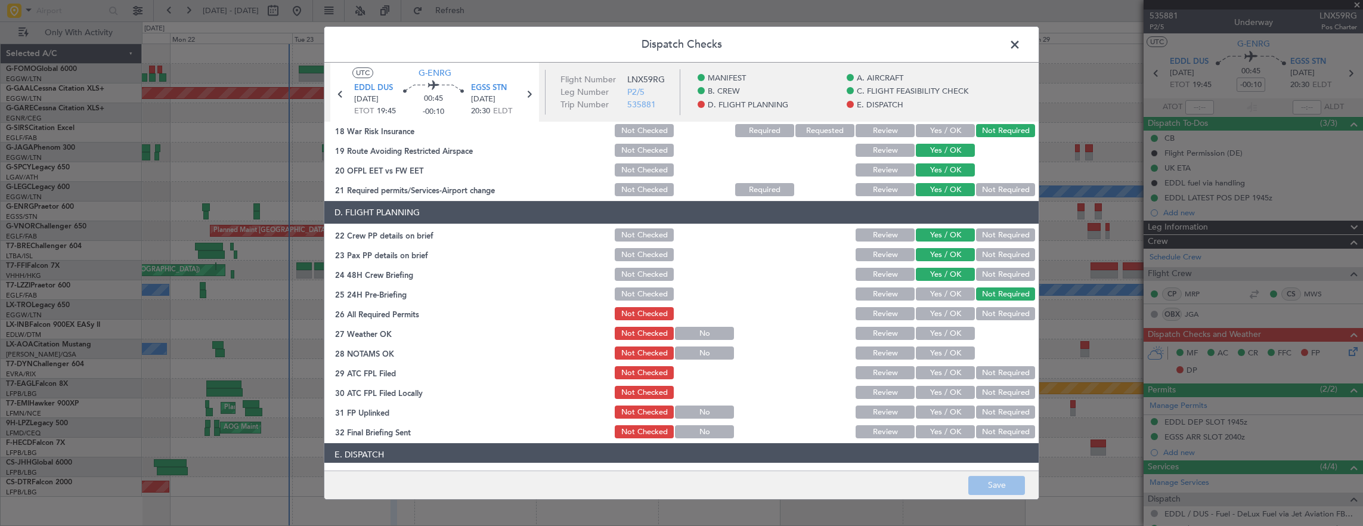
scroll to position [477, 0]
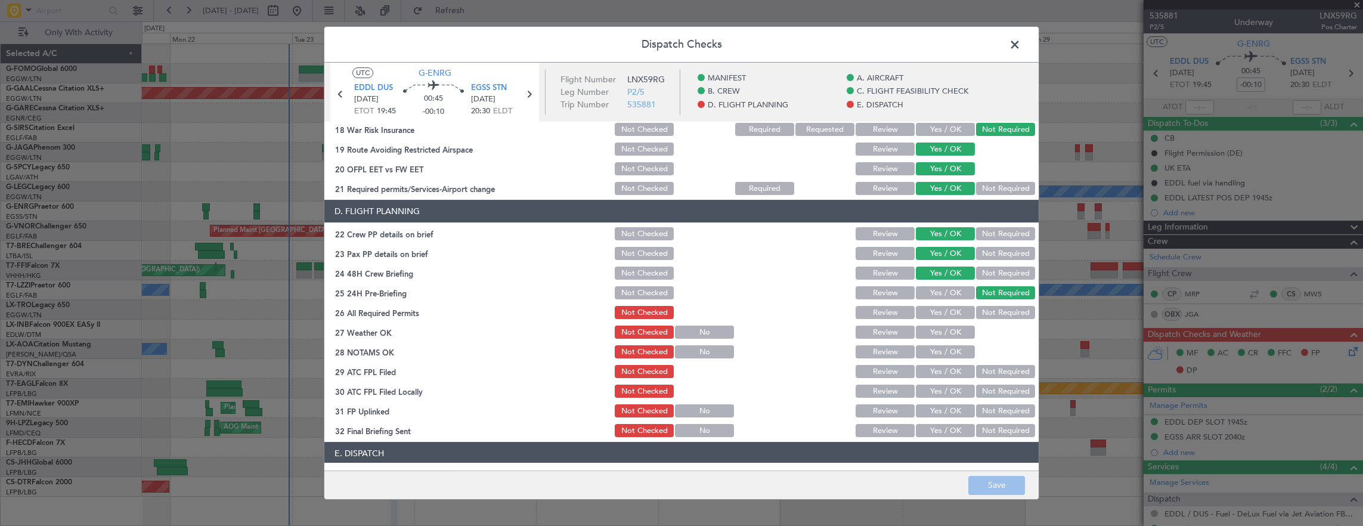
click at [922, 312] on button "Yes / OK" at bounding box center [945, 312] width 59 height 13
click at [937, 334] on button "Yes / OK" at bounding box center [945, 332] width 59 height 13
click at [939, 349] on button "Yes / OK" at bounding box center [945, 351] width 59 height 13
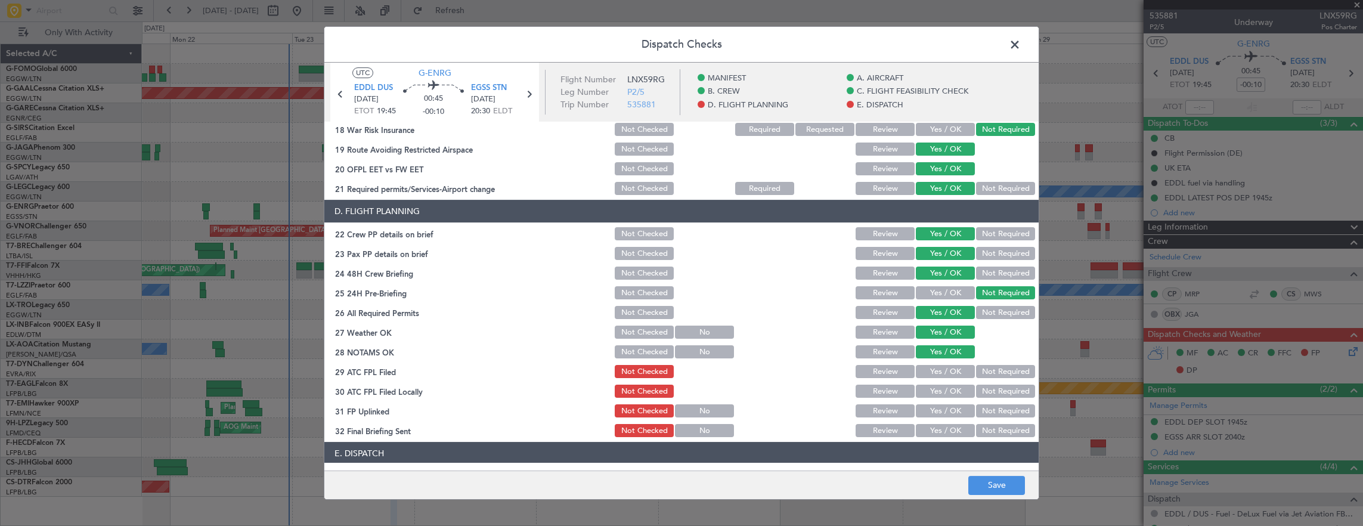
click at [934, 373] on button "Yes / OK" at bounding box center [945, 371] width 59 height 13
drag, startPoint x: 986, startPoint y: 389, endPoint x: 936, endPoint y: 404, distance: 52.8
click at [987, 389] on button "Not Required" at bounding box center [1005, 391] width 59 height 13
click at [933, 404] on button "Yes / OK" at bounding box center [945, 410] width 59 height 13
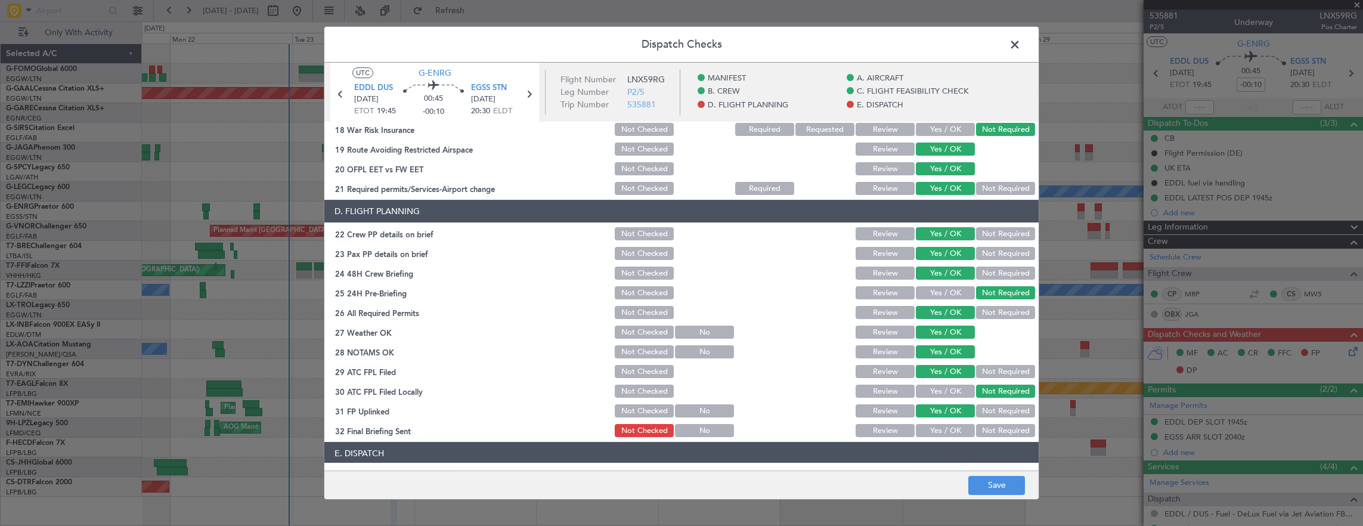
click at [1028, 440] on article "MANIFEST Crew Details sent to Arr & Dep Handling Not Checked Review Yes / OK No…" at bounding box center [681, 292] width 714 height 341
click at [1020, 432] on button "Not Required" at bounding box center [1005, 430] width 59 height 13
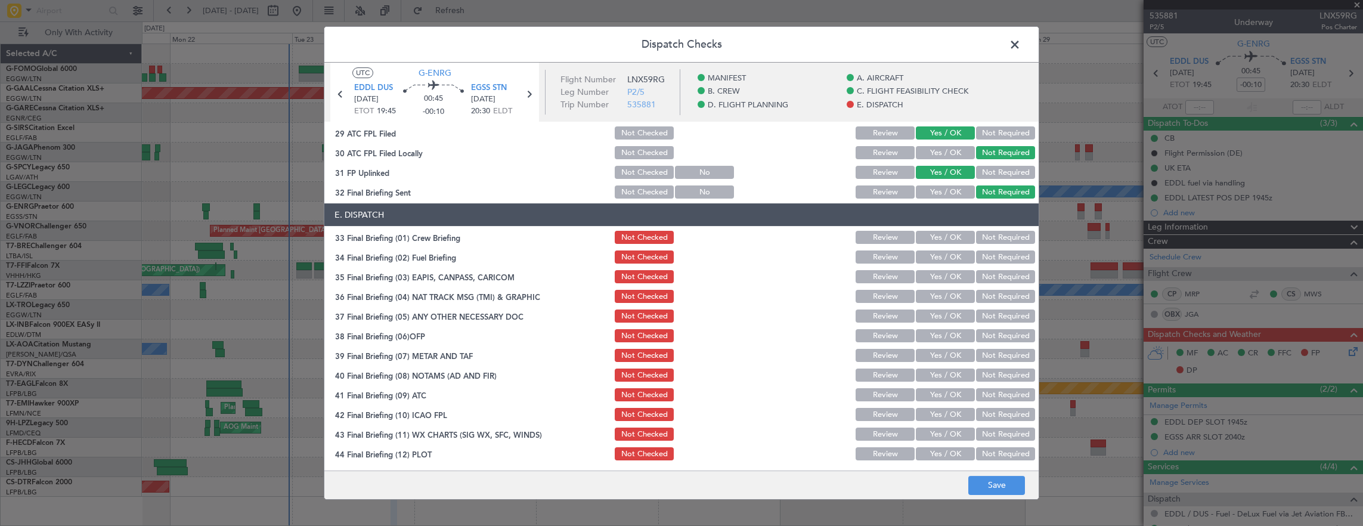
click at [939, 225] on header "E. DISPATCH" at bounding box center [681, 214] width 714 height 23
click at [935, 237] on button "Yes / OK" at bounding box center [945, 237] width 59 height 13
click at [929, 261] on button "Yes / OK" at bounding box center [945, 256] width 59 height 13
click at [998, 284] on div "Not Required" at bounding box center [1004, 276] width 60 height 17
click at [992, 300] on button "Not Required" at bounding box center [1005, 296] width 59 height 13
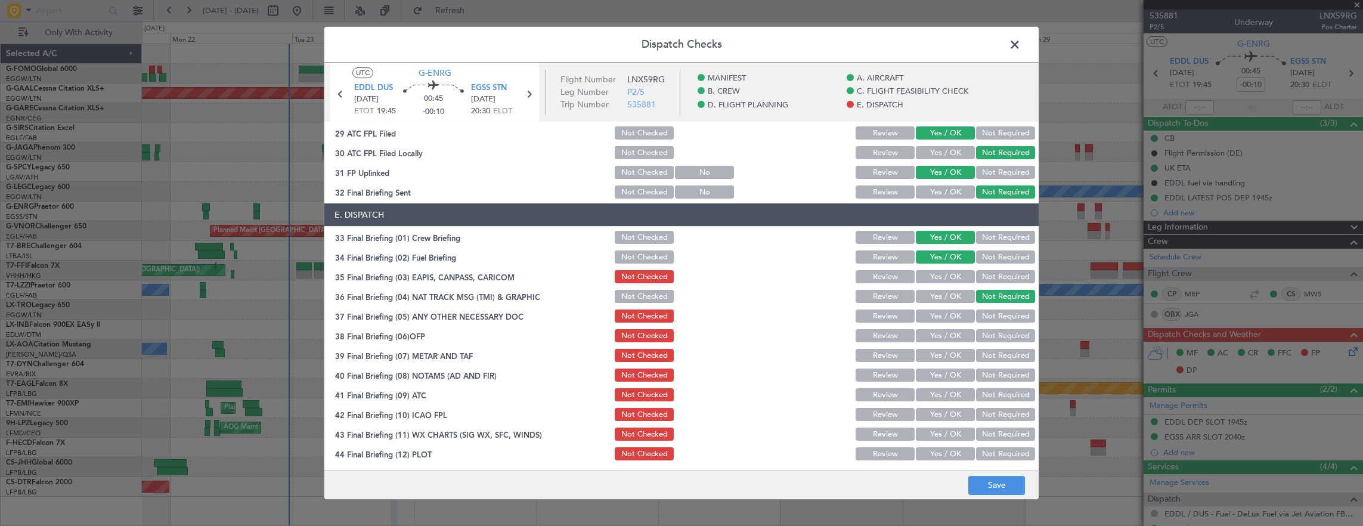
click at [985, 278] on button "Not Required" at bounding box center [1005, 276] width 59 height 13
click at [948, 320] on button "Yes / OK" at bounding box center [945, 316] width 59 height 13
click at [948, 336] on button "Yes / OK" at bounding box center [945, 335] width 59 height 13
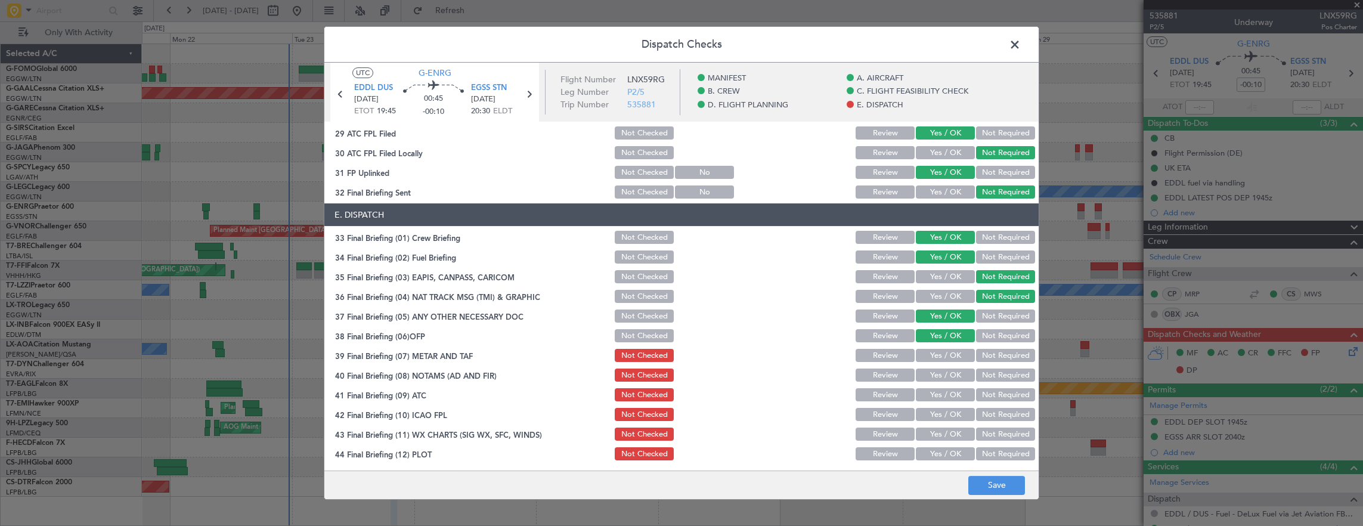
click at [945, 355] on button "Yes / OK" at bounding box center [945, 355] width 59 height 13
click at [940, 377] on button "Yes / OK" at bounding box center [945, 375] width 59 height 13
drag, startPoint x: 936, startPoint y: 392, endPoint x: 935, endPoint y: 408, distance: 16.1
click at [936, 394] on button "Yes / OK" at bounding box center [945, 394] width 59 height 13
click at [935, 413] on button "Yes / OK" at bounding box center [945, 414] width 59 height 13
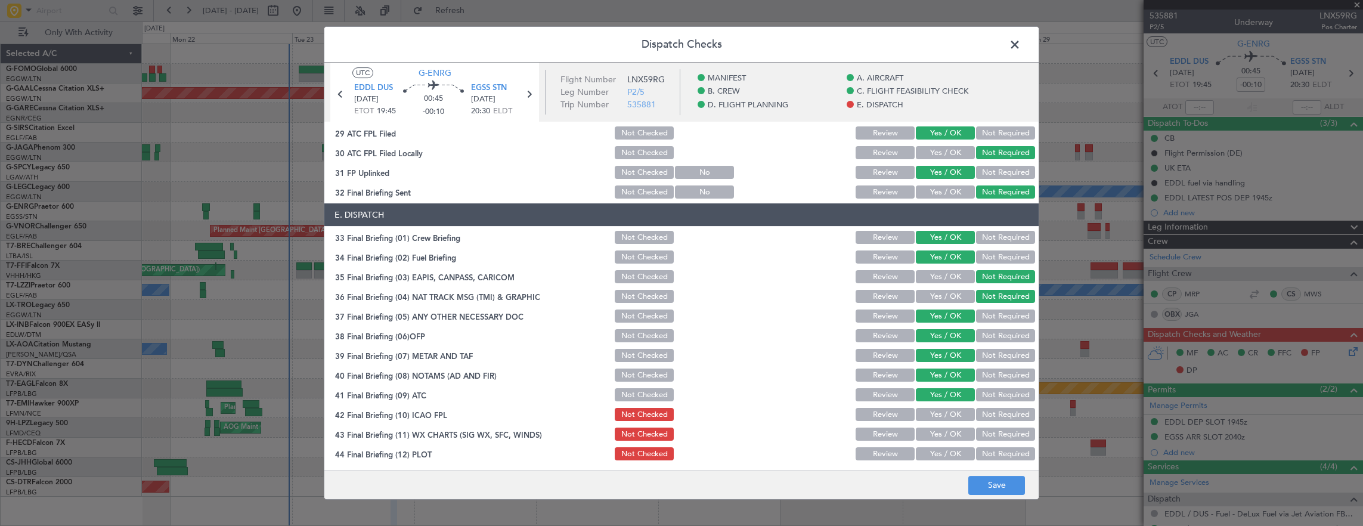
click at [937, 431] on button "Yes / OK" at bounding box center [945, 434] width 59 height 13
click at [937, 444] on section "E. DISPATCH 33 Final Briefing (01) Crew Briefing Not Checked Review Yes / OK No…" at bounding box center [681, 332] width 714 height 259
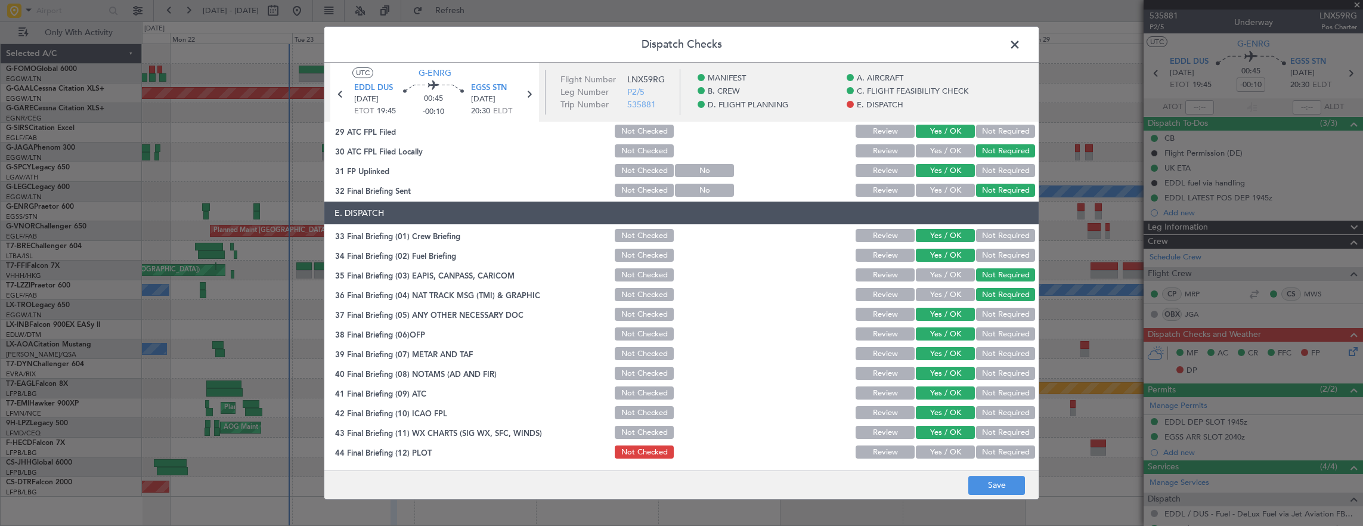
click at [936, 456] on button "Yes / OK" at bounding box center [945, 451] width 59 height 13
click at [998, 497] on footer "Save" at bounding box center [681, 485] width 714 height 29
click at [1001, 477] on button "Save" at bounding box center [996, 485] width 57 height 19
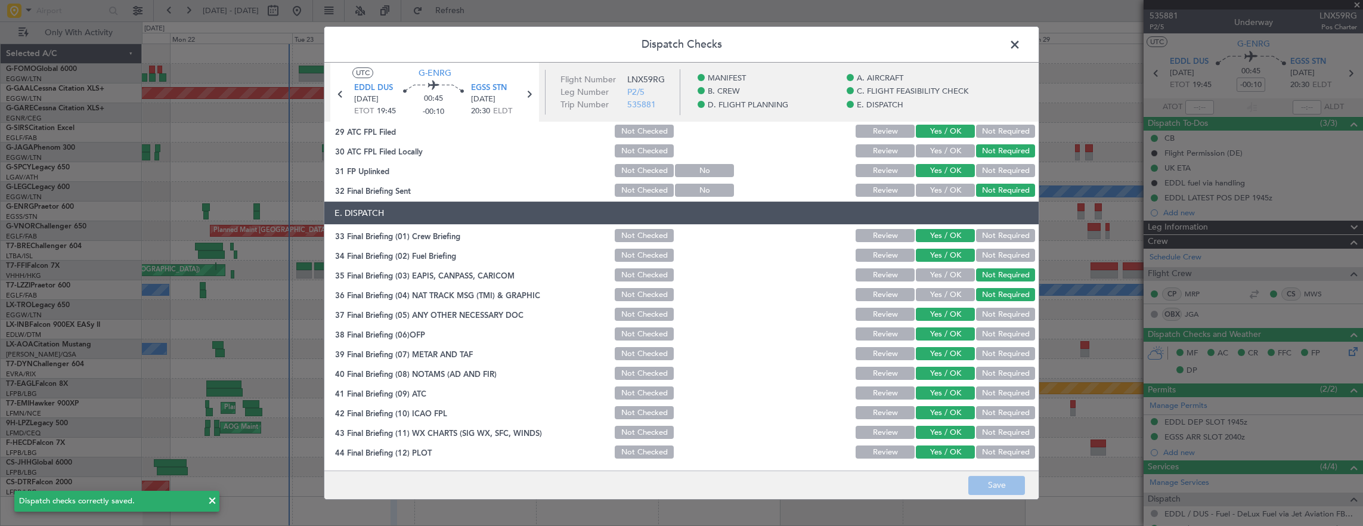
click at [1021, 47] on span at bounding box center [1021, 48] width 0 height 24
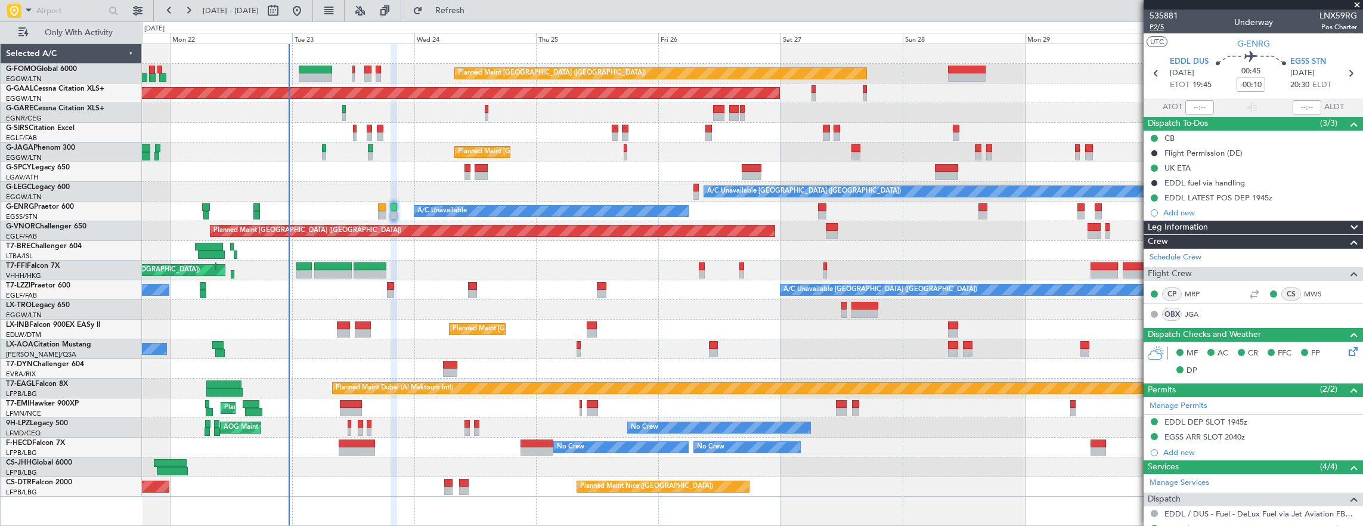
click at [1158, 30] on span "P2/5" at bounding box center [1164, 27] width 29 height 10
click at [1156, 32] on body "[DATE] - [DATE] Refresh Quick Links Only With Activity Planned Maint [GEOGRAPHI…" at bounding box center [681, 263] width 1363 height 526
click at [1151, 32] on mat-tooltip-component "Leg Number" at bounding box center [1163, 48] width 59 height 32
click at [1159, 29] on span "P2/5" at bounding box center [1164, 27] width 29 height 10
click at [1158, 30] on mat-tooltip-component "Trip Number" at bounding box center [1163, 38] width 59 height 32
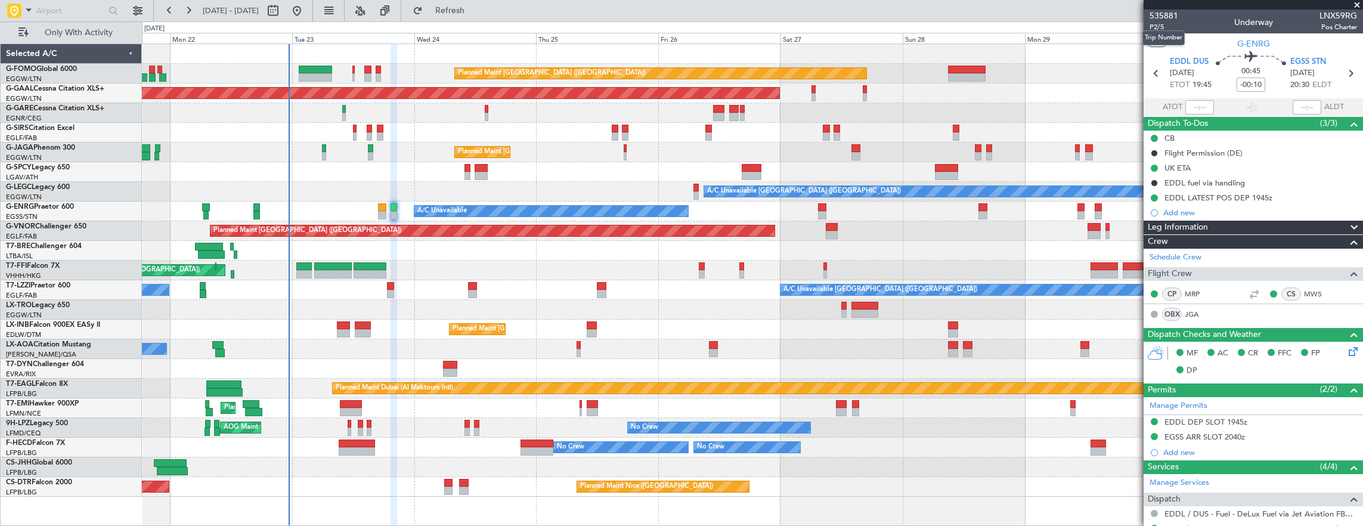
click at [1156, 26] on mat-tooltip-component "Trip Number" at bounding box center [1163, 38] width 59 height 32
click at [1166, 24] on span "P2/5" at bounding box center [1164, 27] width 29 height 10
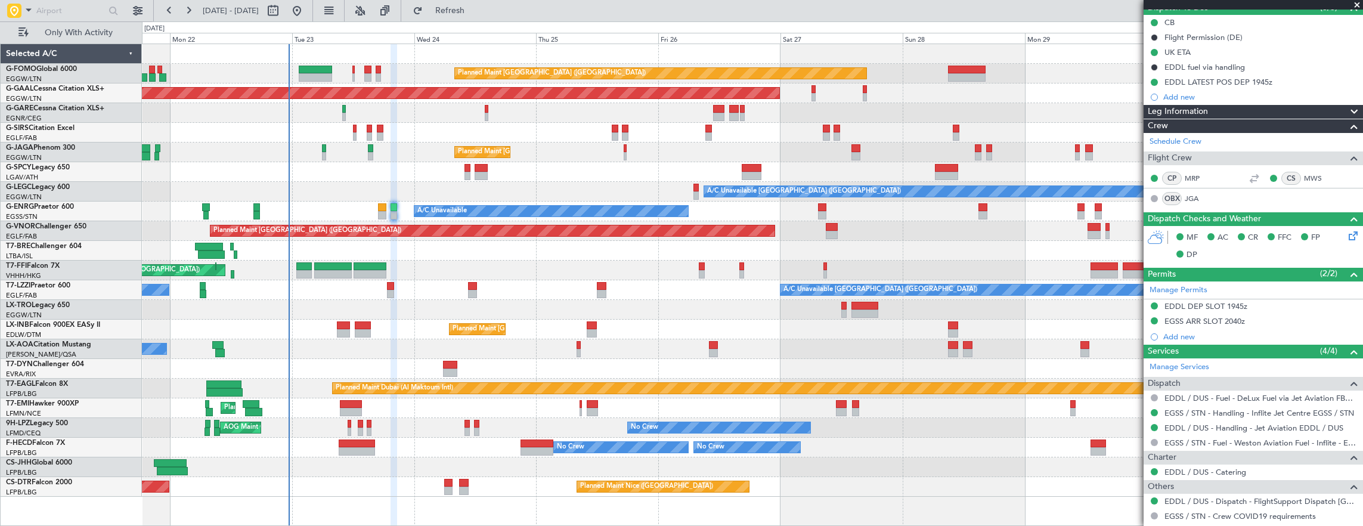
scroll to position [159, 0]
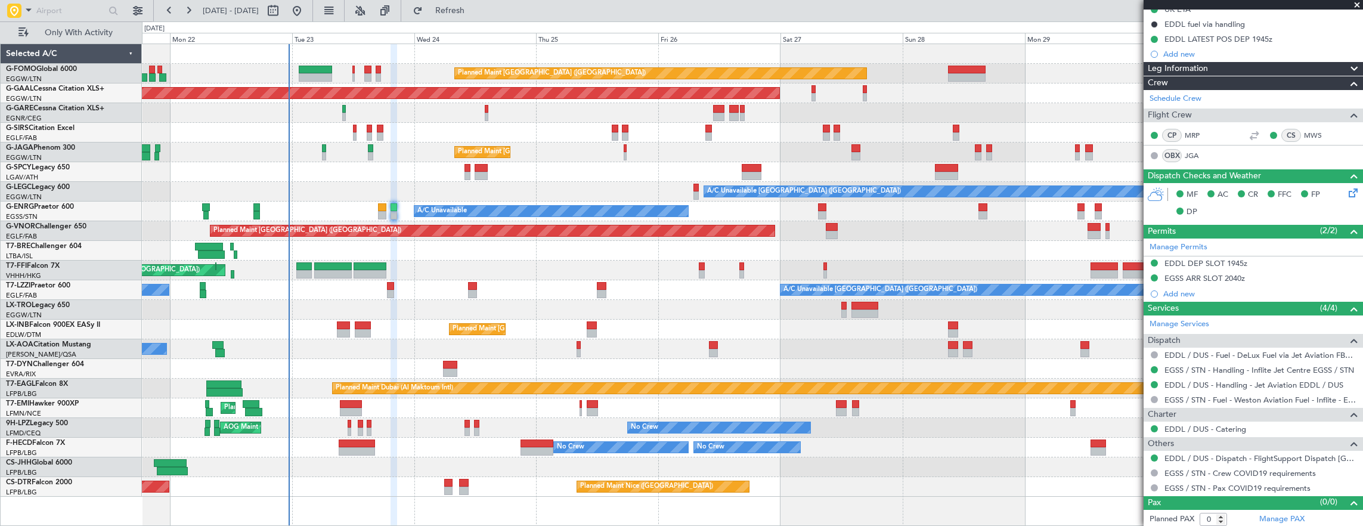
click at [379, 212] on div at bounding box center [382, 215] width 9 height 8
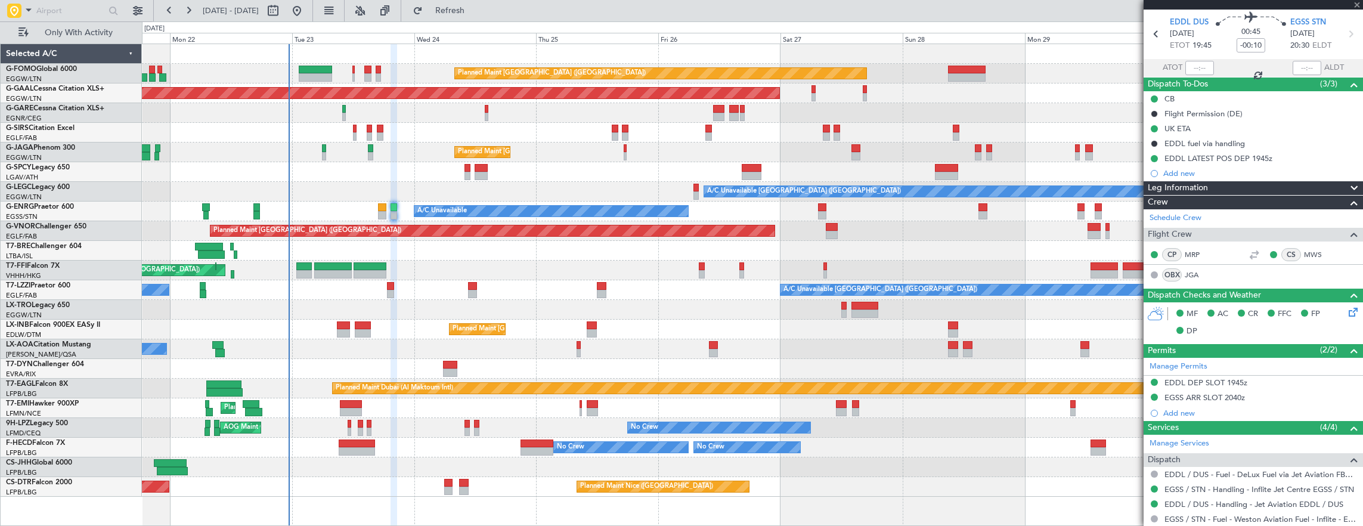
scroll to position [39, 0]
type input "+00:10"
type input "5"
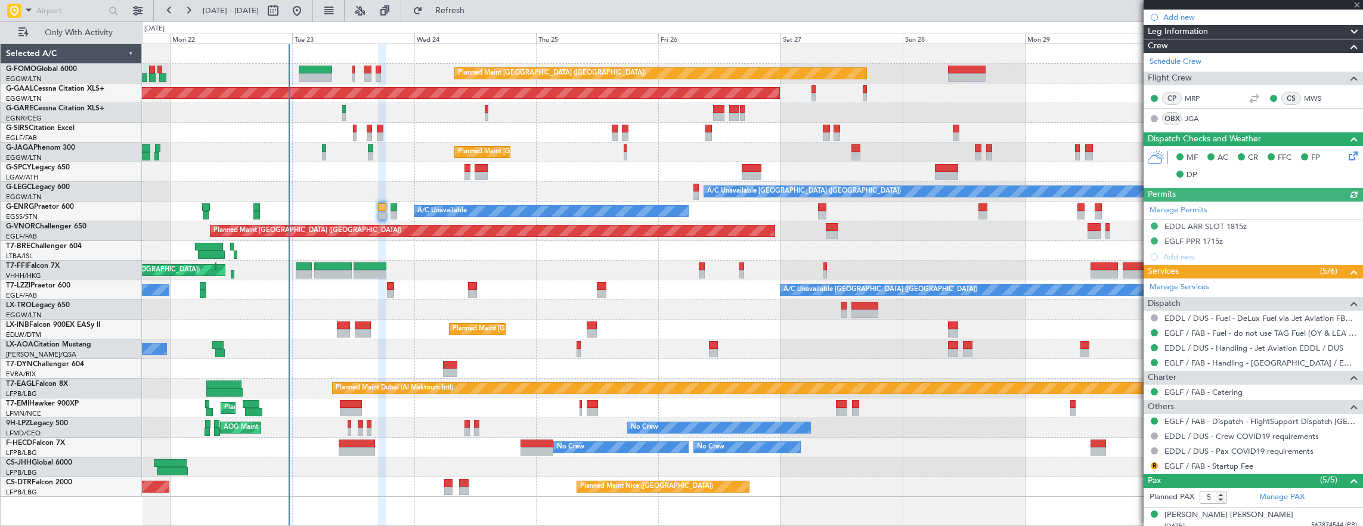
scroll to position [239, 0]
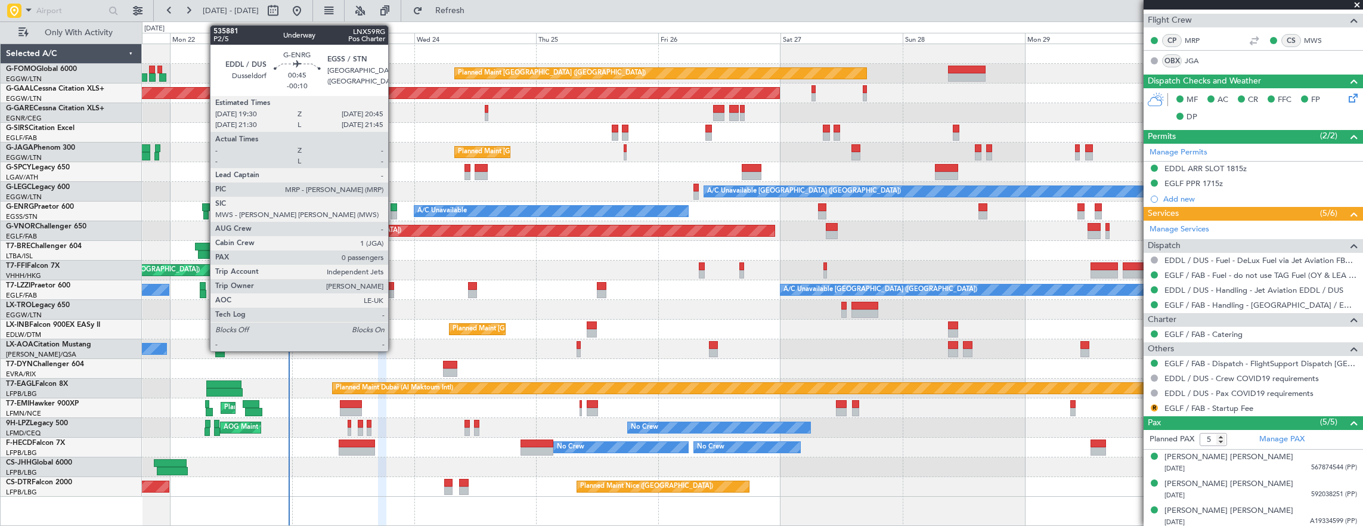
click at [394, 210] on div at bounding box center [394, 207] width 7 height 8
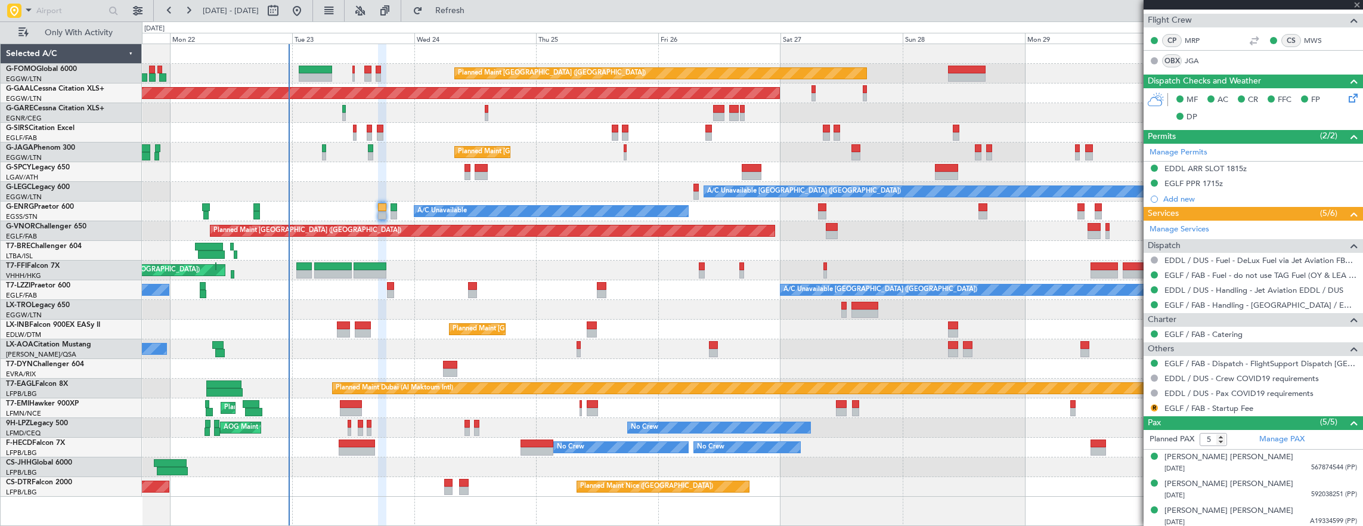
type input "-00:10"
type input "0"
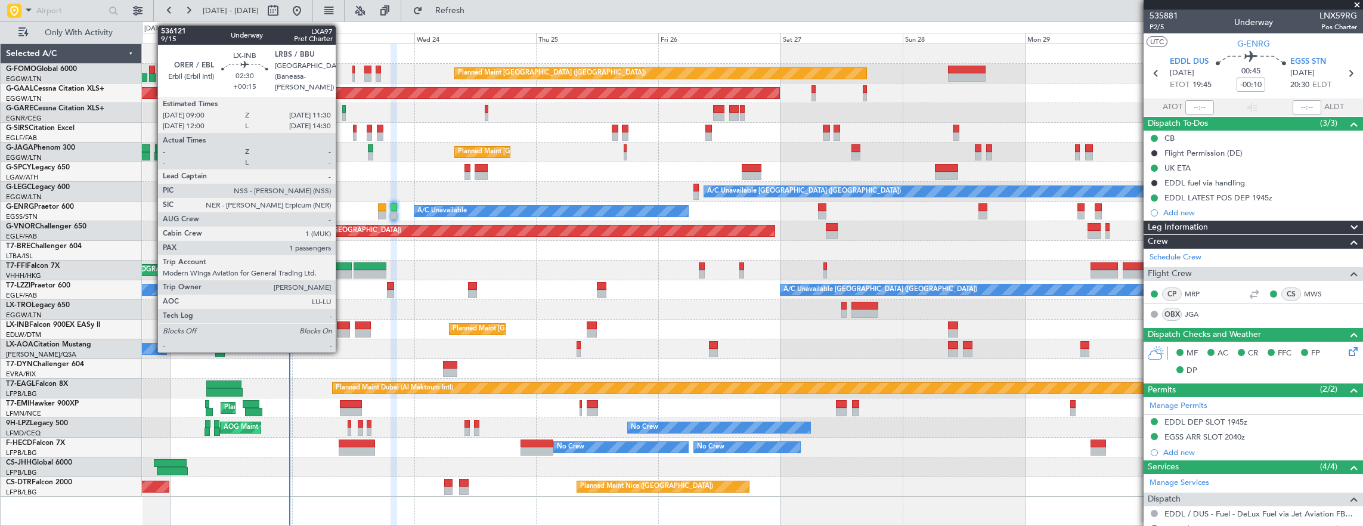
click at [342, 331] on div at bounding box center [343, 333] width 13 height 8
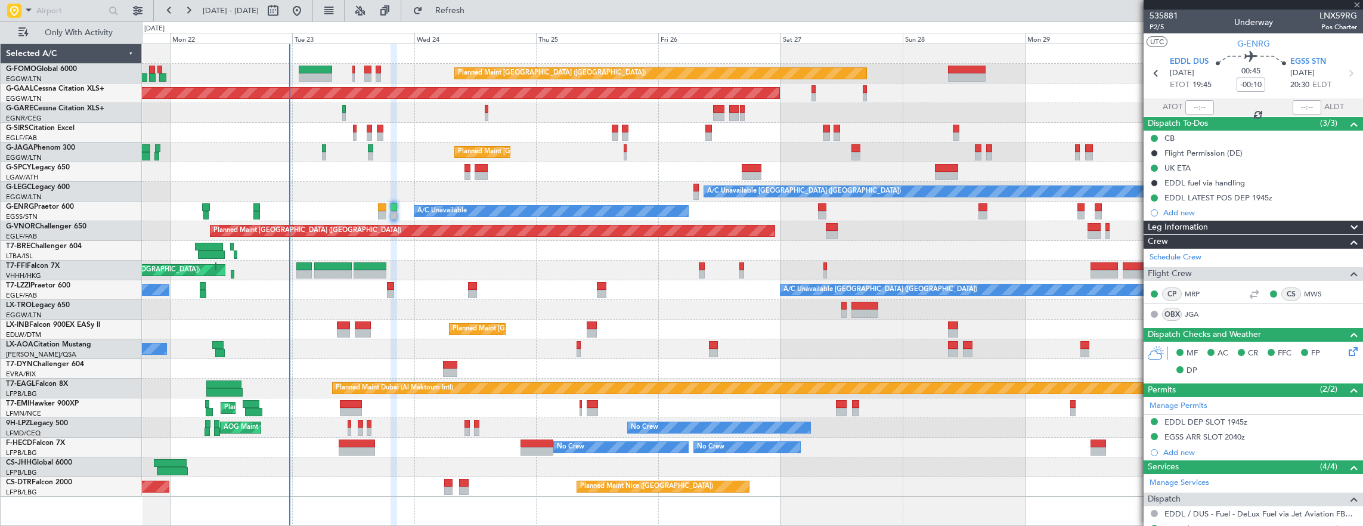
type input "+00:15"
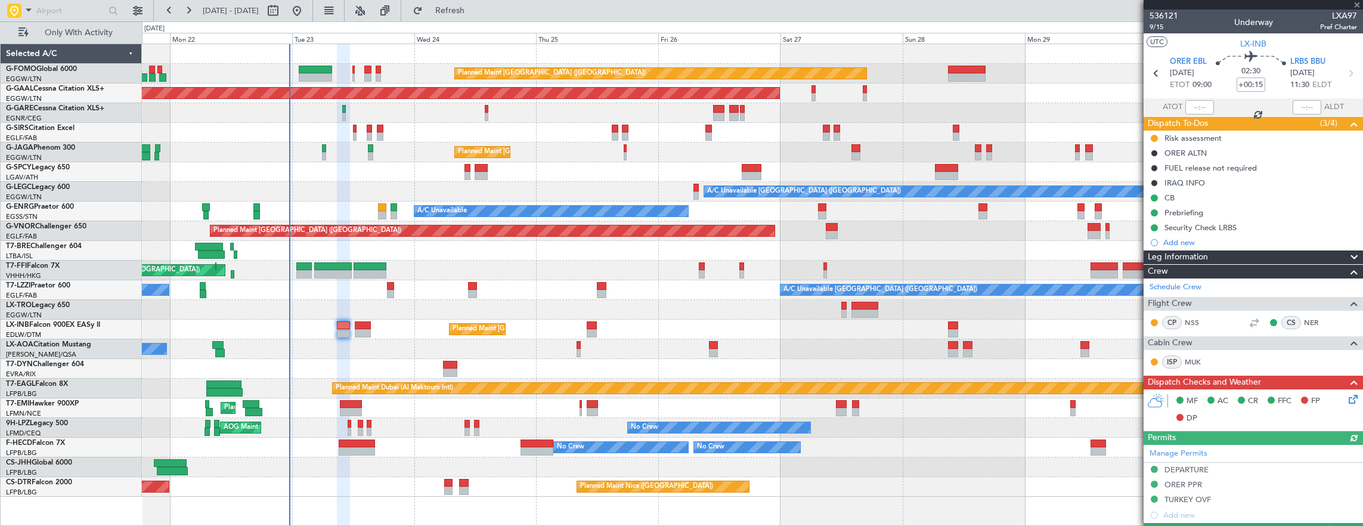
scroll to position [219, 0]
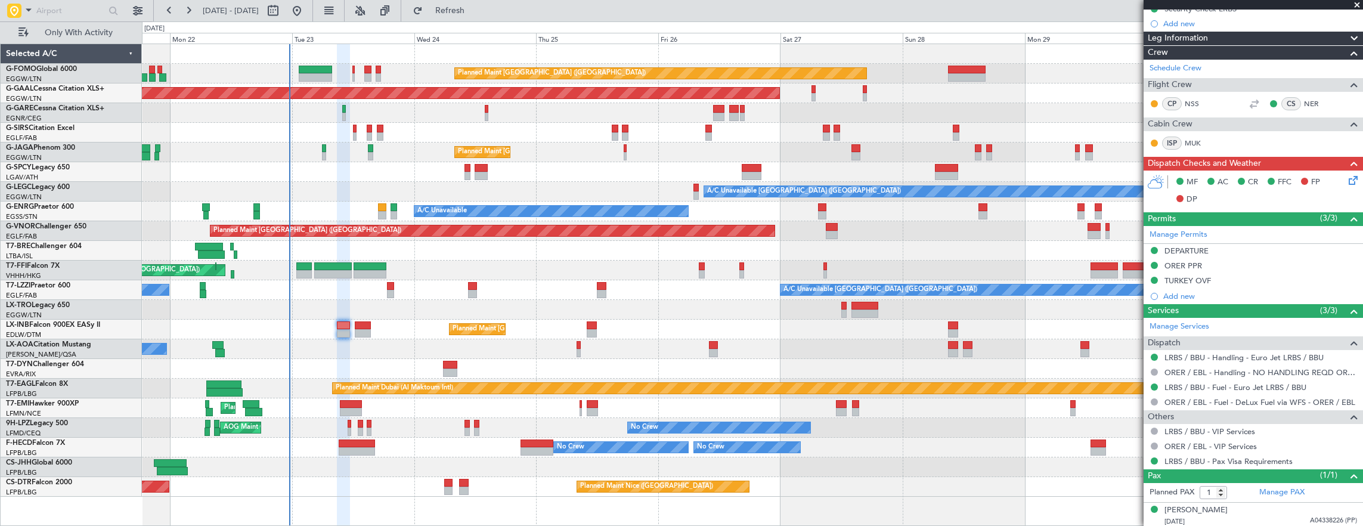
click at [1347, 177] on icon at bounding box center [1352, 179] width 10 height 10
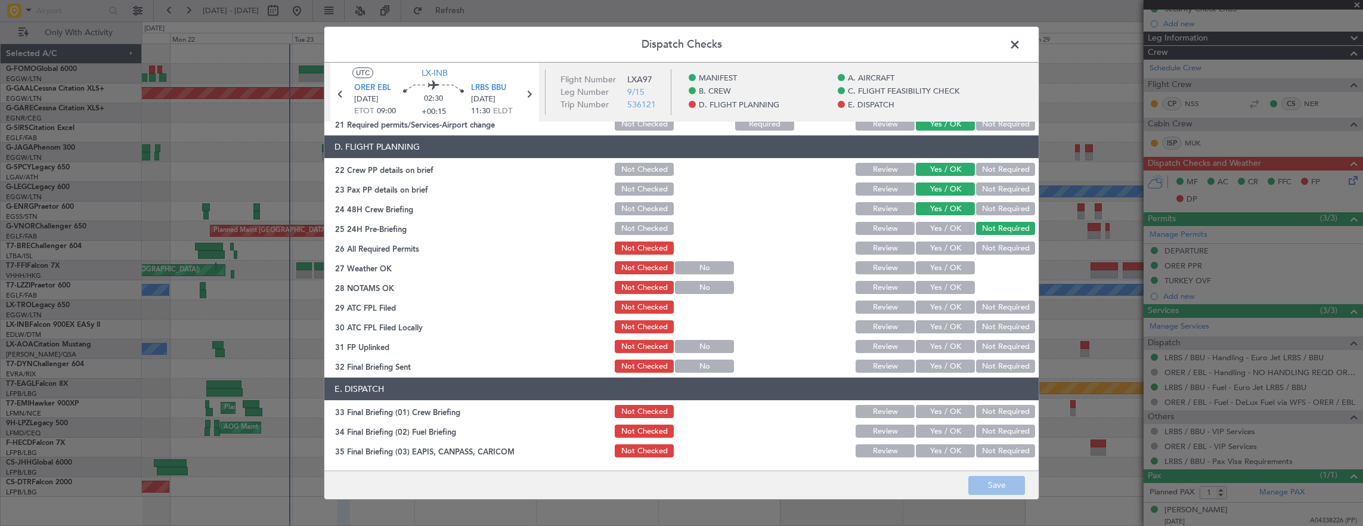
scroll to position [596, 0]
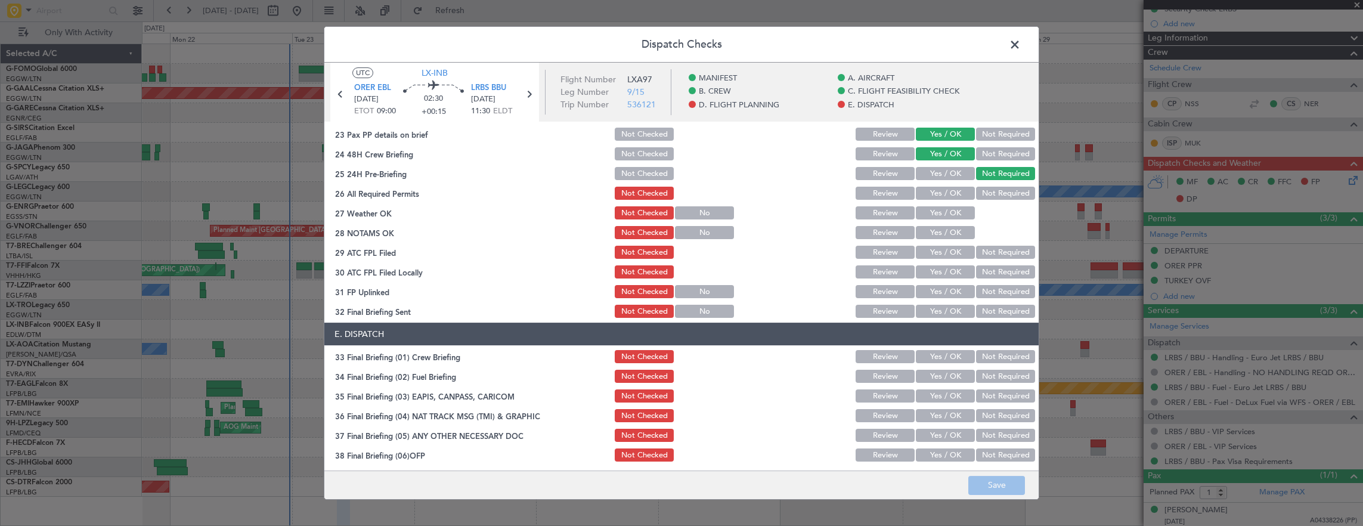
click at [934, 198] on button "Yes / OK" at bounding box center [945, 193] width 59 height 13
click at [936, 219] on button "Yes / OK" at bounding box center [945, 212] width 59 height 13
click at [942, 236] on button "Yes / OK" at bounding box center [945, 232] width 59 height 13
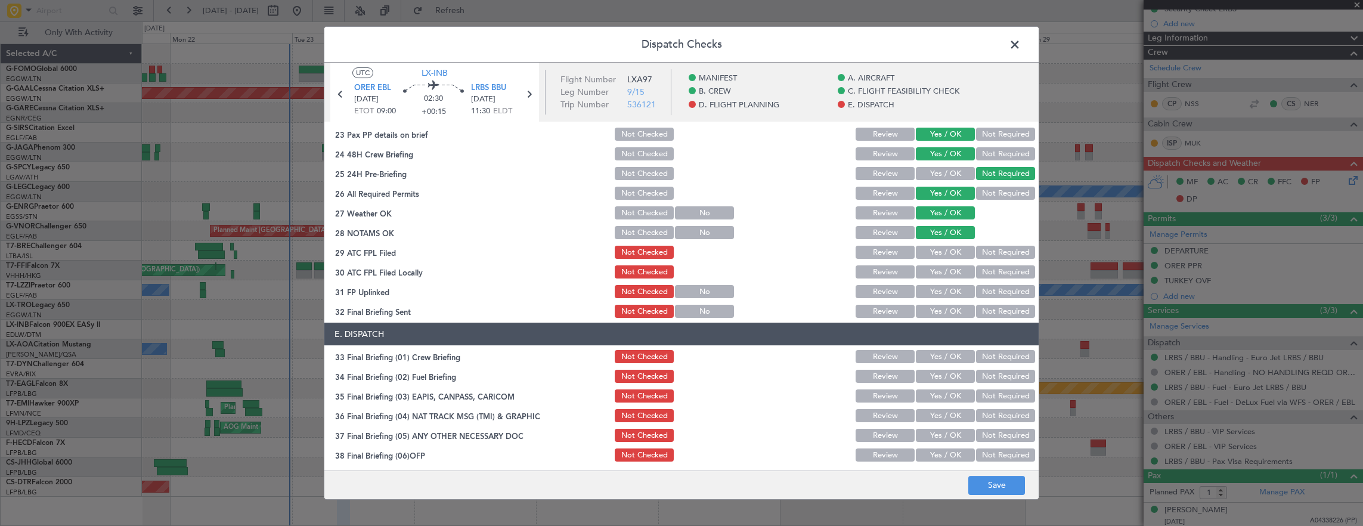
click at [940, 248] on button "Yes / OK" at bounding box center [945, 252] width 59 height 13
drag, startPoint x: 1012, startPoint y: 262, endPoint x: 1000, endPoint y: 272, distance: 15.3
click at [1011, 265] on section "D. FLIGHT PLANNING 22 Crew PP details on brief Not Checked Review Yes / OK Not …" at bounding box center [681, 200] width 714 height 239
click at [1000, 272] on button "Not Required" at bounding box center [1005, 271] width 59 height 13
click at [951, 293] on button "Yes / OK" at bounding box center [945, 291] width 59 height 13
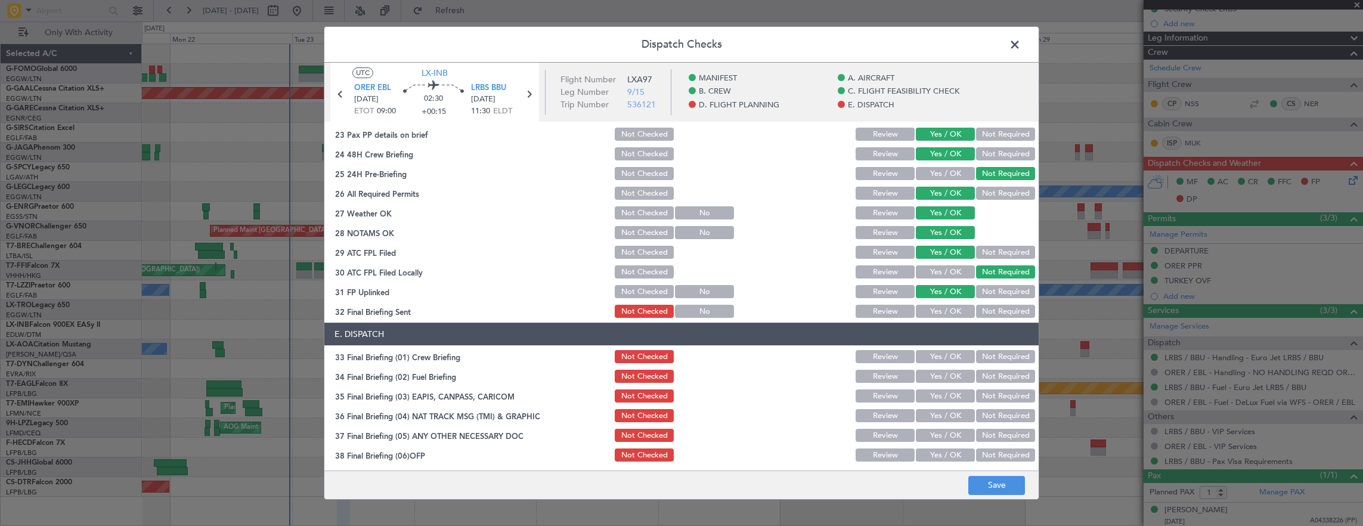
click at [1004, 317] on button "Not Required" at bounding box center [1005, 311] width 59 height 13
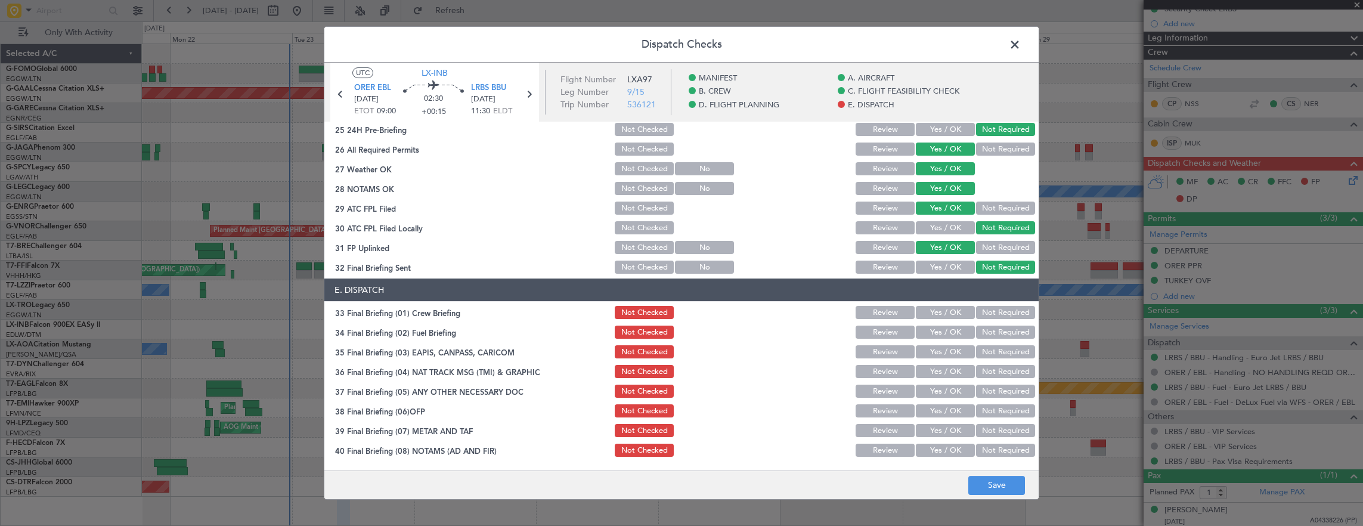
scroll to position [656, 0]
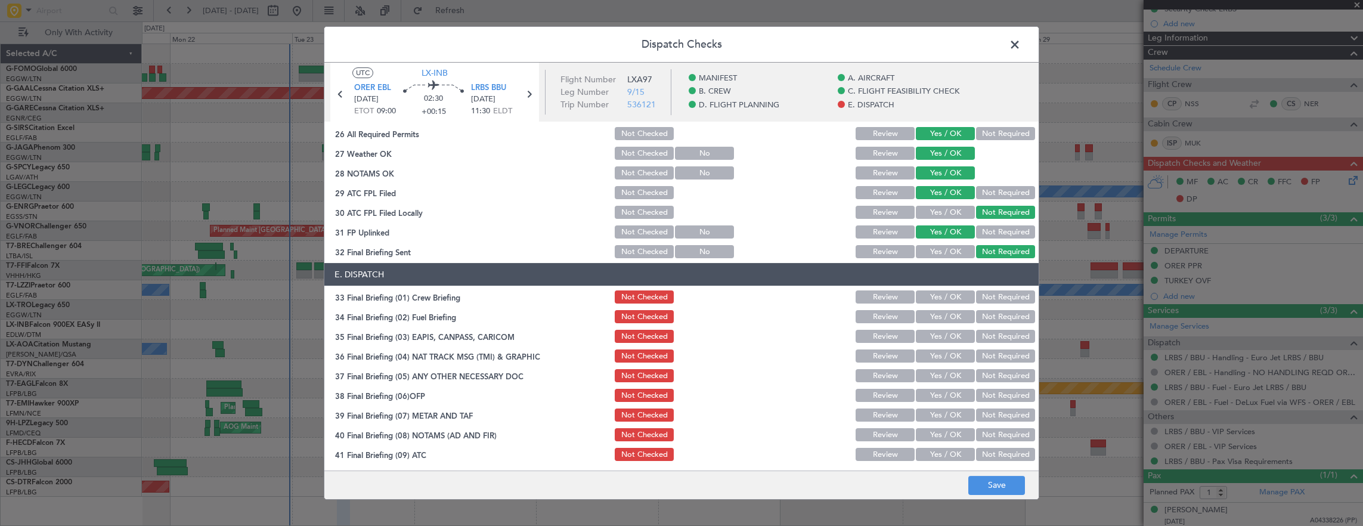
click at [943, 296] on button "Yes / OK" at bounding box center [945, 296] width 59 height 13
click at [931, 318] on button "Yes / OK" at bounding box center [945, 316] width 59 height 13
click at [976, 334] on button "Not Required" at bounding box center [1005, 336] width 59 height 13
click at [984, 354] on button "Not Required" at bounding box center [1005, 355] width 59 height 13
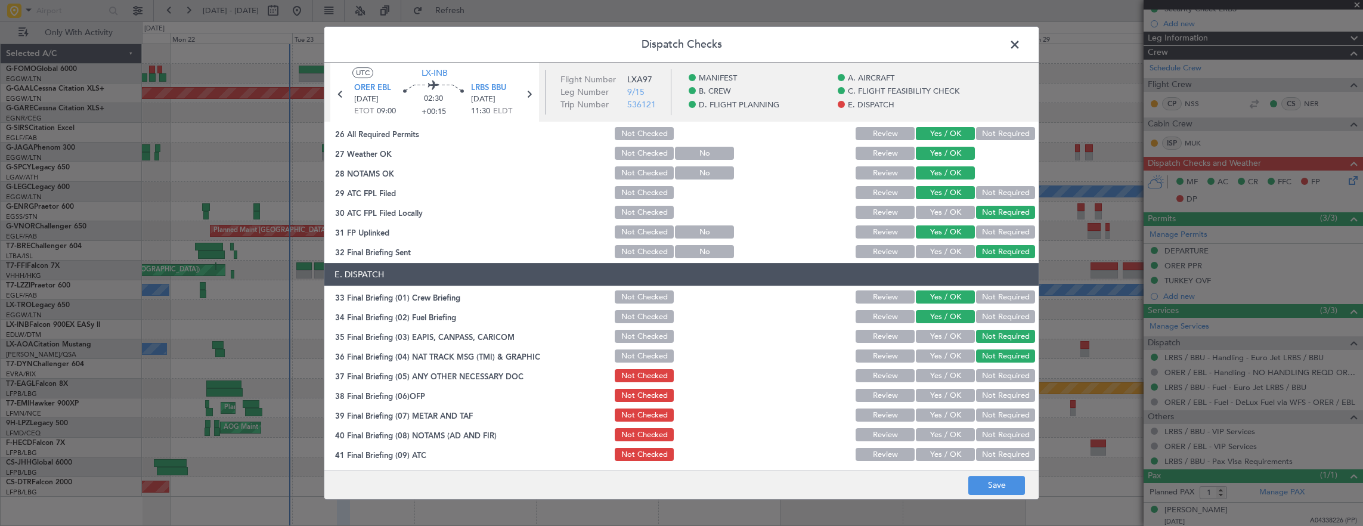
click at [949, 372] on button "Yes / OK" at bounding box center [945, 375] width 59 height 13
click at [943, 394] on button "Yes / OK" at bounding box center [945, 395] width 59 height 13
click at [941, 419] on button "Yes / OK" at bounding box center [945, 414] width 59 height 13
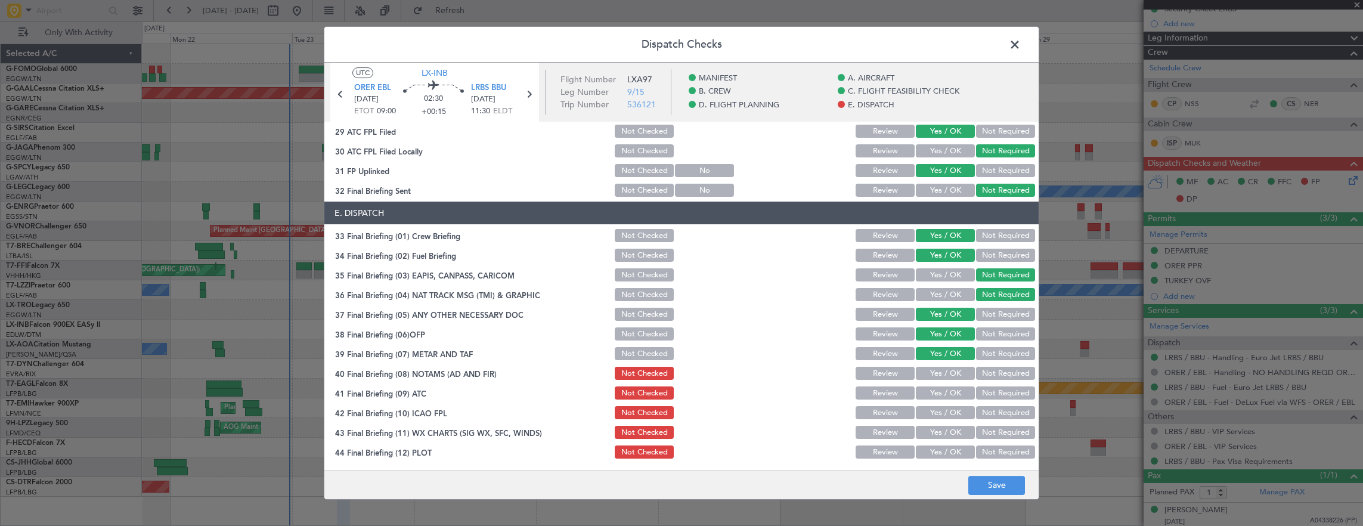
click at [946, 326] on div "Yes / OK" at bounding box center [944, 334] width 60 height 17
click at [943, 379] on div "Yes / OK" at bounding box center [944, 373] width 60 height 17
click at [945, 379] on div "Yes / OK" at bounding box center [944, 373] width 60 height 17
drag, startPoint x: 945, startPoint y: 379, endPoint x: 942, endPoint y: 372, distance: 7.5
click at [942, 372] on button "Yes / OK" at bounding box center [945, 373] width 59 height 13
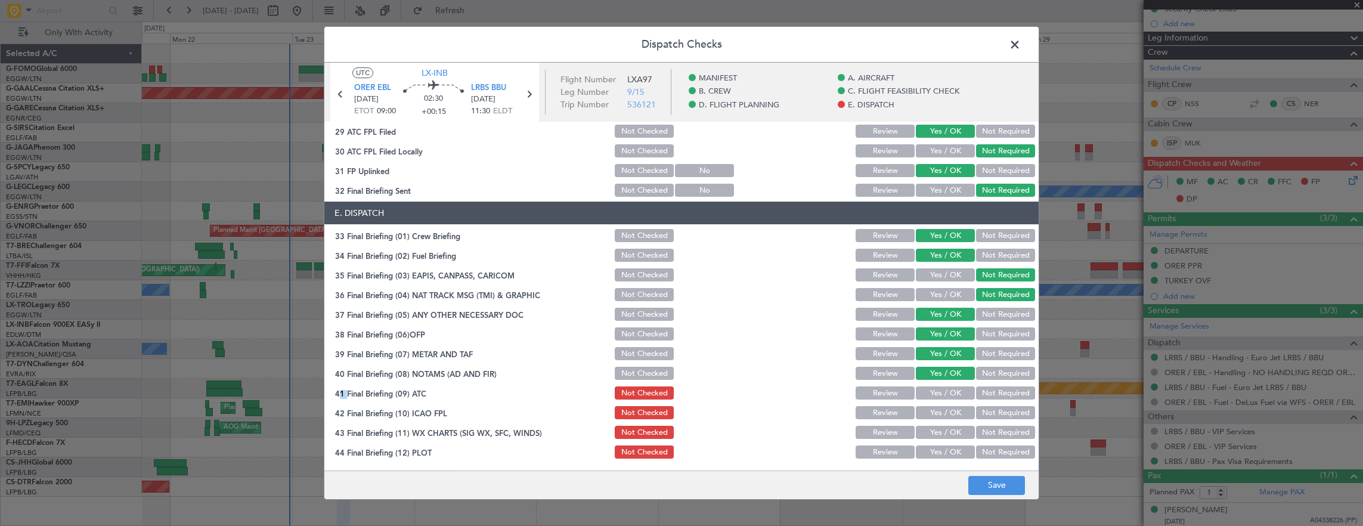
drag, startPoint x: 941, startPoint y: 388, endPoint x: 941, endPoint y: 398, distance: 10.1
click at [941, 388] on button "Yes / OK" at bounding box center [945, 392] width 59 height 13
click at [941, 414] on button "Yes / OK" at bounding box center [945, 412] width 59 height 13
click at [939, 440] on div "Yes / OK" at bounding box center [944, 432] width 60 height 17
click at [939, 432] on button "Yes / OK" at bounding box center [945, 432] width 59 height 13
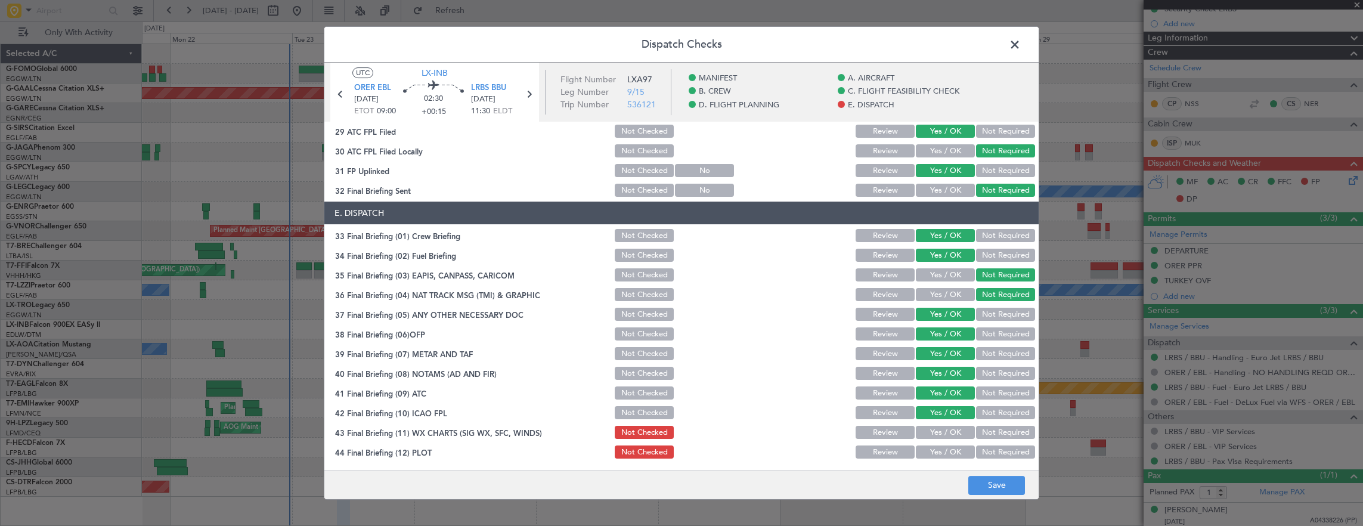
click at [937, 457] on button "Yes / OK" at bounding box center [945, 451] width 59 height 13
click at [1011, 487] on button "Save" at bounding box center [996, 485] width 57 height 19
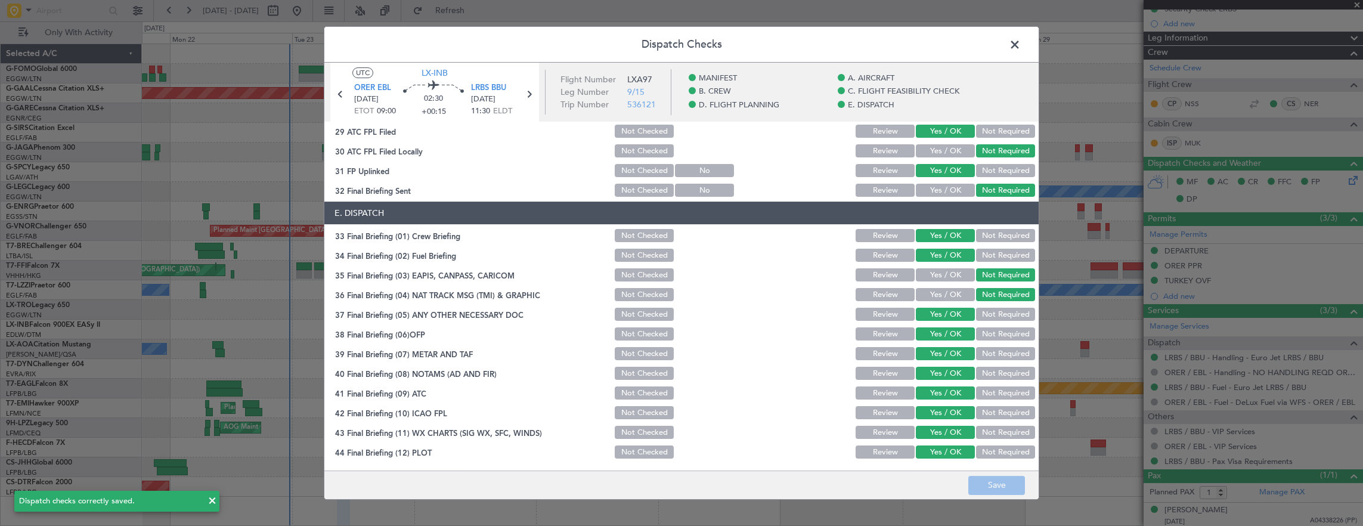
click at [1021, 51] on span at bounding box center [1021, 48] width 0 height 24
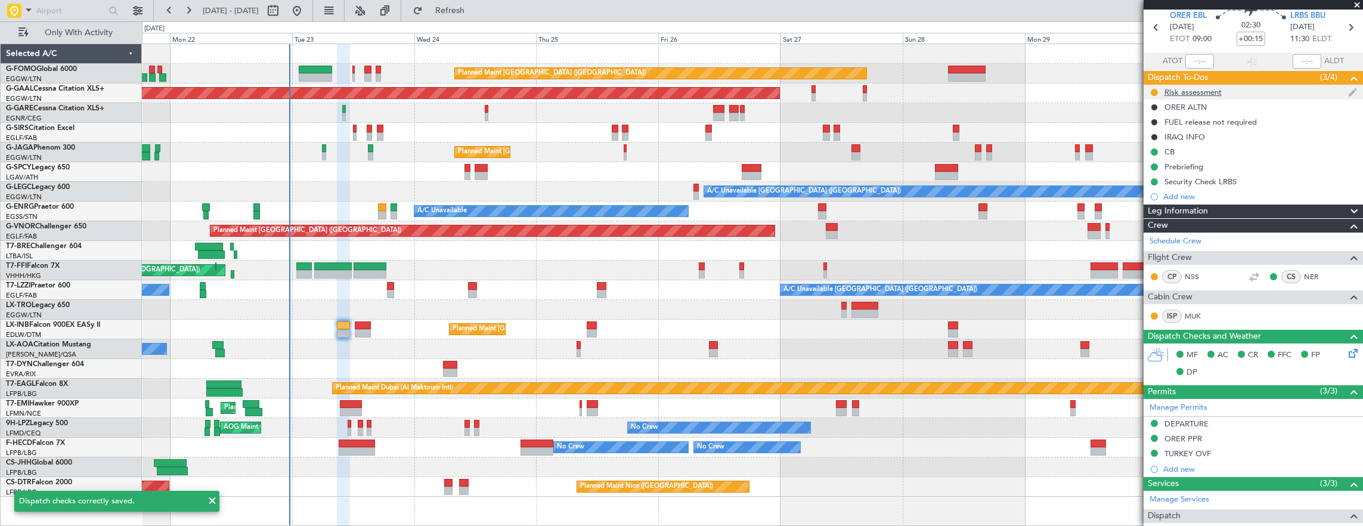
scroll to position [0, 0]
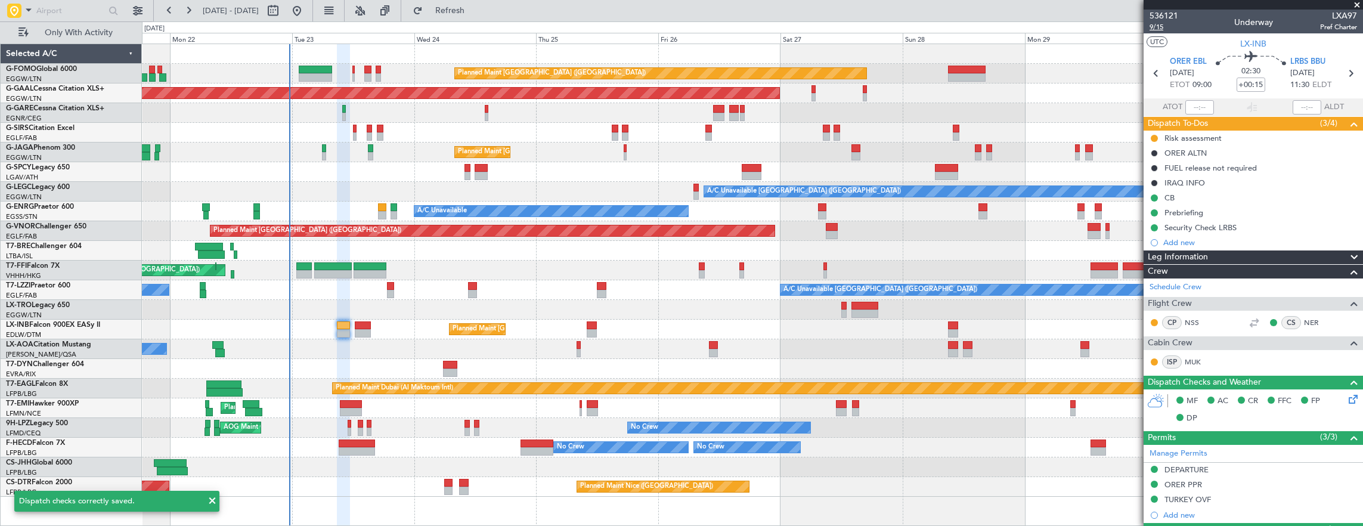
click at [1164, 28] on span "9/15" at bounding box center [1164, 27] width 29 height 10
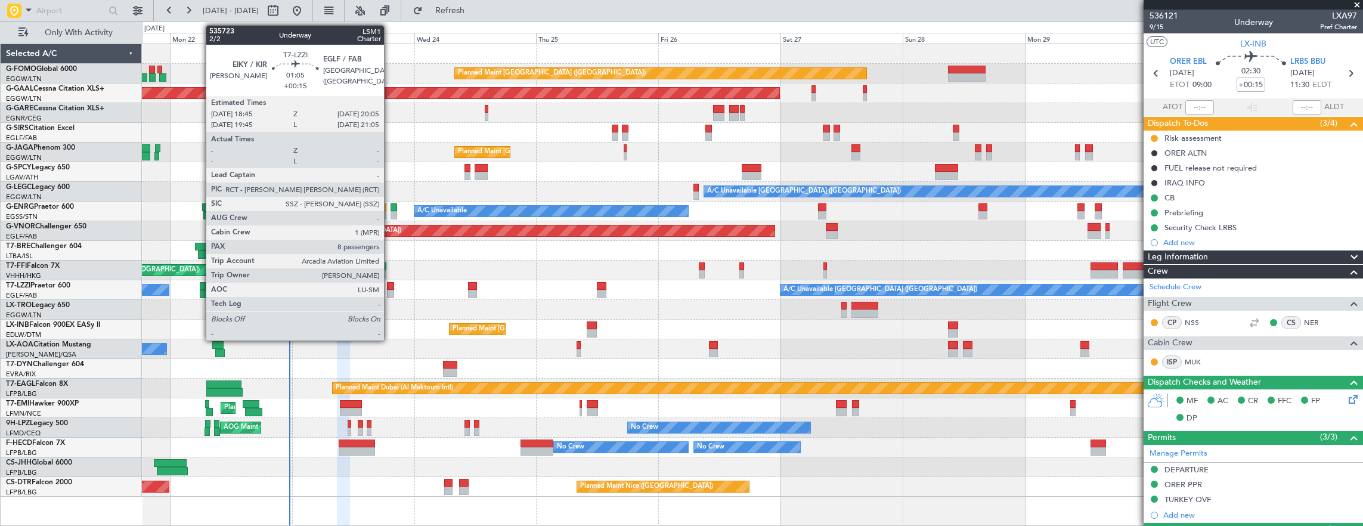
click at [390, 285] on div at bounding box center [390, 286] width 7 height 8
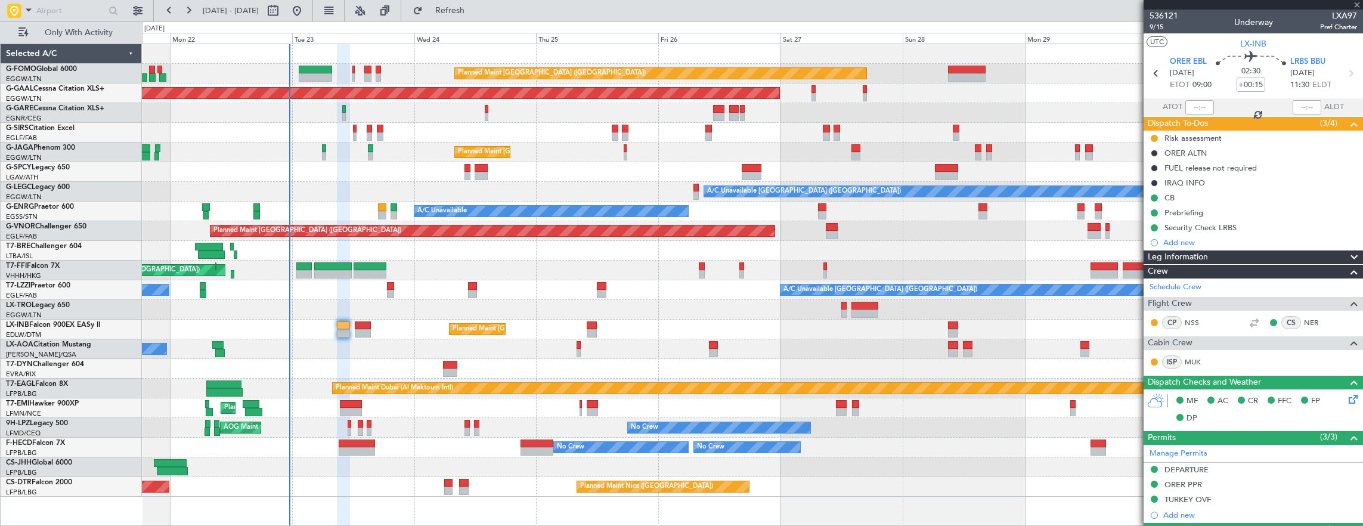
type input "8"
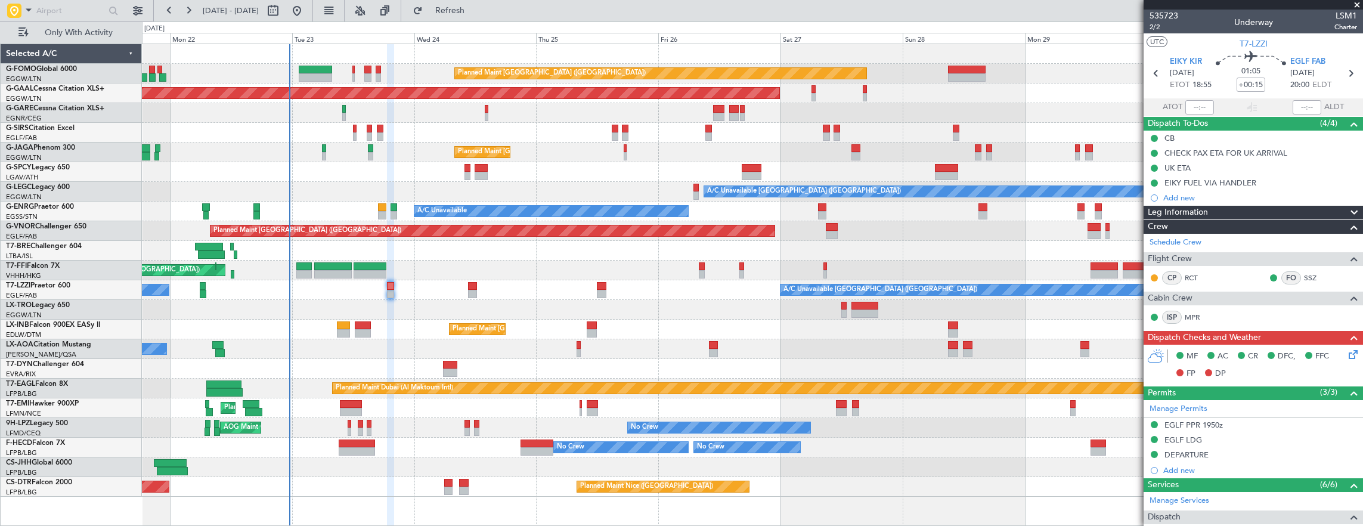
click at [395, 206] on div at bounding box center [394, 207] width 7 height 8
type input "-00:10"
type input "0"
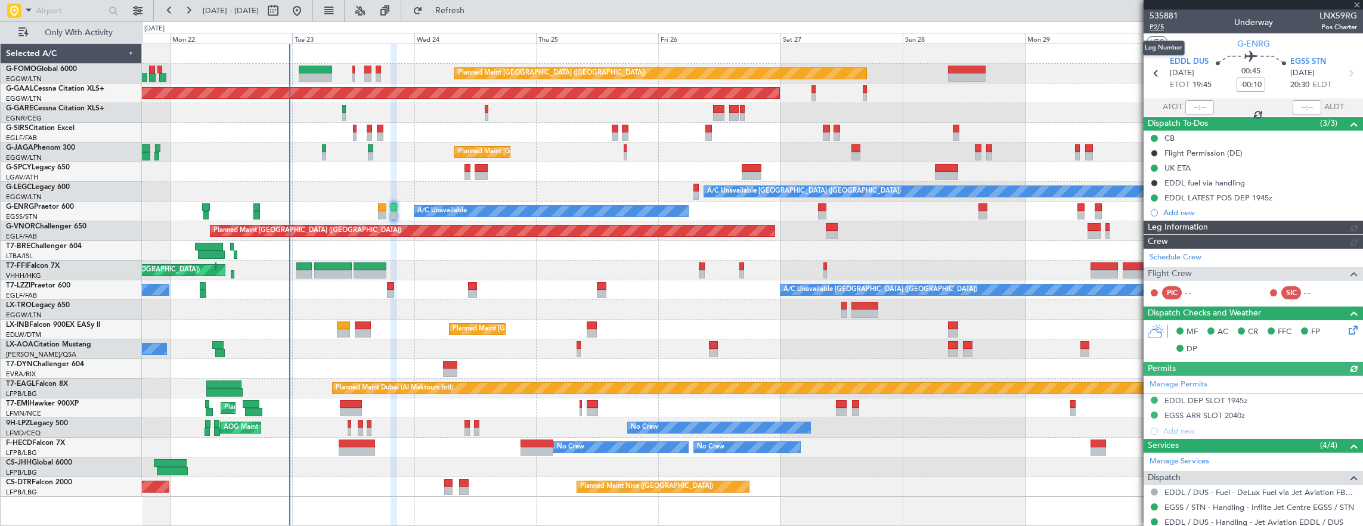
click at [1162, 29] on span "P2/5" at bounding box center [1164, 27] width 29 height 10
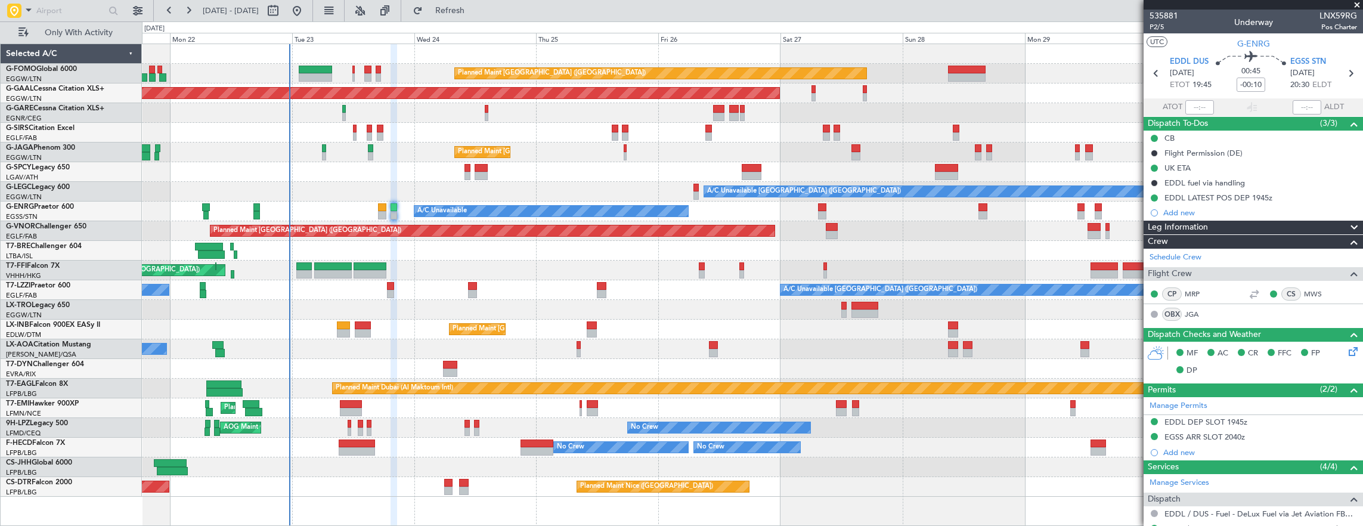
click at [394, 286] on div at bounding box center [390, 286] width 7 height 8
type input "+00:15"
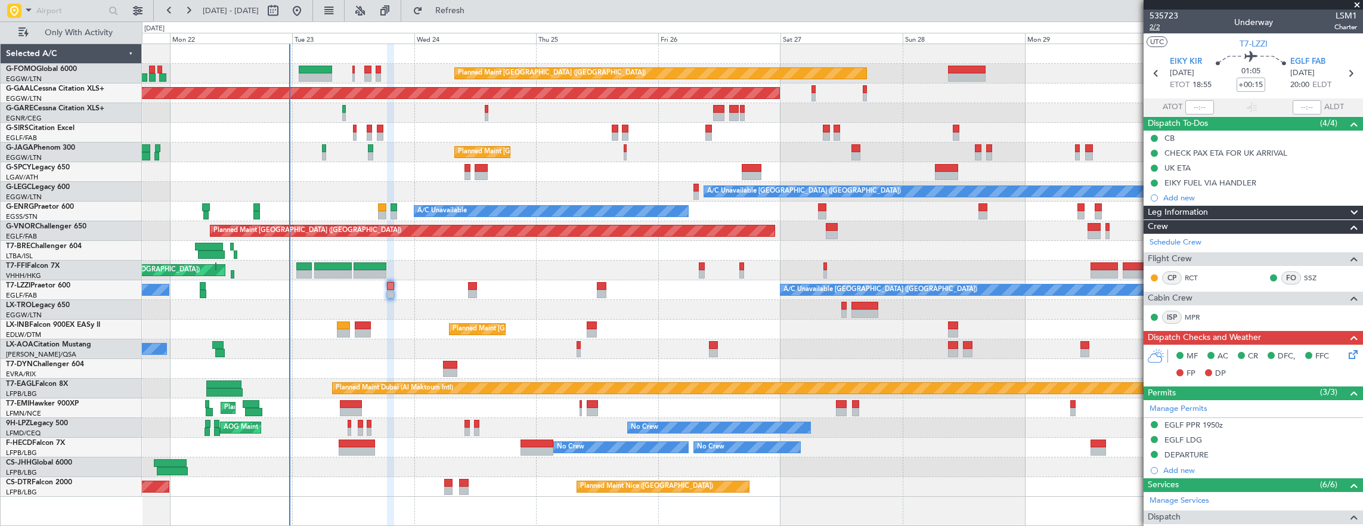
click at [1152, 27] on span "2/2" at bounding box center [1164, 27] width 29 height 10
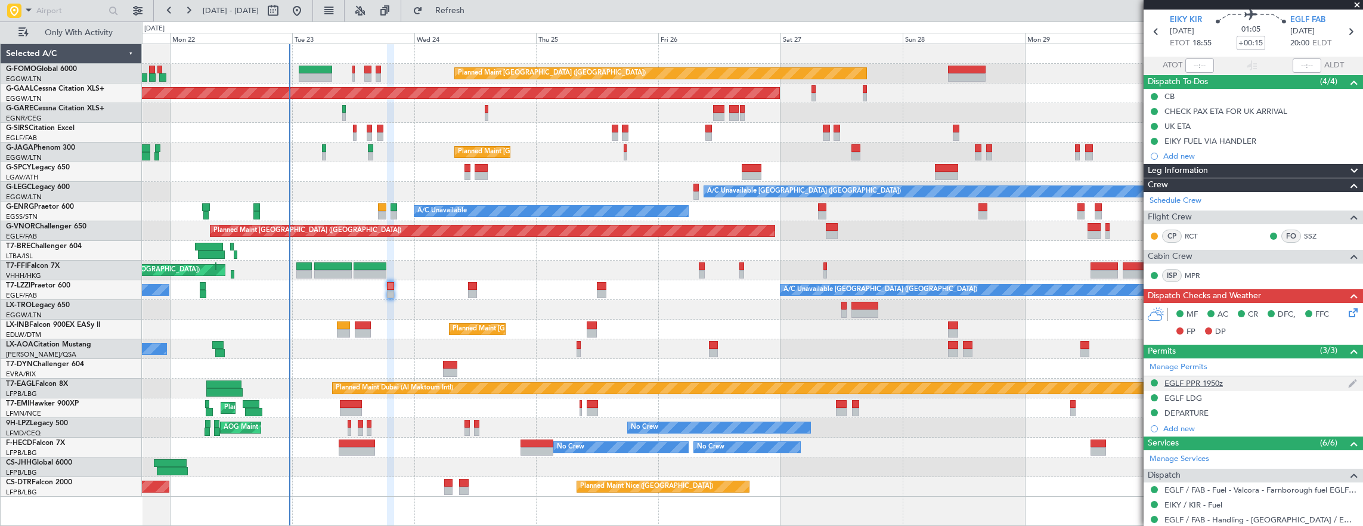
scroll to position [60, 0]
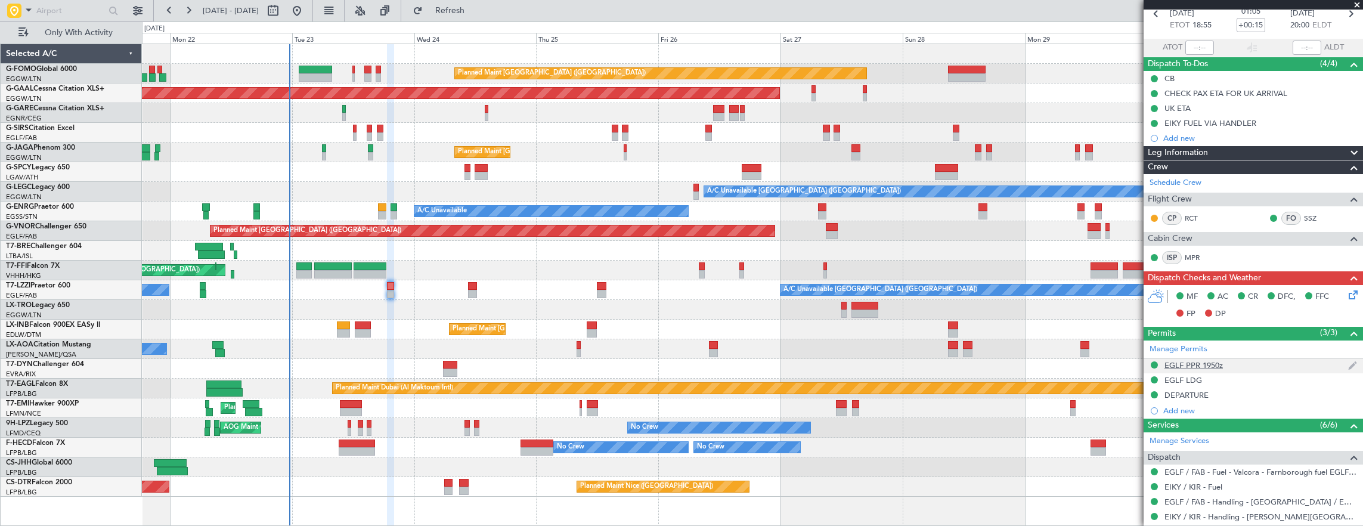
click at [1252, 361] on div "EGLF PPR 1950z" at bounding box center [1253, 365] width 219 height 15
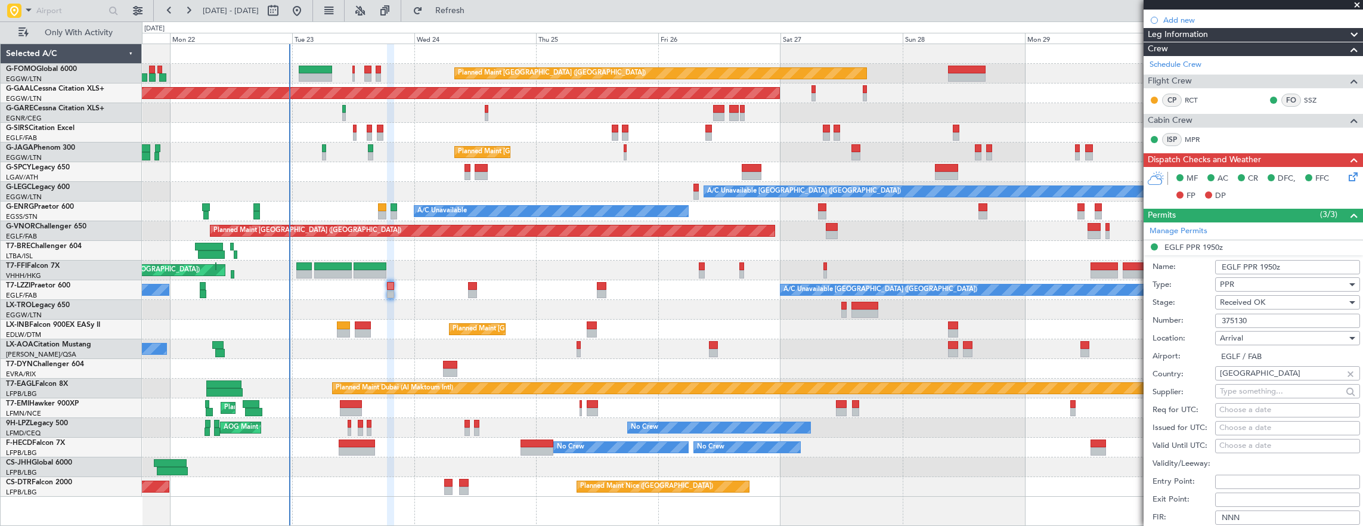
scroll to position [179, 0]
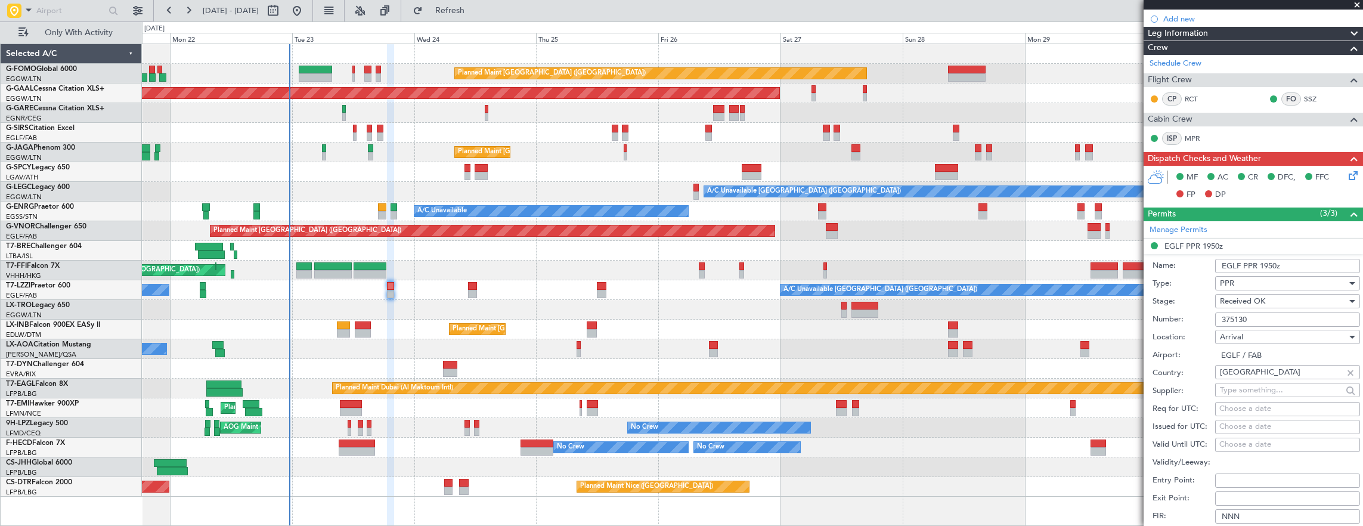
click at [1270, 324] on input "375130" at bounding box center [1287, 319] width 145 height 14
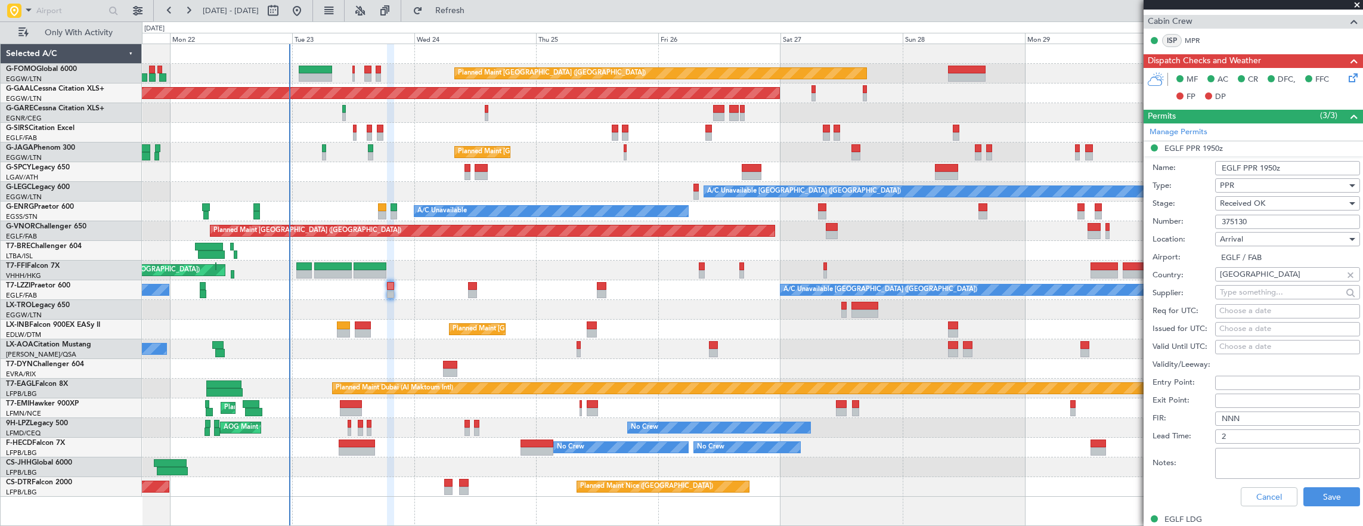
scroll to position [358, 0]
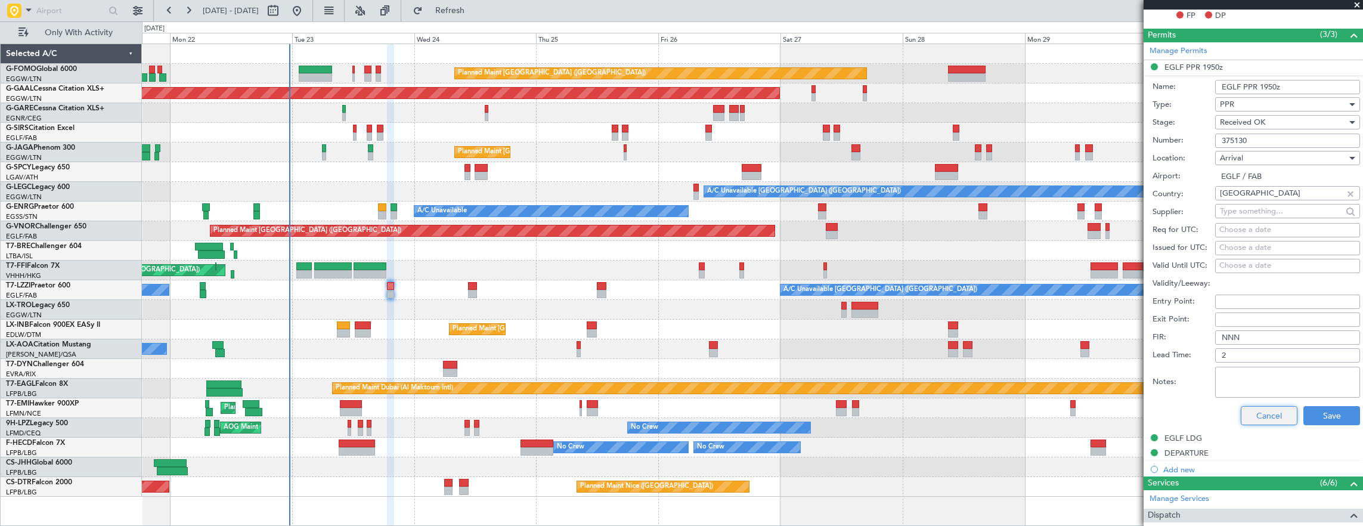
click at [1258, 409] on button "Cancel" at bounding box center [1269, 415] width 57 height 19
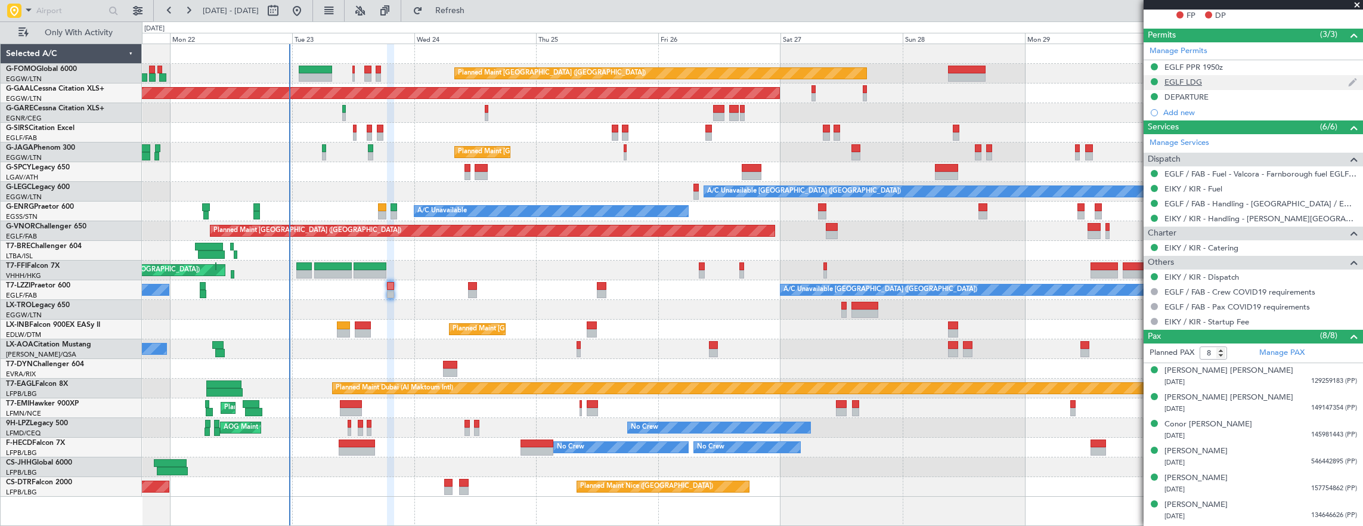
click at [1253, 83] on div "EGLF LDG" at bounding box center [1253, 82] width 219 height 15
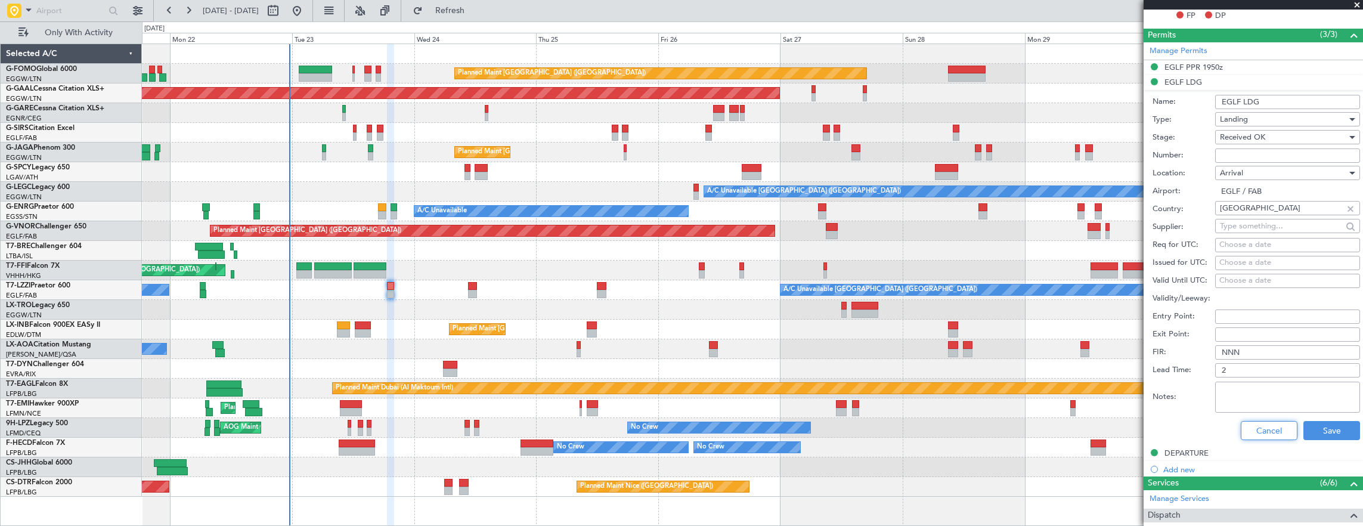
drag, startPoint x: 1261, startPoint y: 434, endPoint x: 1259, endPoint y: 413, distance: 21.6
click at [1261, 429] on button "Cancel" at bounding box center [1269, 430] width 57 height 19
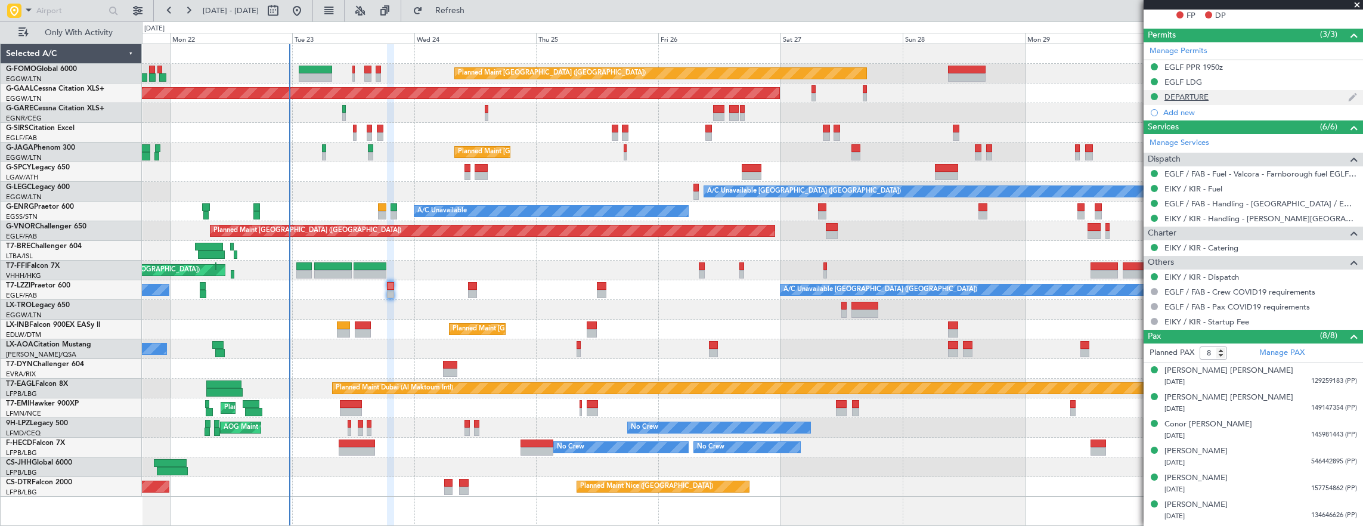
click at [1265, 92] on div "DEPARTURE" at bounding box center [1253, 97] width 219 height 15
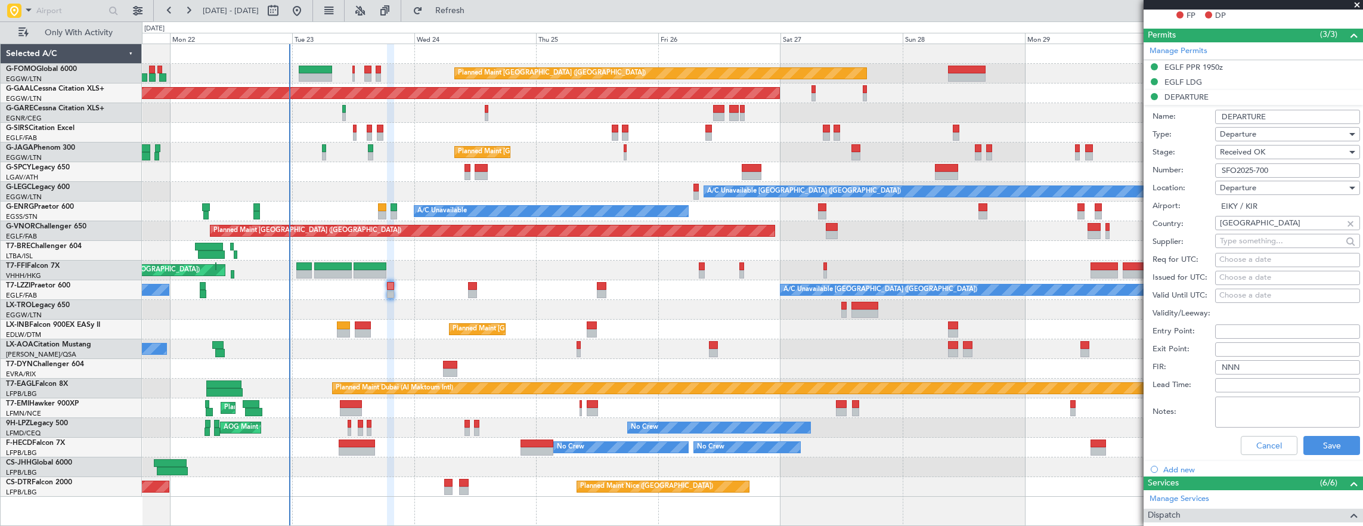
click at [1300, 165] on input "SFO2025-700" at bounding box center [1287, 170] width 145 height 14
click at [1256, 444] on button "Cancel" at bounding box center [1269, 445] width 57 height 19
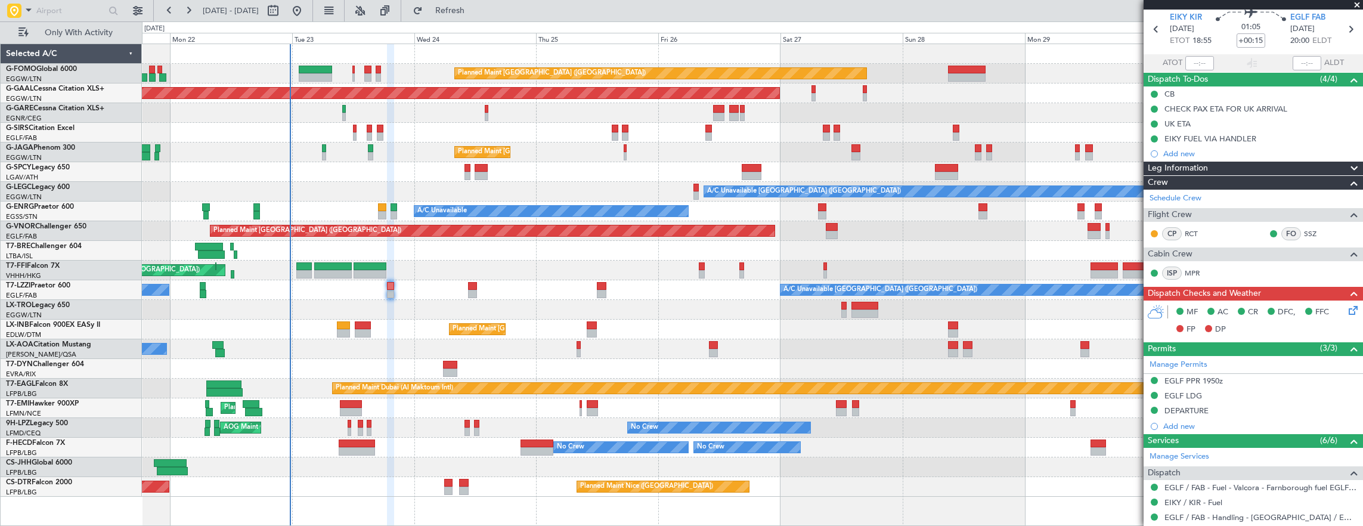
scroll to position [0, 0]
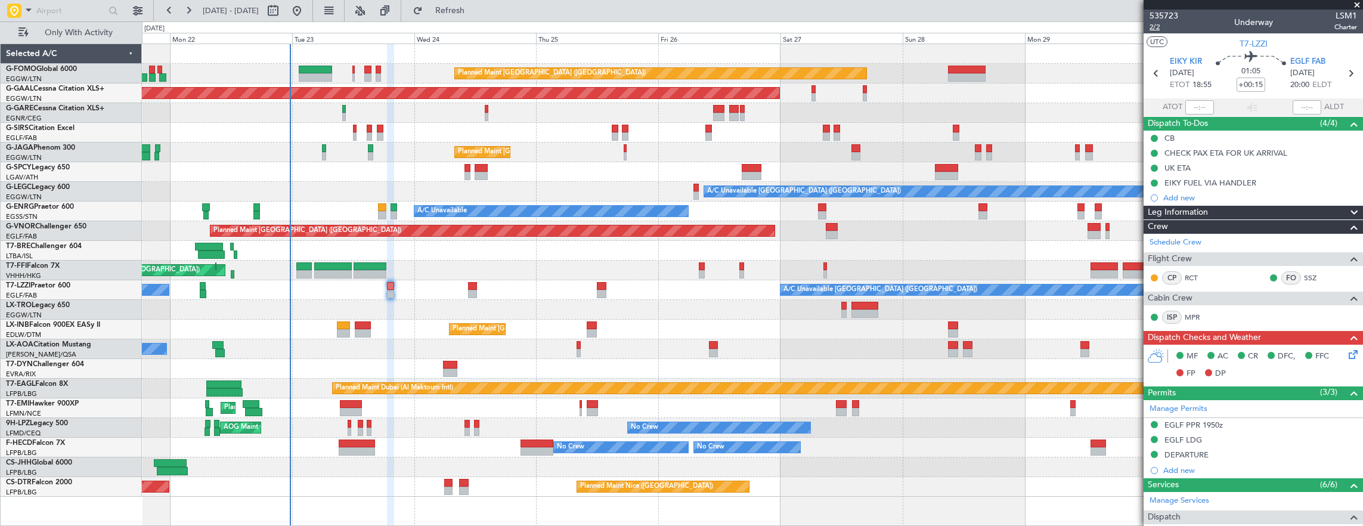
click at [1165, 31] on span "2/2" at bounding box center [1164, 27] width 29 height 10
click at [1159, 27] on span "2/2" at bounding box center [1164, 27] width 29 height 10
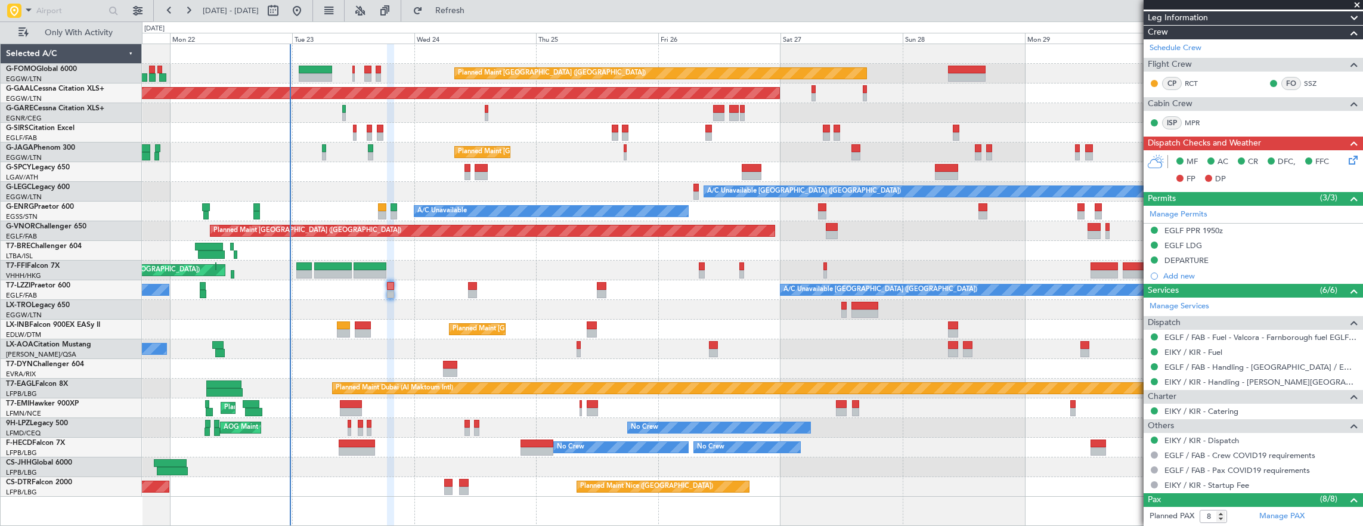
scroll to position [167, 0]
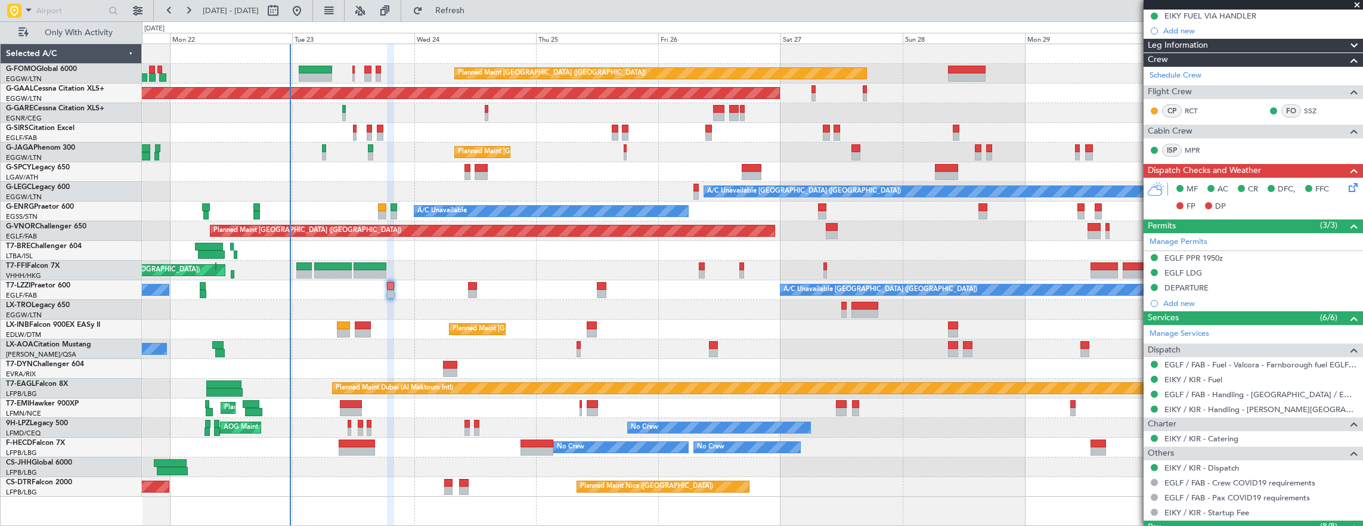
click at [1347, 185] on icon at bounding box center [1352, 186] width 10 height 10
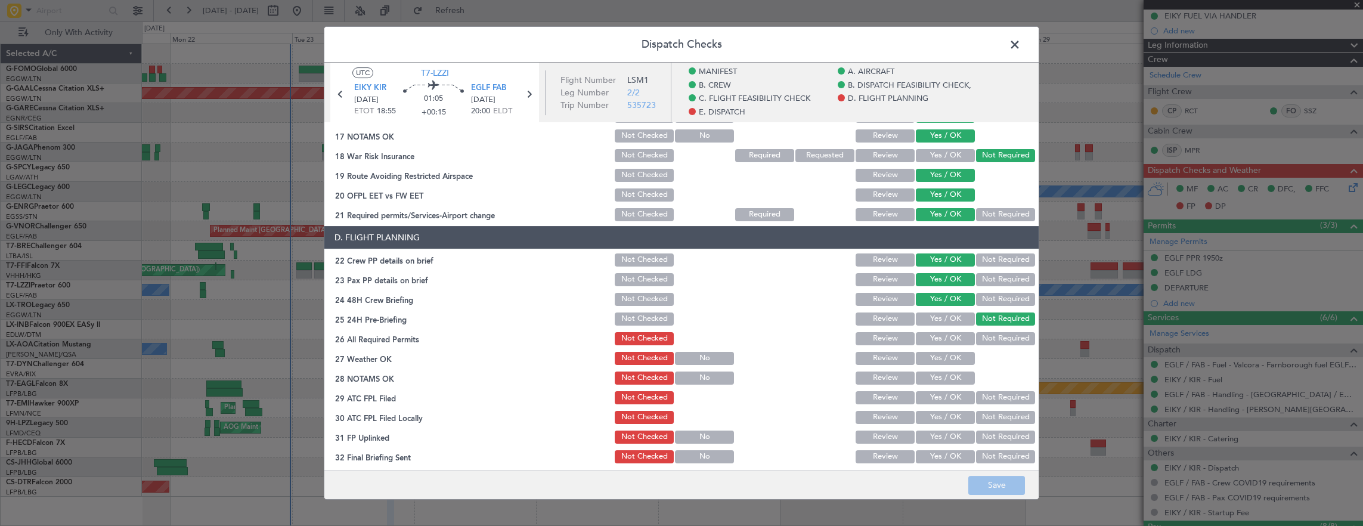
scroll to position [656, 0]
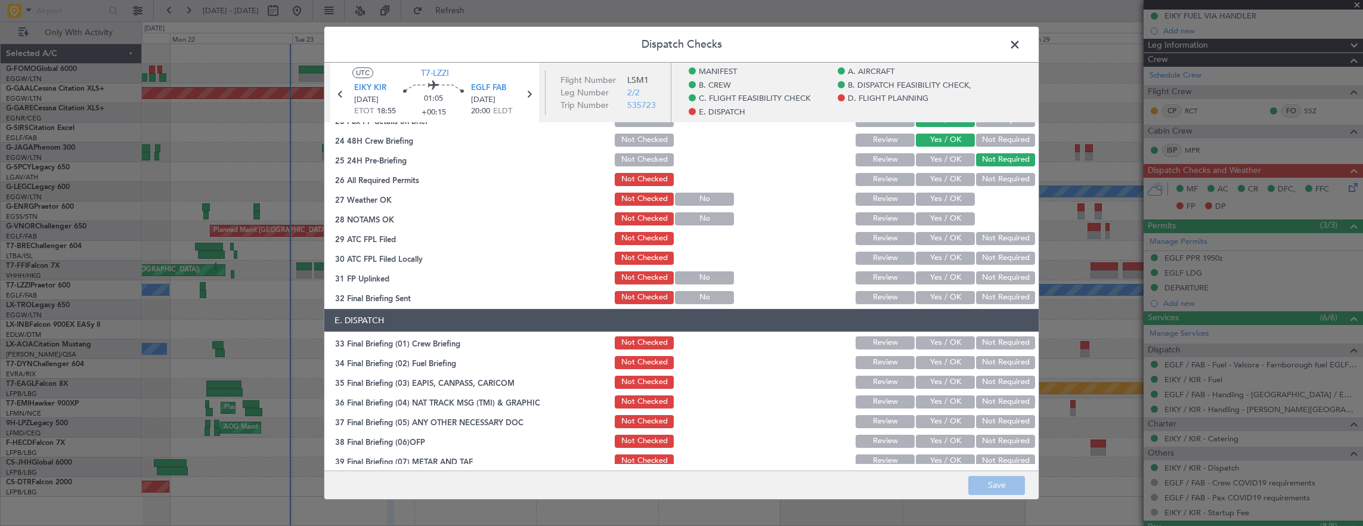
click at [951, 181] on button "Yes / OK" at bounding box center [945, 179] width 59 height 13
click at [941, 202] on button "Yes / OK" at bounding box center [945, 199] width 59 height 13
click at [940, 222] on button "Yes / OK" at bounding box center [945, 218] width 59 height 13
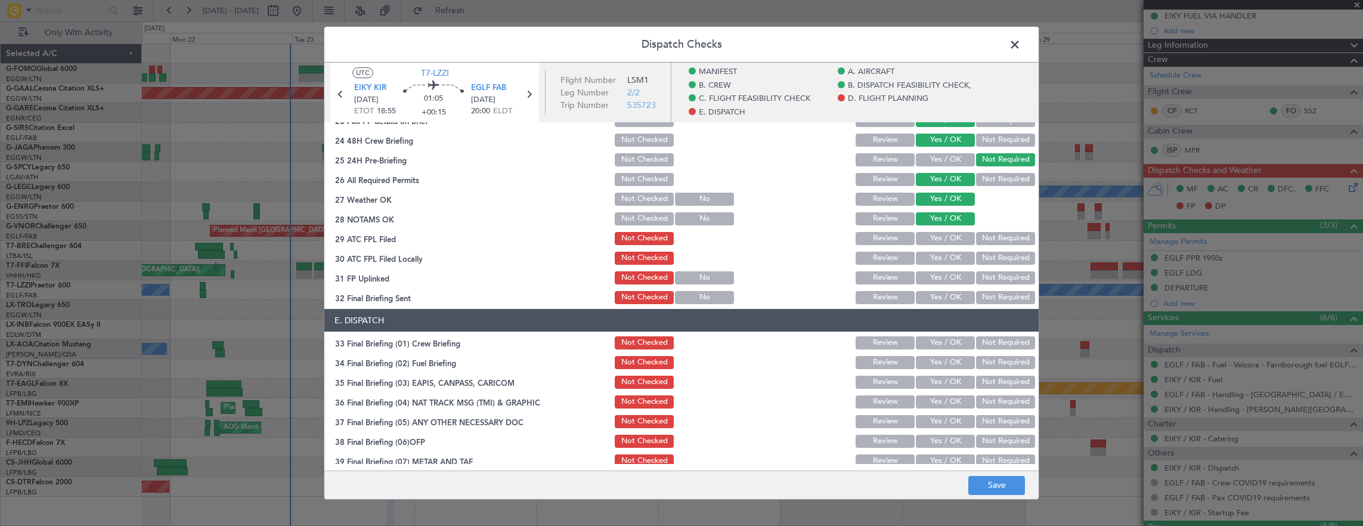
click at [940, 242] on button "Yes / OK" at bounding box center [945, 238] width 59 height 13
click at [977, 262] on button "Not Required" at bounding box center [1005, 258] width 59 height 13
click at [930, 279] on button "Yes / OK" at bounding box center [945, 277] width 59 height 13
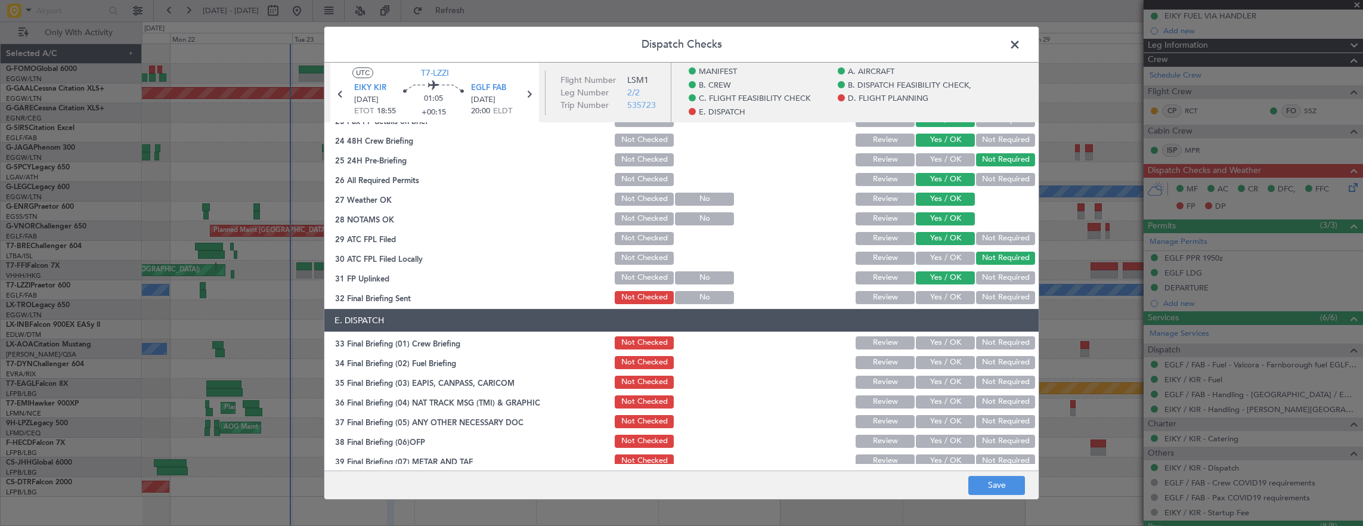
click at [979, 296] on button "Not Required" at bounding box center [1005, 297] width 59 height 13
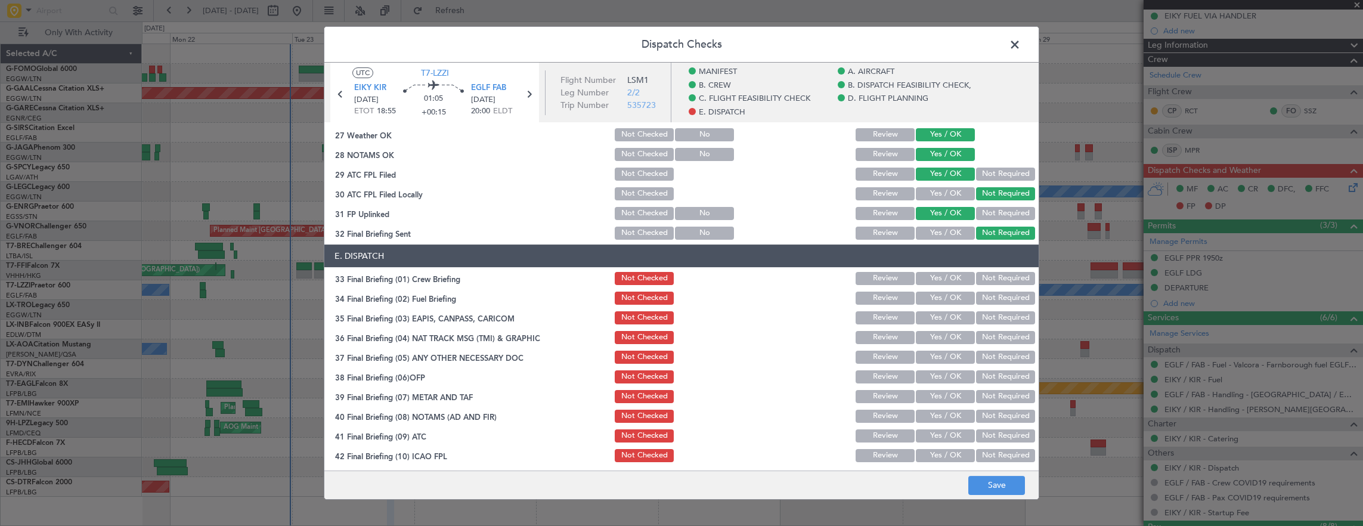
scroll to position [763, 0]
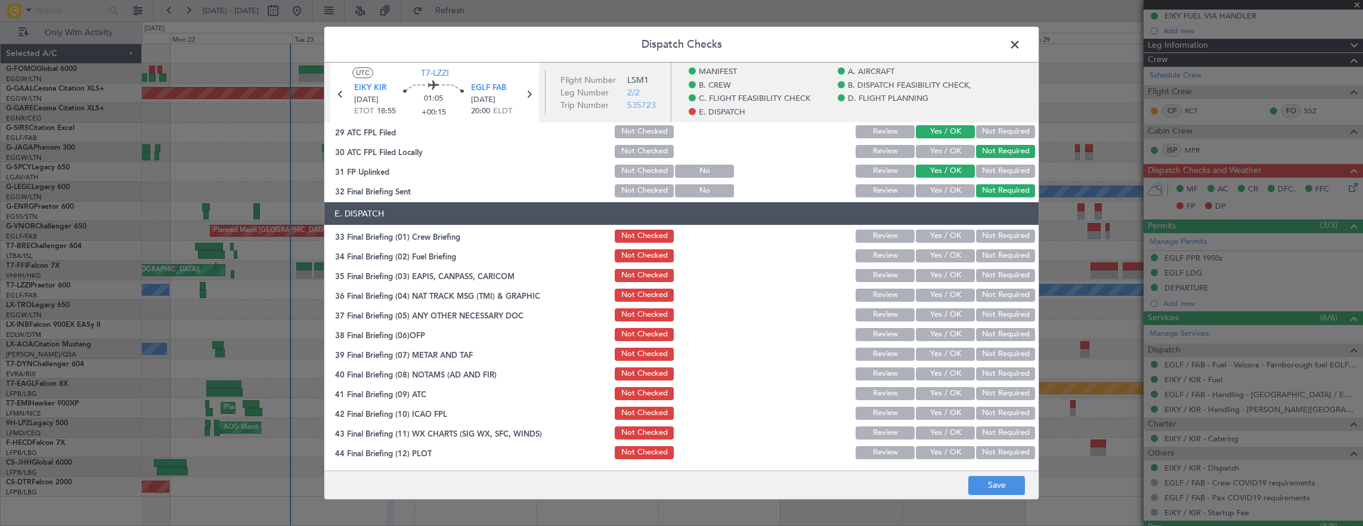
click at [941, 240] on button "Yes / OK" at bounding box center [945, 236] width 59 height 13
click at [936, 252] on button "Yes / OK" at bounding box center [945, 255] width 59 height 13
click at [1005, 275] on button "Not Required" at bounding box center [1005, 275] width 59 height 13
click at [1001, 296] on button "Not Required" at bounding box center [1005, 295] width 59 height 13
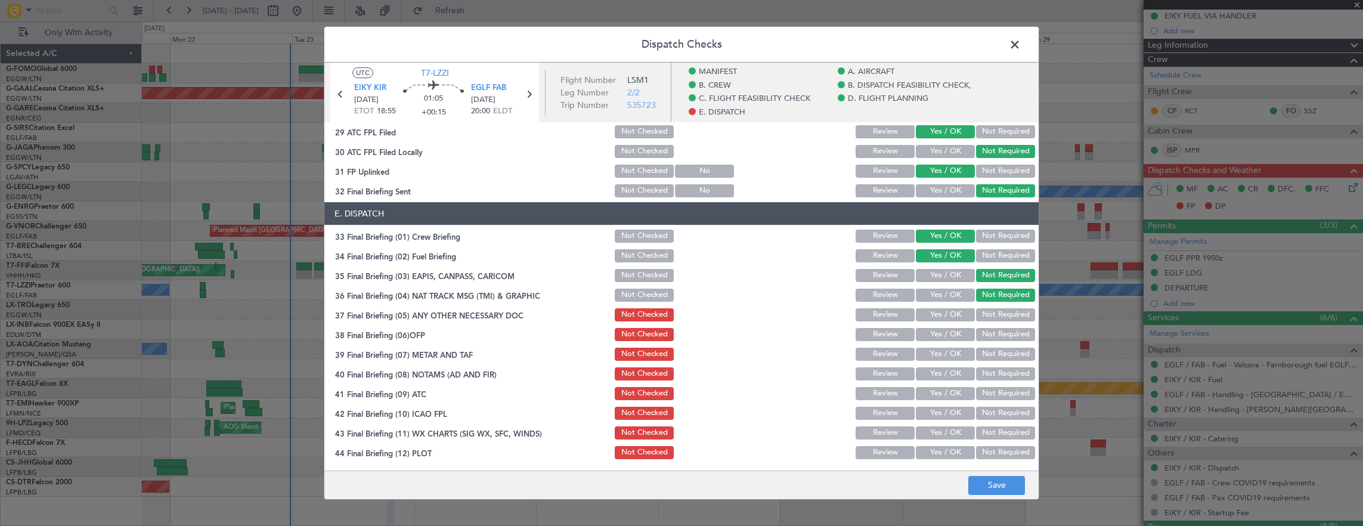
click at [940, 315] on button "Yes / OK" at bounding box center [945, 314] width 59 height 13
click at [937, 334] on button "Yes / OK" at bounding box center [945, 334] width 59 height 13
drag, startPoint x: 941, startPoint y: 355, endPoint x: 941, endPoint y: 370, distance: 14.3
click at [942, 355] on button "Yes / OK" at bounding box center [945, 354] width 59 height 13
click at [941, 376] on button "Yes / OK" at bounding box center [945, 373] width 59 height 13
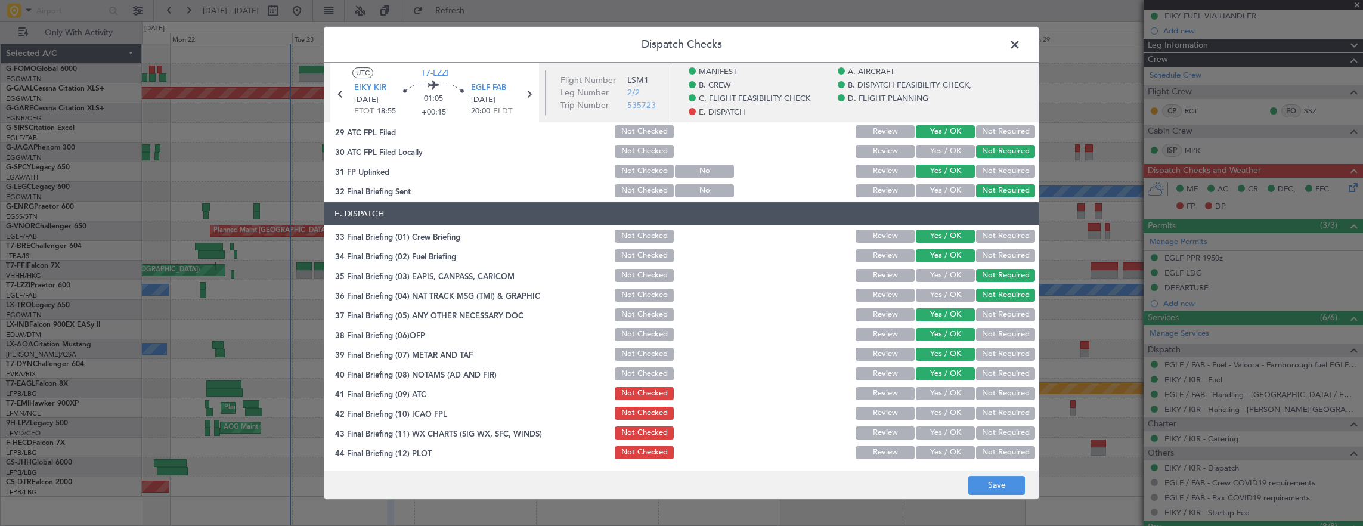
click at [939, 394] on button "Yes / OK" at bounding box center [945, 393] width 59 height 13
click at [939, 416] on button "Yes / OK" at bounding box center [945, 413] width 59 height 13
click at [937, 414] on button "Yes / OK" at bounding box center [945, 413] width 59 height 13
click at [939, 447] on button "Yes / OK" at bounding box center [945, 452] width 59 height 13
click at [937, 435] on button "Yes / OK" at bounding box center [945, 432] width 59 height 13
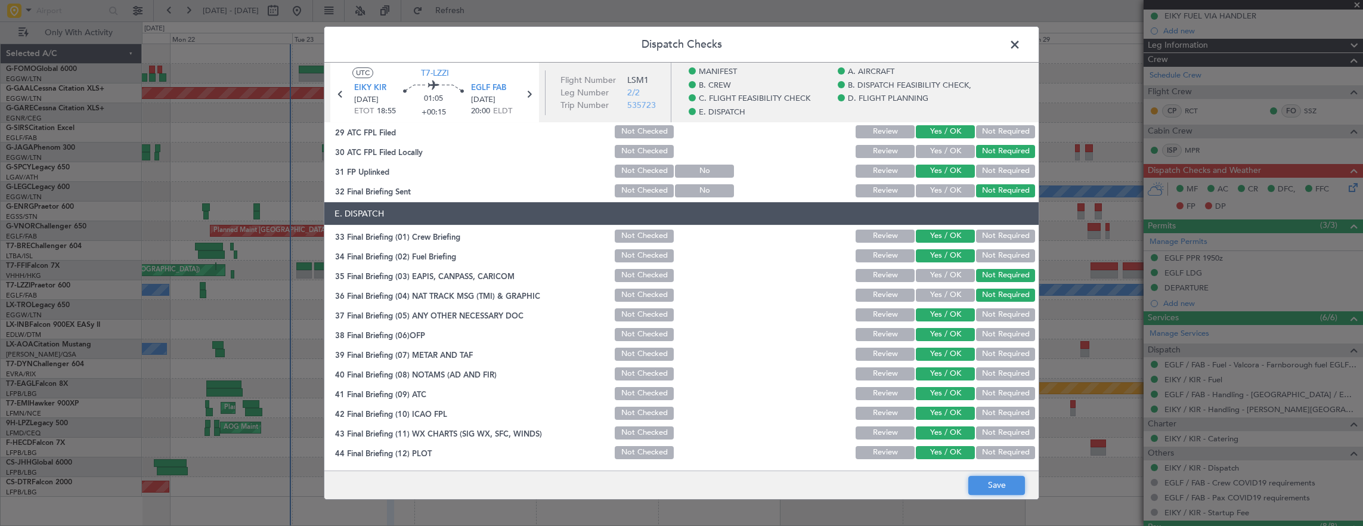
click at [986, 479] on button "Save" at bounding box center [996, 485] width 57 height 19
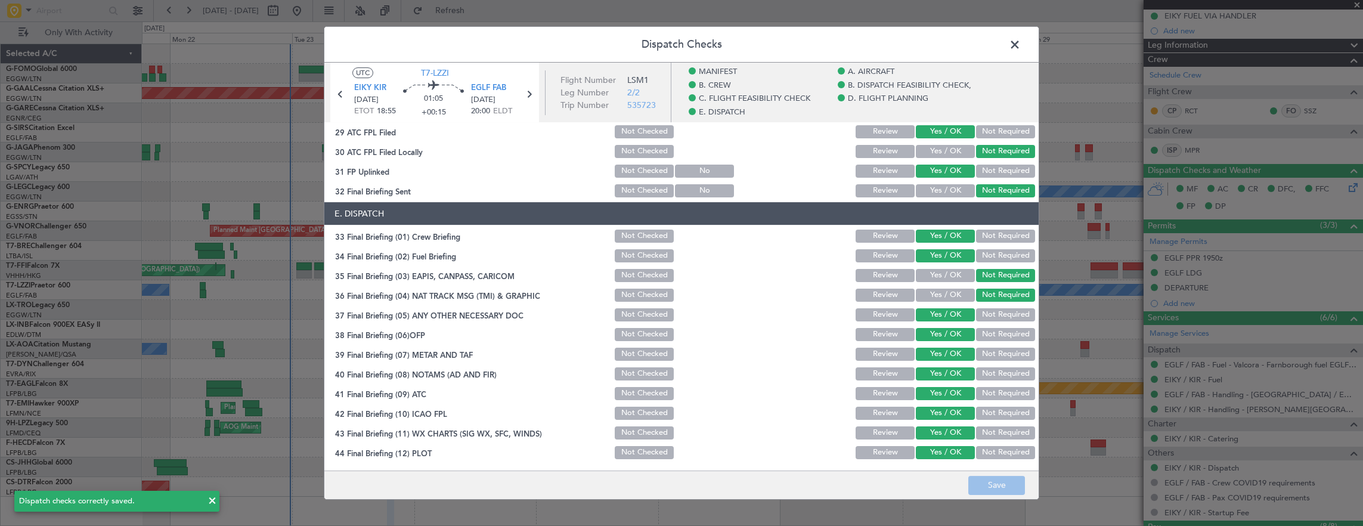
click at [1021, 44] on span at bounding box center [1021, 48] width 0 height 24
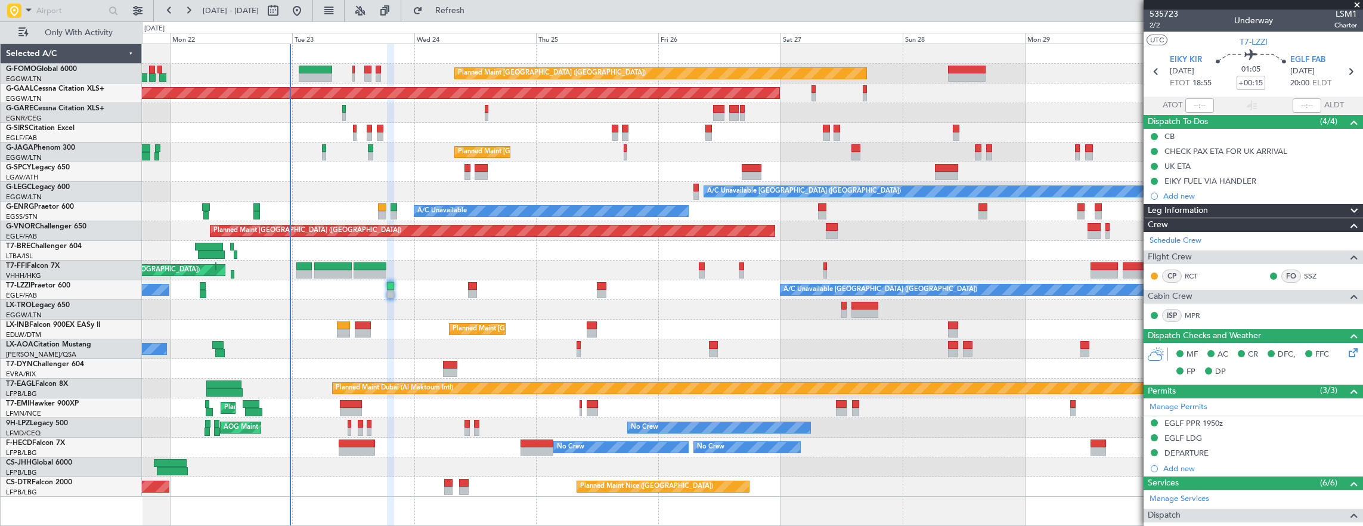
scroll to position [0, 0]
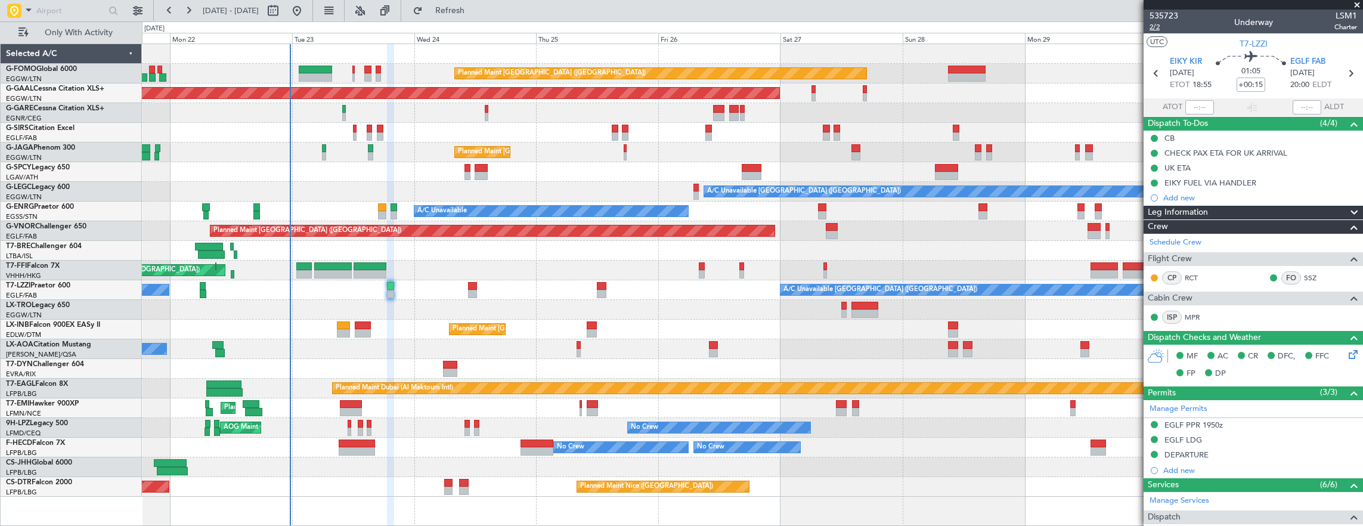
click at [1160, 30] on span "2/2" at bounding box center [1164, 27] width 29 height 10
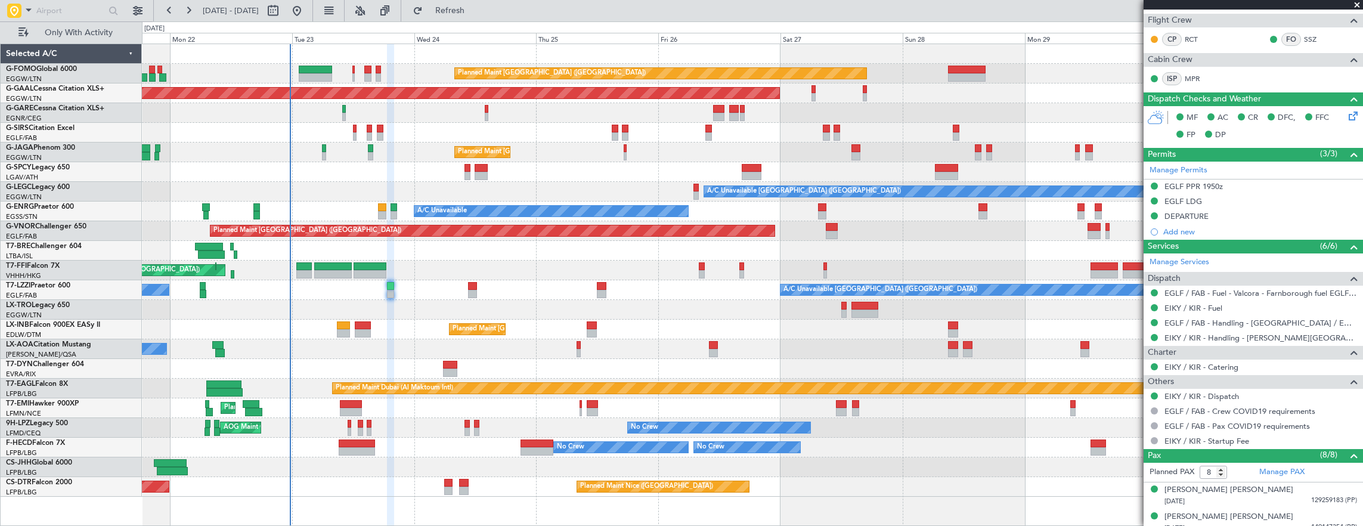
scroll to position [406, 0]
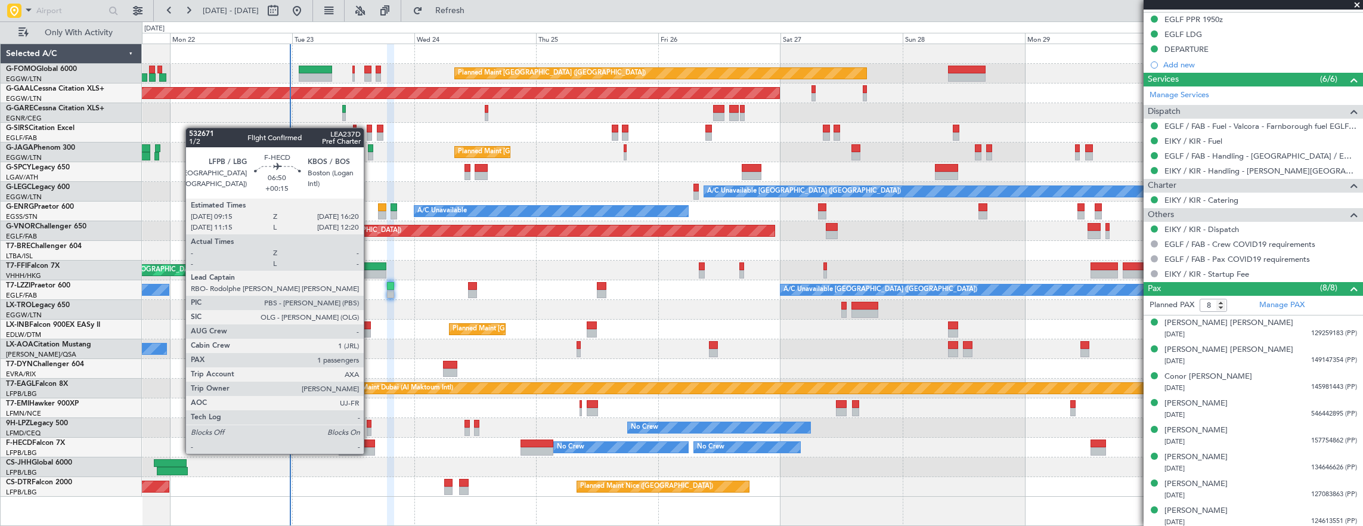
click at [370, 442] on div at bounding box center [357, 444] width 36 height 8
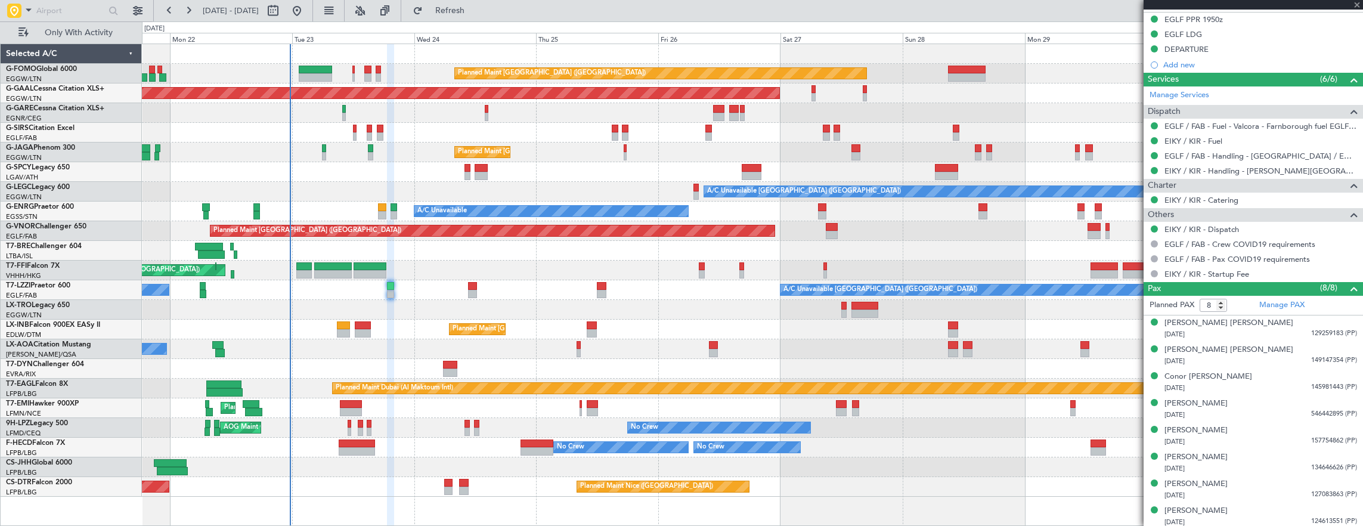
type input "1"
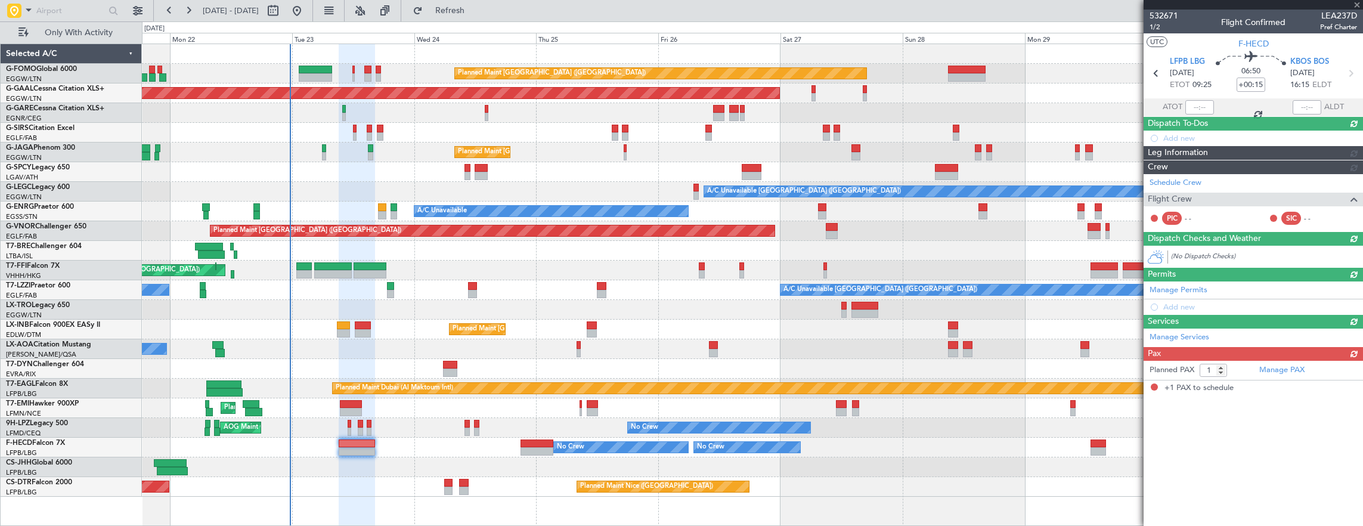
scroll to position [0, 0]
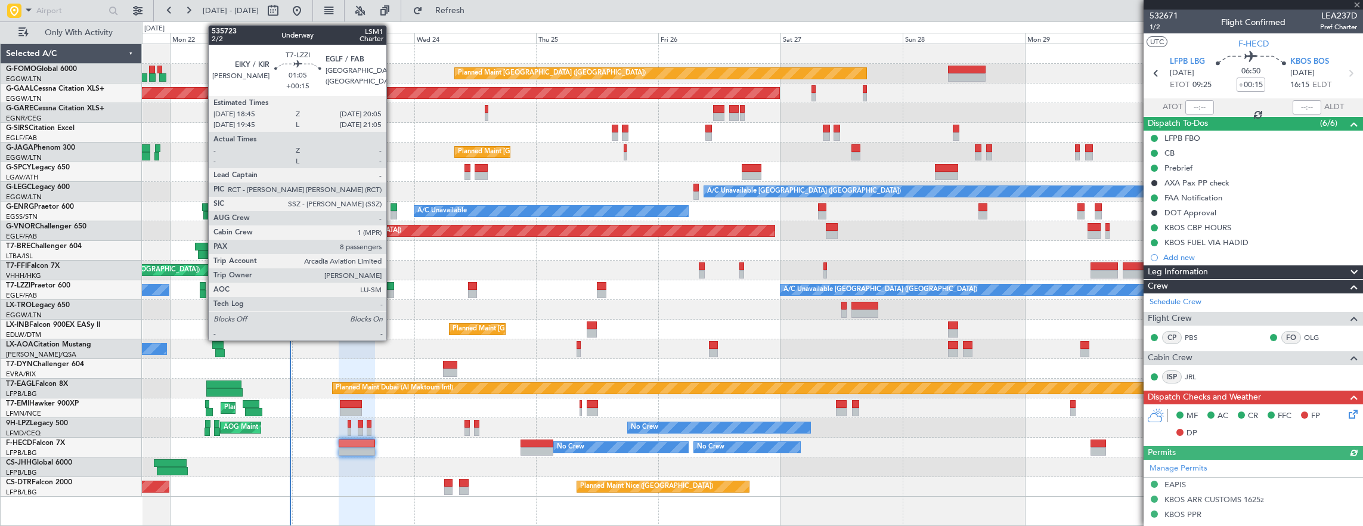
click at [391, 286] on div at bounding box center [390, 286] width 7 height 8
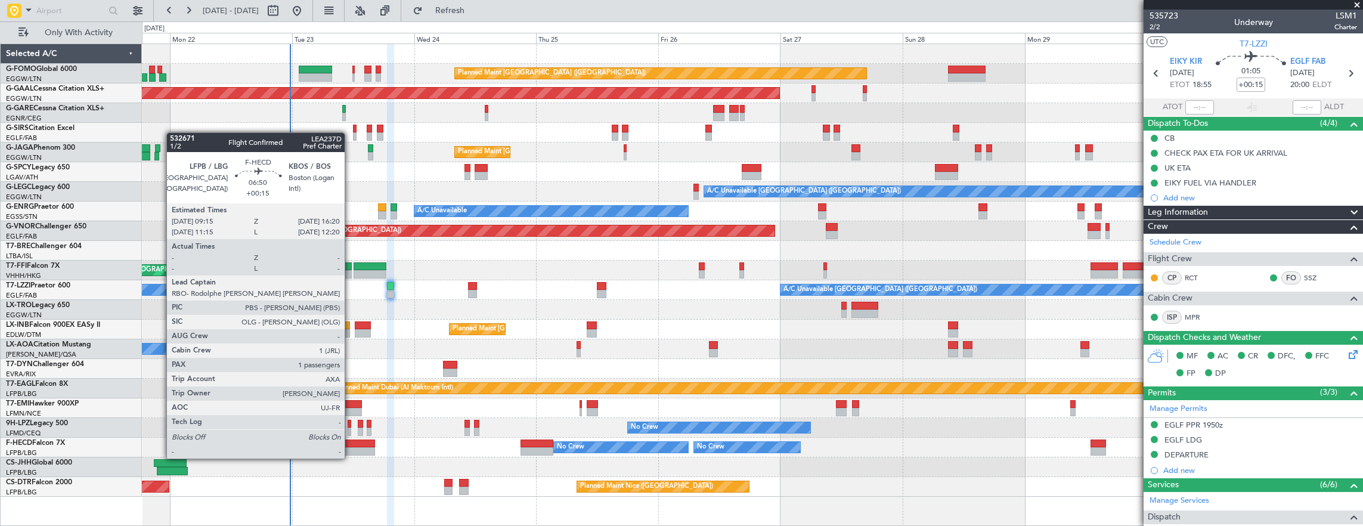
click at [351, 446] on div at bounding box center [357, 444] width 36 height 8
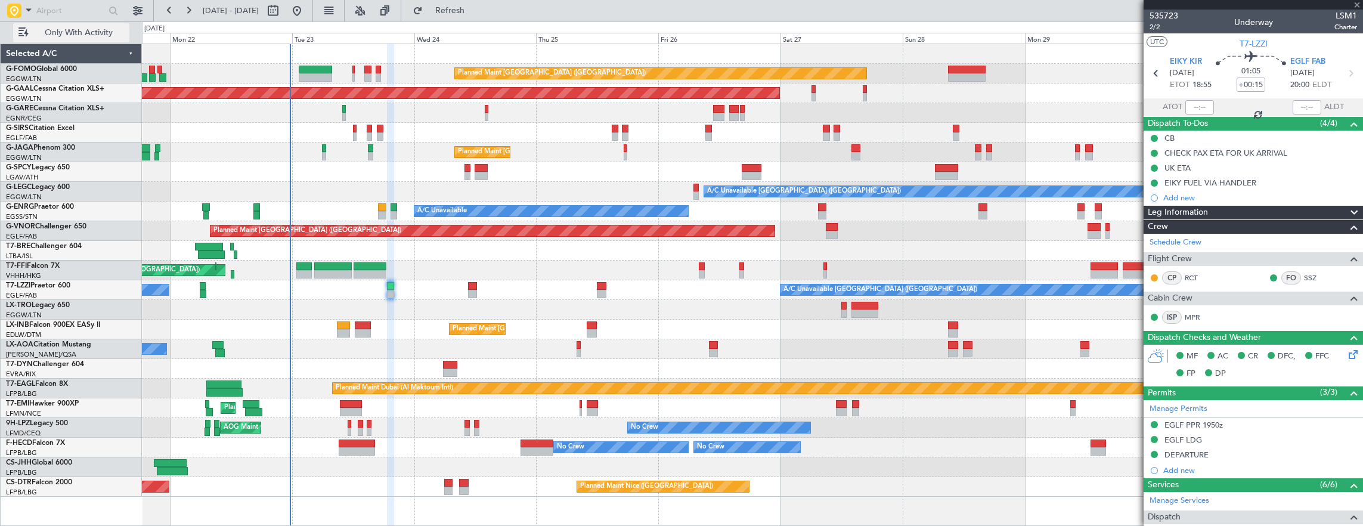
type input "1"
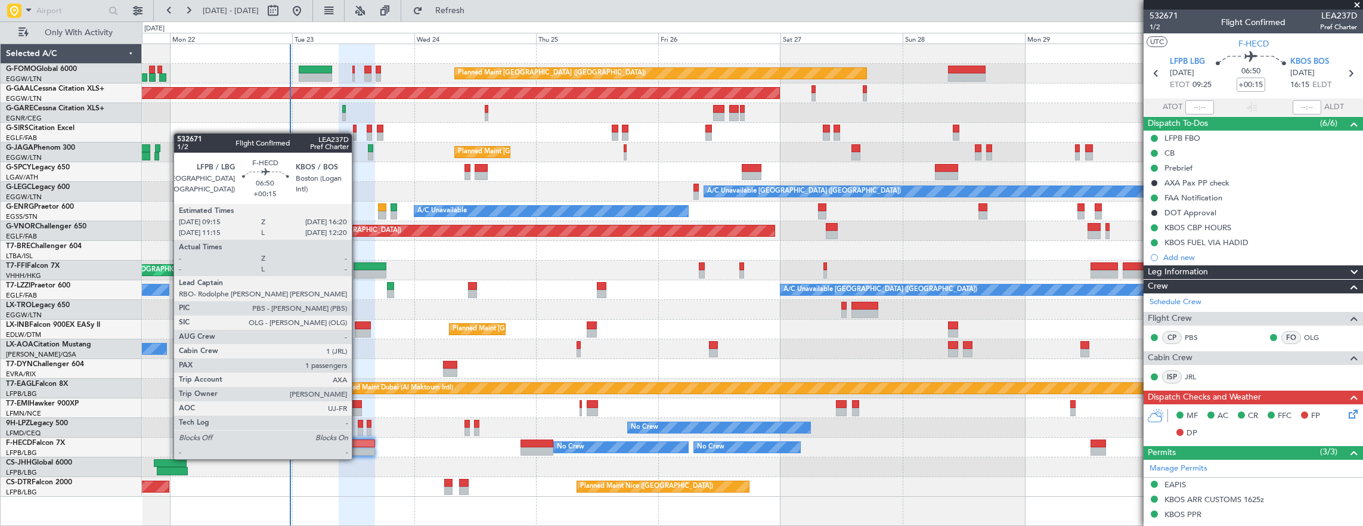
click at [358, 447] on div at bounding box center [357, 451] width 36 height 8
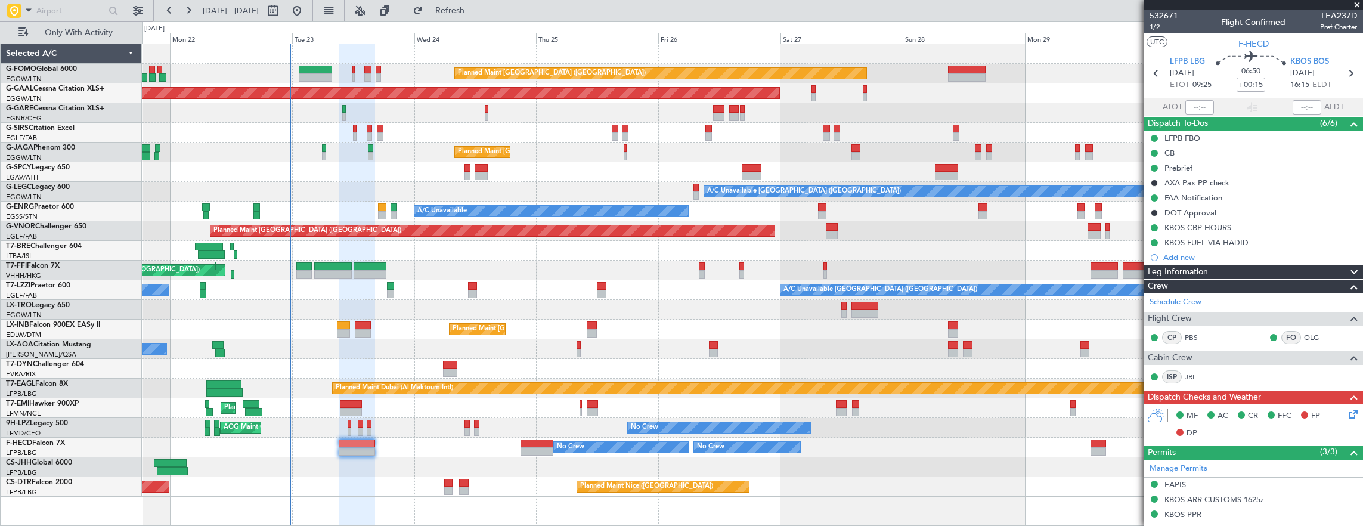
click at [1160, 29] on span "1/2" at bounding box center [1164, 27] width 29 height 10
click at [1169, 30] on span "1/2" at bounding box center [1164, 27] width 29 height 10
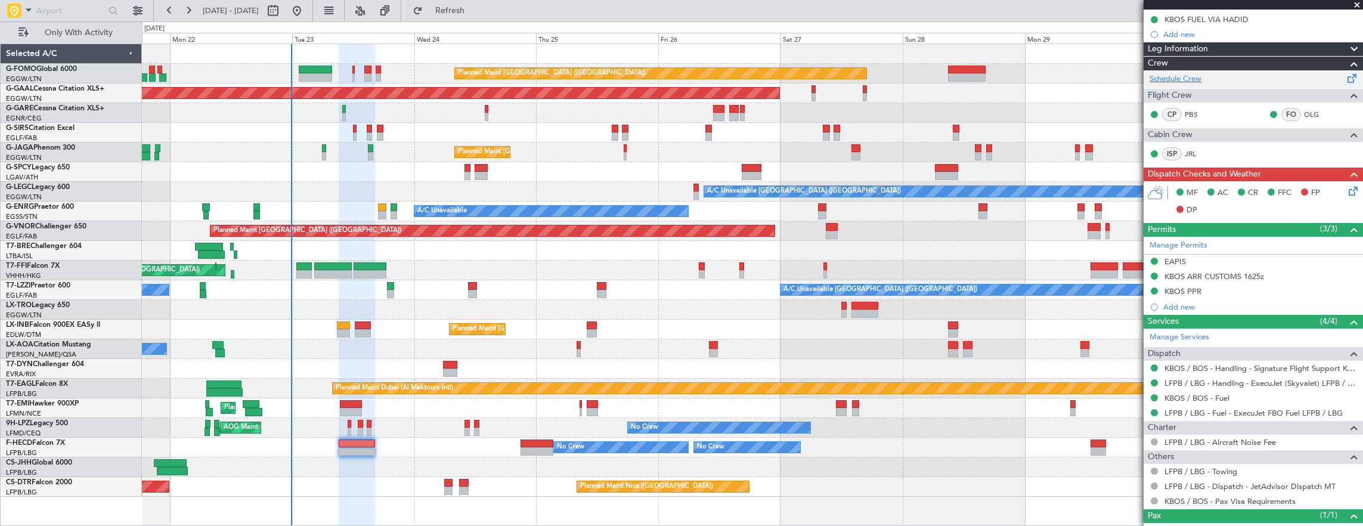
scroll to position [262, 0]
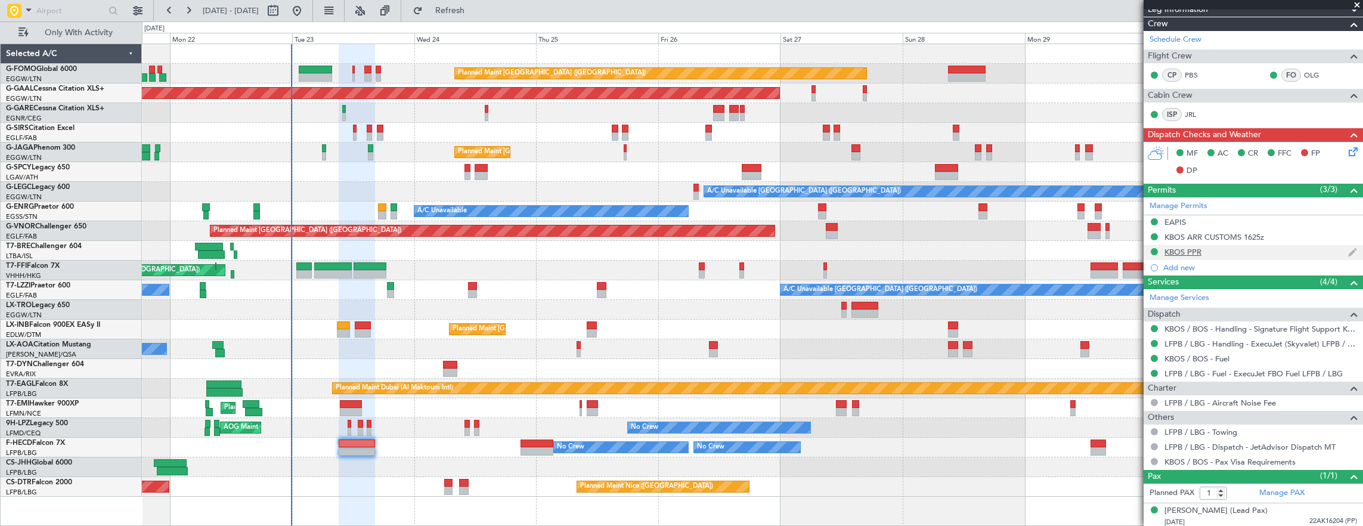
click at [1274, 255] on div "KBOS PPR" at bounding box center [1253, 252] width 219 height 15
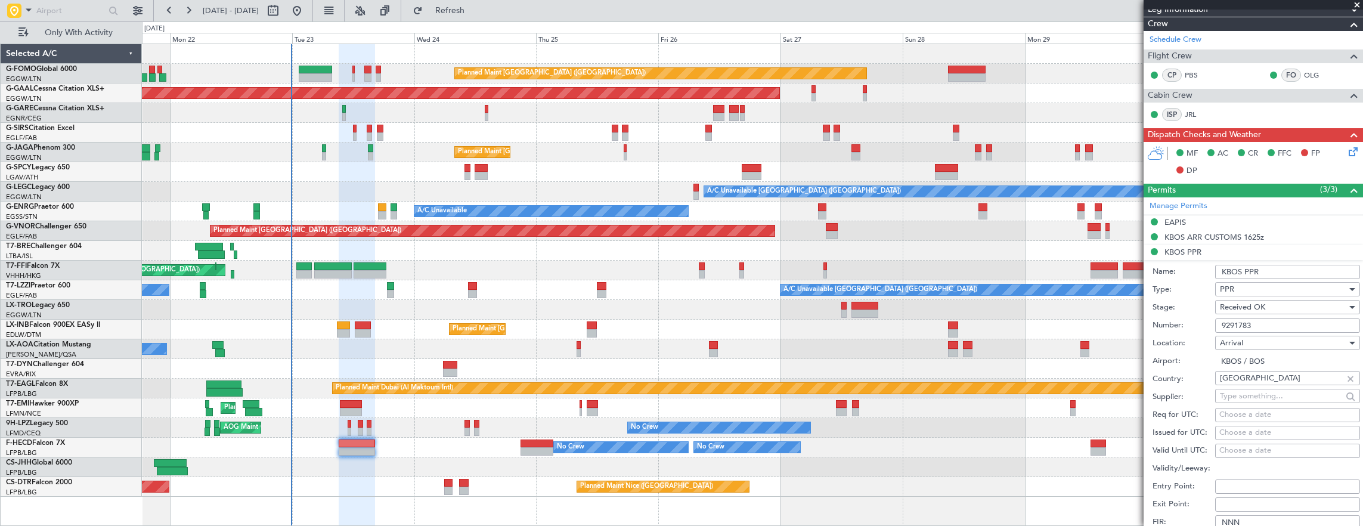
click at [1274, 312] on div "Received OK" at bounding box center [1283, 307] width 127 height 18
drag, startPoint x: 1114, startPoint y: 299, endPoint x: 1158, endPoint y: 294, distance: 43.9
click at [1114, 299] on div at bounding box center [681, 263] width 1363 height 526
click at [1166, 293] on label "Type:" at bounding box center [1184, 290] width 63 height 12
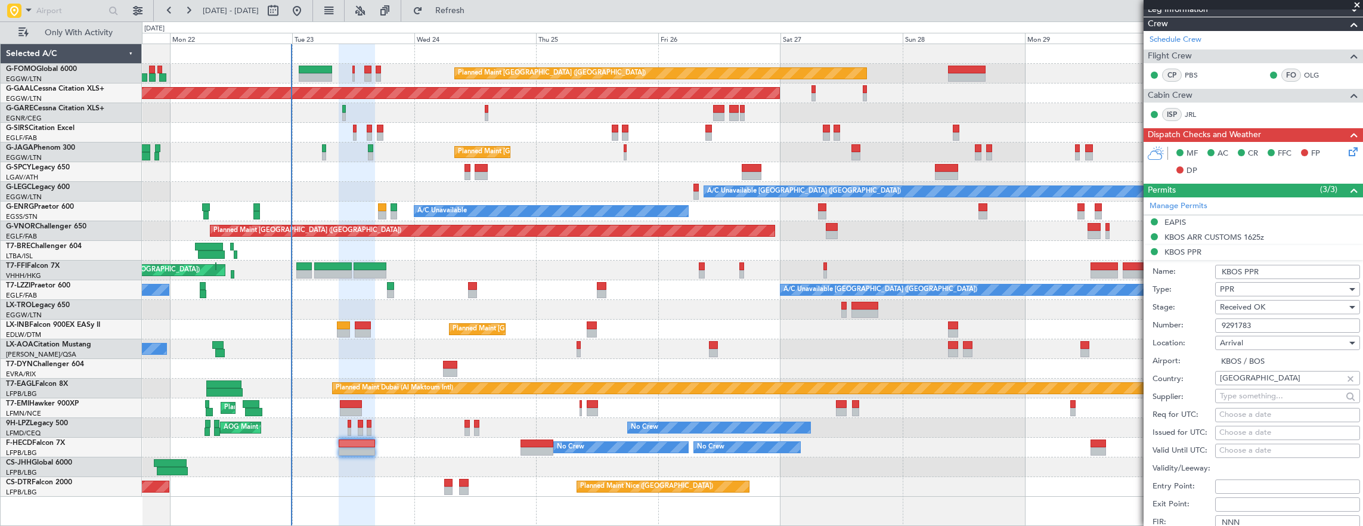
click at [1268, 328] on input "9291783" at bounding box center [1287, 325] width 145 height 14
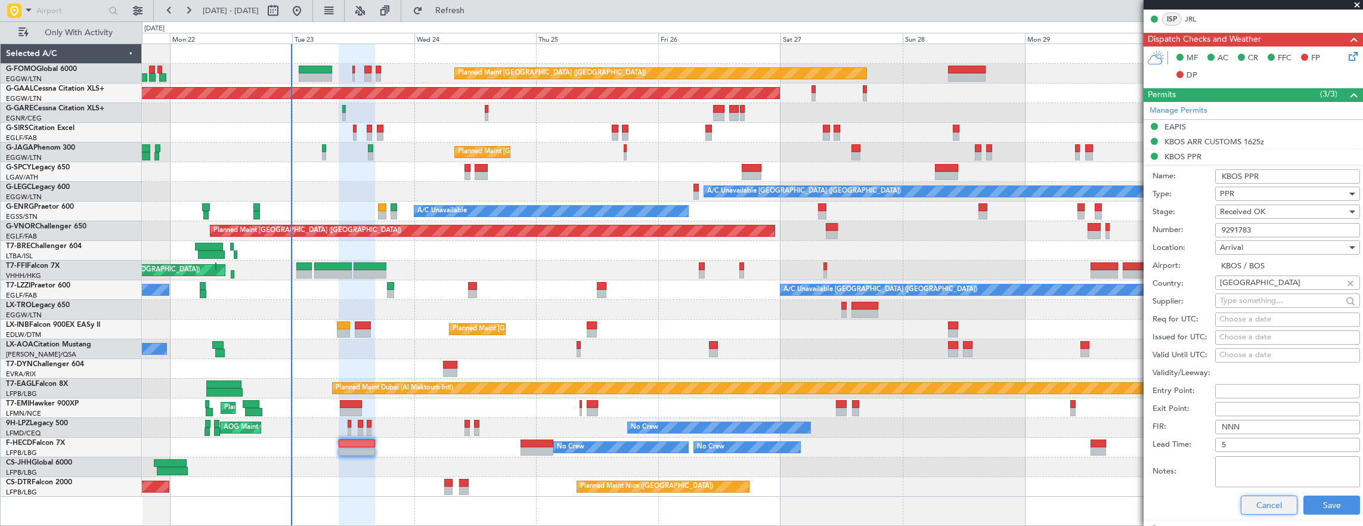
click at [1263, 507] on button "Cancel" at bounding box center [1269, 505] width 57 height 19
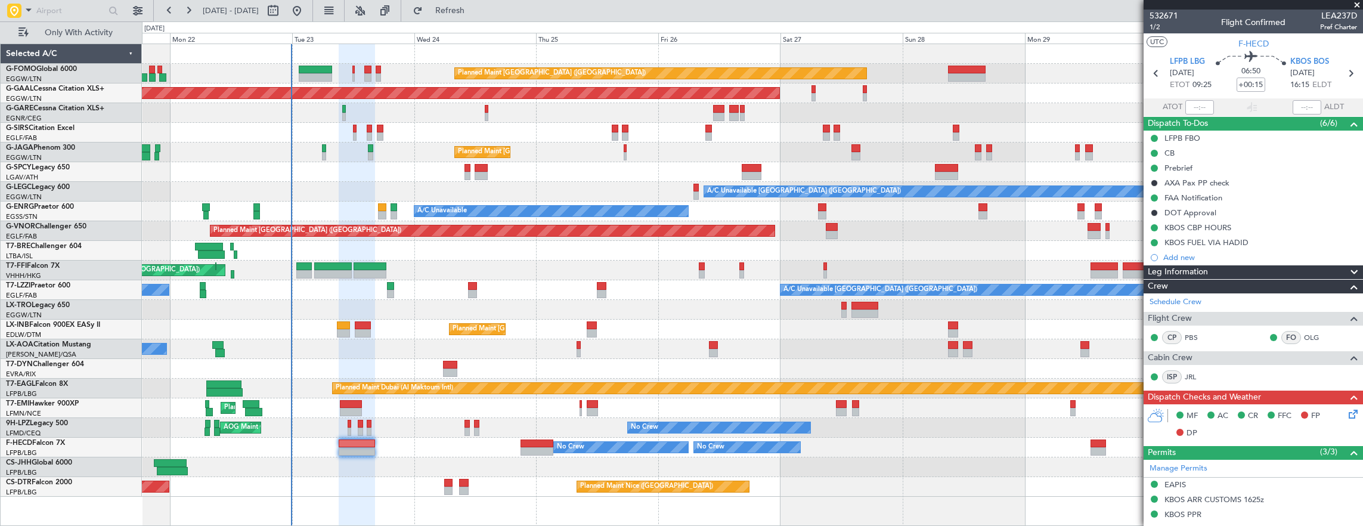
click at [1146, 29] on fb-app "21 Sep 2025 - 01 Oct 2025 Refresh Quick Links Only With Activity Planned Maint …" at bounding box center [681, 267] width 1363 height 517
click at [1157, 29] on span "1/2" at bounding box center [1164, 27] width 29 height 10
click at [1347, 413] on icon at bounding box center [1352, 412] width 10 height 10
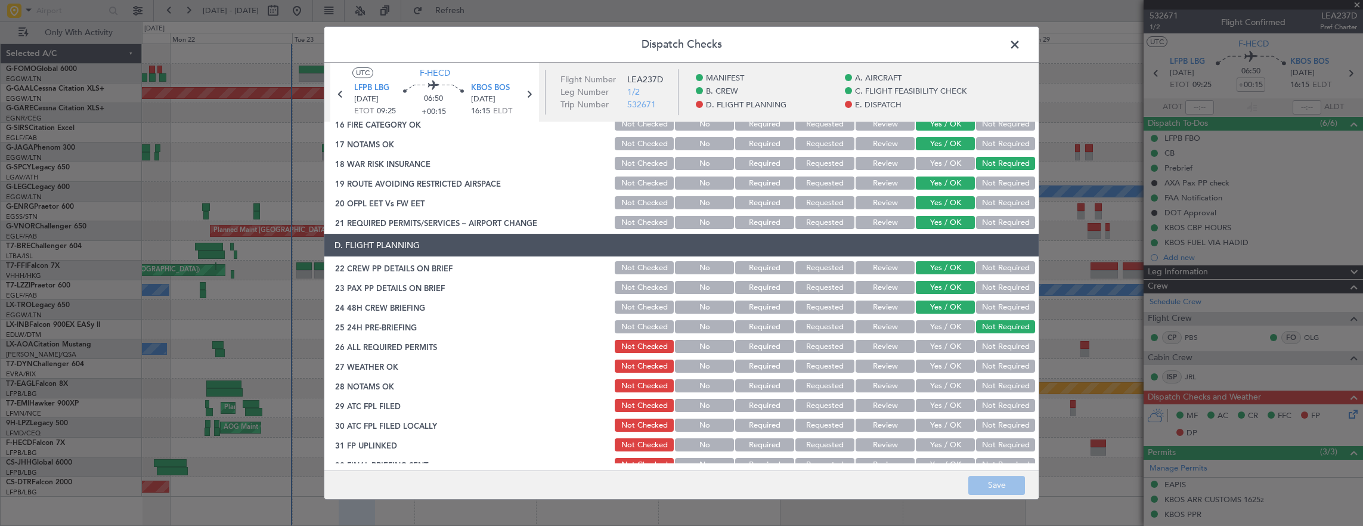
scroll to position [477, 0]
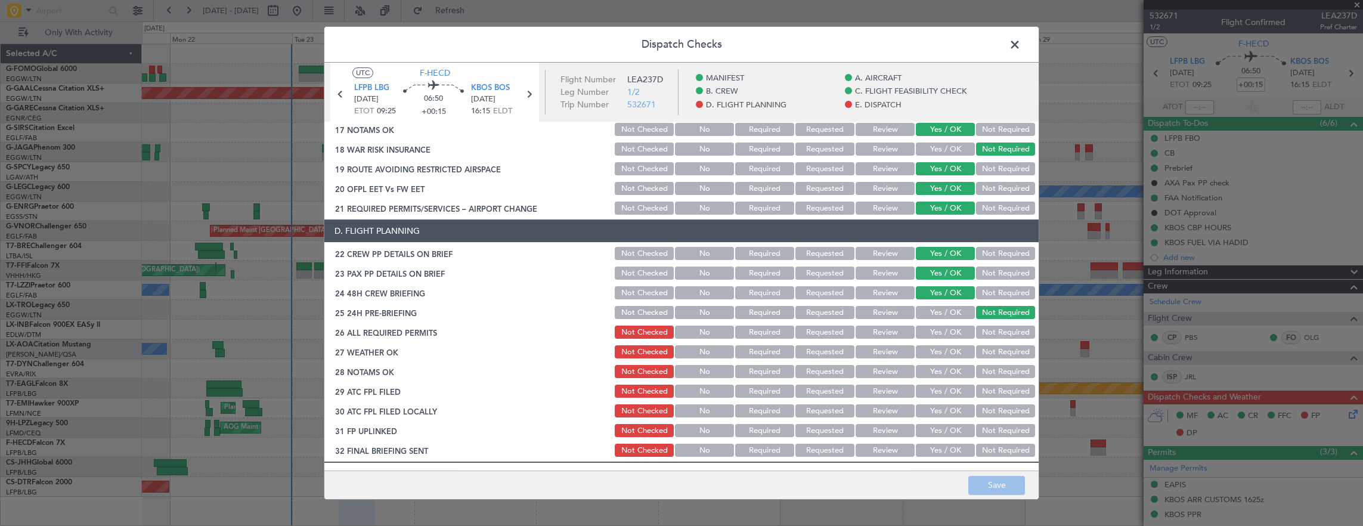
click at [942, 326] on button "Yes / OK" at bounding box center [945, 332] width 59 height 13
click at [941, 346] on button "Yes / OK" at bounding box center [945, 351] width 59 height 13
drag, startPoint x: 940, startPoint y: 365, endPoint x: 933, endPoint y: 380, distance: 17.1
click at [938, 368] on button "Yes / OK" at bounding box center [945, 371] width 59 height 13
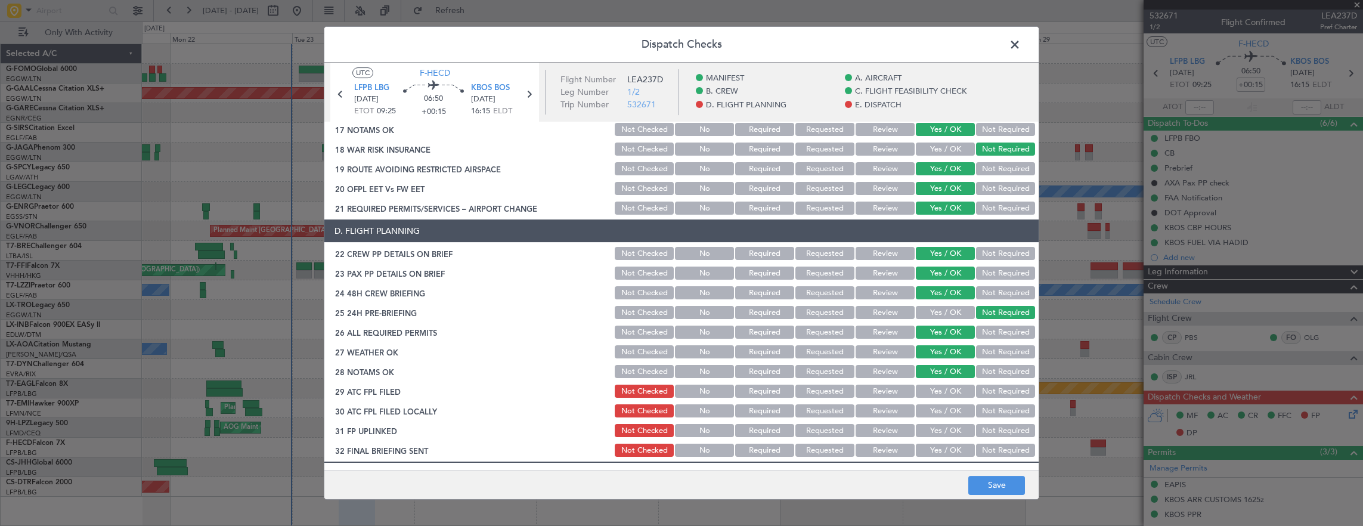
click at [933, 382] on section "D. FLIGHT PLANNING 22 CREW PP DETAILS ON BRIEF Not Checked No Required Requeste…" at bounding box center [681, 338] width 714 height 239
click at [944, 395] on button "Yes / OK" at bounding box center [945, 391] width 59 height 13
click at [997, 413] on button "Not Required" at bounding box center [1005, 410] width 59 height 13
click at [945, 427] on button "Yes / OK" at bounding box center [945, 430] width 59 height 13
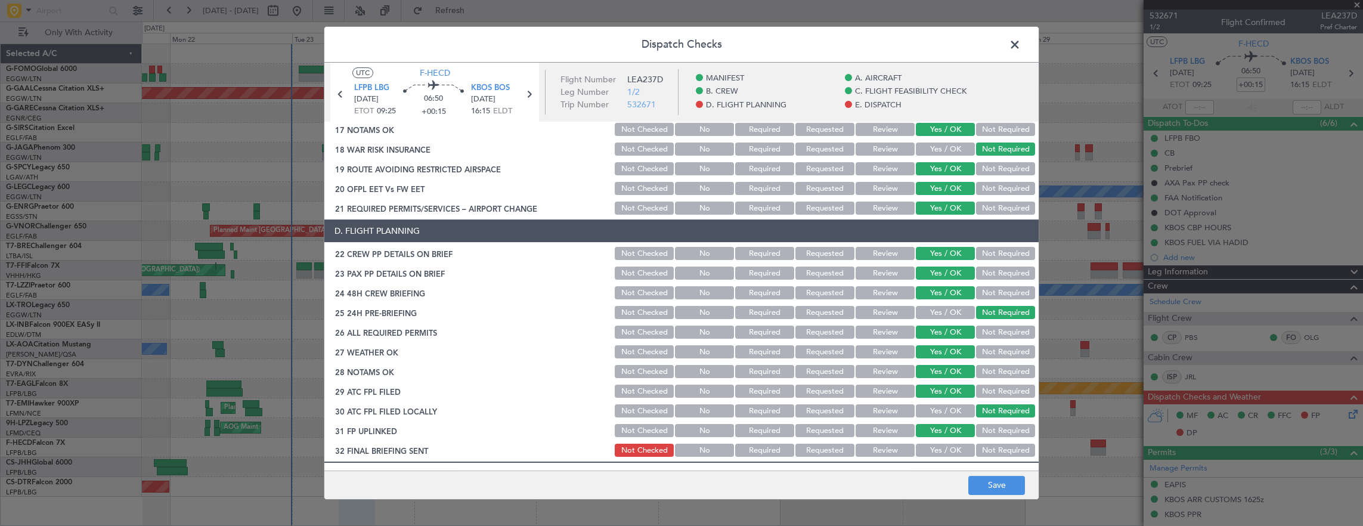
click at [997, 447] on button "Not Required" at bounding box center [1005, 450] width 59 height 13
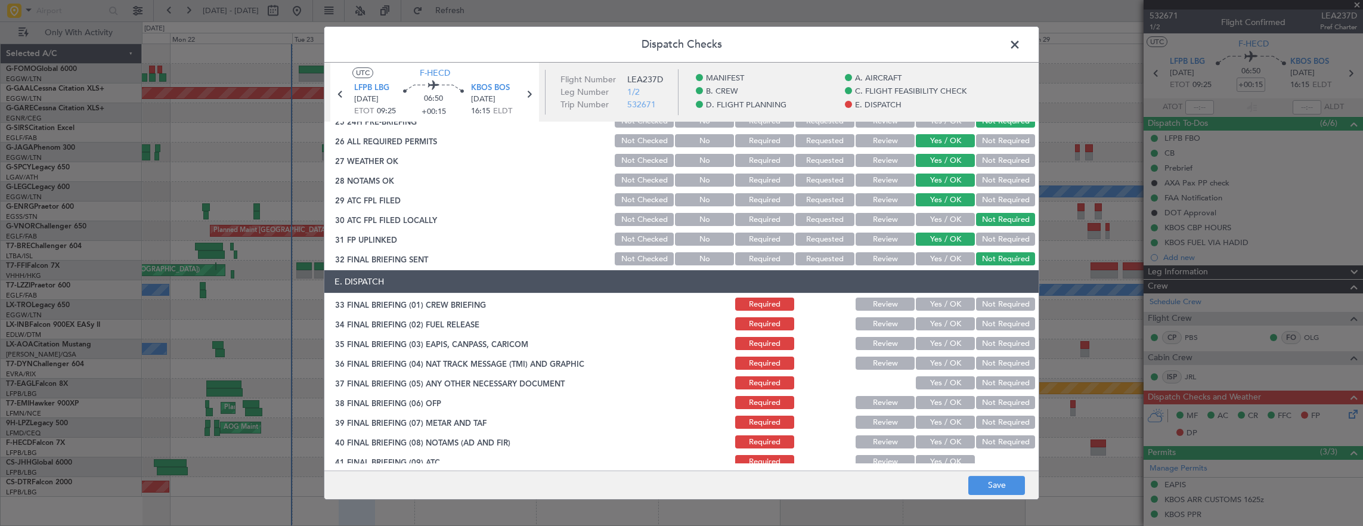
scroll to position [716, 0]
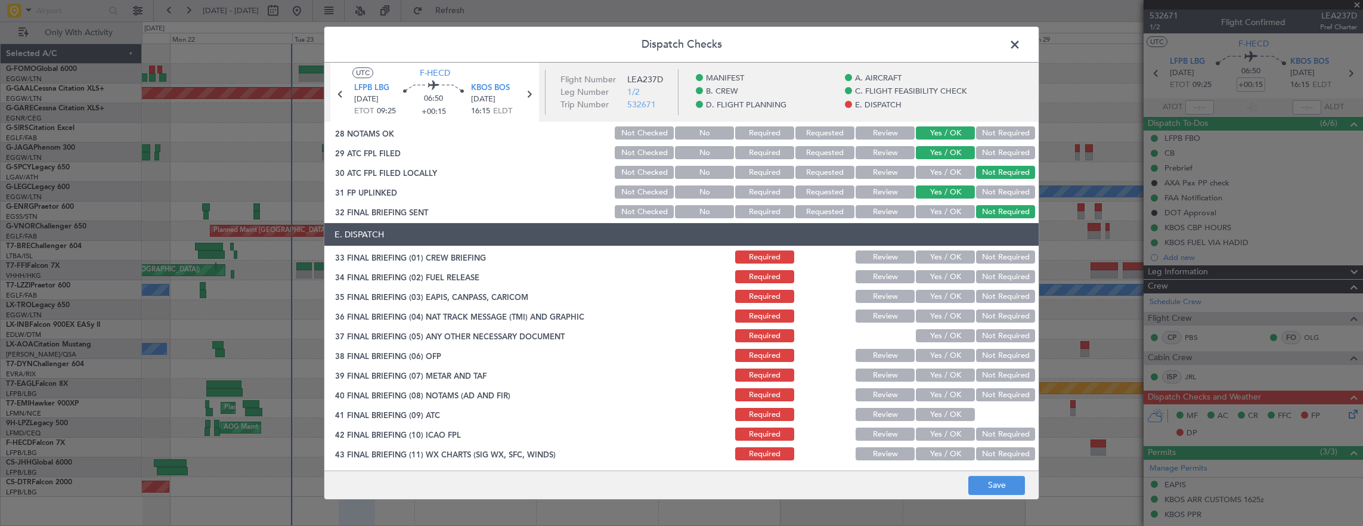
drag, startPoint x: 943, startPoint y: 256, endPoint x: 935, endPoint y: 278, distance: 24.2
click at [942, 260] on button "Yes / OK" at bounding box center [945, 256] width 59 height 13
click at [935, 279] on button "Yes / OK" at bounding box center [945, 276] width 59 height 13
click at [990, 304] on div "Not Required" at bounding box center [1004, 296] width 60 height 17
drag, startPoint x: 991, startPoint y: 321, endPoint x: 992, endPoint y: 302, distance: 19.1
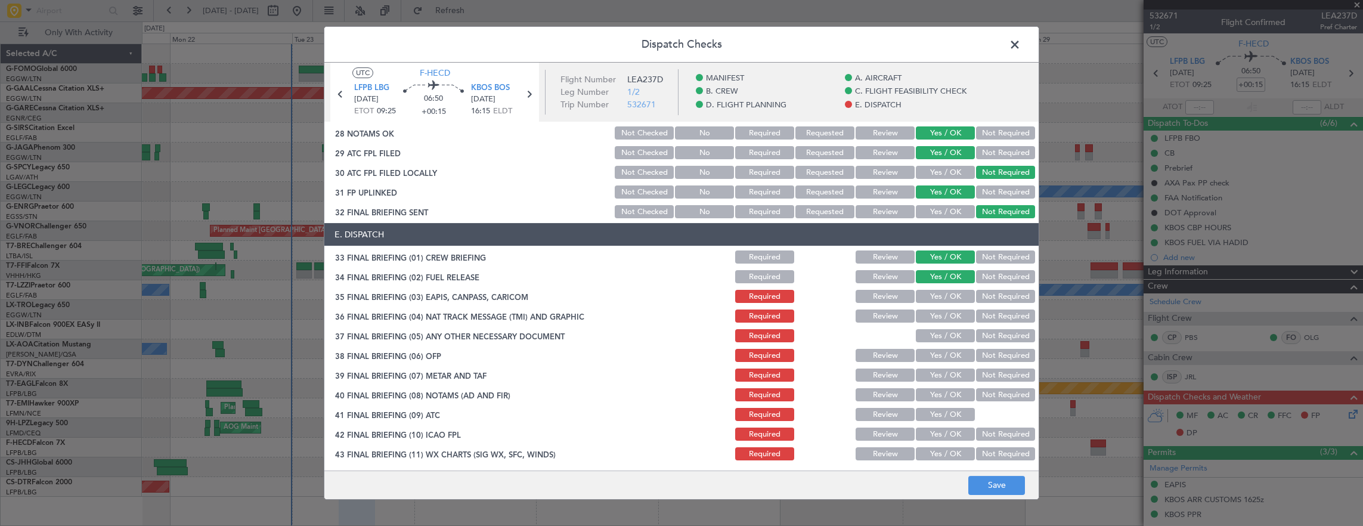
click at [991, 315] on button "Not Required" at bounding box center [1005, 316] width 59 height 13
click at [992, 302] on button "Not Required" at bounding box center [1005, 296] width 59 height 13
click at [947, 336] on button "Yes / OK" at bounding box center [945, 335] width 59 height 13
click at [944, 358] on button "Yes / OK" at bounding box center [945, 355] width 59 height 13
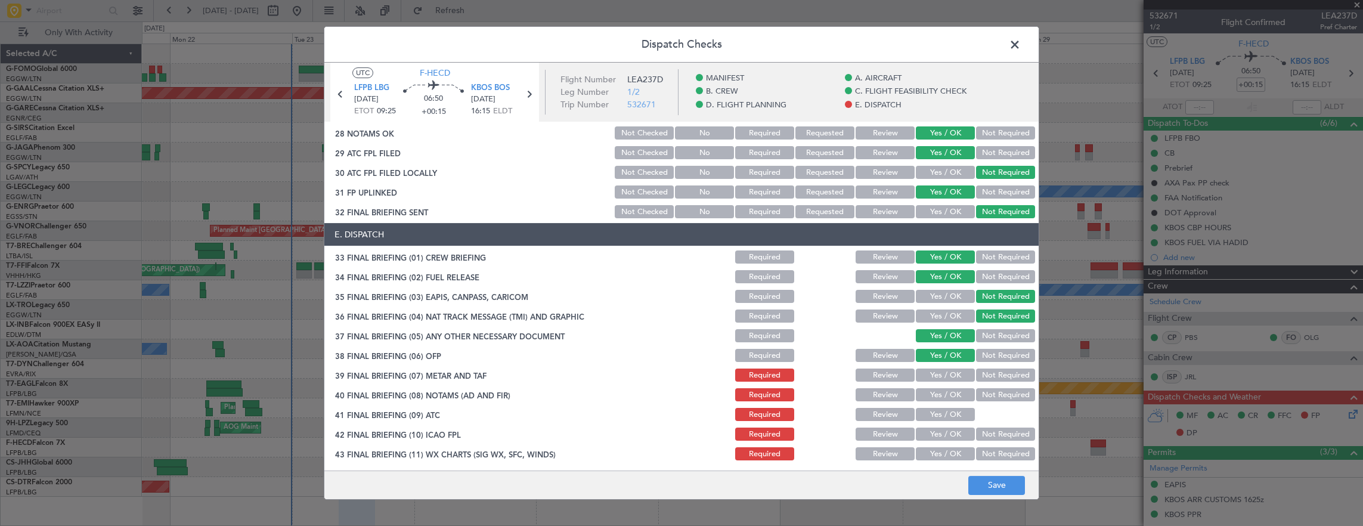
click at [944, 373] on button "Yes / OK" at bounding box center [945, 375] width 59 height 13
click at [942, 395] on button "Yes / OK" at bounding box center [945, 394] width 59 height 13
click at [942, 415] on button "Yes / OK" at bounding box center [945, 414] width 59 height 13
click at [940, 428] on button "Yes / OK" at bounding box center [945, 434] width 59 height 13
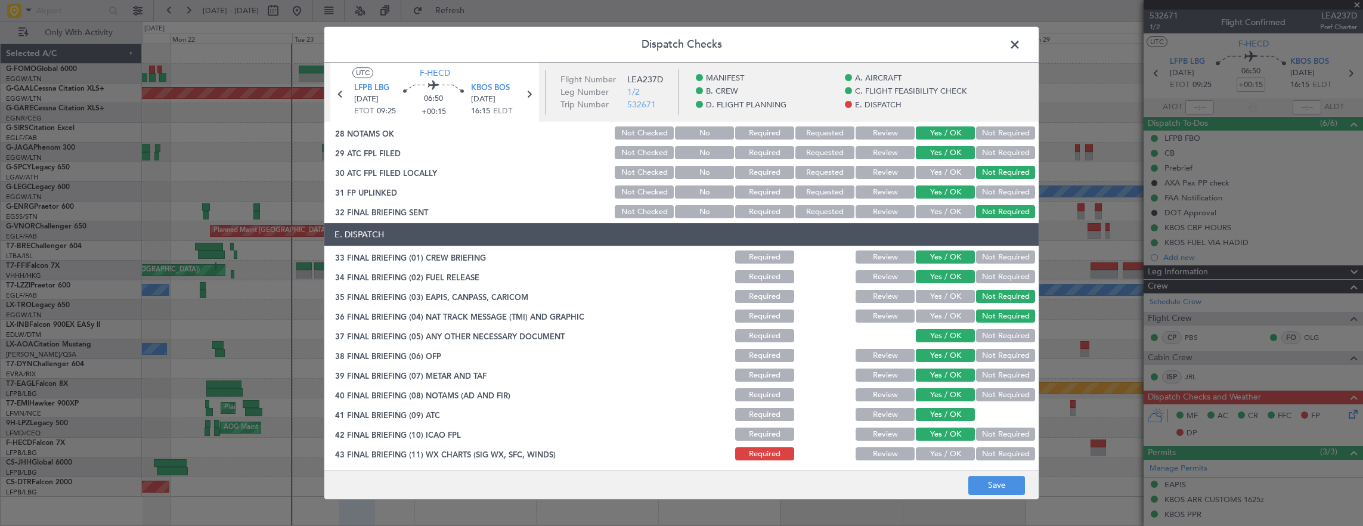
click at [939, 441] on div "Yes / OK" at bounding box center [944, 434] width 60 height 17
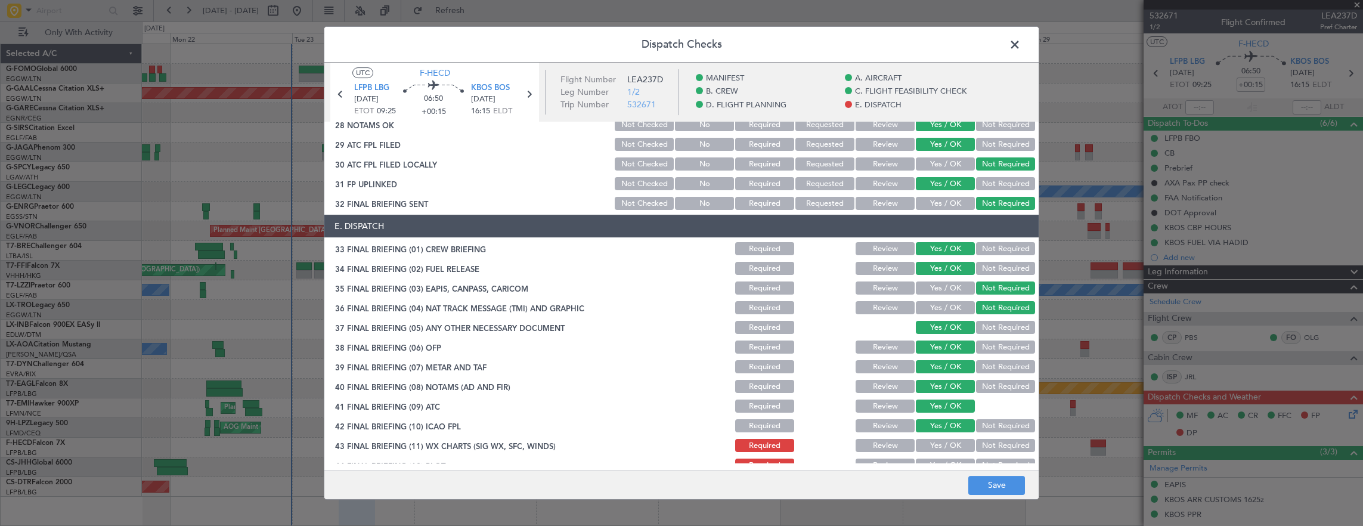
scroll to position [737, 0]
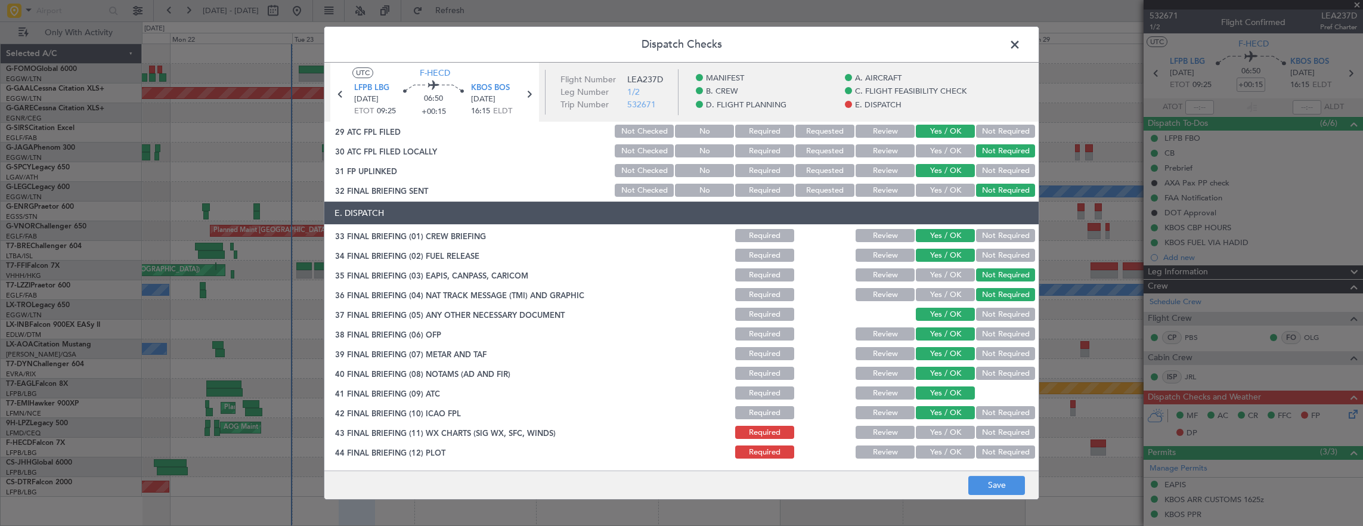
click at [933, 434] on button "Yes / OK" at bounding box center [945, 432] width 59 height 13
click at [939, 451] on button "Yes / OK" at bounding box center [945, 451] width 59 height 13
click at [982, 480] on button "Save" at bounding box center [996, 485] width 57 height 19
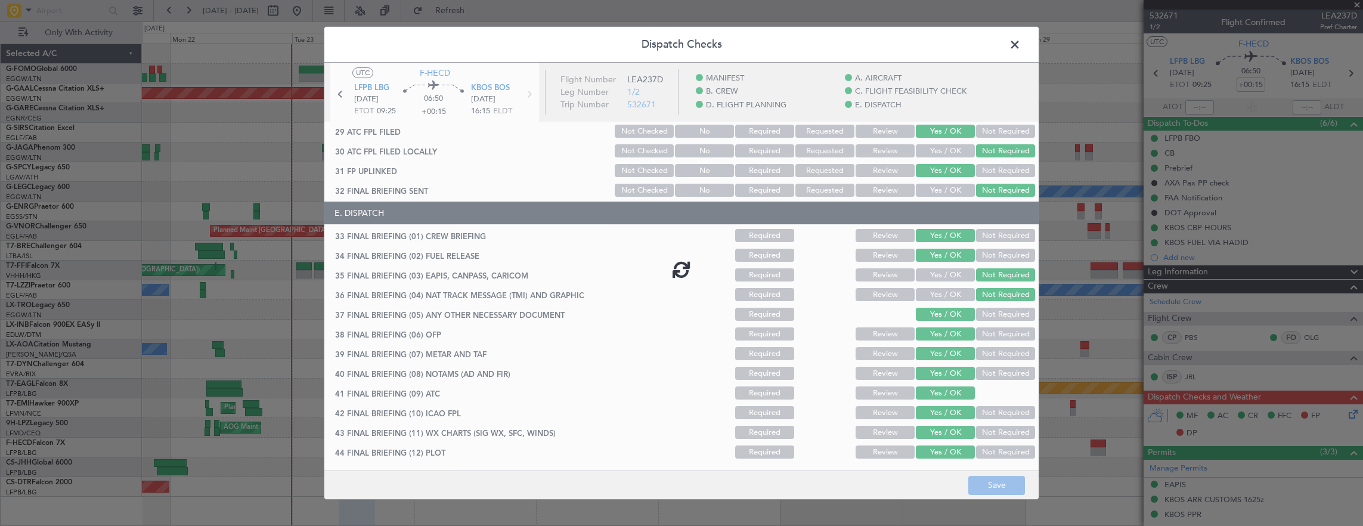
click at [1021, 41] on span at bounding box center [1021, 48] width 0 height 24
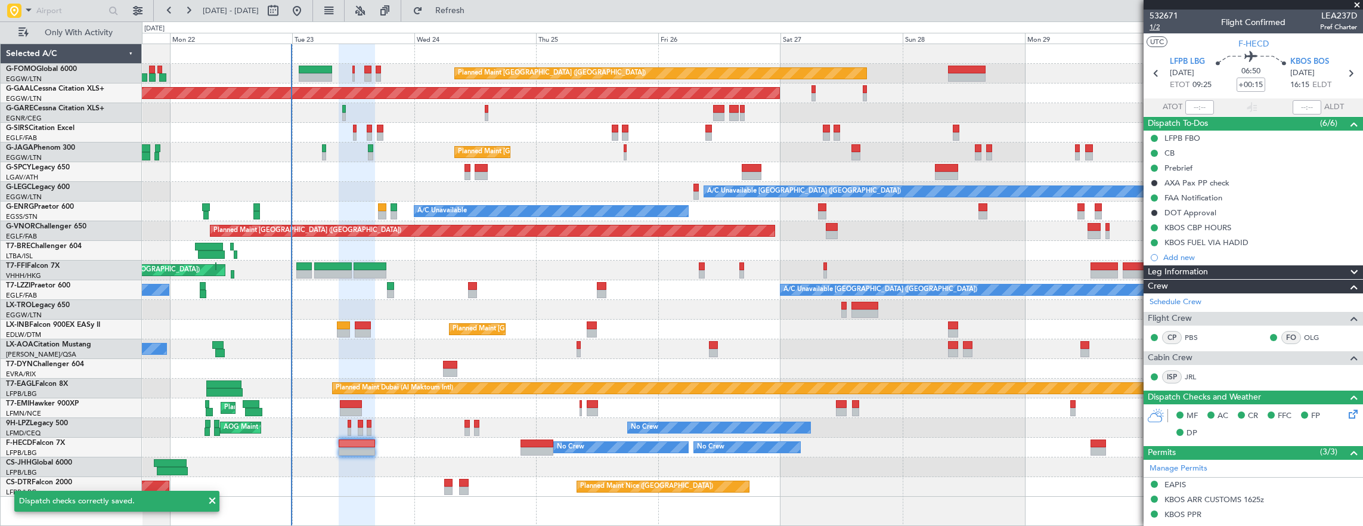
click at [1156, 26] on span "1/2" at bounding box center [1164, 27] width 29 height 10
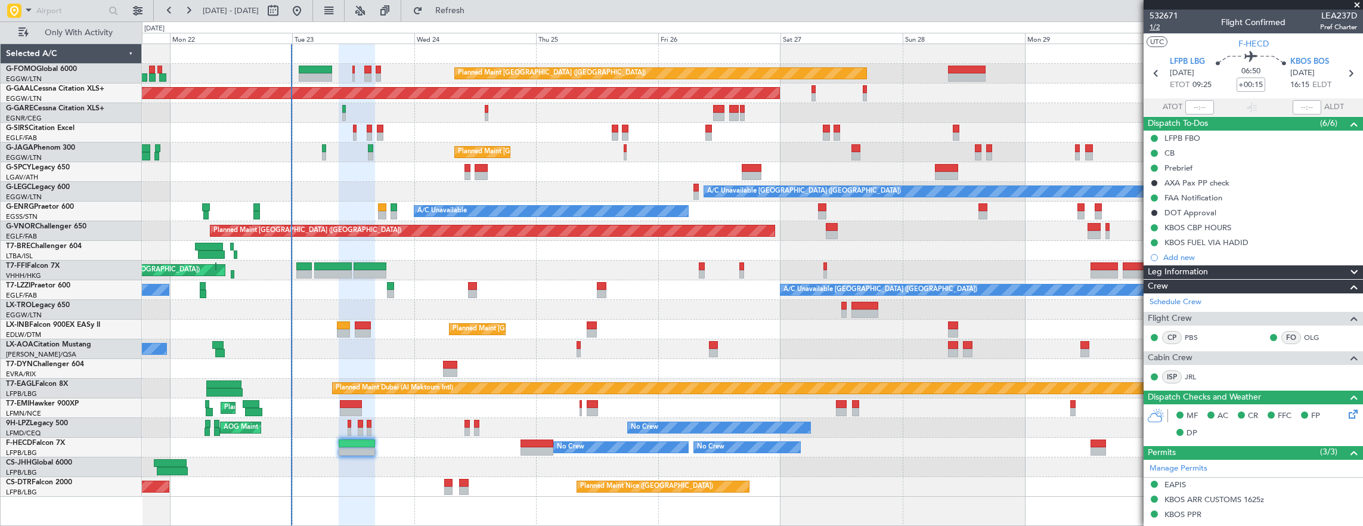
click at [1162, 23] on span "1/2" at bounding box center [1164, 27] width 29 height 10
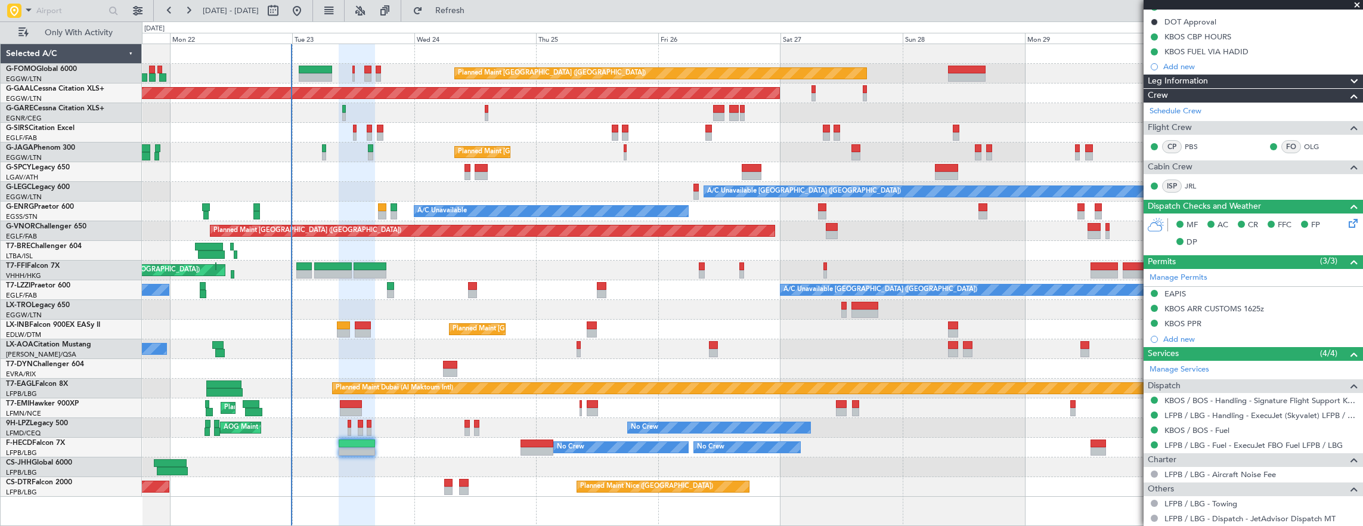
scroll to position [262, 0]
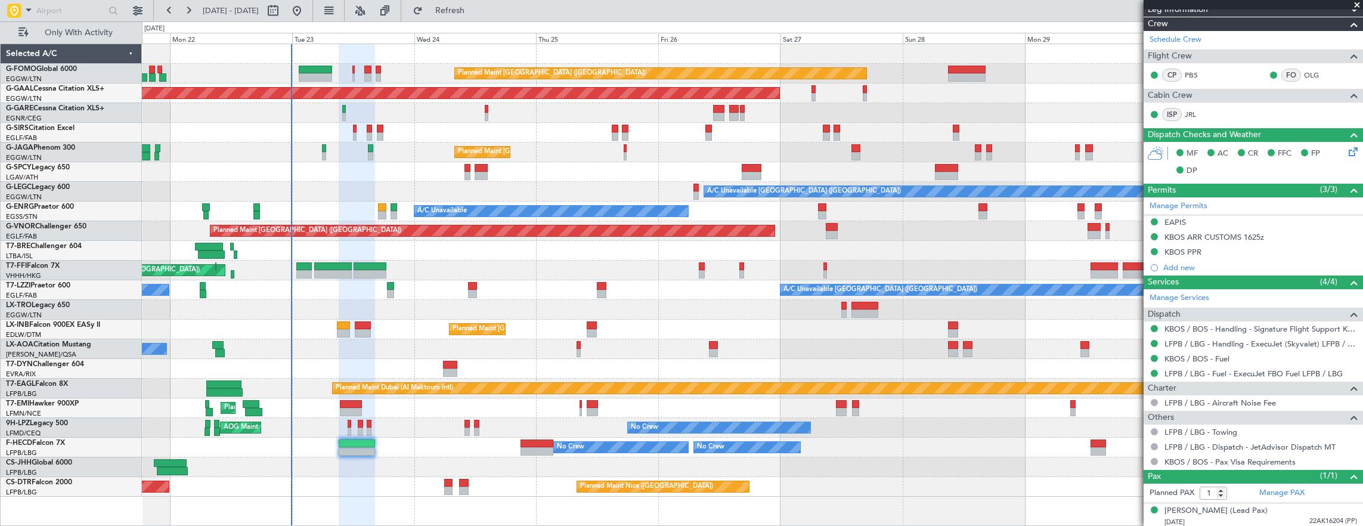
click at [184, 312] on div at bounding box center [752, 310] width 1221 height 20
click at [496, 224] on div "Planned Maint [GEOGRAPHIC_DATA] ([GEOGRAPHIC_DATA])" at bounding box center [752, 231] width 1221 height 20
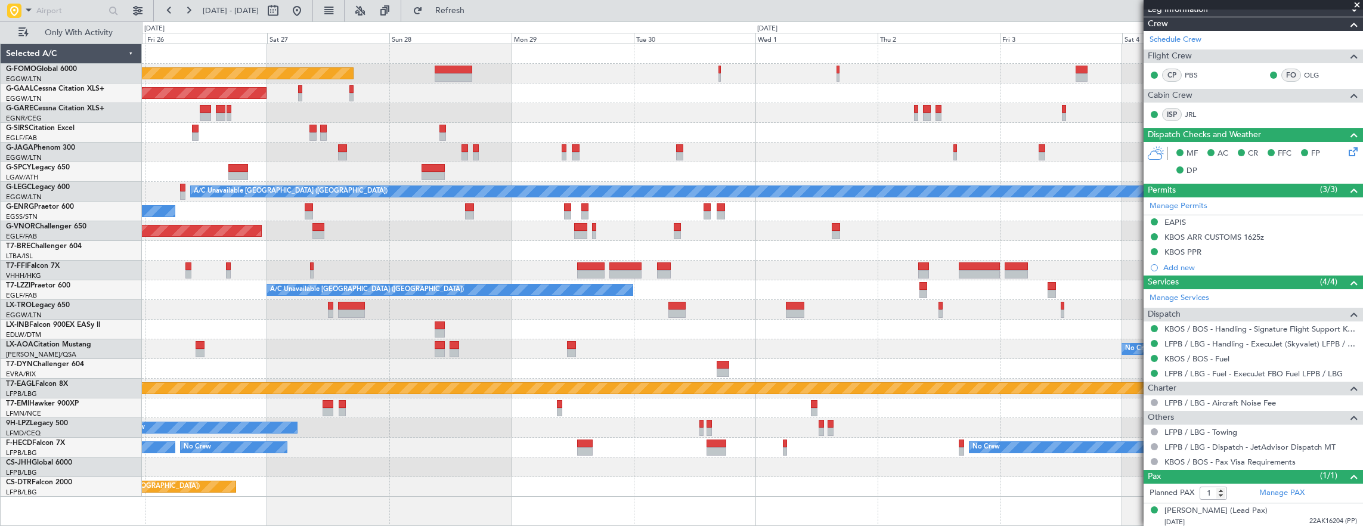
click at [445, 216] on div "Planned Maint London (Luton) Planned Maint Dusseldorf Owner Planned Maint Londo…" at bounding box center [752, 270] width 1221 height 453
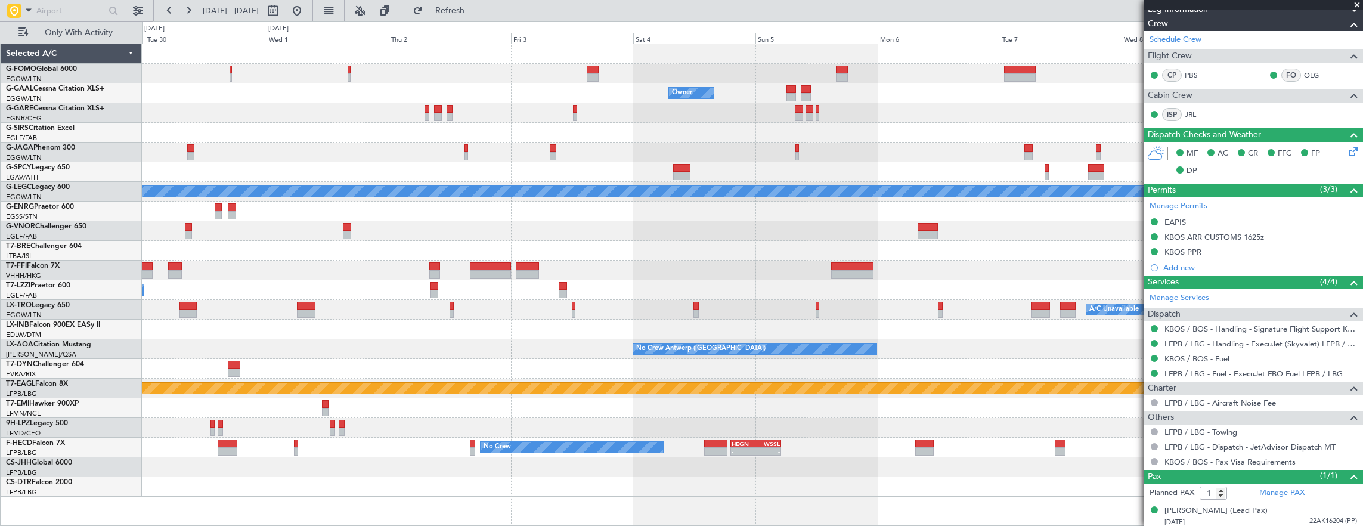
click at [305, 218] on div "Planned Maint London (Luton) Owner Owner Owner A/C Unavailable London (Luton) P…" at bounding box center [752, 270] width 1221 height 453
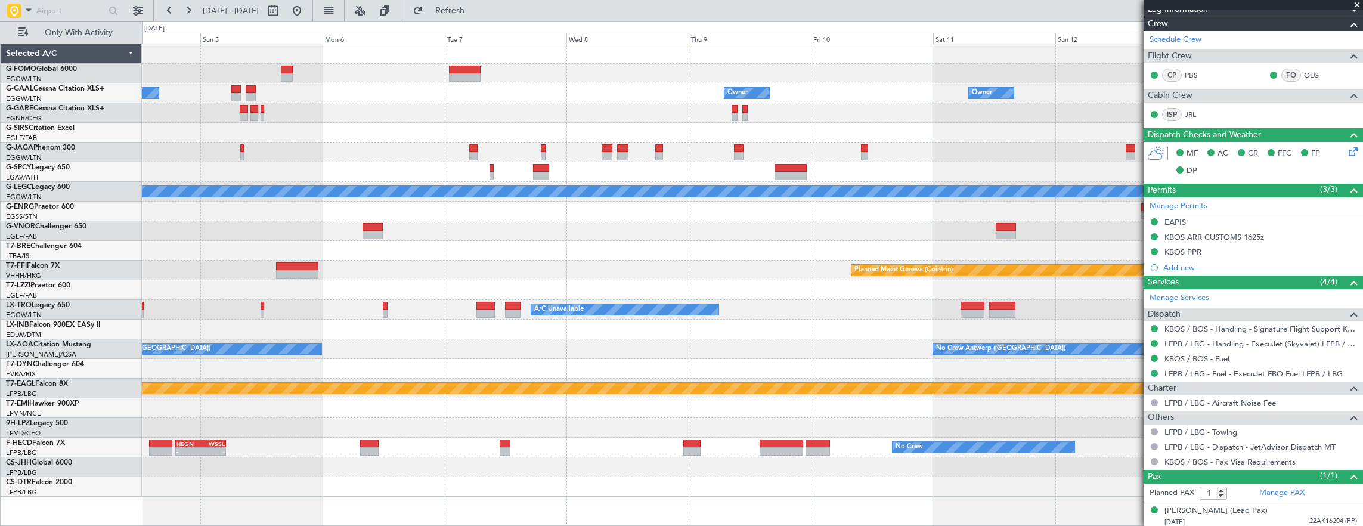
click at [466, 192] on div "Owner Owner Owner A/C Unavailable London (Luton) Planned Maint Geneva (Cointrin…" at bounding box center [752, 270] width 1221 height 453
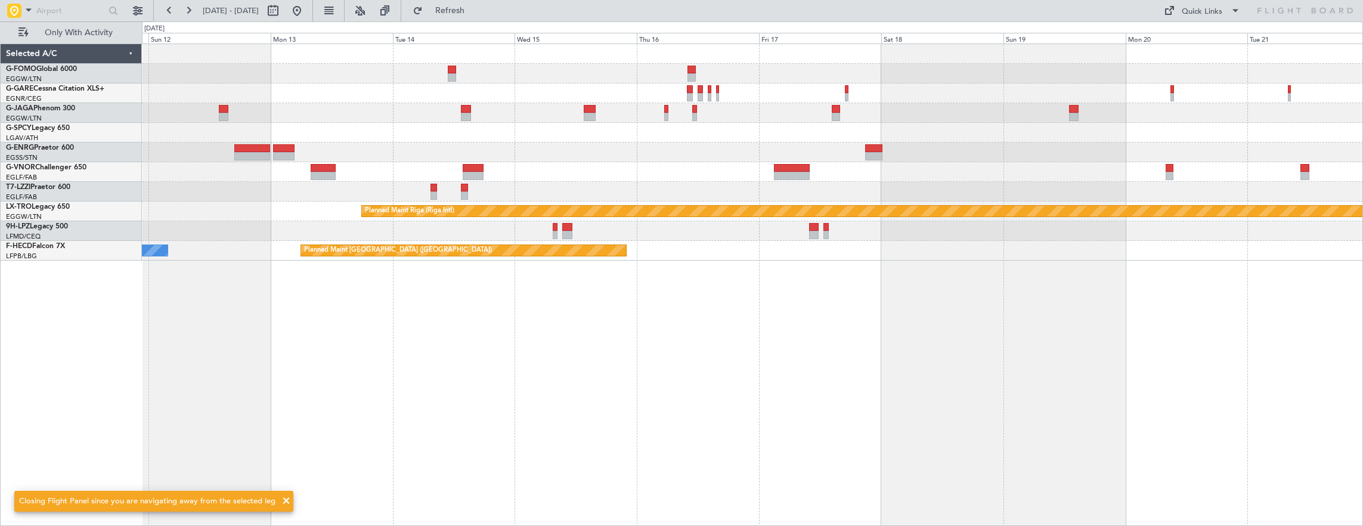
click at [555, 141] on div "A/C Unavailable London (Luton) Planned Maint Riga (Riga Intl) Planned Maint Par…" at bounding box center [752, 152] width 1221 height 216
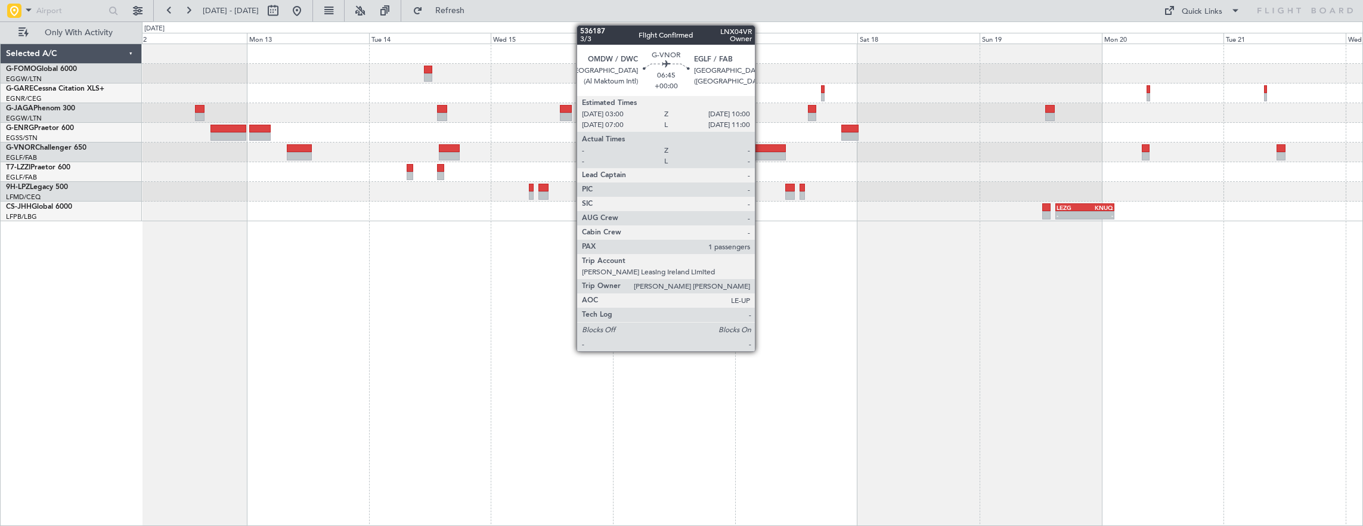
click at [761, 154] on div at bounding box center [768, 156] width 36 height 8
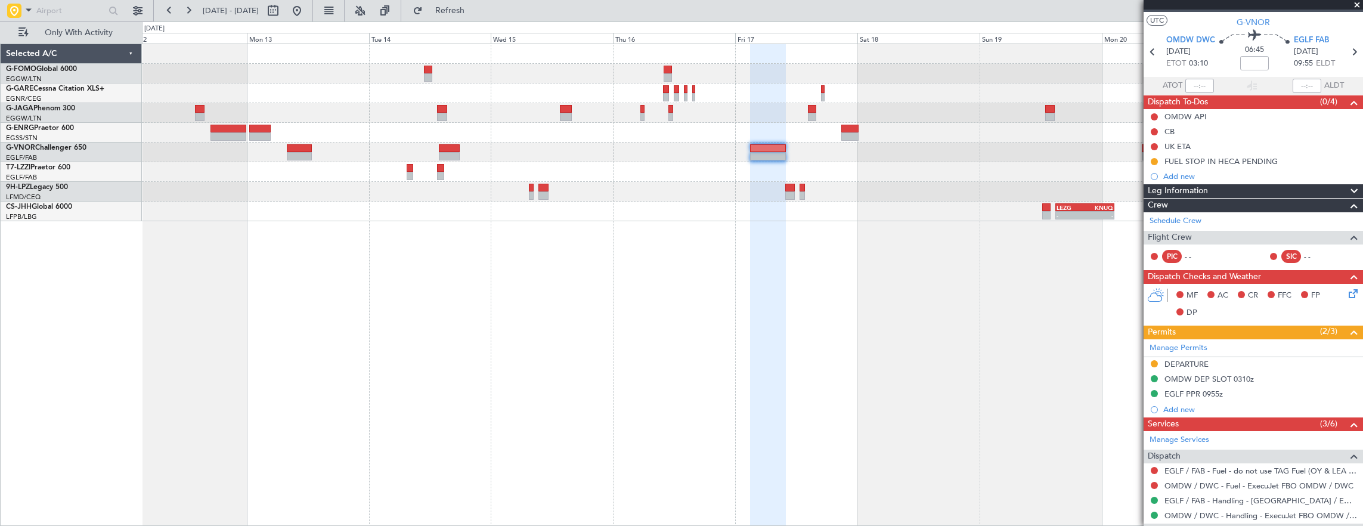
scroll to position [0, 0]
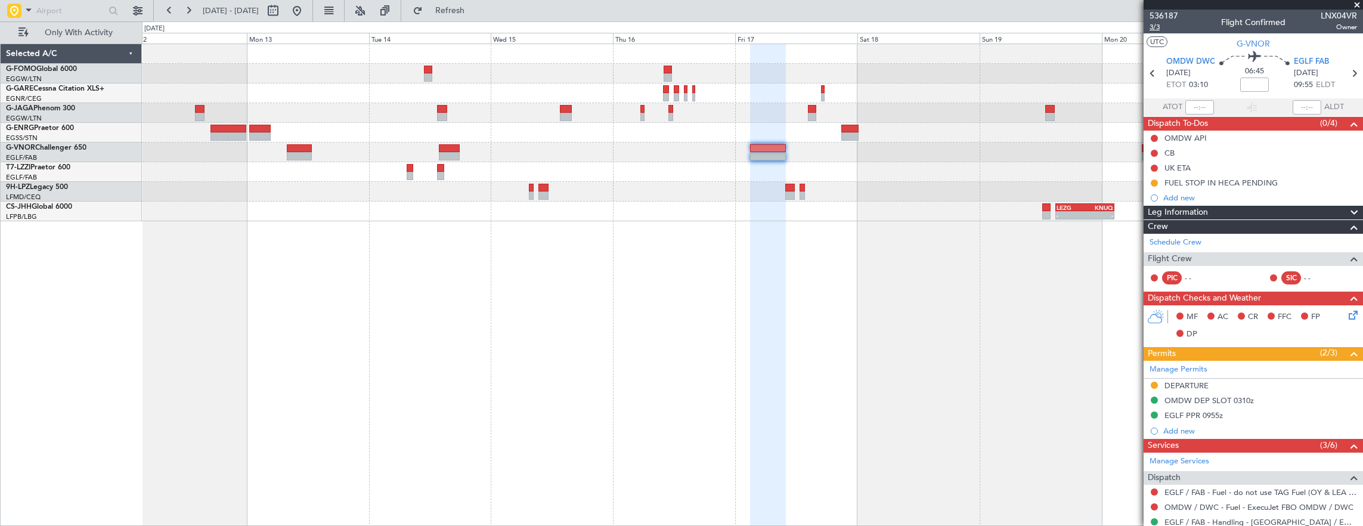
click at [1159, 27] on span "3/3" at bounding box center [1164, 27] width 29 height 10
